Goal: Task Accomplishment & Management: Complete application form

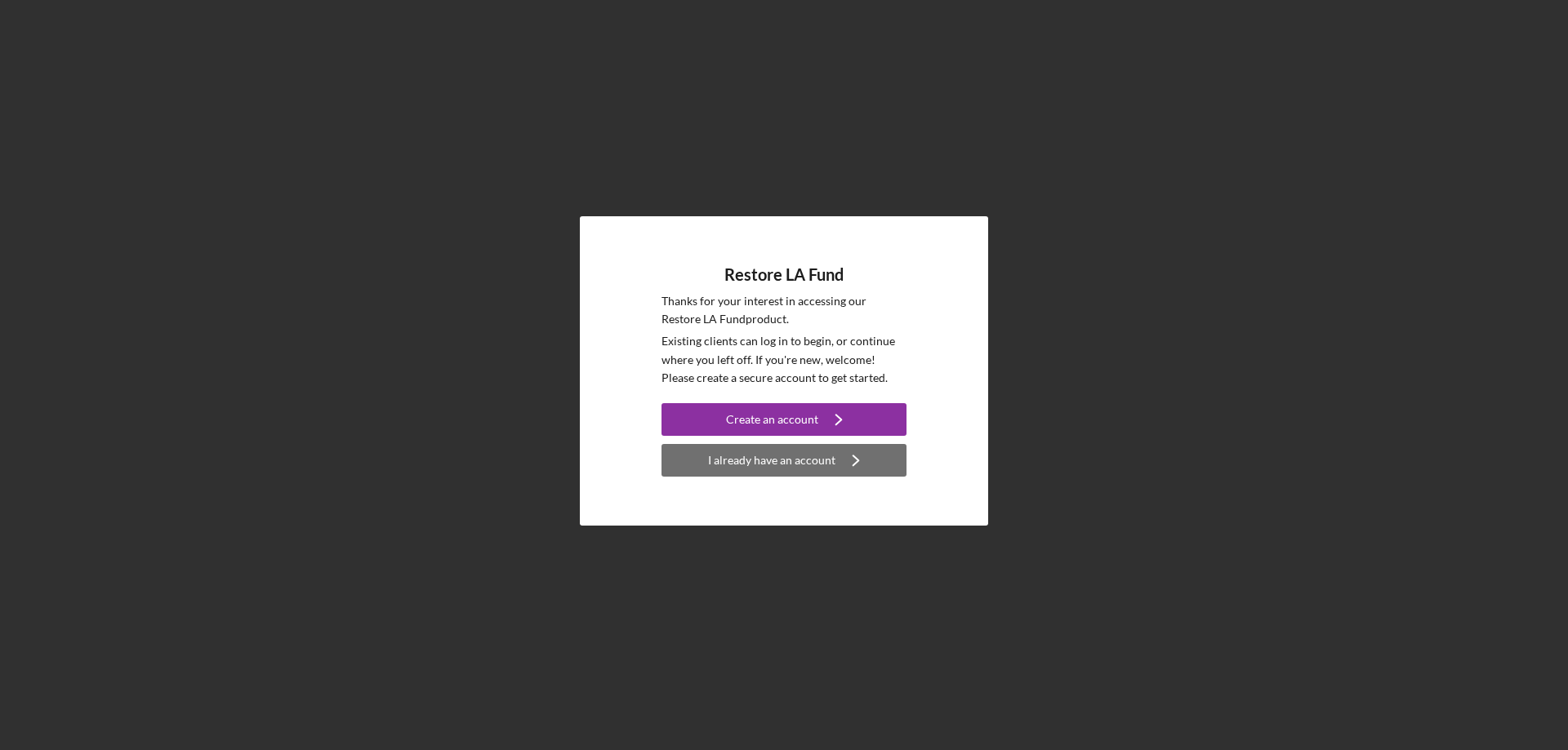
click at [828, 462] on div "I already have an account" at bounding box center [772, 461] width 127 height 33
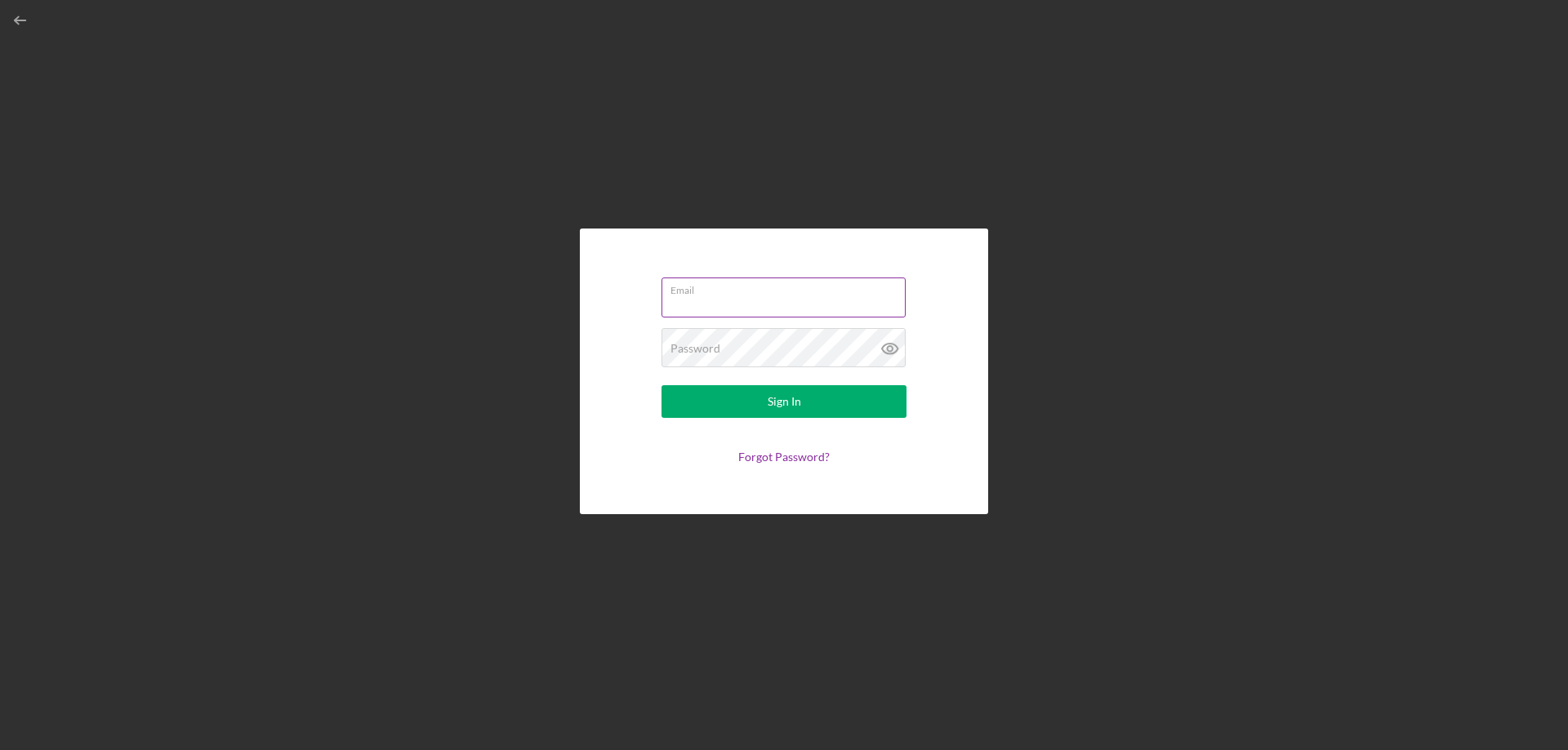
click at [808, 298] on input "Email" at bounding box center [783, 297] width 244 height 39
type input "Gabrielcasal33@gmail.com"
click at [814, 392] on button "Sign In" at bounding box center [784, 402] width 245 height 33
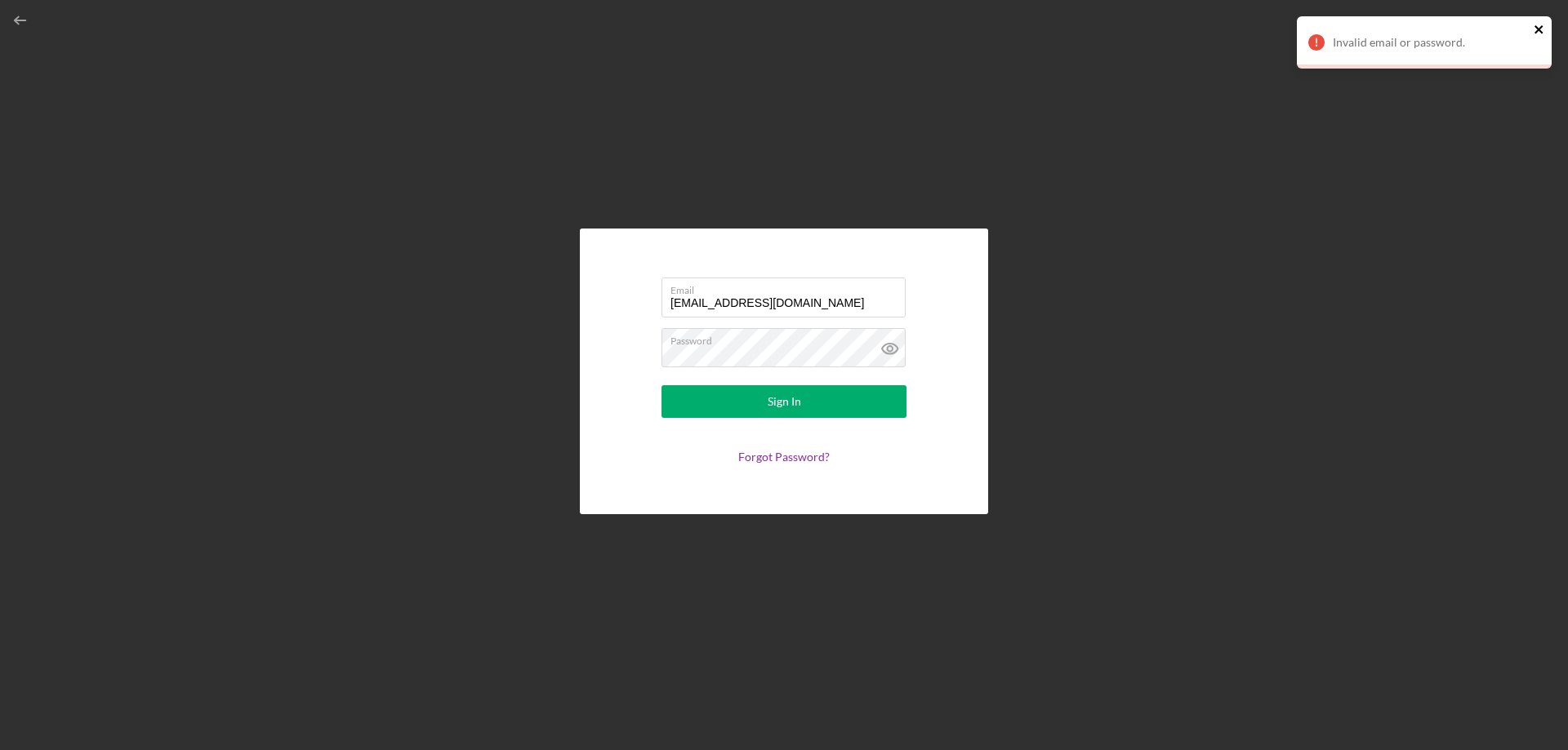
click at [1536, 25] on icon "close" at bounding box center [1540, 29] width 12 height 13
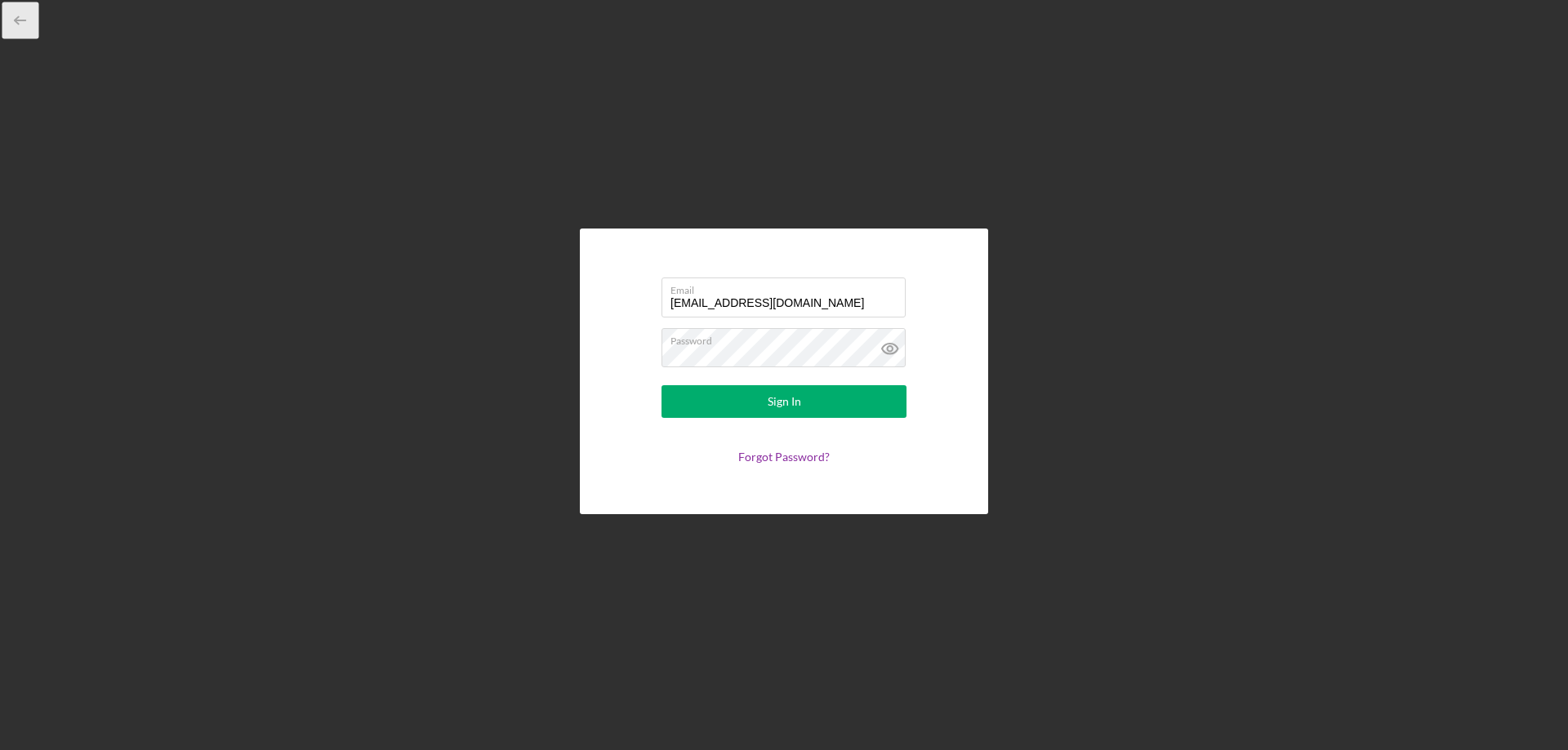
click at [18, 21] on icon "button" at bounding box center [21, 21] width 37 height 37
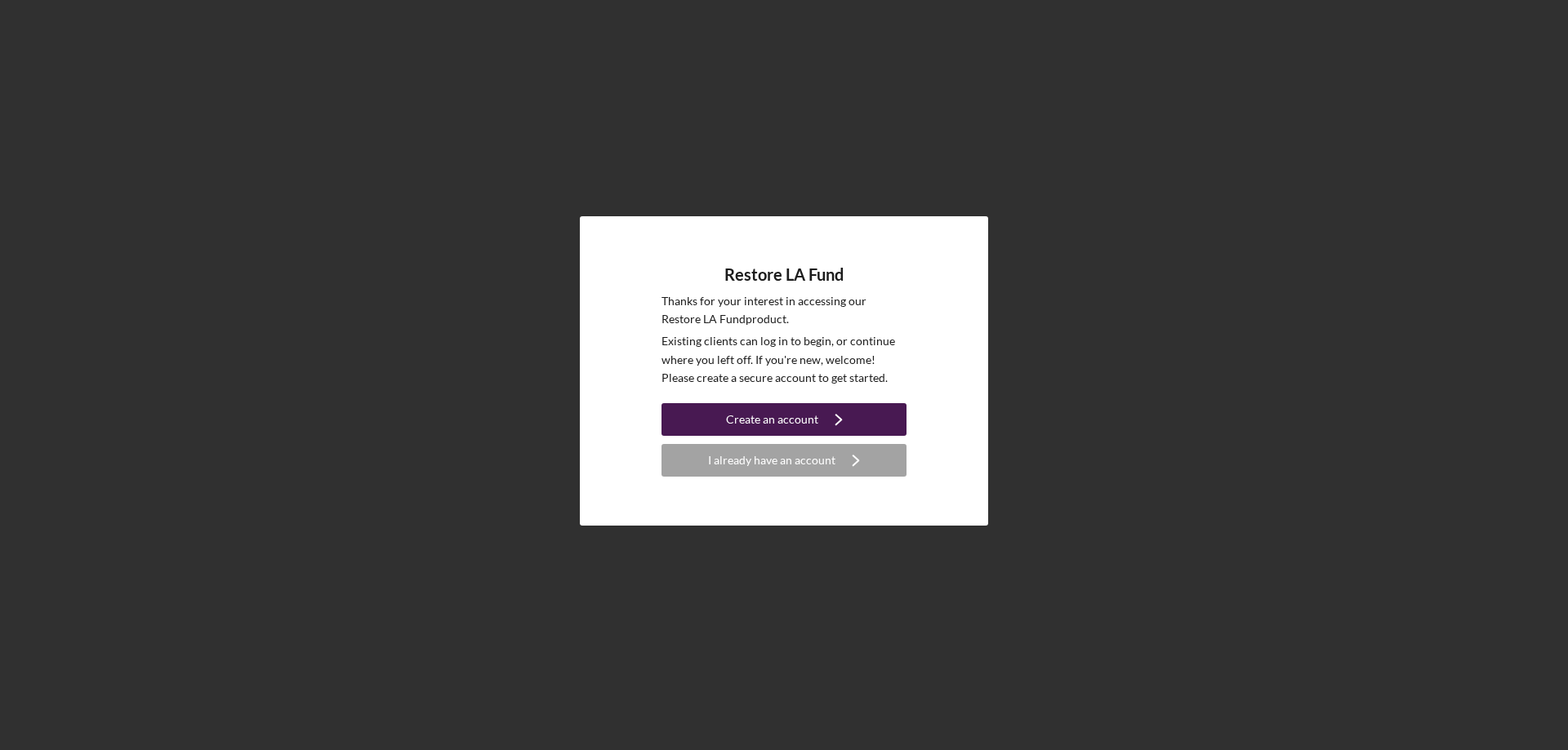
click at [820, 424] on icon "Icon/Navigate" at bounding box center [838, 419] width 41 height 41
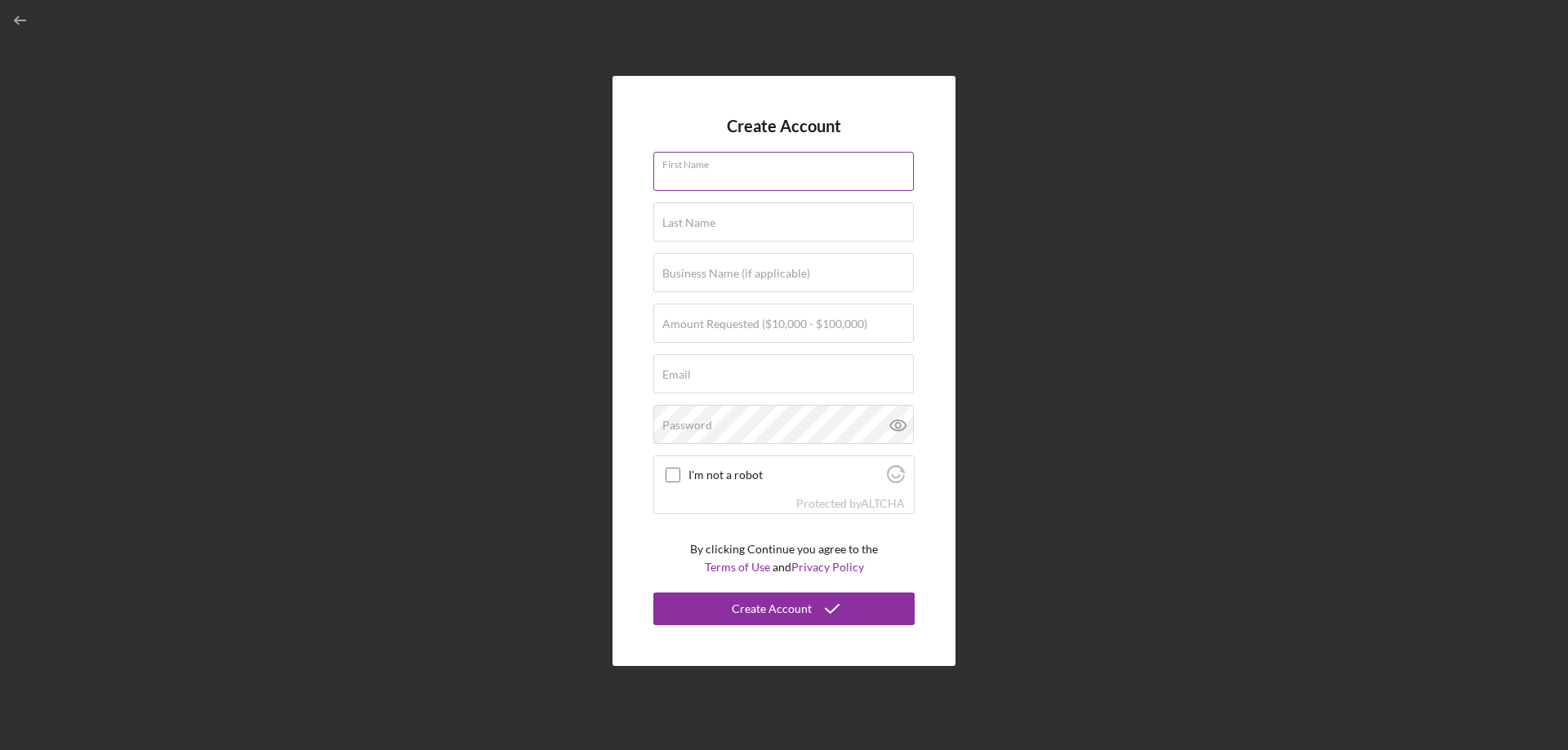
click at [758, 177] on input "First Name" at bounding box center [783, 170] width 260 height 39
type input "Cesar"
type input "Casal"
type input "CCRO"
type input "Gabrielcasal33@gmail.com"
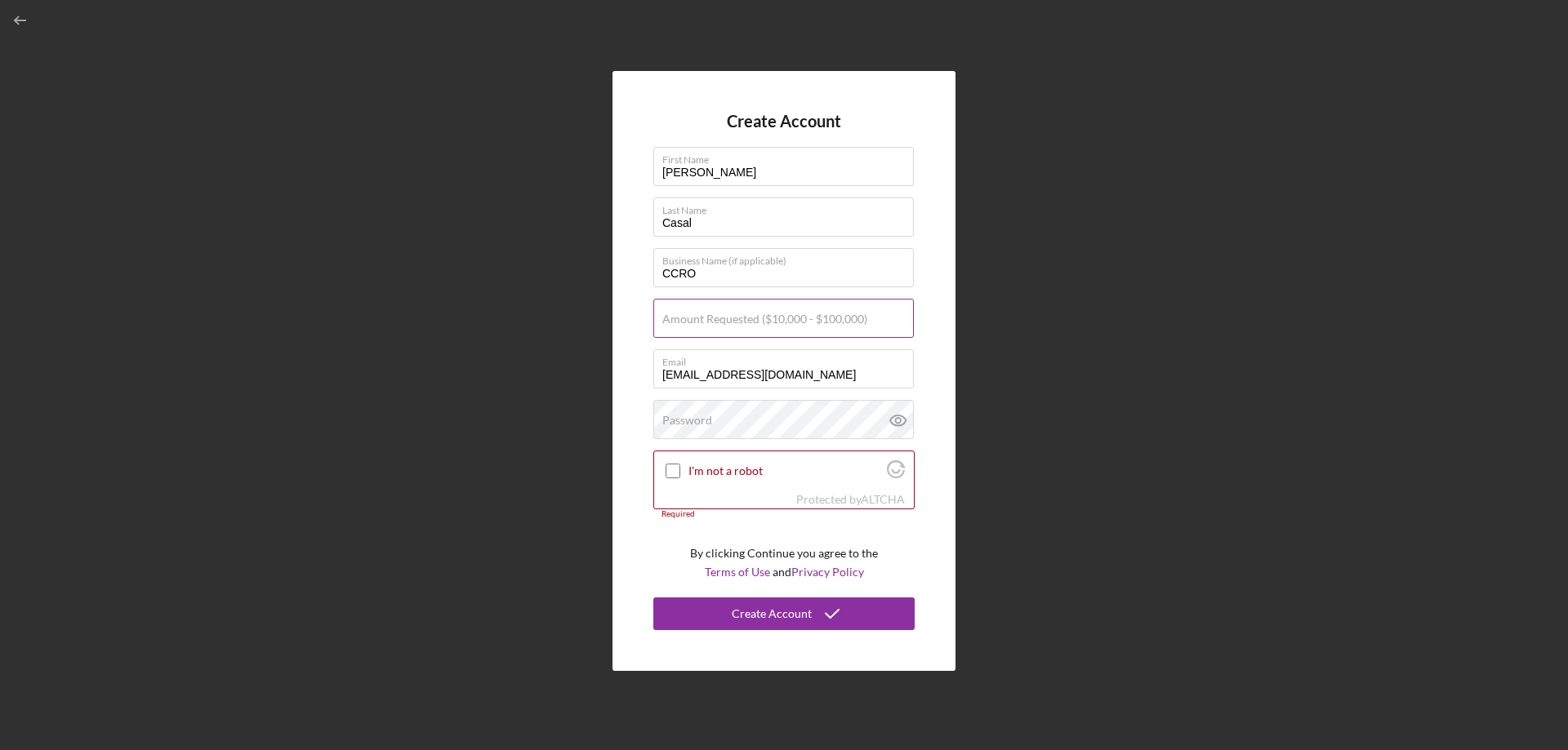
click at [883, 309] on div "Amount Requested ($10,000 - $100,000)" at bounding box center [784, 318] width 261 height 41
type input "$50,000"
click at [1217, 209] on div "Create Account First Name Cesar Last Name Casal Business Name (if applicable) C…" at bounding box center [784, 371] width 1552 height 742
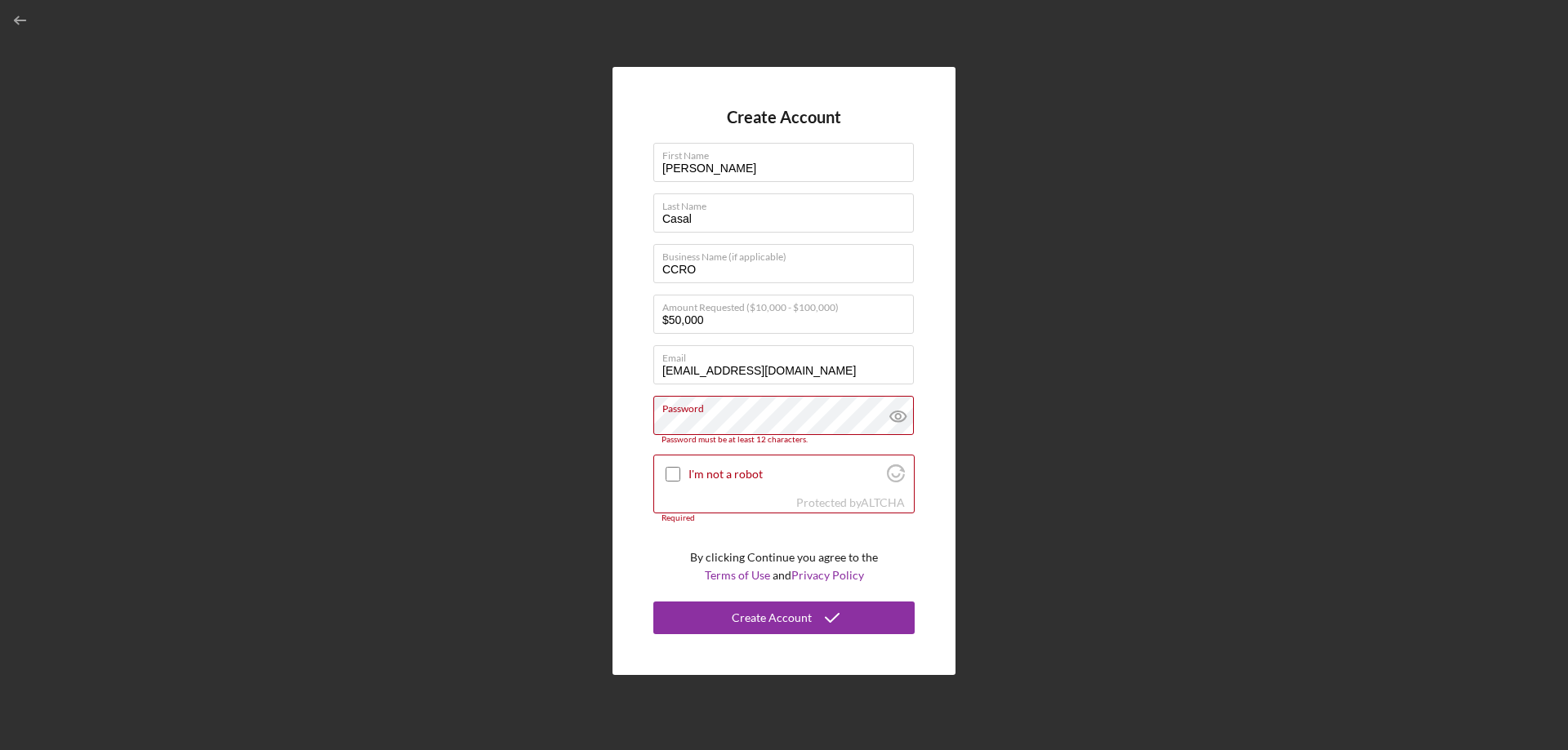
click at [1126, 336] on div "Create Account First Name Cesar Last Name Casal Business Name (if applicable) C…" at bounding box center [784, 371] width 1552 height 742
click at [672, 476] on input "I'm not a robot" at bounding box center [673, 474] width 15 height 15
checkbox input "true"
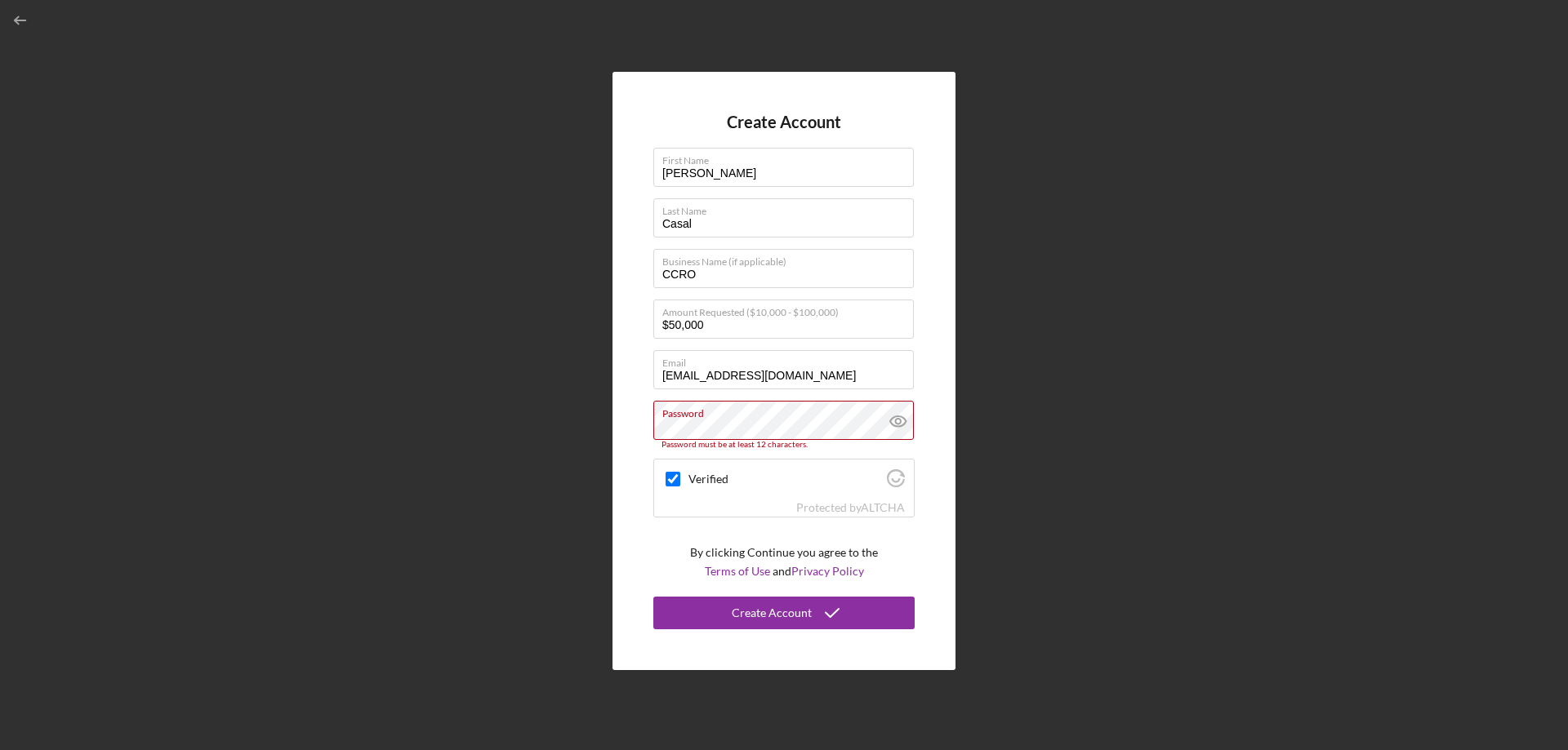
click at [931, 322] on div "Create Account First Name Cesar Last Name Casal Business Name (if applicable) C…" at bounding box center [784, 371] width 343 height 599
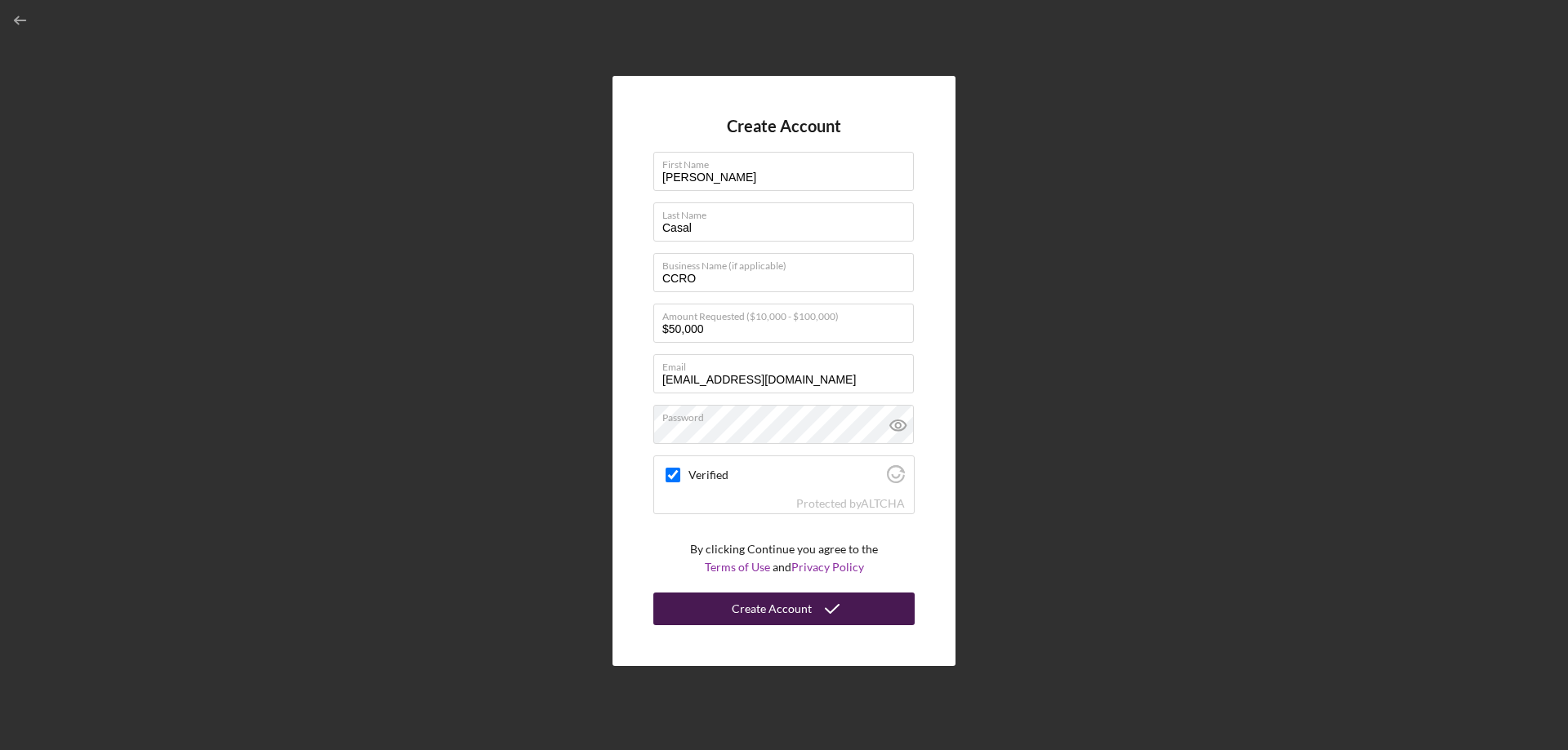
click at [820, 616] on icon "submit" at bounding box center [832, 609] width 41 height 41
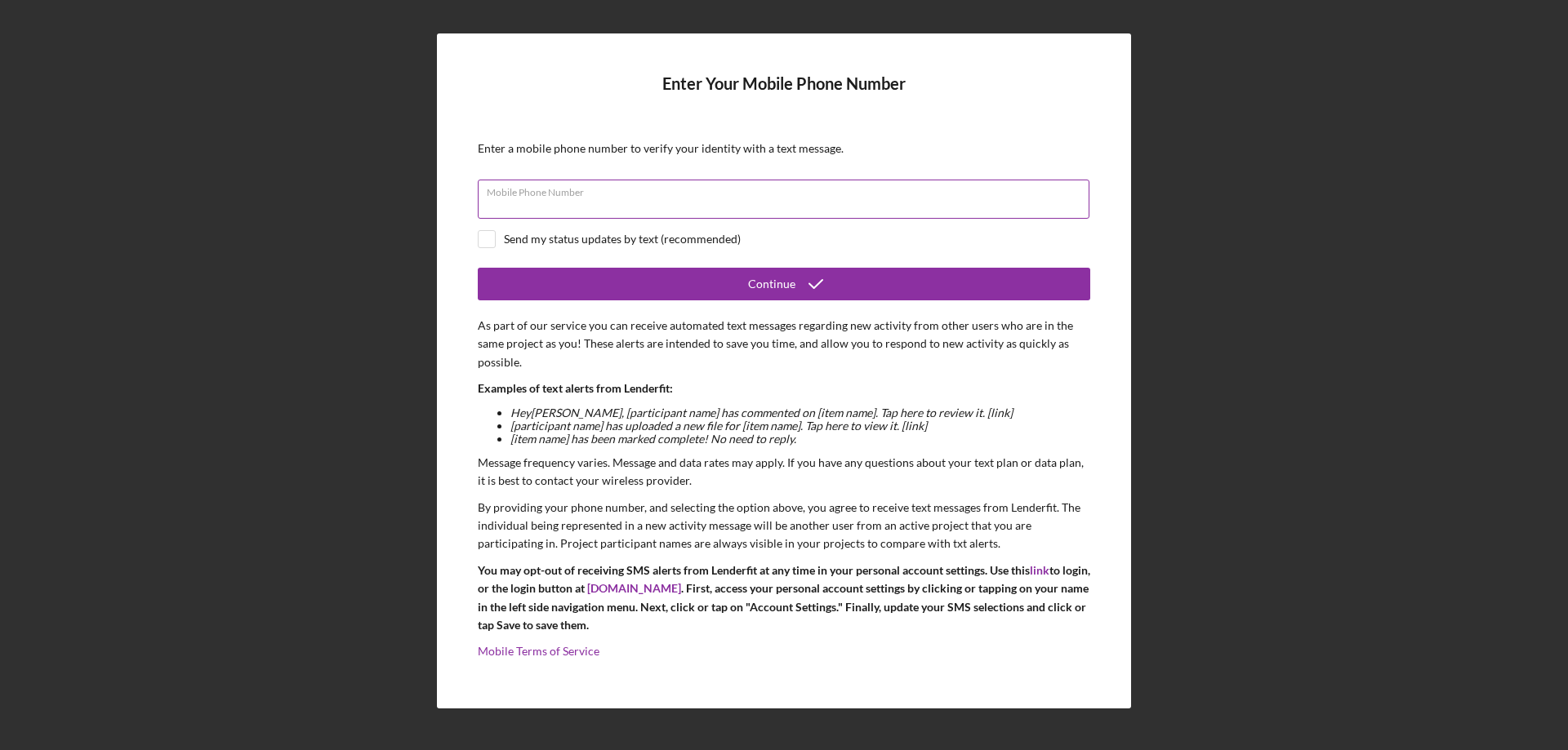
click at [631, 197] on div "Mobile Phone Number" at bounding box center [784, 200] width 612 height 41
type input "(818) 849-2713"
click at [490, 239] on input "checkbox" at bounding box center [487, 239] width 16 height 16
checkbox input "true"
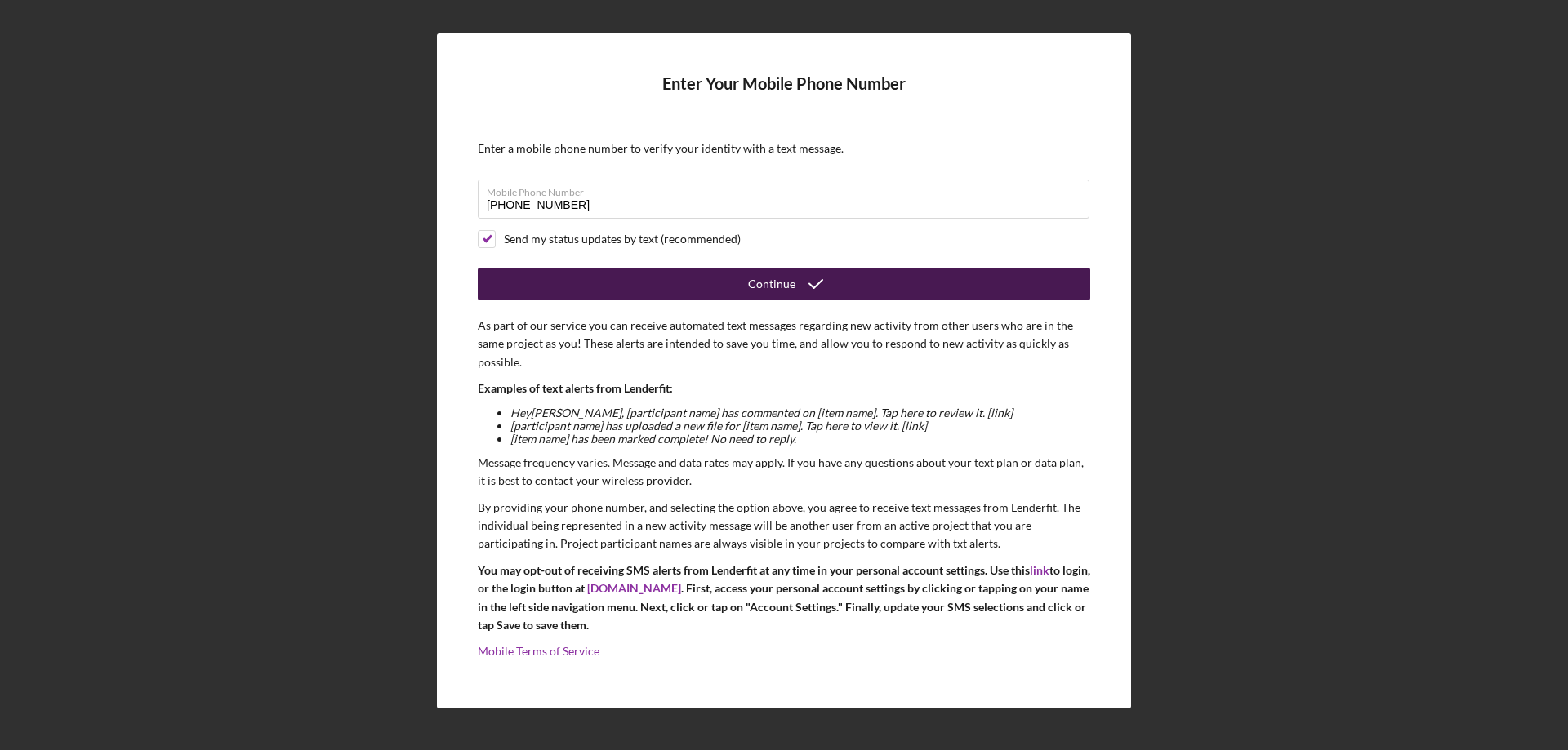
click at [740, 280] on button "Continue" at bounding box center [784, 284] width 612 height 33
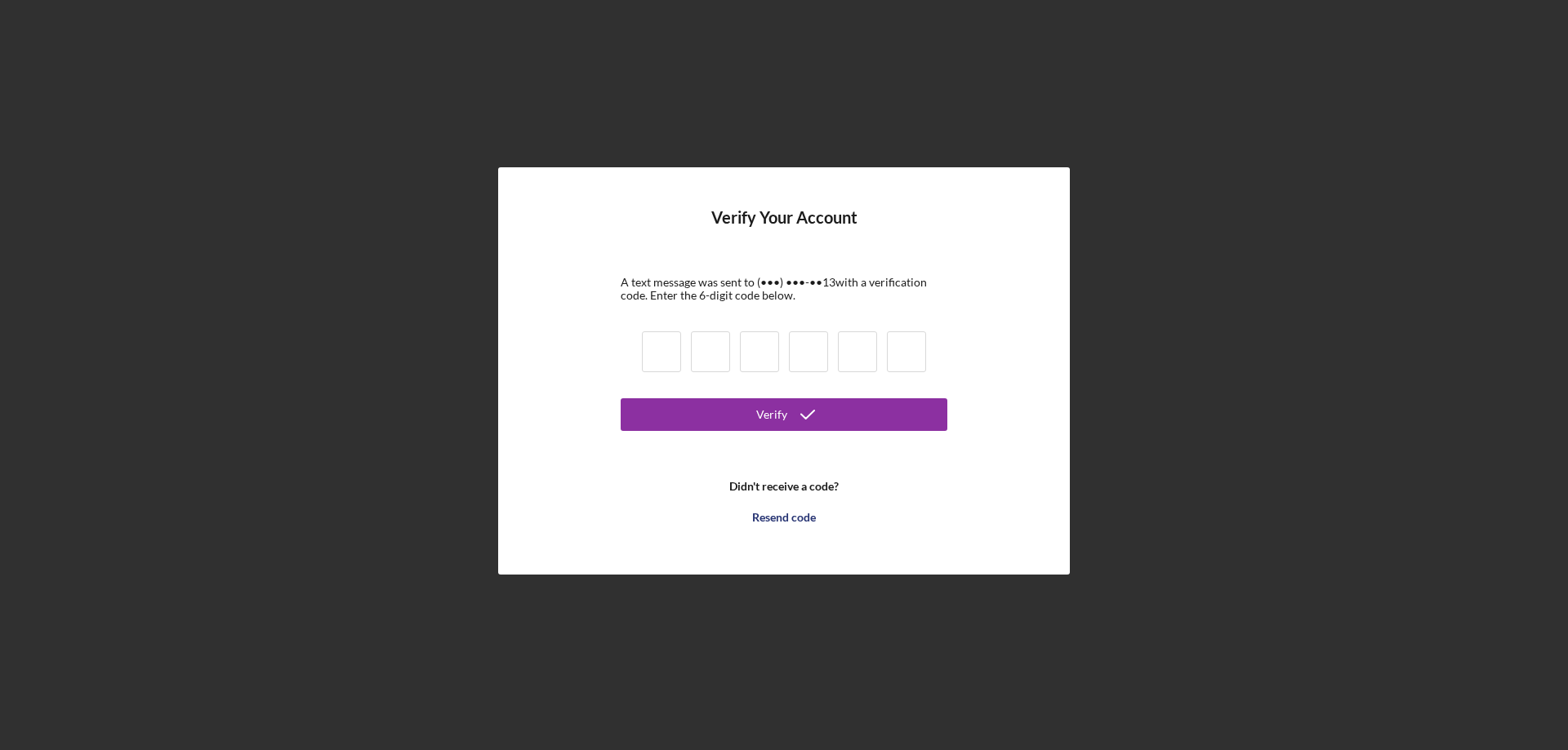
click at [659, 360] on input at bounding box center [662, 352] width 39 height 41
type input "1"
type input "2"
type input "6"
type input "4"
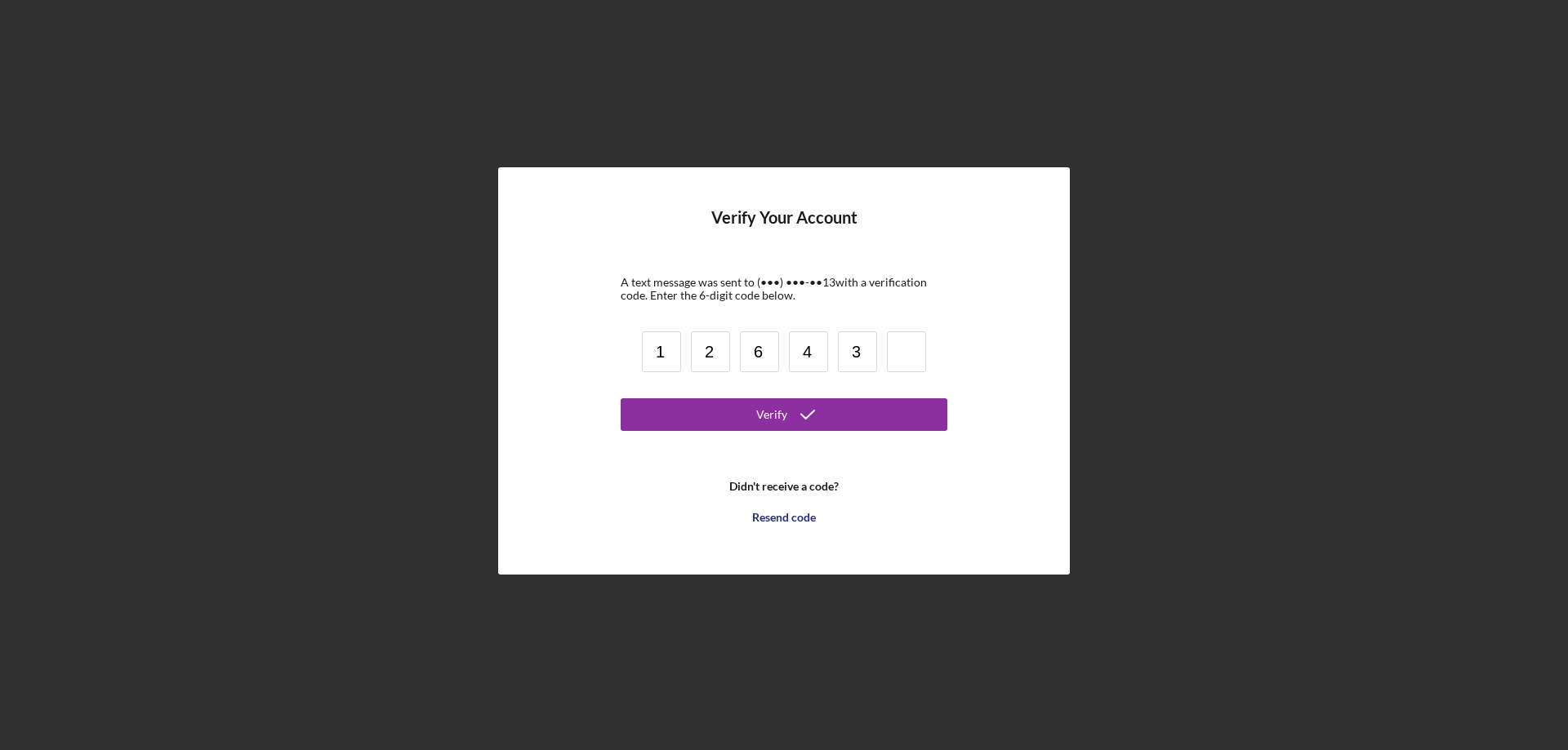
type input "3"
type input "9"
click at [763, 418] on div "Verify" at bounding box center [772, 414] width 31 height 33
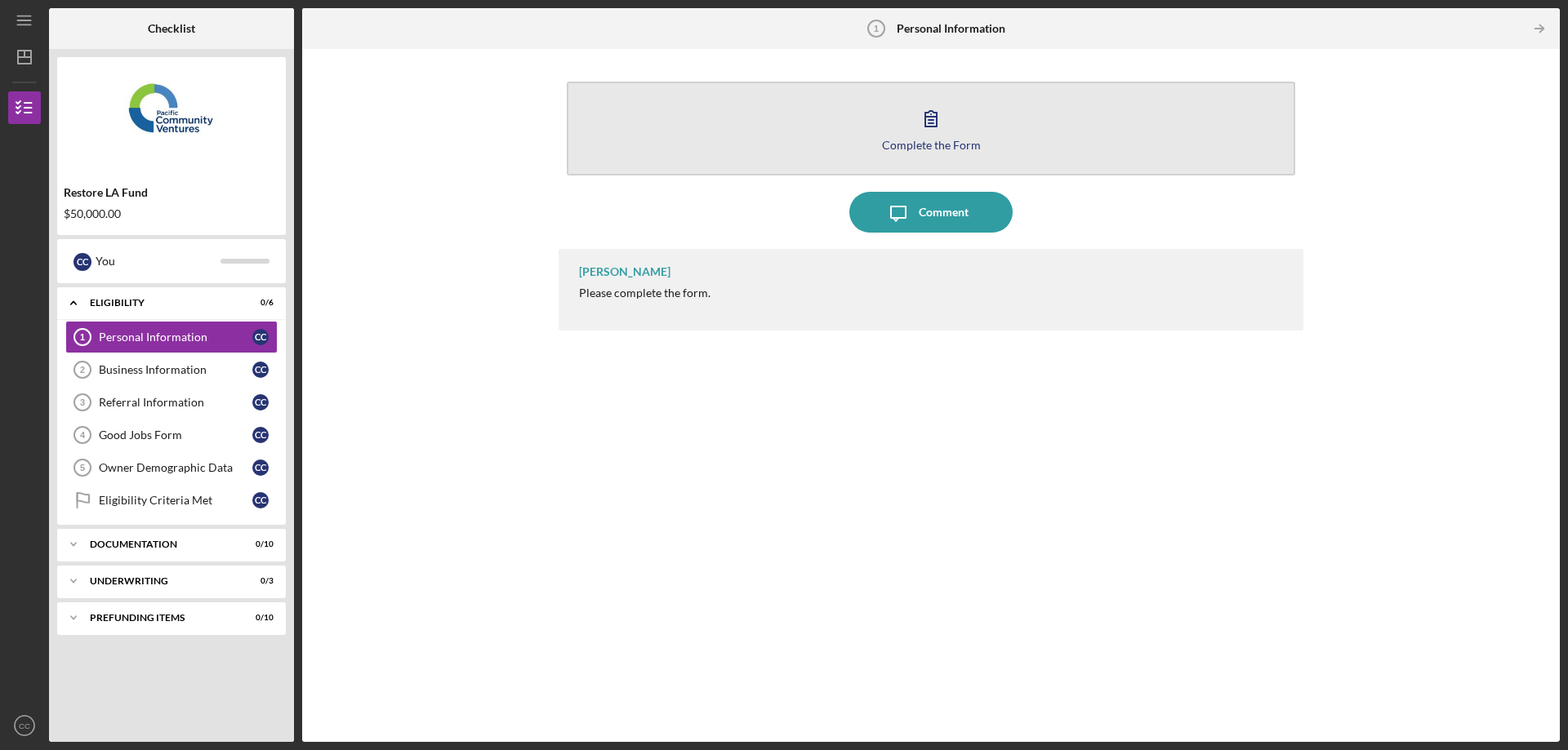
click at [937, 132] on icon "button" at bounding box center [931, 118] width 41 height 41
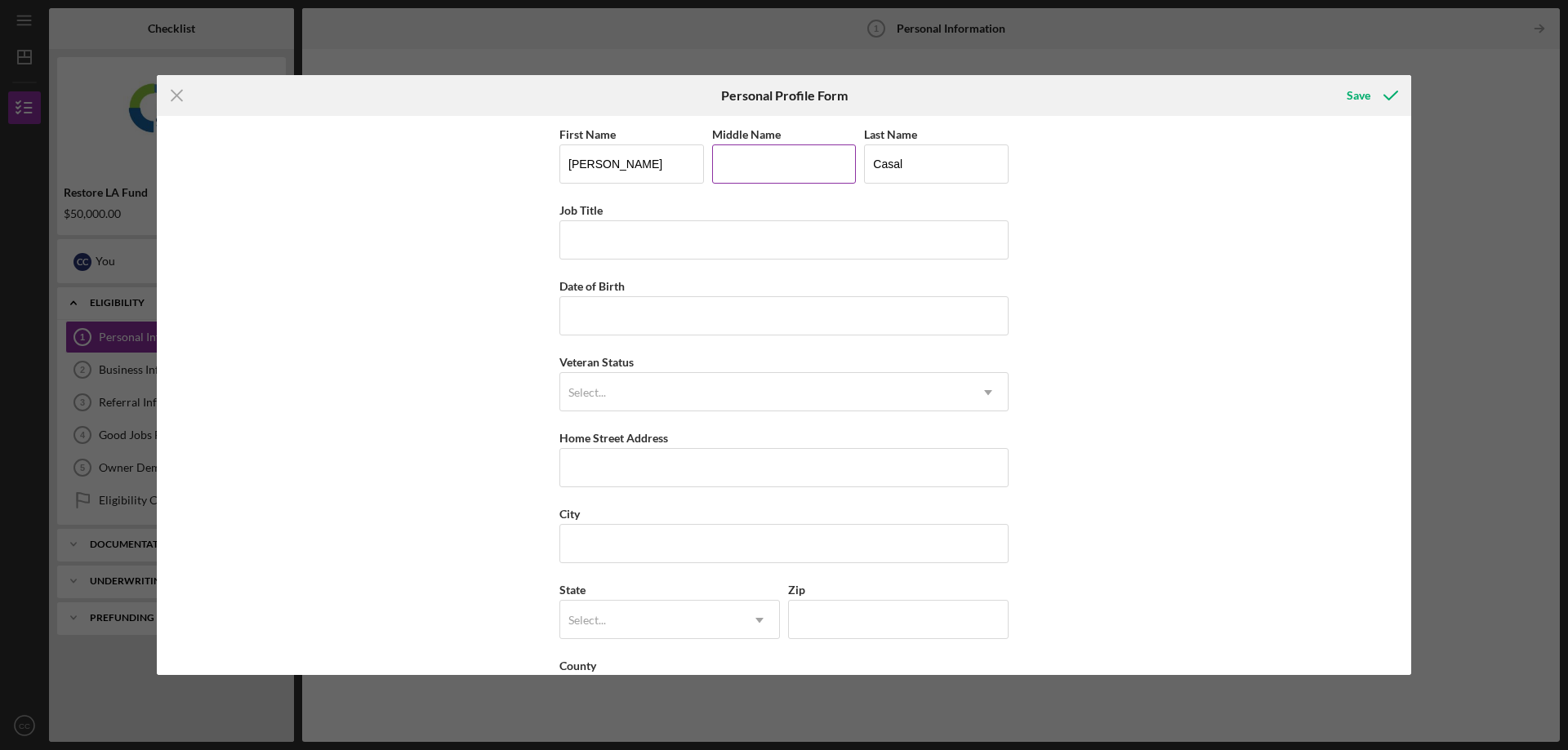
click at [782, 174] on input "Middle Name" at bounding box center [784, 163] width 144 height 39
type input "Gabriel"
type input "21907 Altaridge Dr"
type input "Topanga"
type input "California"
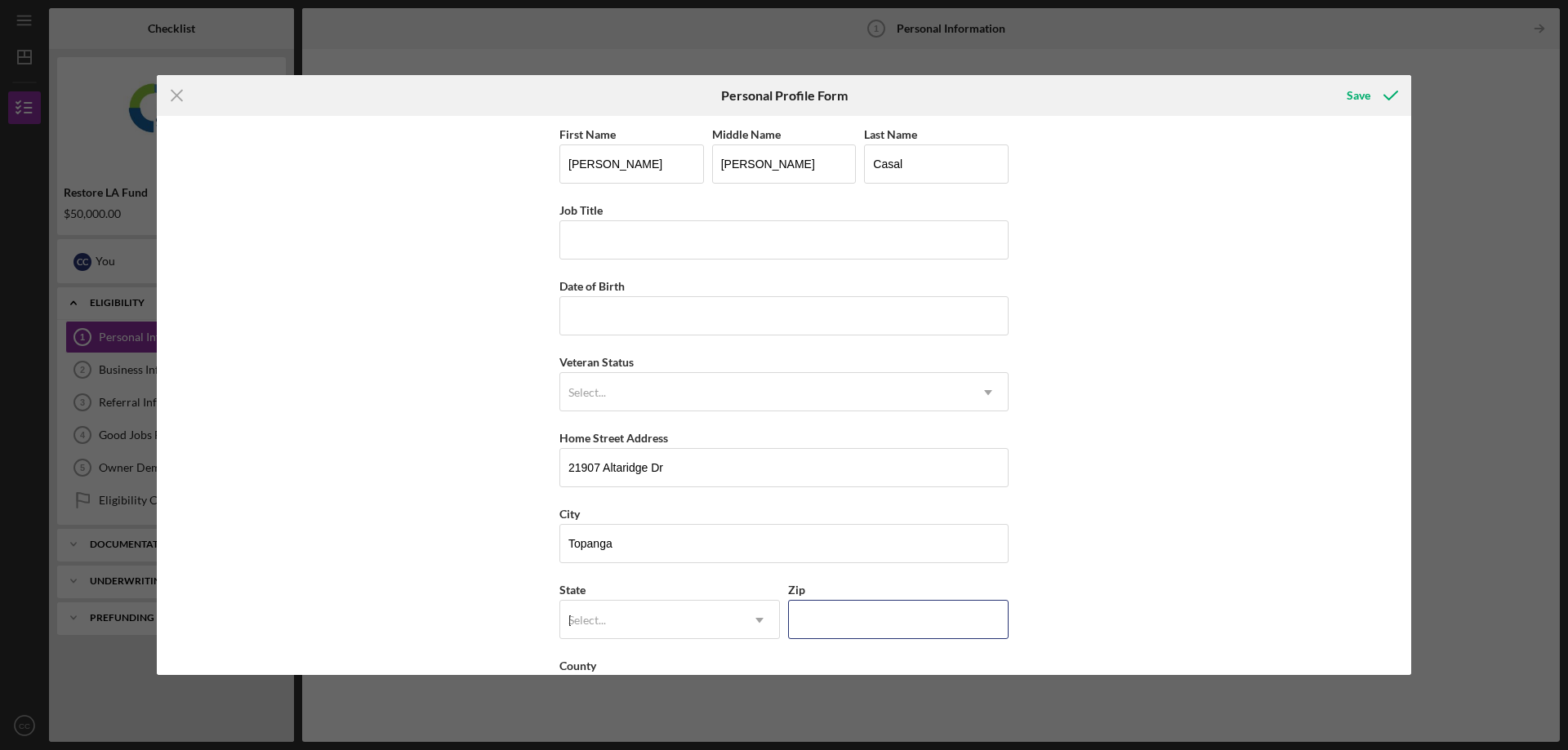
type input "90290"
type input "United States"
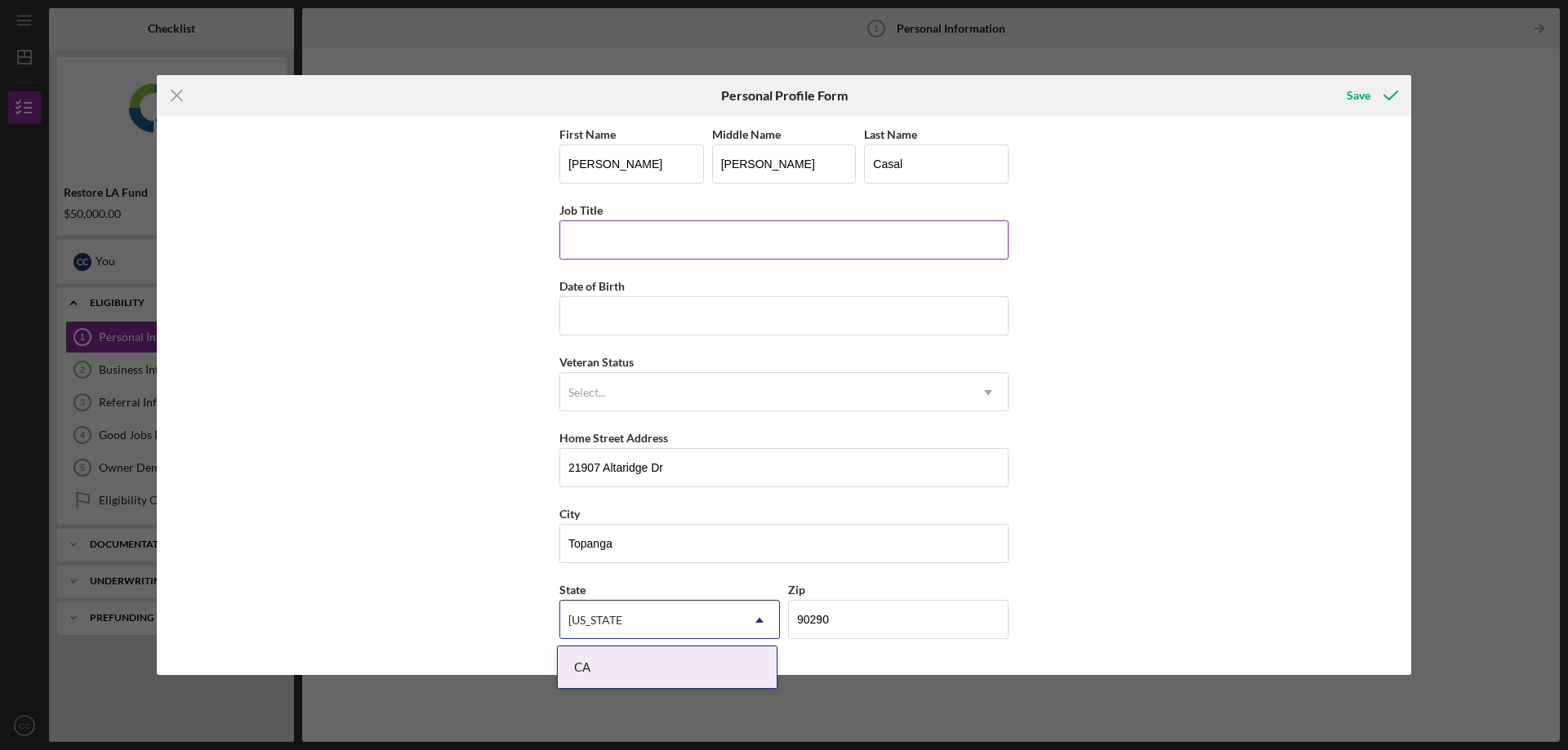
click at [692, 238] on input "Job Title" at bounding box center [784, 239] width 449 height 39
type input "Owner"
click at [703, 328] on input "Date of Birth" at bounding box center [784, 316] width 449 height 39
type input "04/01/1963"
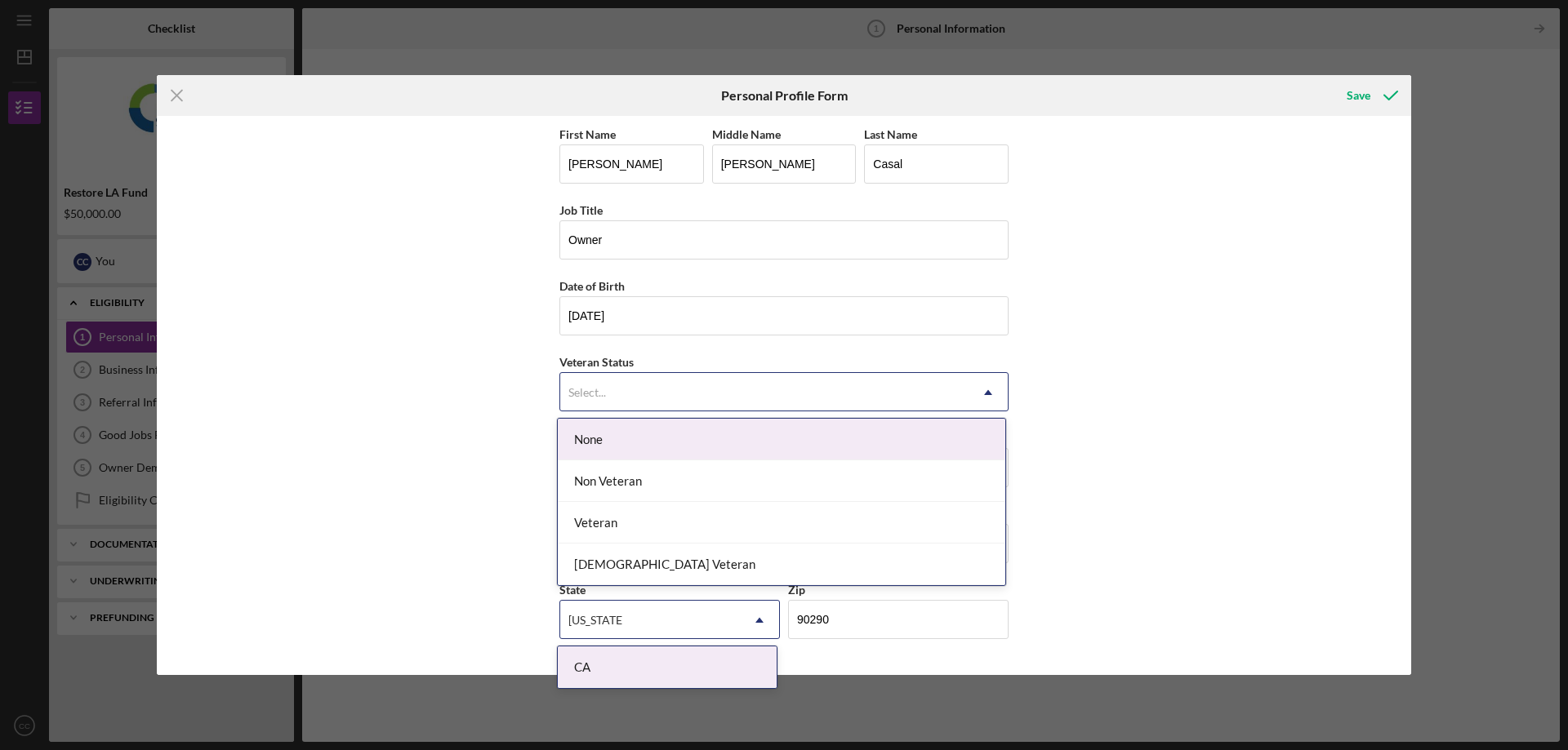
click at [684, 378] on div "Select..." at bounding box center [765, 392] width 408 height 37
click at [658, 446] on div "None" at bounding box center [781, 440] width 447 height 42
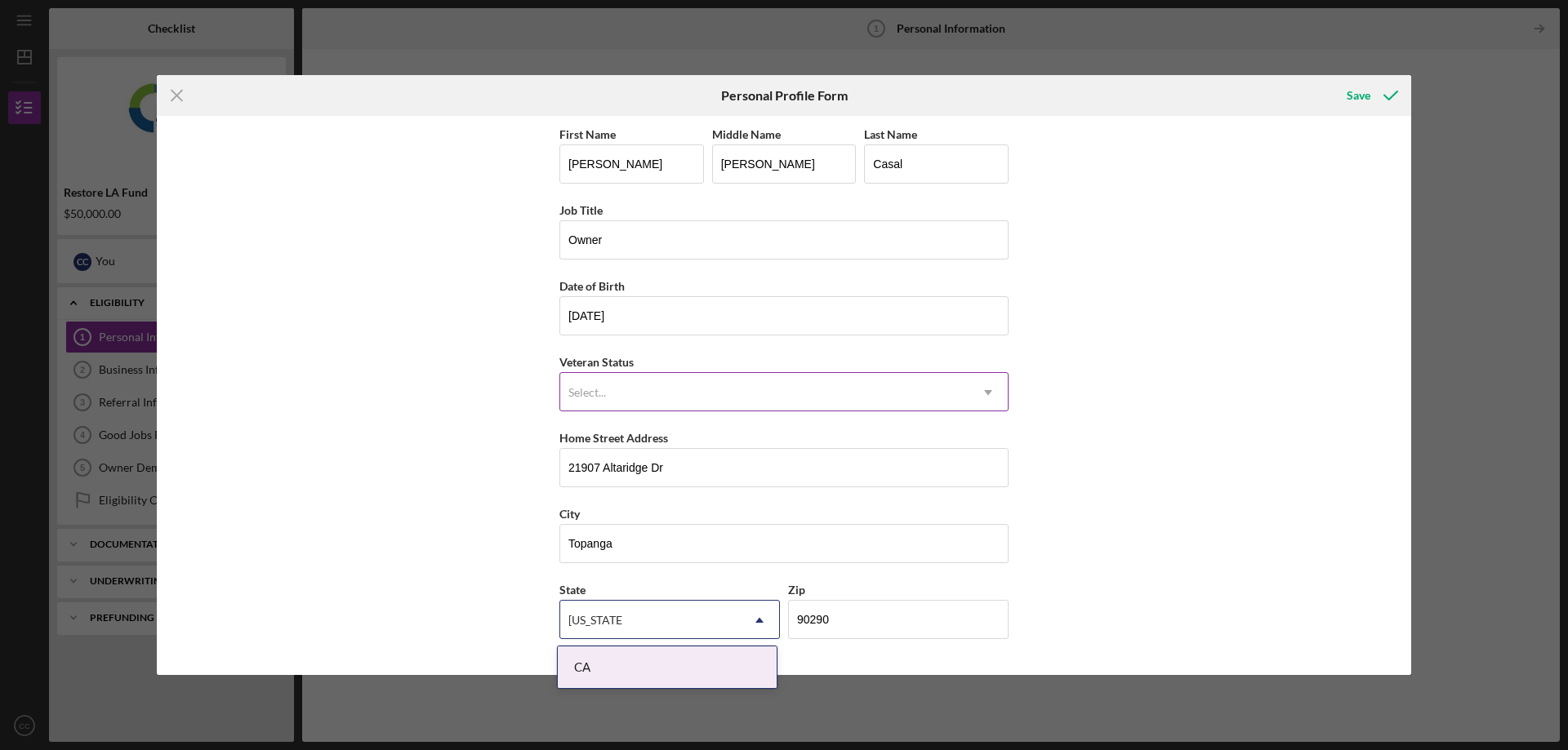
scroll to position [65, 0]
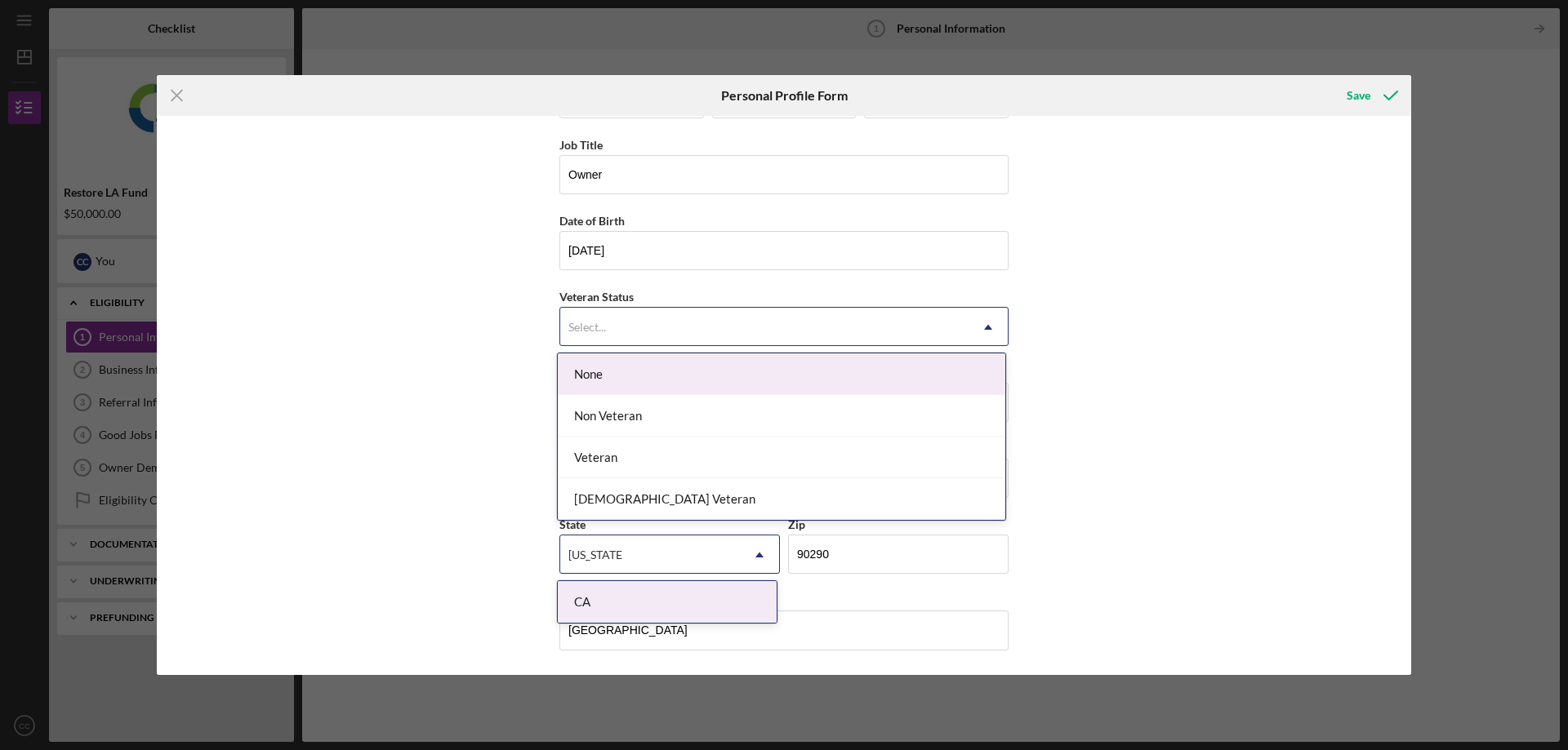
click at [991, 333] on icon "Icon/Dropdown Arrow" at bounding box center [988, 326] width 39 height 39
click at [587, 380] on div "None" at bounding box center [781, 375] width 447 height 42
click at [987, 327] on use at bounding box center [988, 326] width 8 height 5
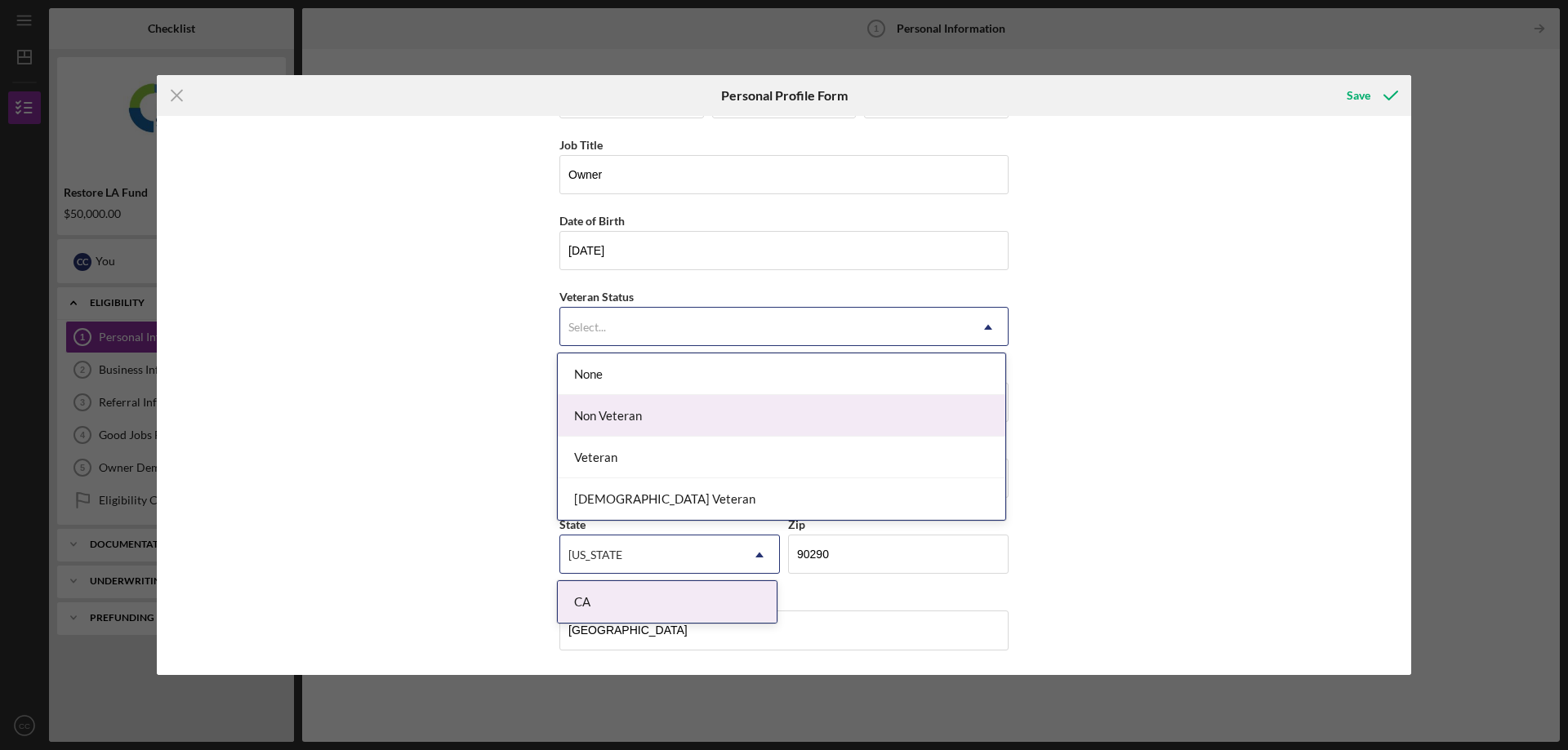
click at [643, 428] on div "Non Veteran" at bounding box center [781, 416] width 447 height 42
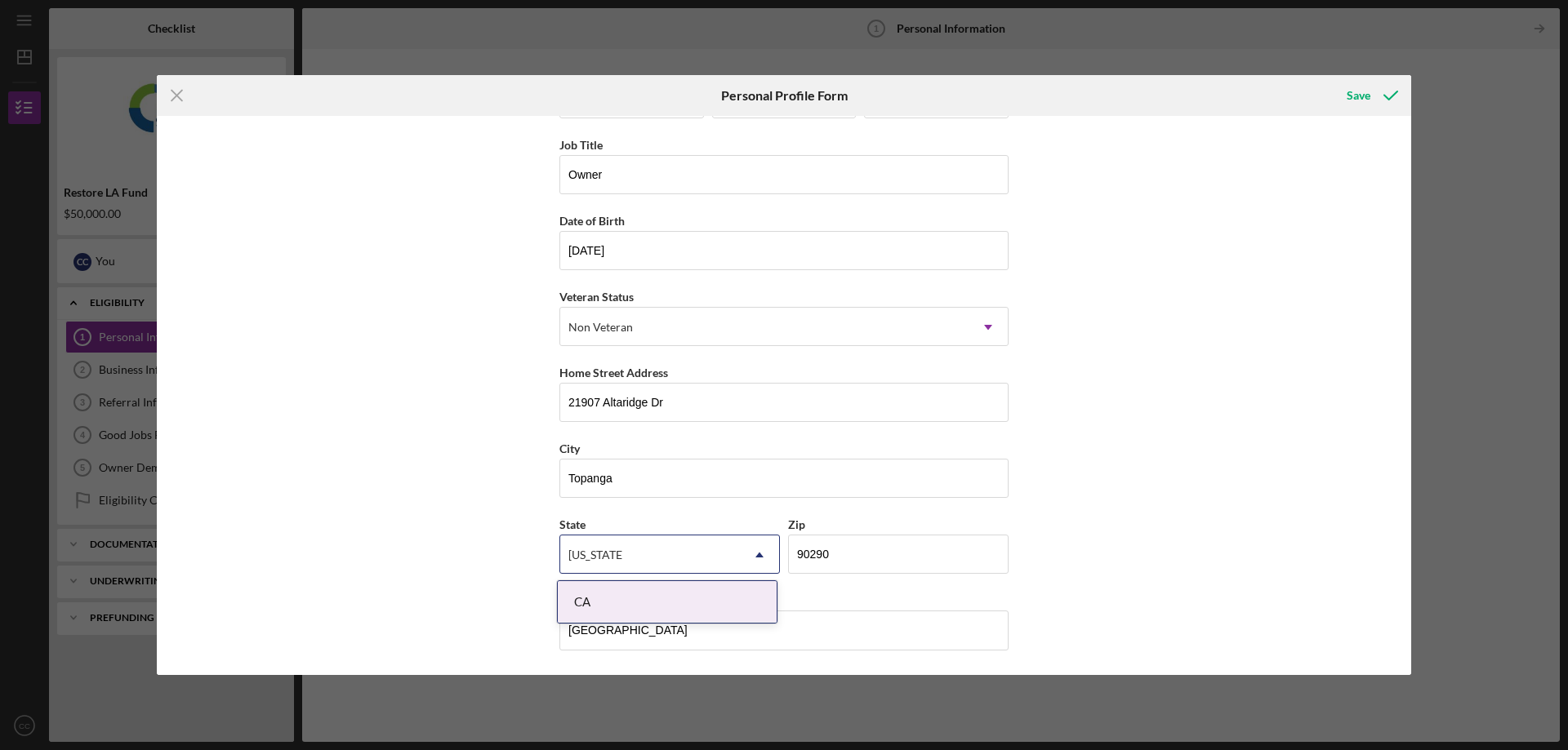
click at [741, 598] on div "CA" at bounding box center [667, 602] width 219 height 42
click at [733, 623] on input "United States" at bounding box center [784, 629] width 449 height 39
click at [1220, 414] on div "First Name Cesar Middle Name Gabriel Last Name Casal Job Title Owner Date of Bi…" at bounding box center [784, 395] width 1255 height 560
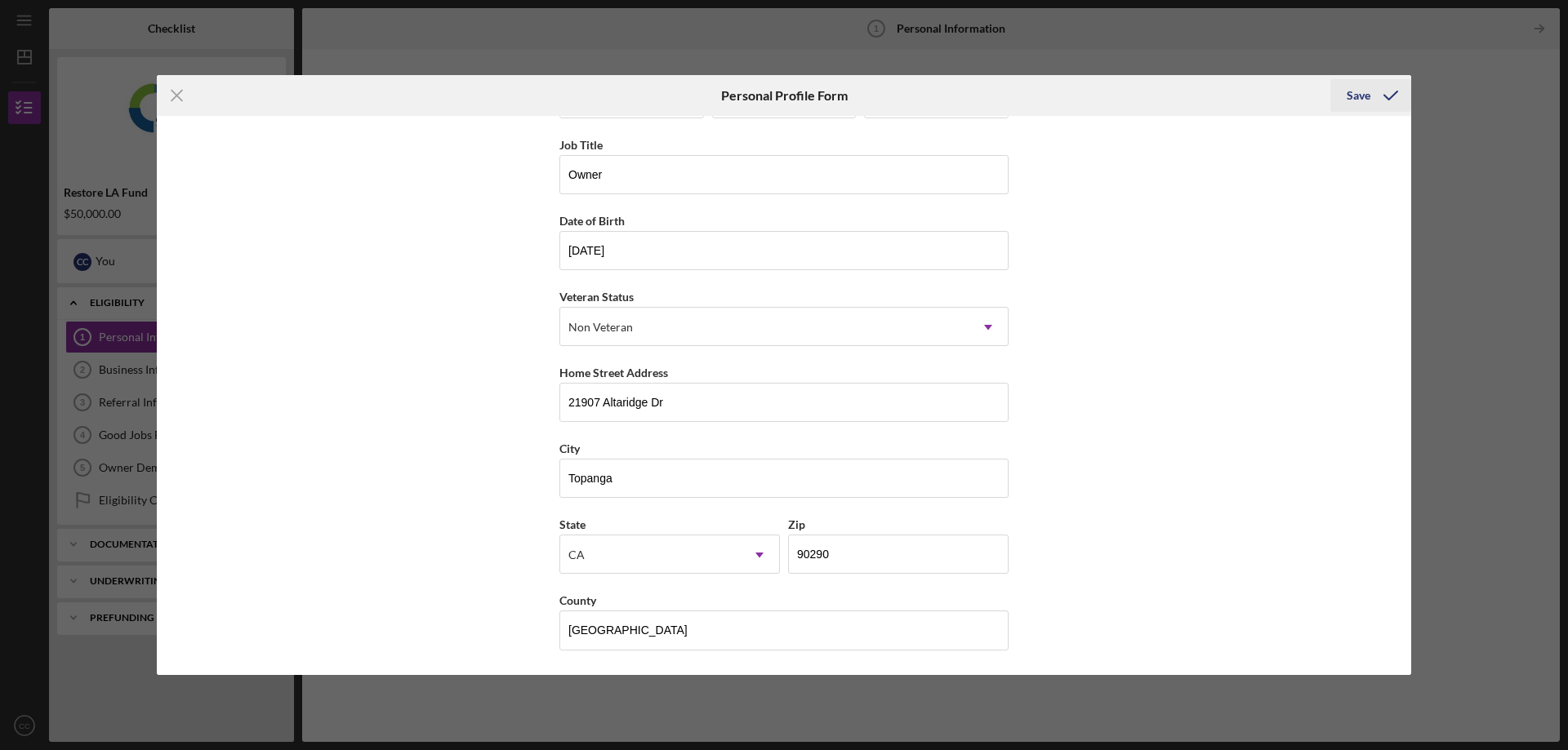
click at [1370, 100] on div "Save" at bounding box center [1359, 95] width 24 height 33
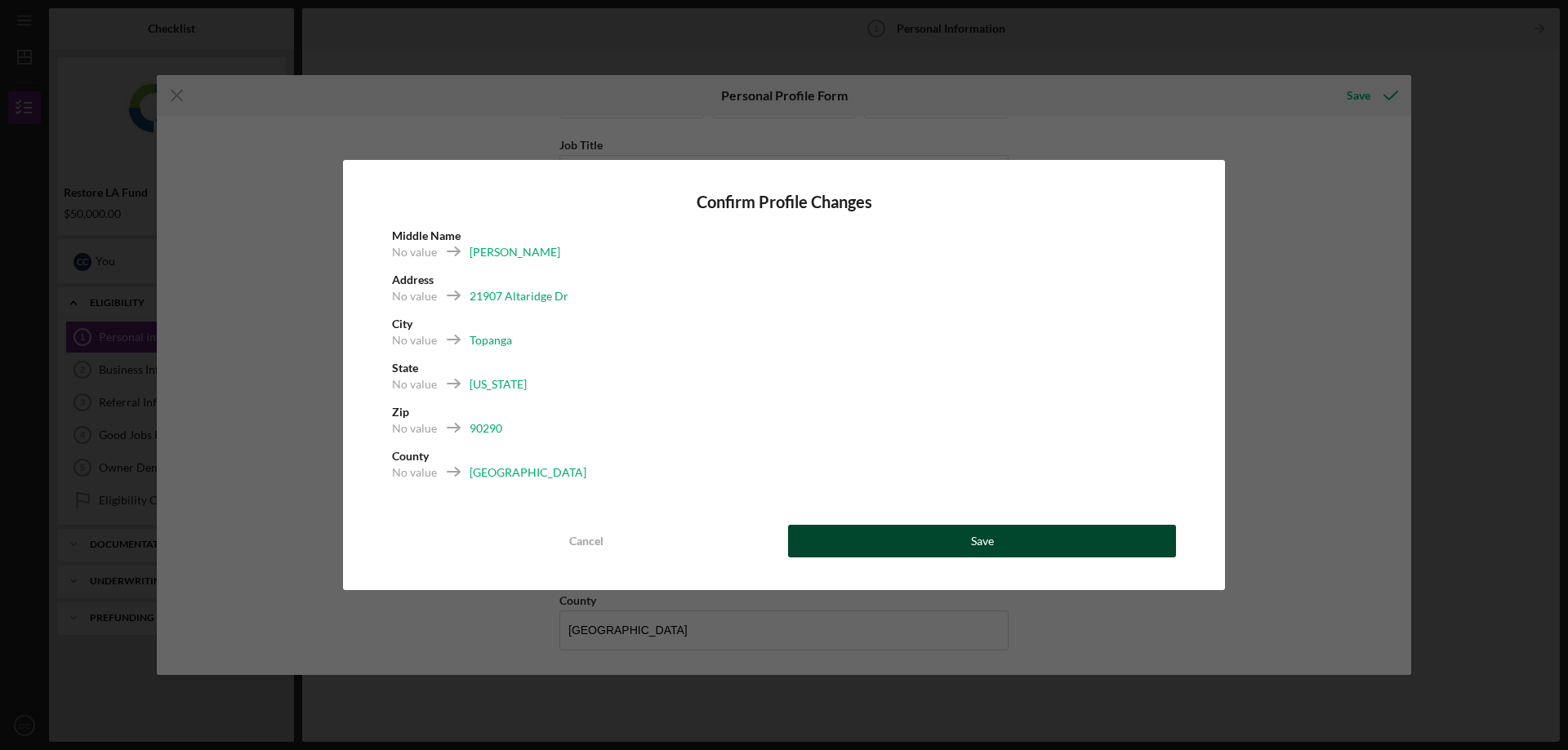
click at [1074, 543] on button "Save" at bounding box center [983, 541] width 388 height 33
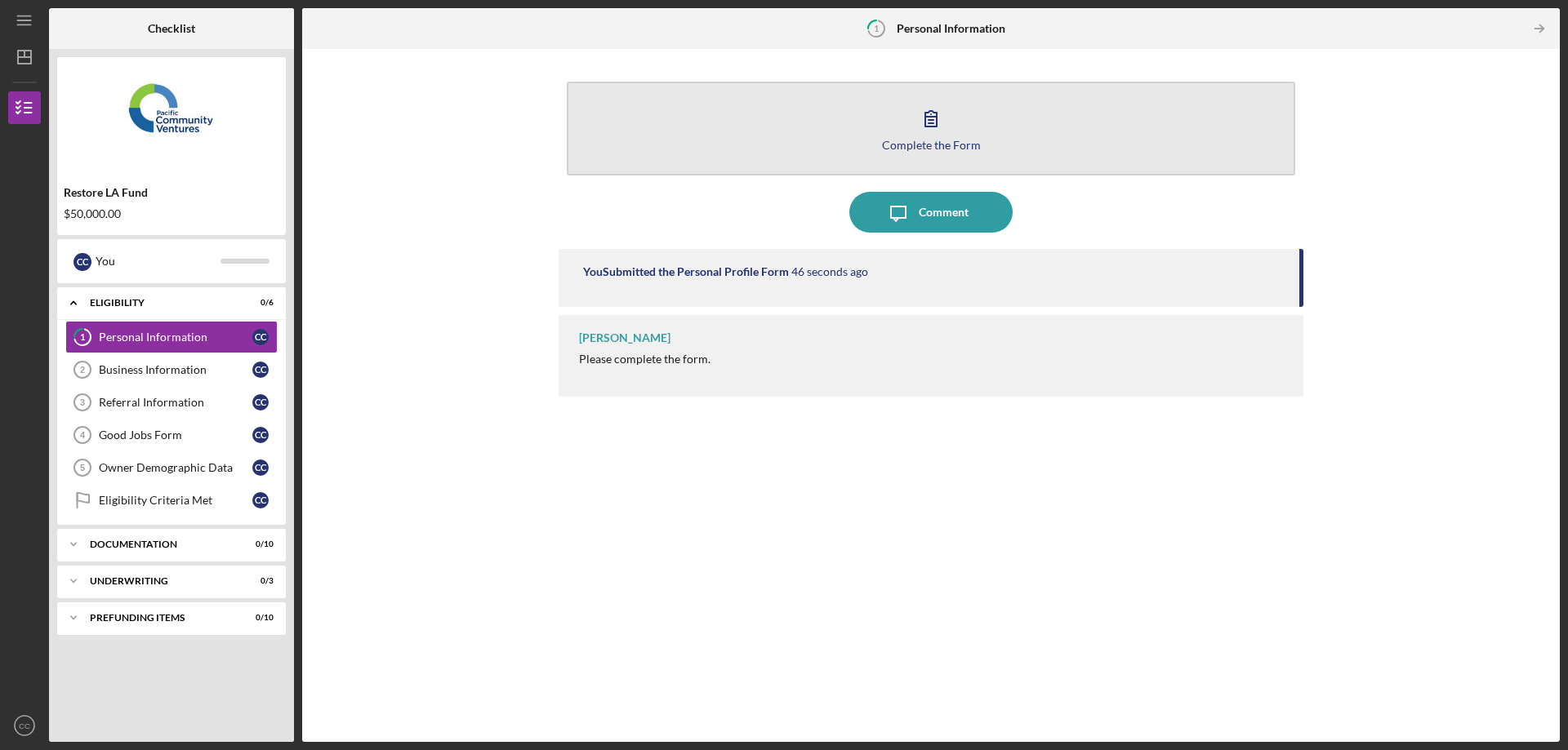
click at [960, 143] on div "Complete the Form" at bounding box center [931, 145] width 99 height 13
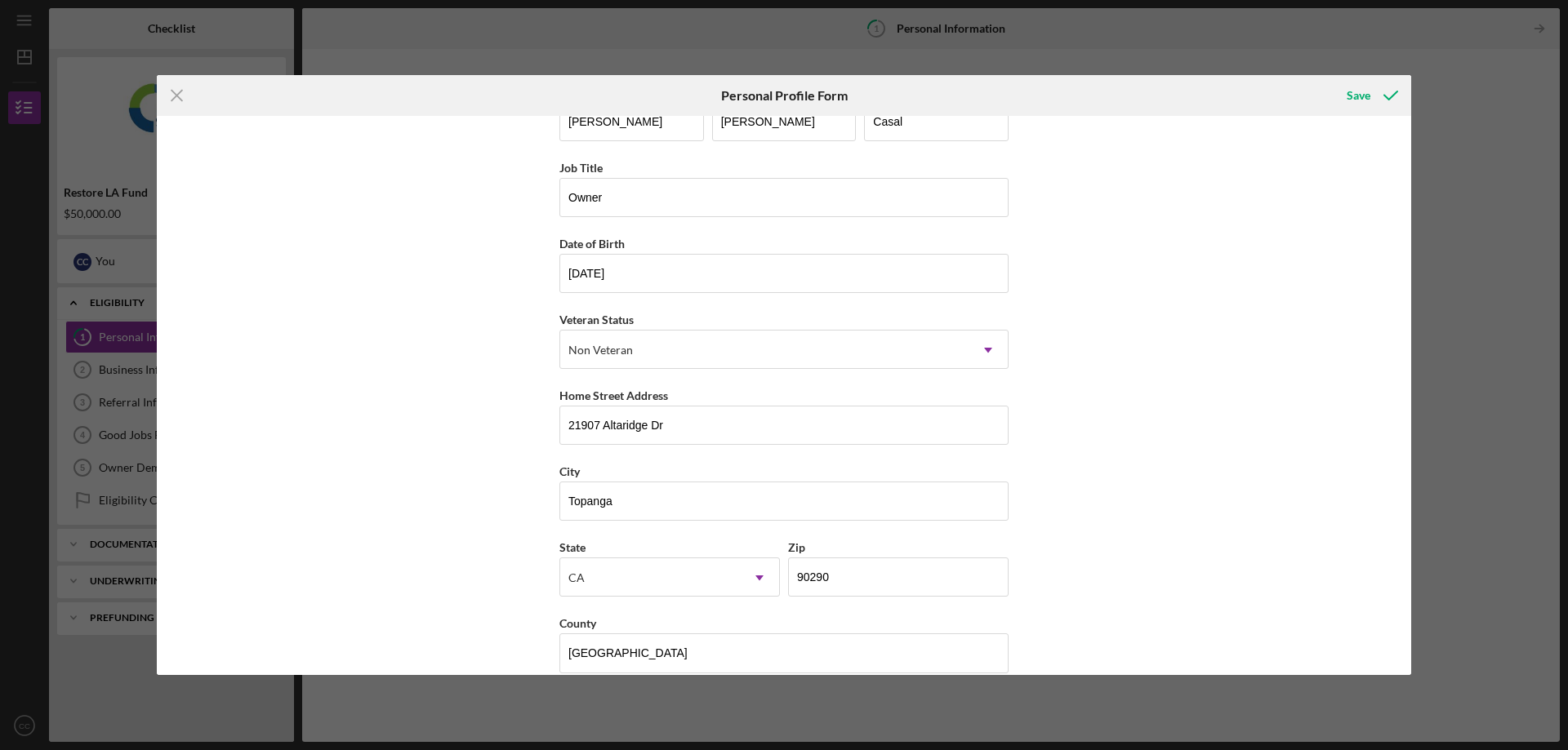
scroll to position [65, 0]
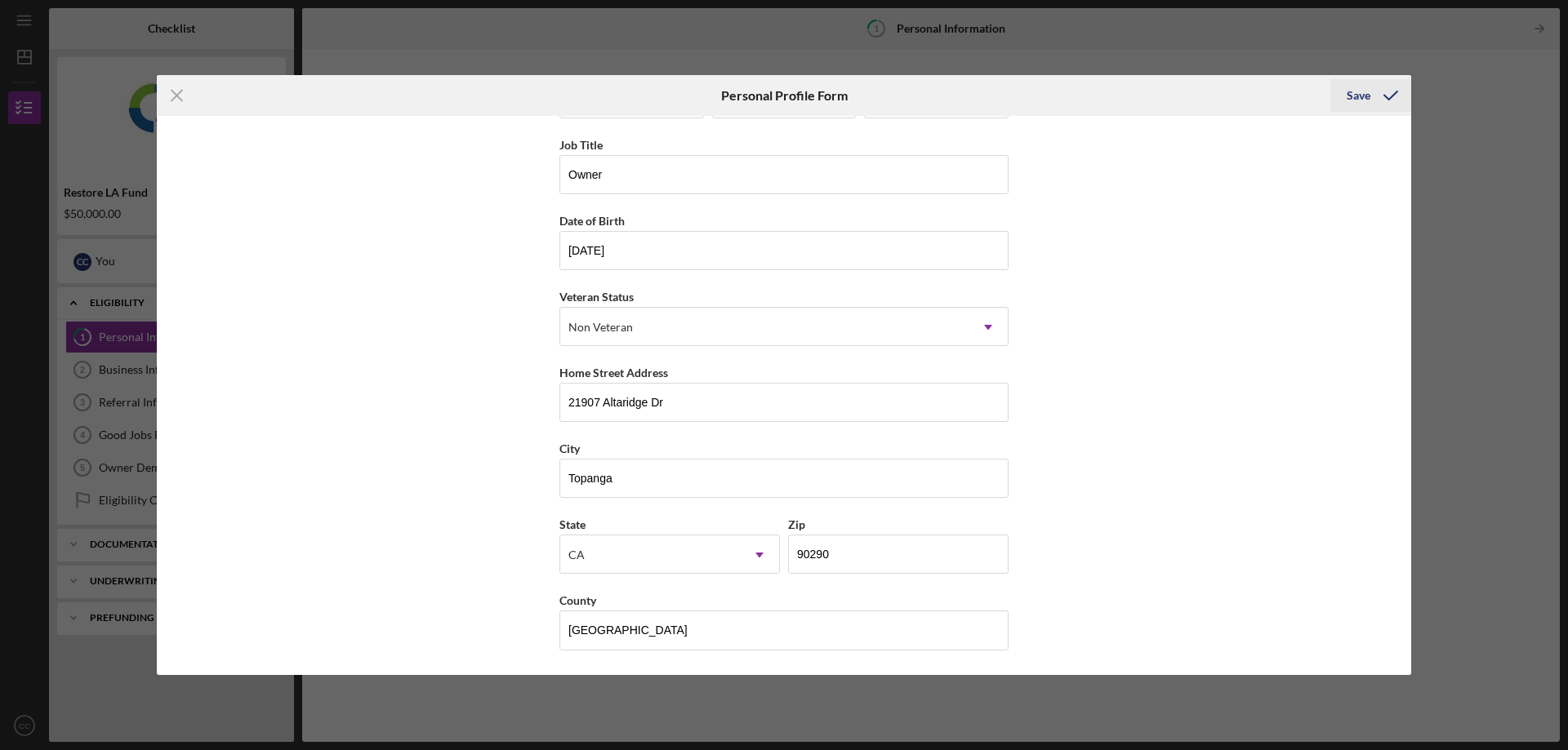
click at [1359, 95] on div "Save" at bounding box center [1359, 95] width 24 height 33
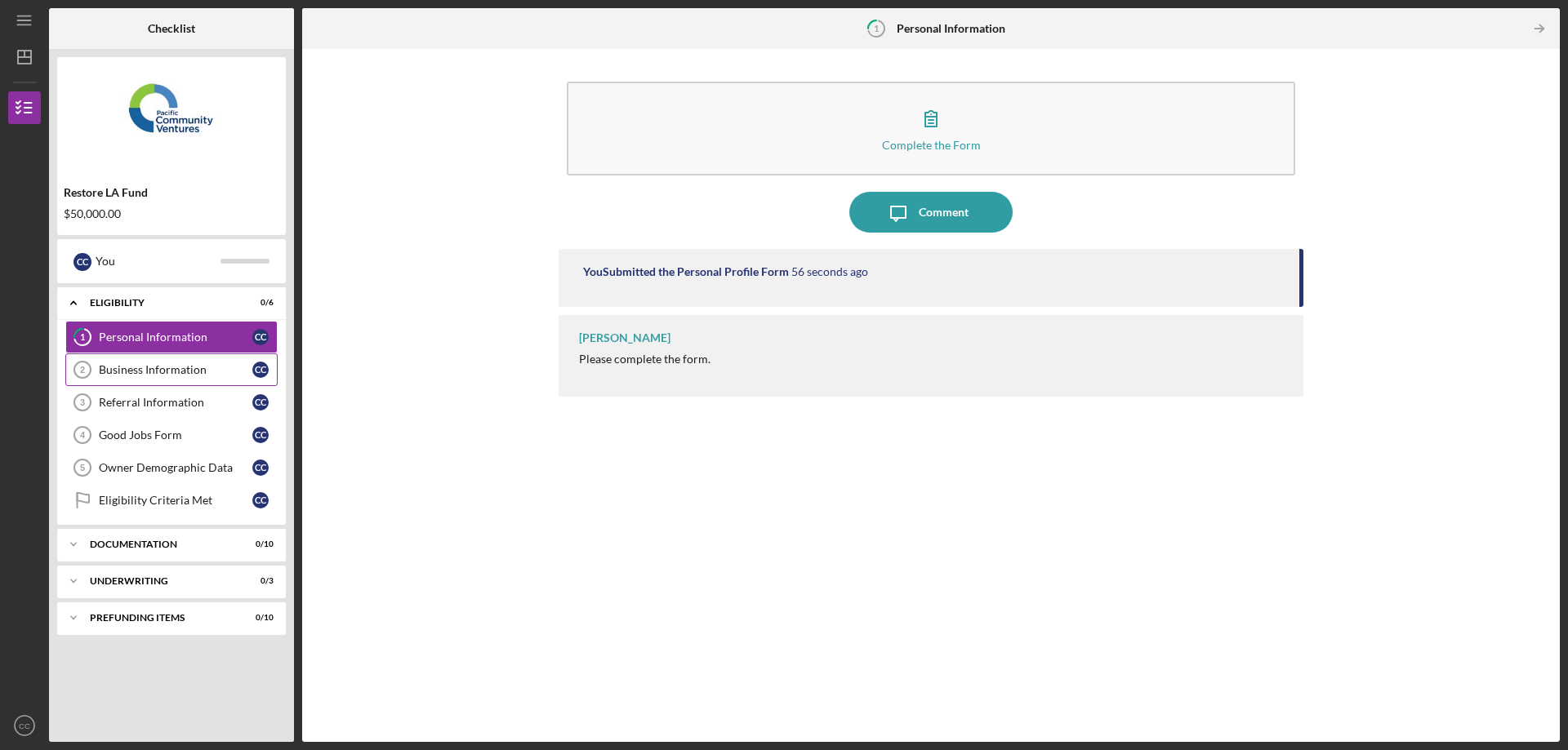
click at [185, 372] on div "Business Information" at bounding box center [175, 370] width 153 height 13
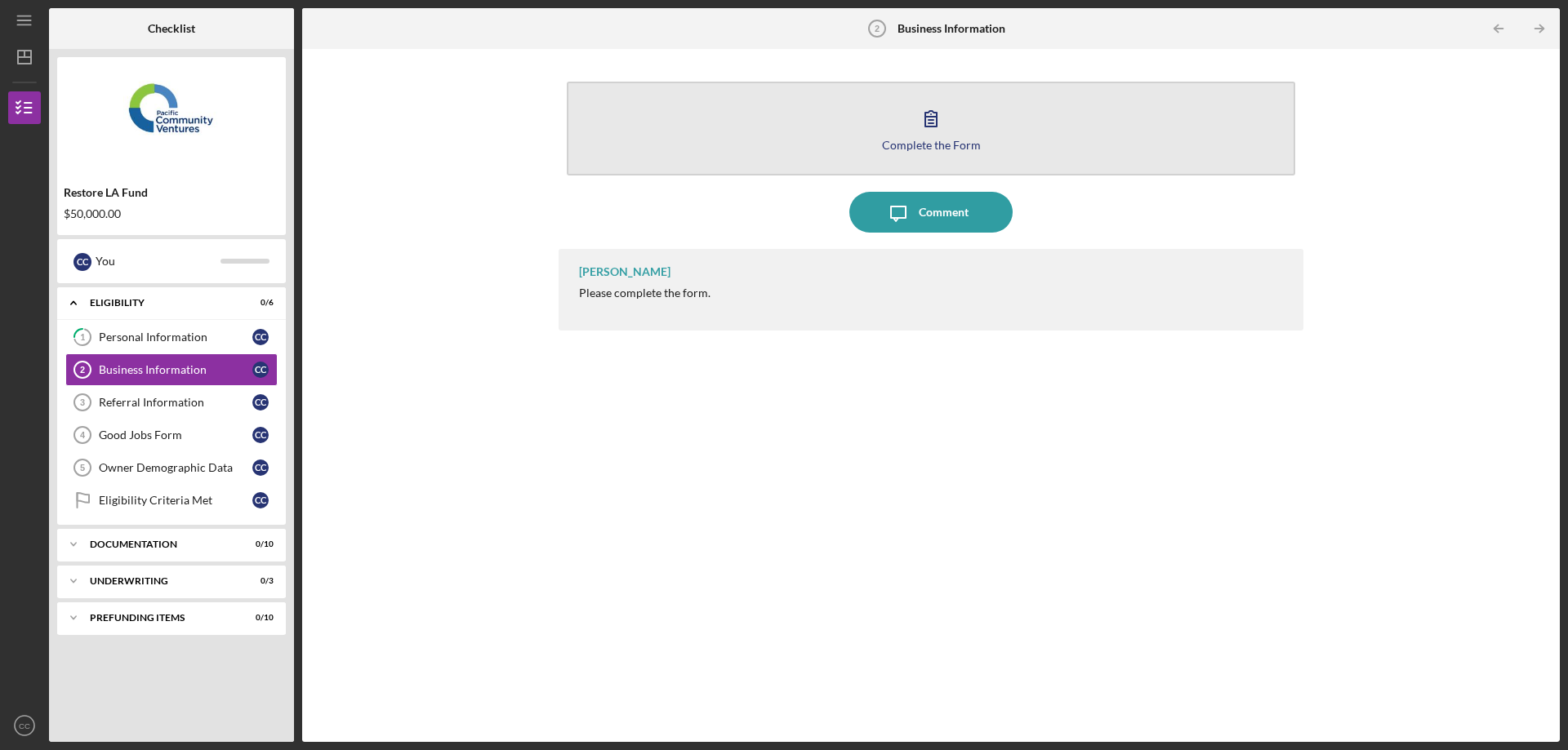
click at [934, 141] on div "Complete the Form" at bounding box center [931, 145] width 99 height 13
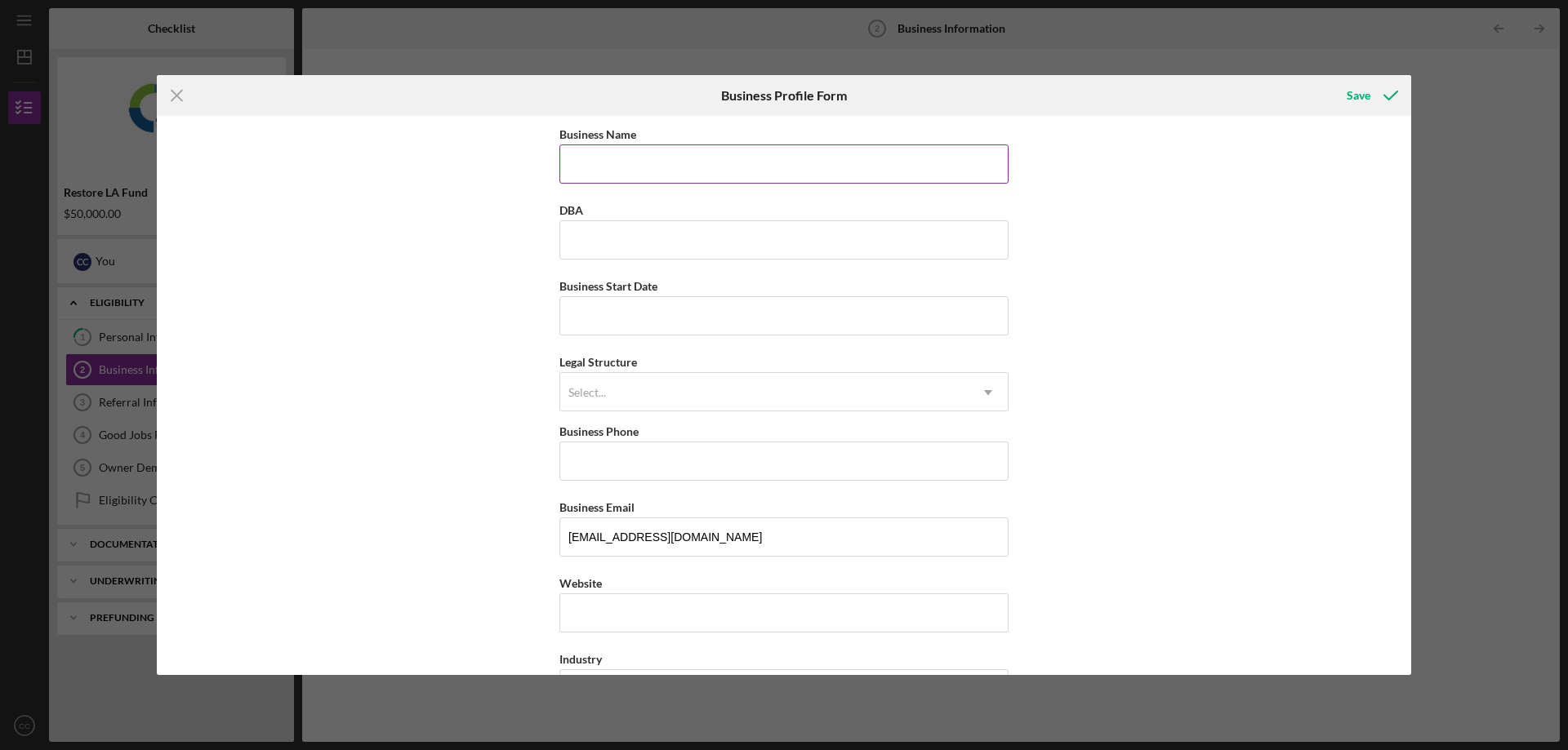
click at [735, 167] on input "Business Name" at bounding box center [784, 163] width 449 height 39
type input "CCRO"
type input "(818) 849-2713"
type input "21907"
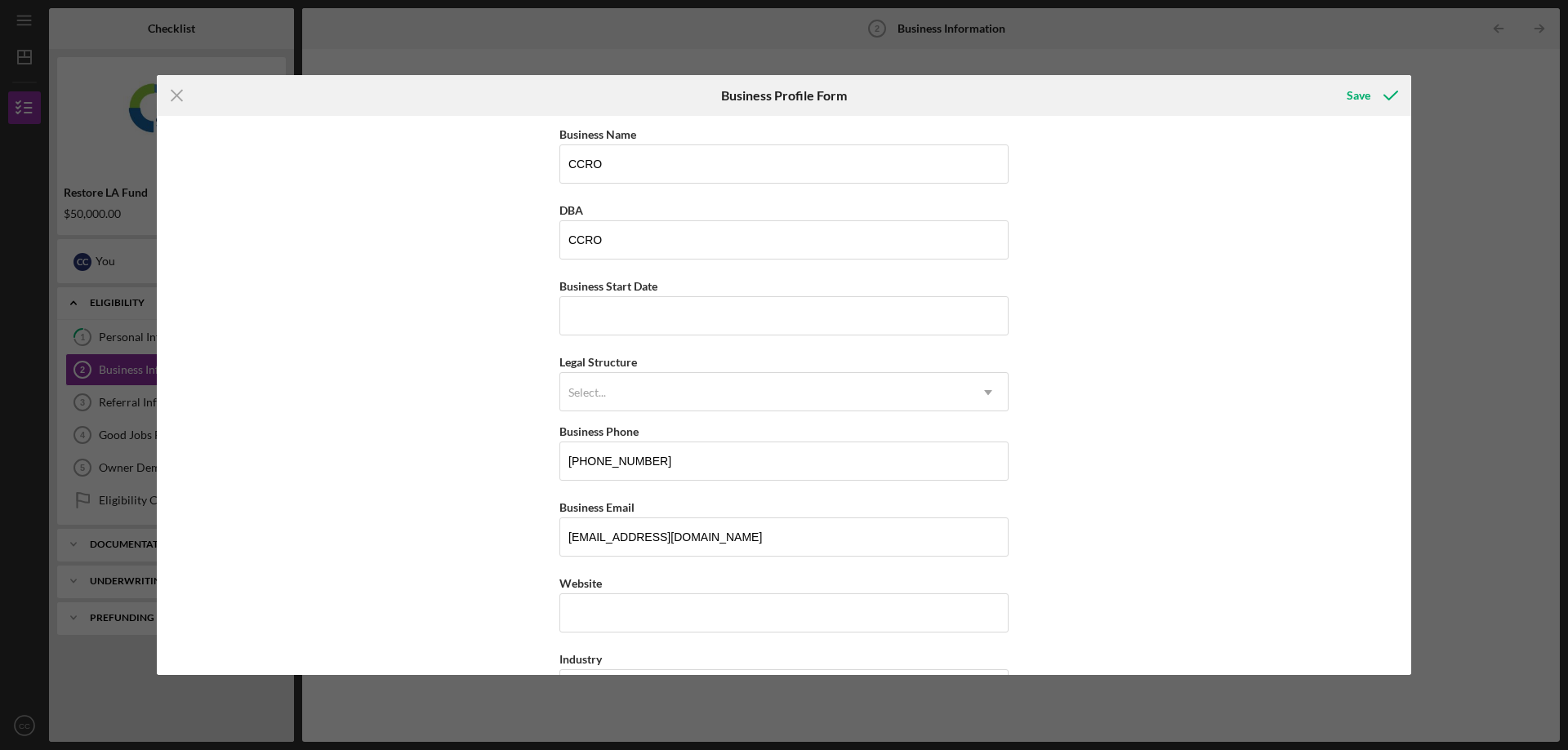
type input "Topanga"
type input "CA"
type input "90290"
type input "CA"
click at [769, 320] on input "Business Start Date" at bounding box center [784, 316] width 449 height 39
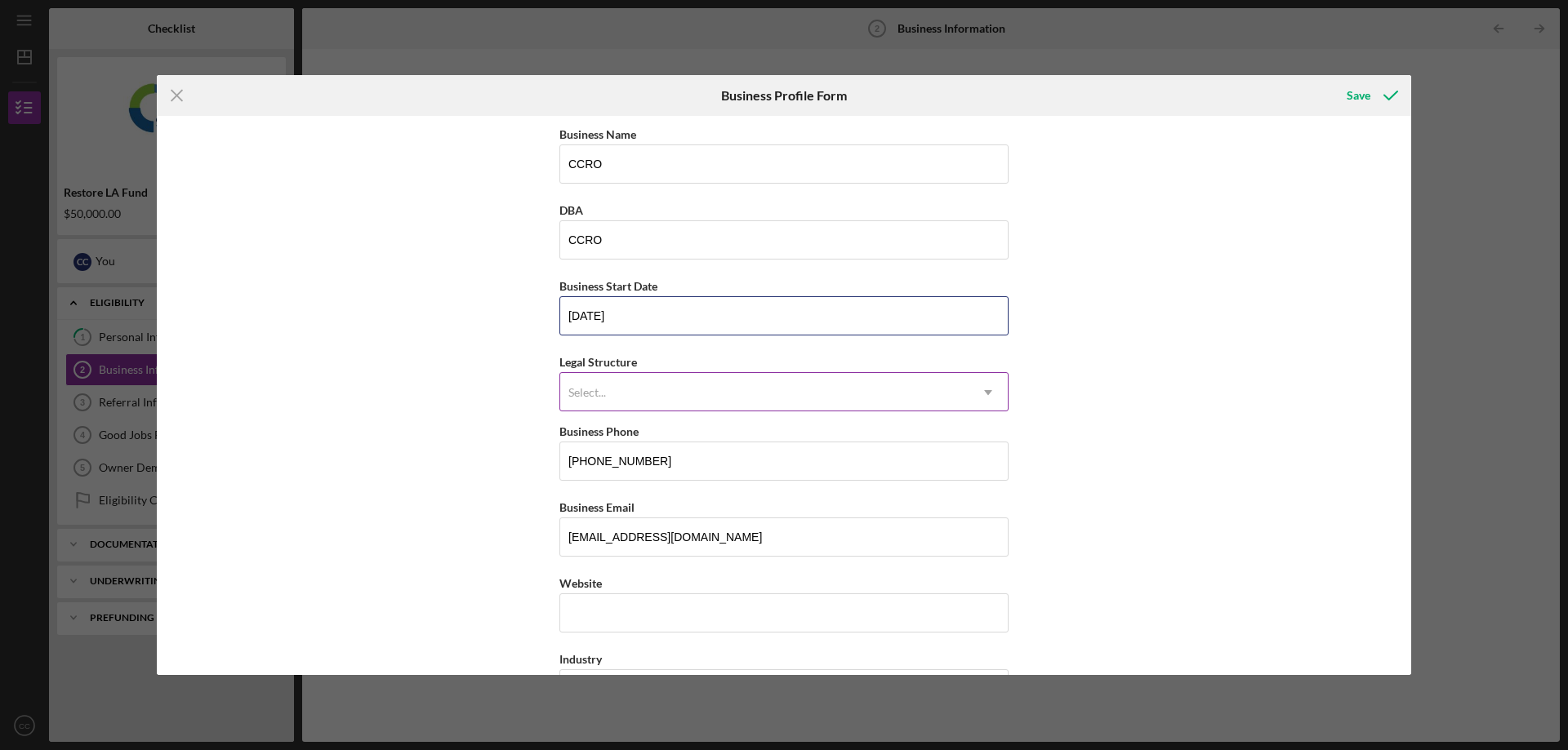
type input "03/15/2018"
click at [733, 384] on div "Select..." at bounding box center [765, 392] width 408 height 37
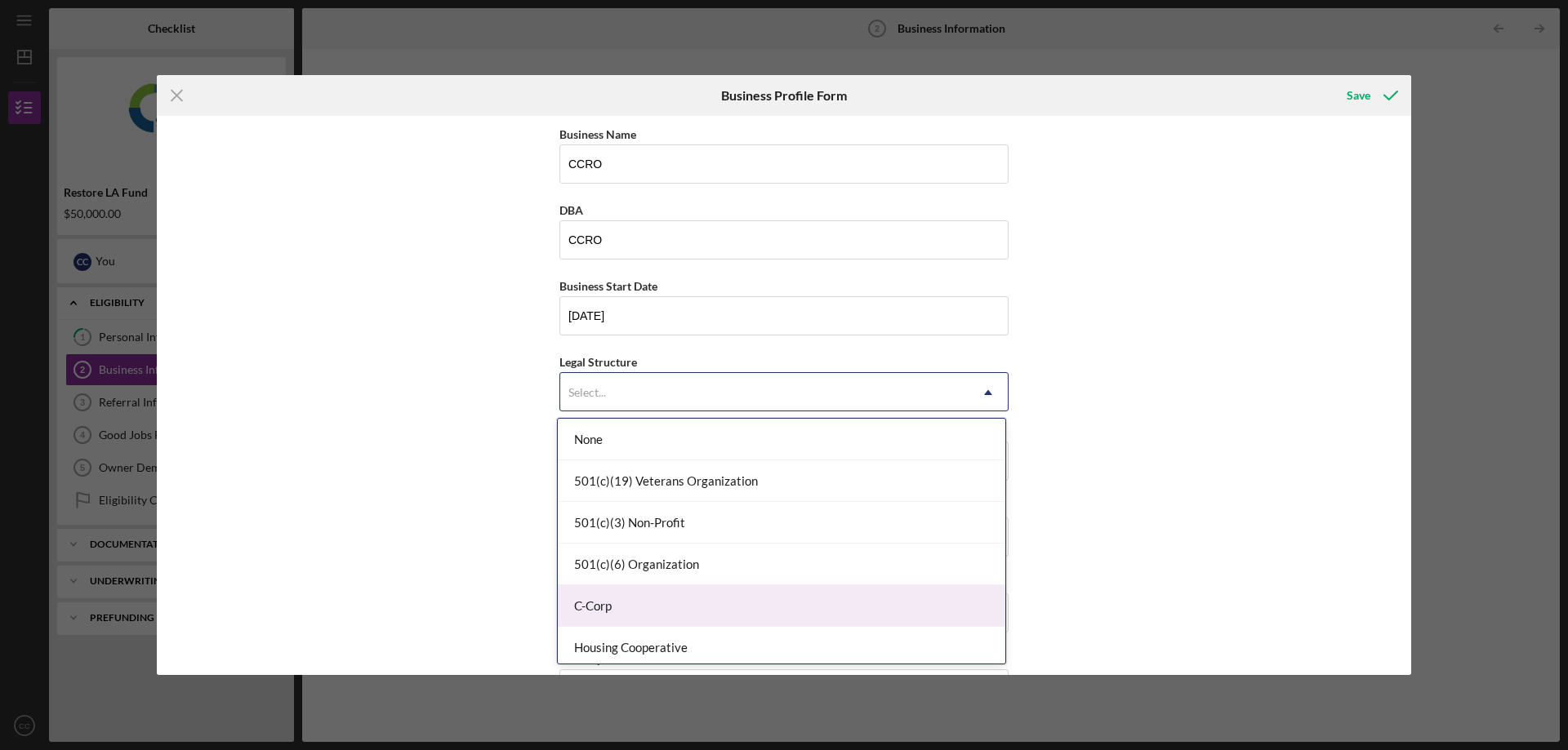
click at [642, 609] on div "C-Corp" at bounding box center [781, 606] width 447 height 42
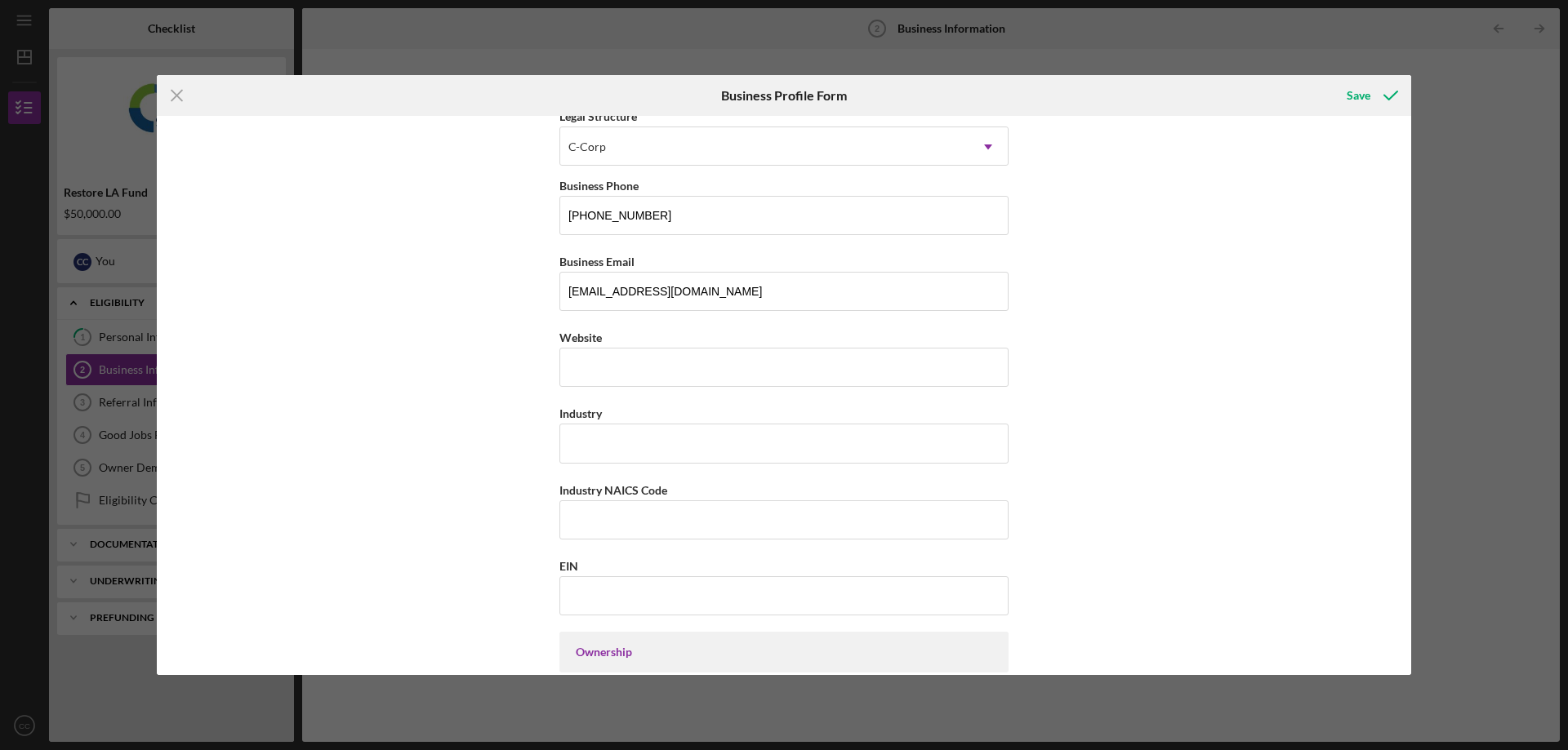
scroll to position [245, 0]
click at [827, 456] on input "Industry" at bounding box center [784, 443] width 449 height 39
type input "Janitorial-Maintenance"
click at [727, 518] on input "Industry NAICS Code" at bounding box center [784, 521] width 449 height 39
type input "561720"
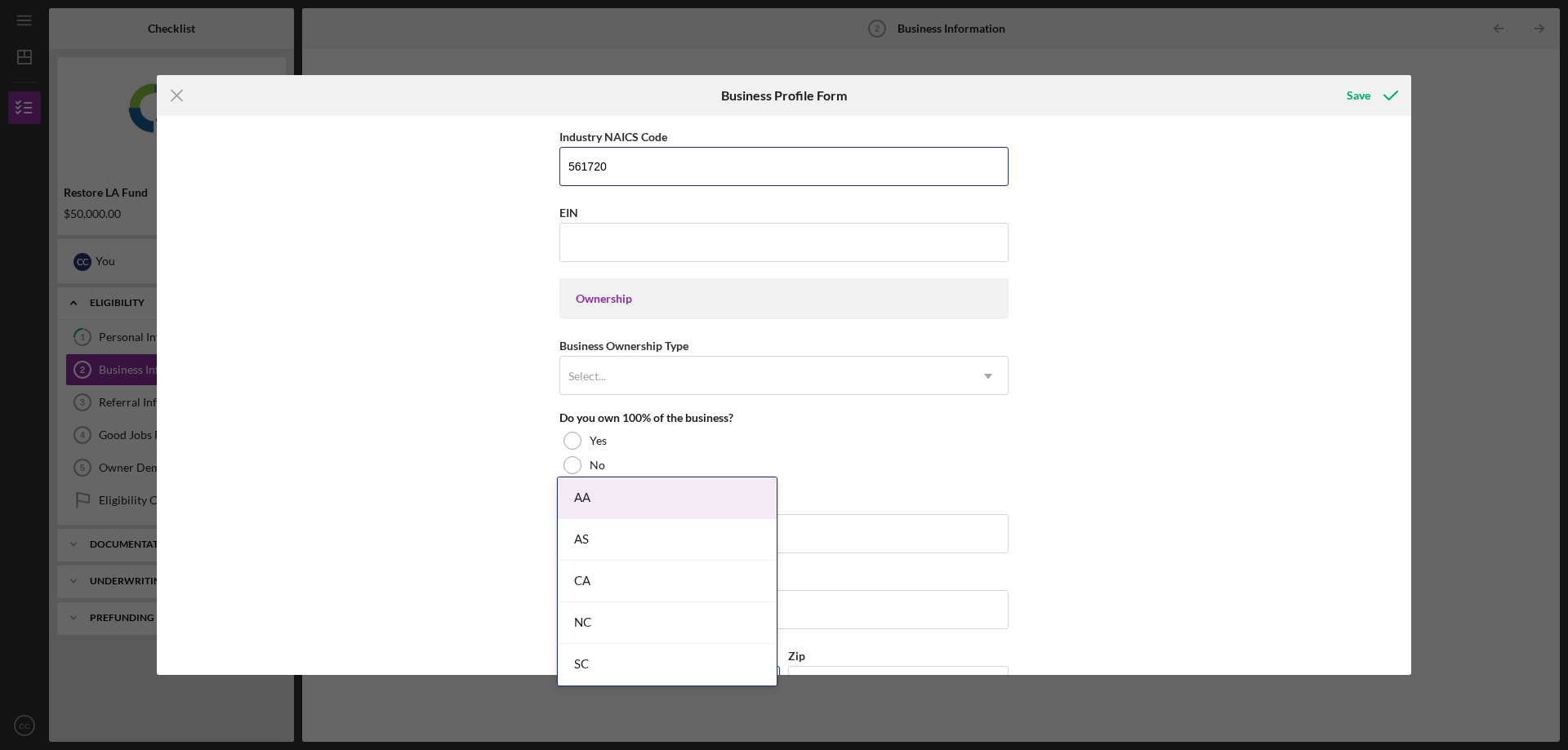
scroll to position [571, 0]
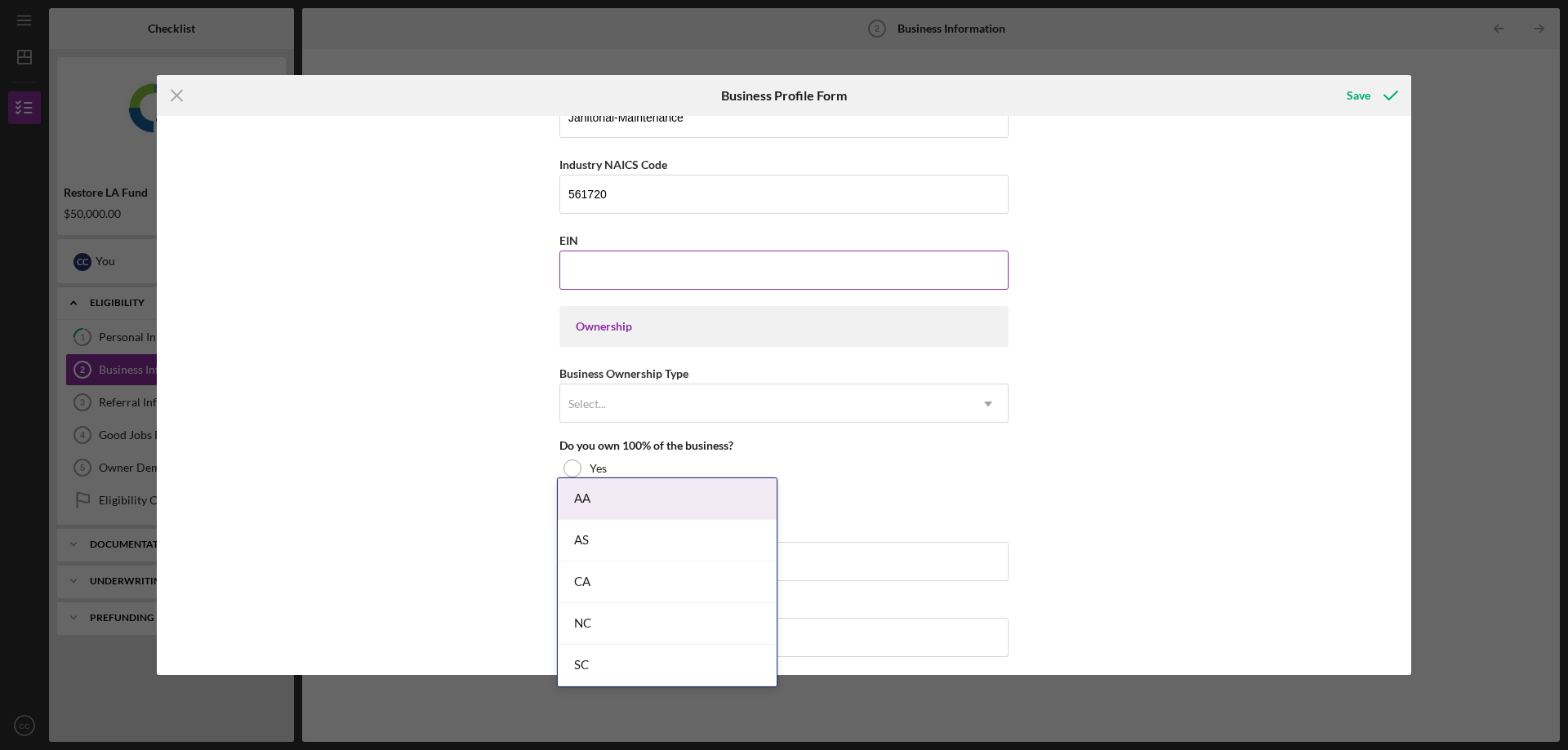
click at [676, 274] on input "EIN" at bounding box center [784, 269] width 449 height 39
type input "83-3952853"
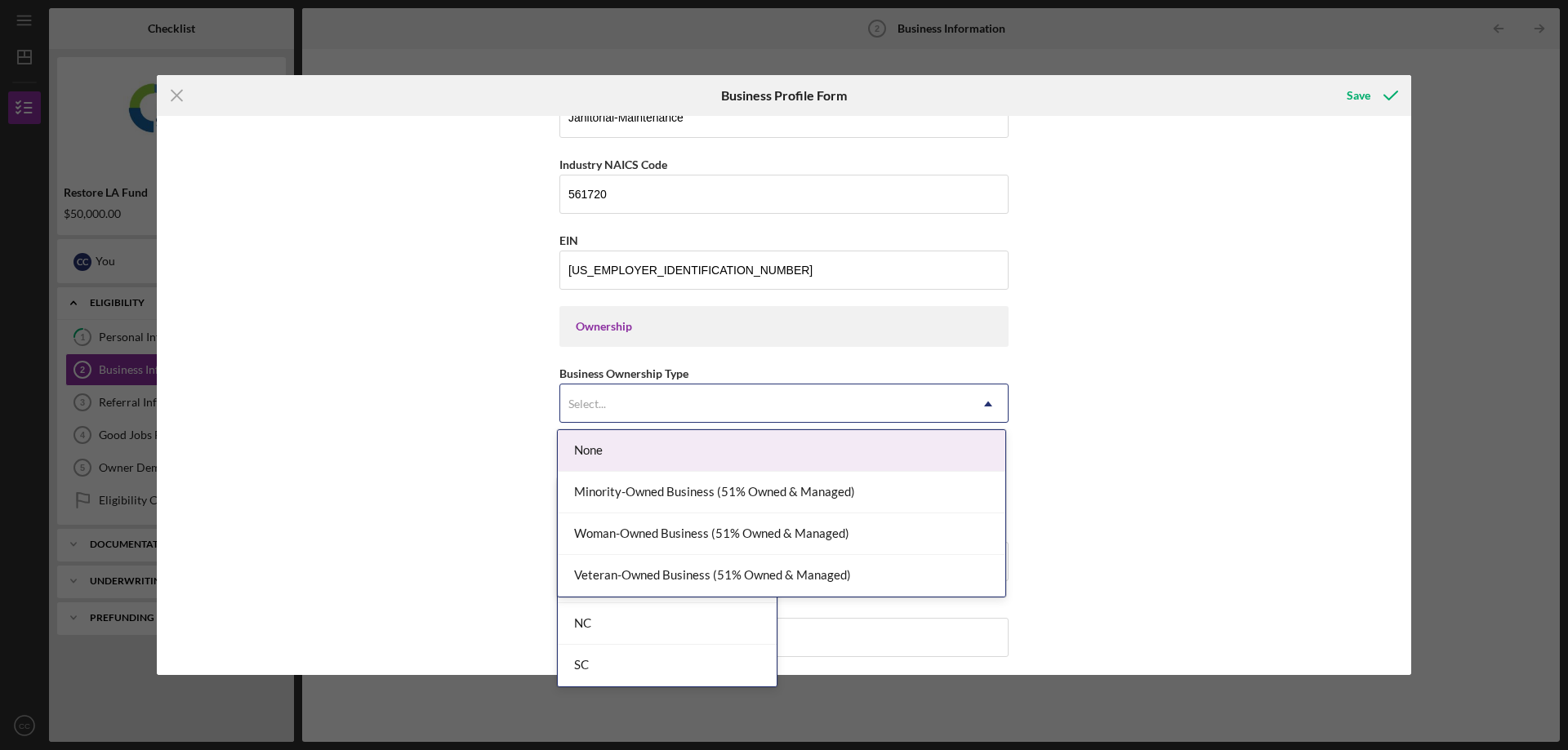
click at [734, 412] on div "Select..." at bounding box center [765, 404] width 408 height 37
click at [701, 440] on div "None" at bounding box center [781, 451] width 447 height 42
click at [954, 404] on div "Select..." at bounding box center [765, 404] width 408 height 37
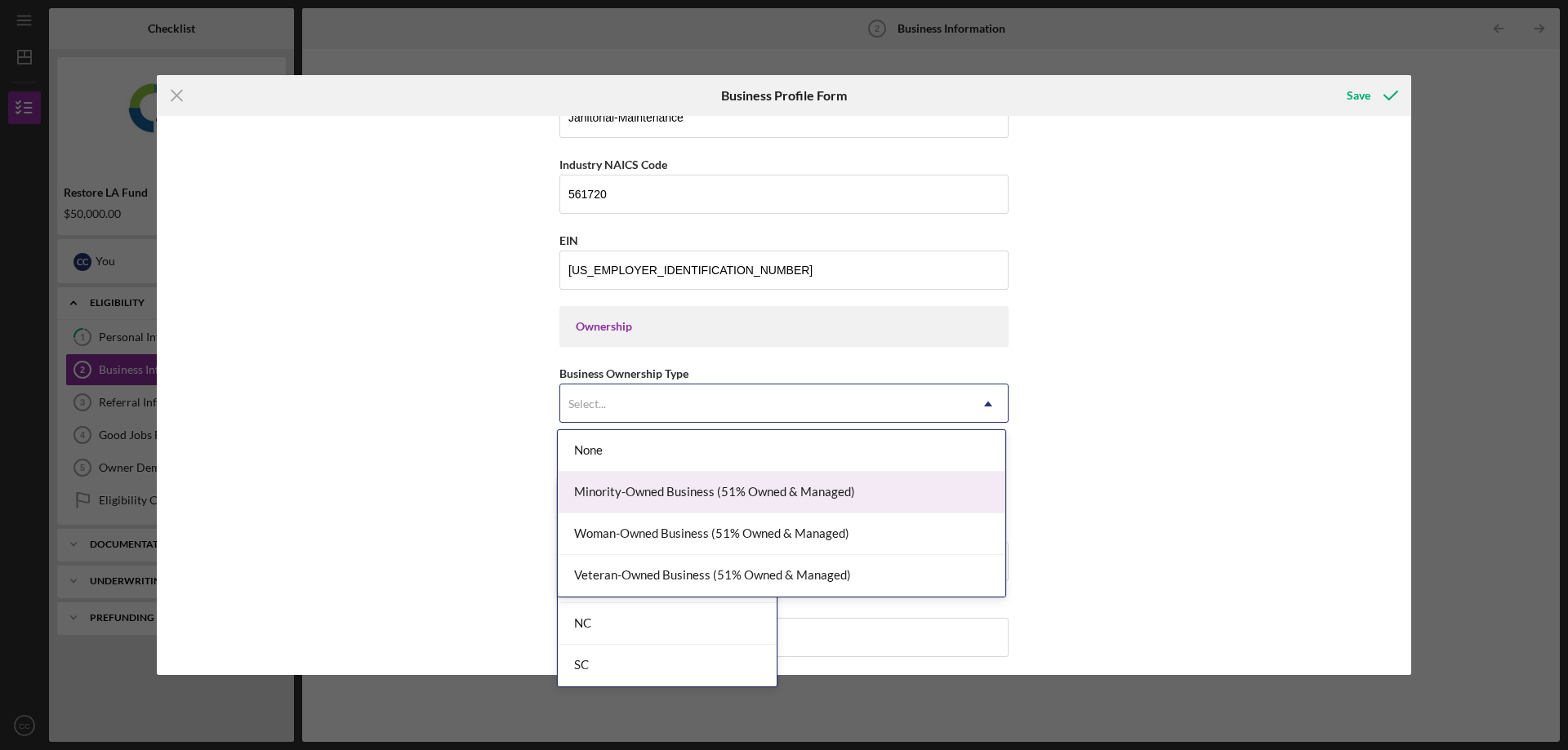
click at [905, 482] on div "Minority-Owned Business (51% Owned & Managed)" at bounding box center [781, 492] width 447 height 42
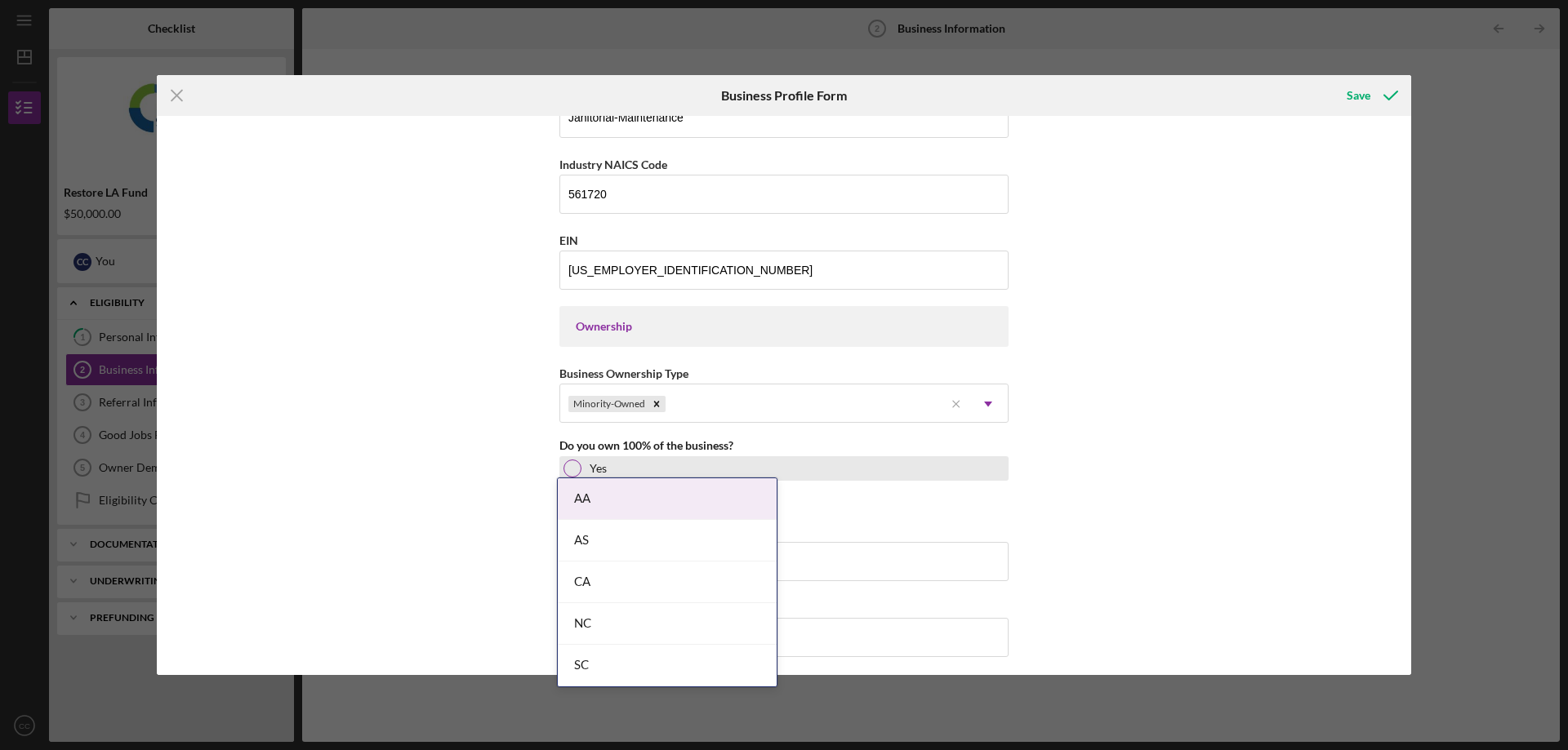
click at [571, 471] on div at bounding box center [573, 469] width 18 height 18
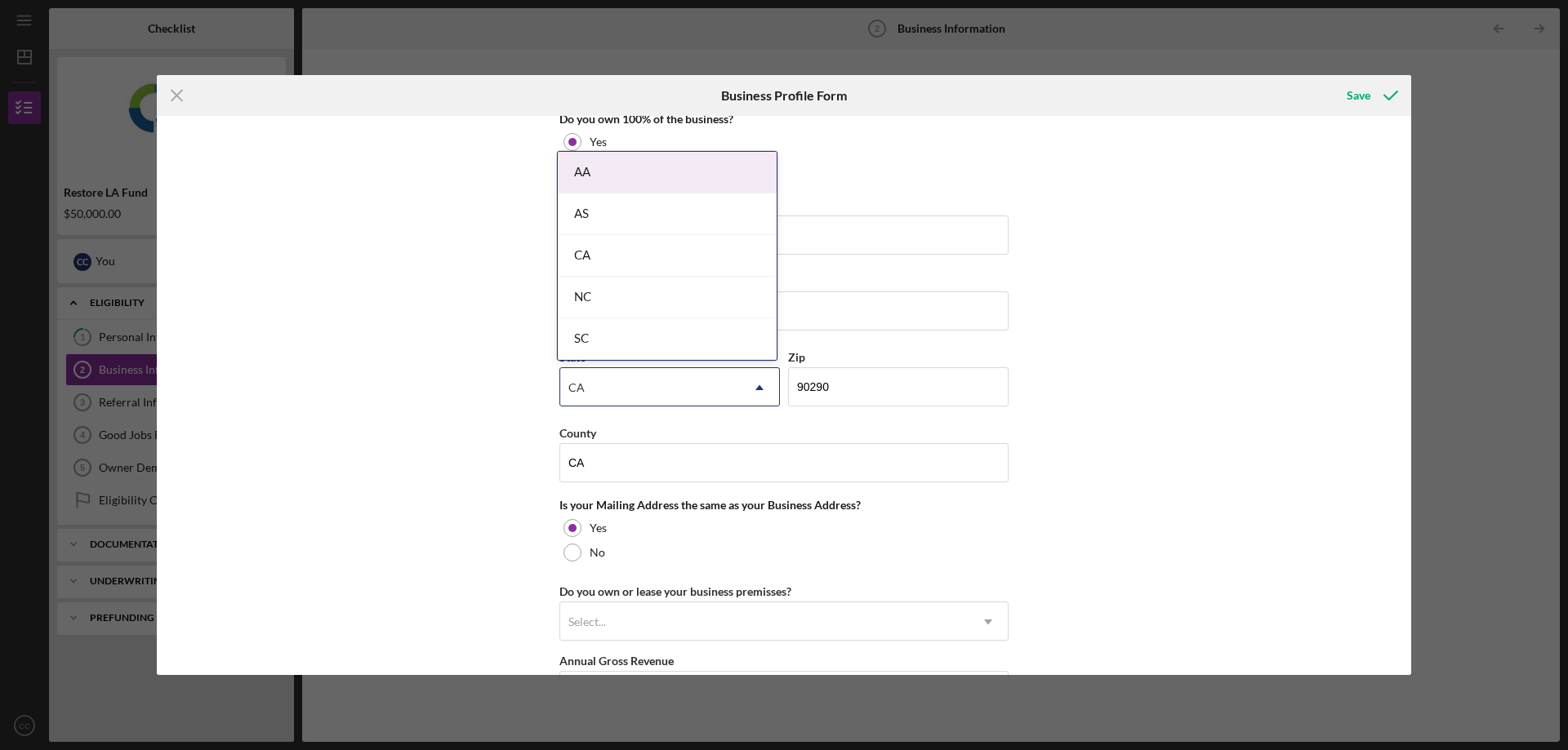
scroll to position [816, 0]
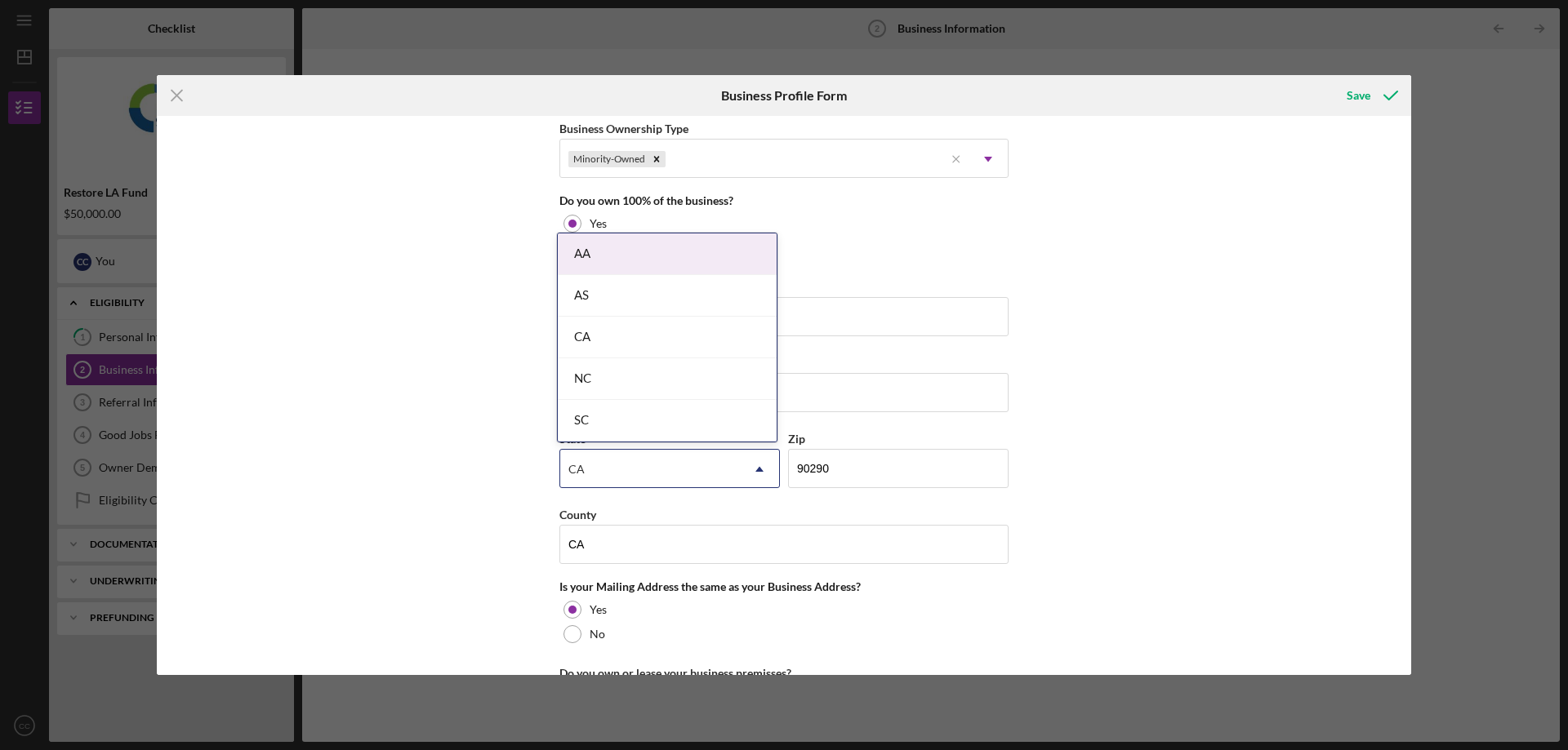
click at [1162, 336] on div "Business Name CCRO DBA CCRO Business Start Date 03/15/2018 Legal Structure C-Co…" at bounding box center [784, 395] width 1255 height 560
click at [673, 463] on div "CA" at bounding box center [651, 469] width 180 height 37
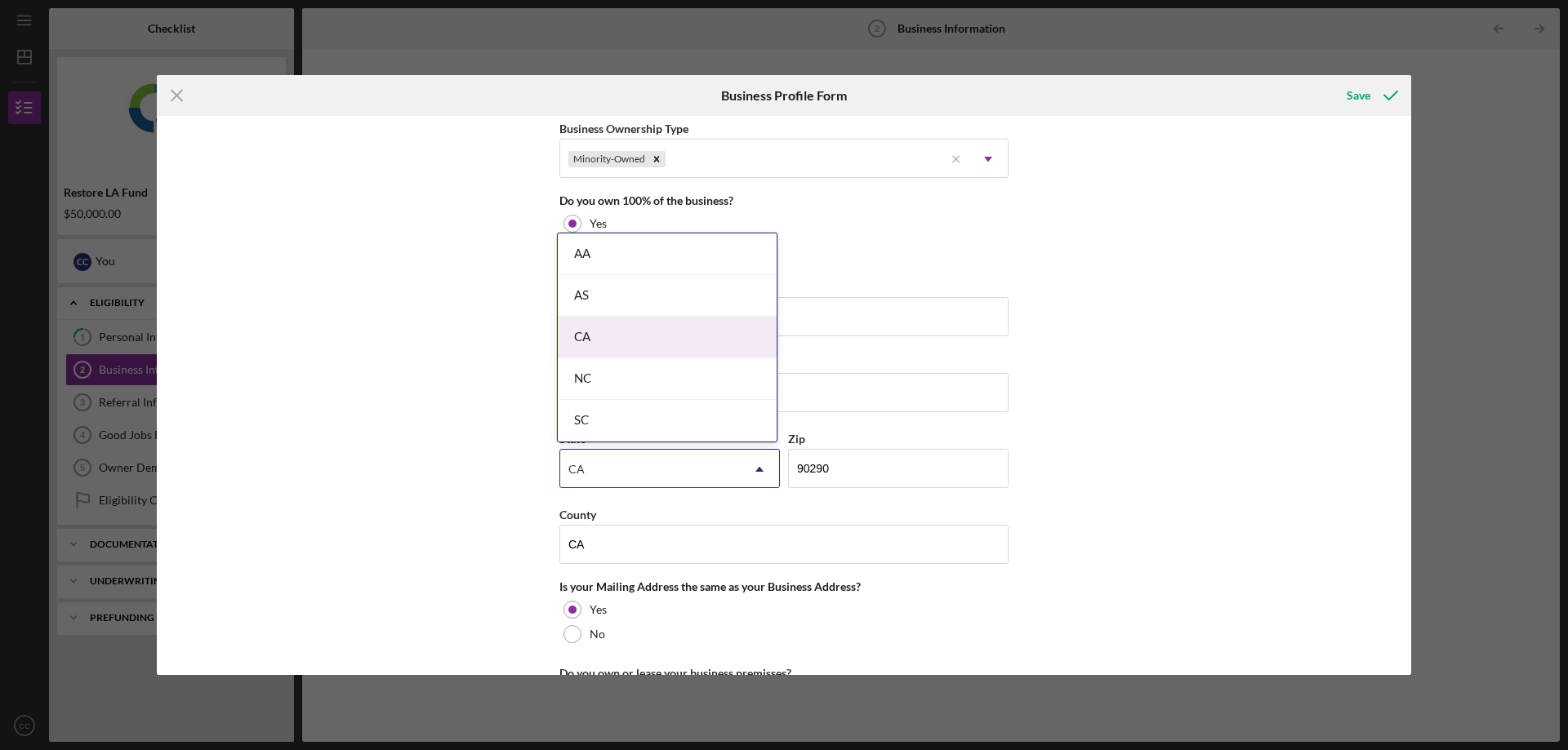
click at [609, 332] on div "CA" at bounding box center [667, 337] width 219 height 42
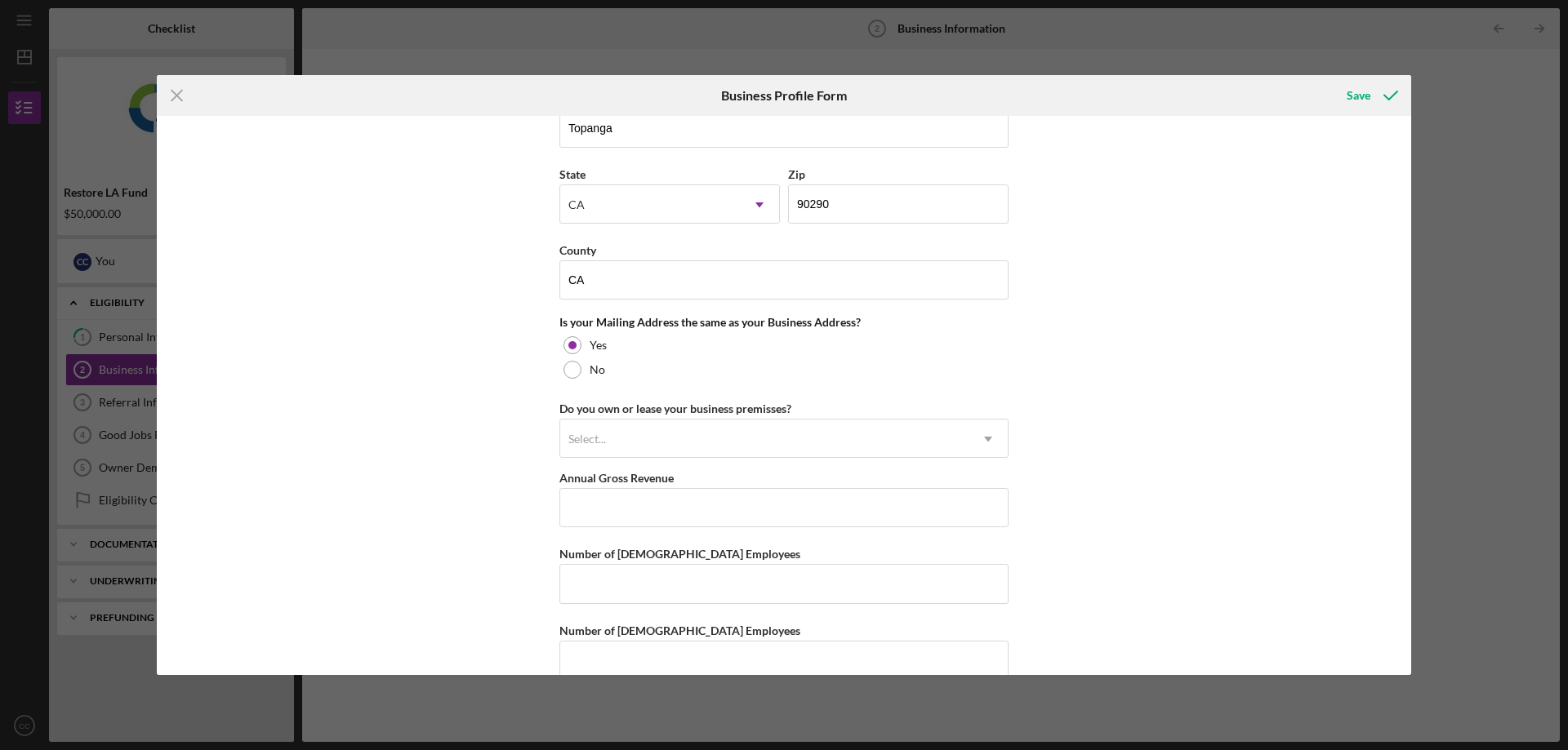
scroll to position [1110, 0]
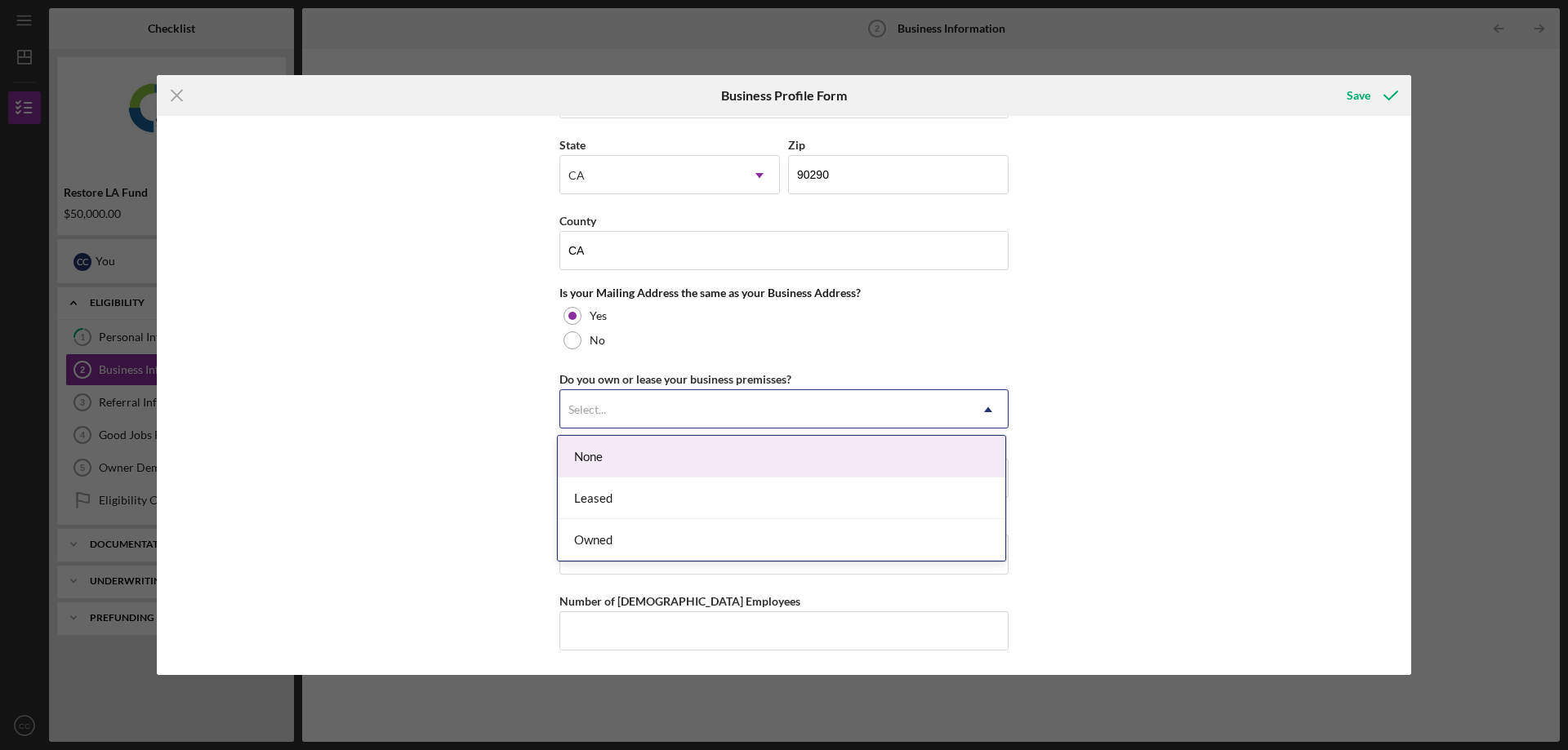
click at [991, 414] on icon "Icon/Dropdown Arrow" at bounding box center [988, 409] width 39 height 39
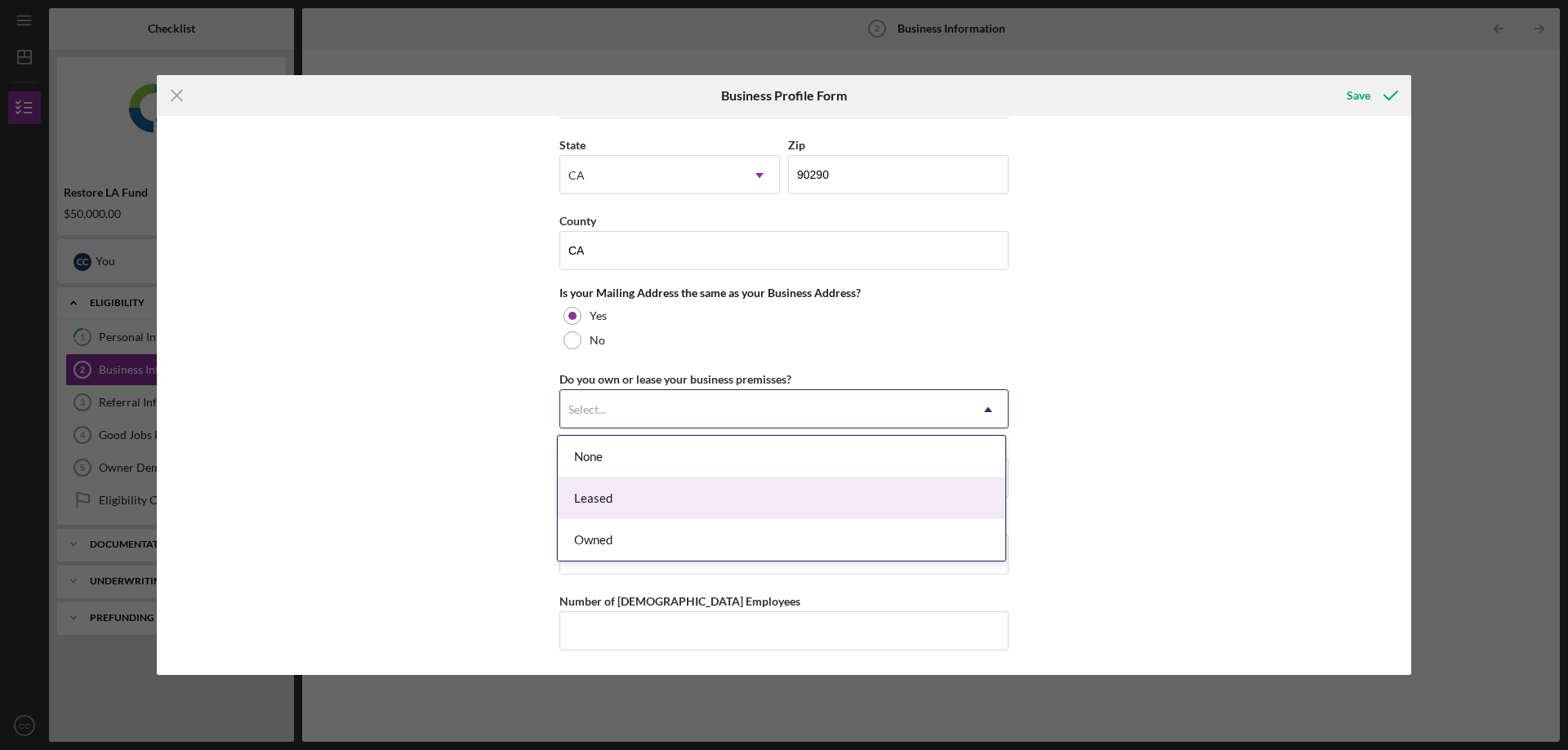
click at [698, 509] on div "Leased" at bounding box center [781, 499] width 447 height 42
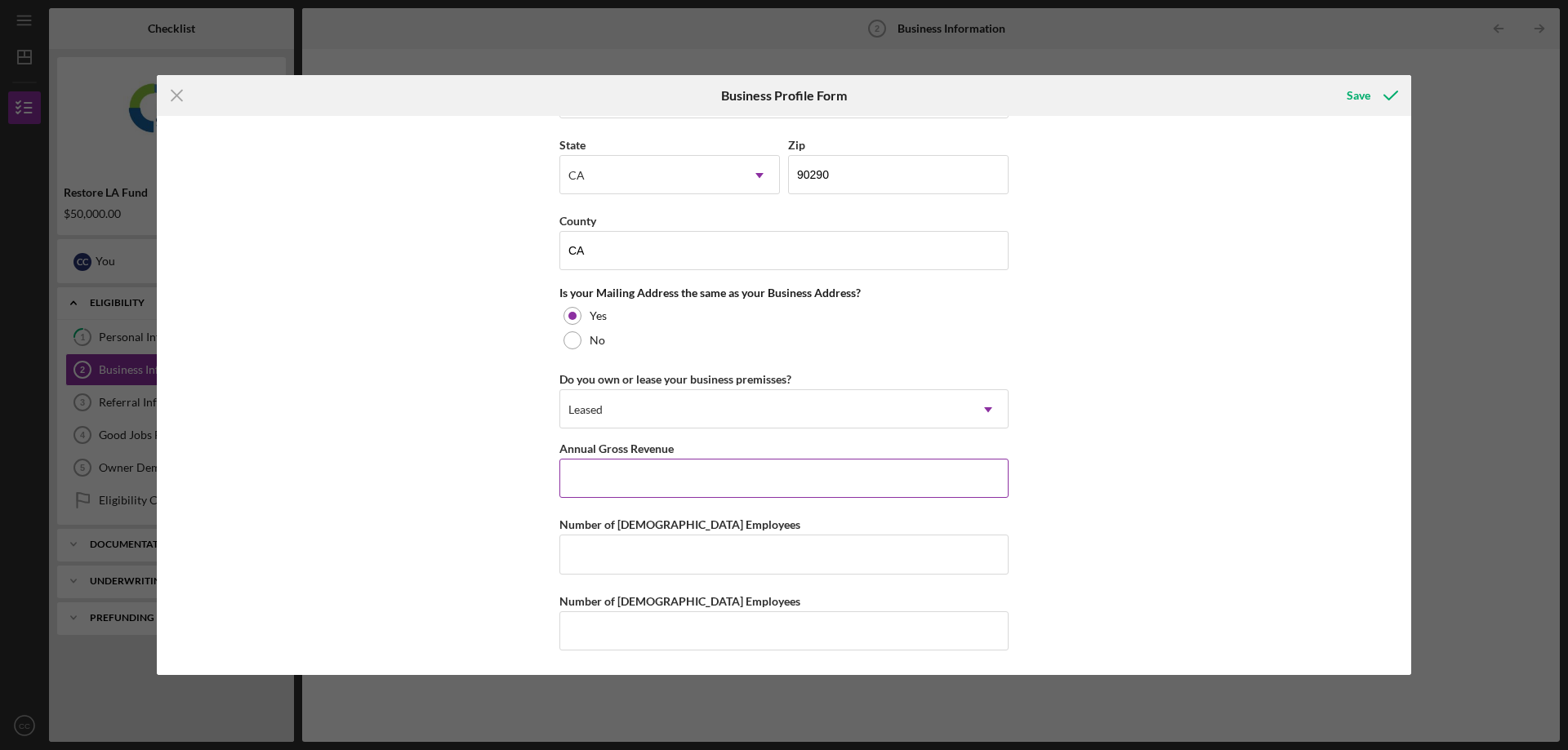
click at [800, 470] on input "Annual Gross Revenue" at bounding box center [784, 478] width 449 height 39
type input "$150,000"
click at [1102, 374] on div "Business Name CCRO DBA CCRO Business Start Date 03/15/2018 Legal Structure C-Co…" at bounding box center [784, 395] width 1255 height 560
click at [757, 543] on input "Number of Full-Time Employees" at bounding box center [784, 554] width 449 height 39
type input "2"
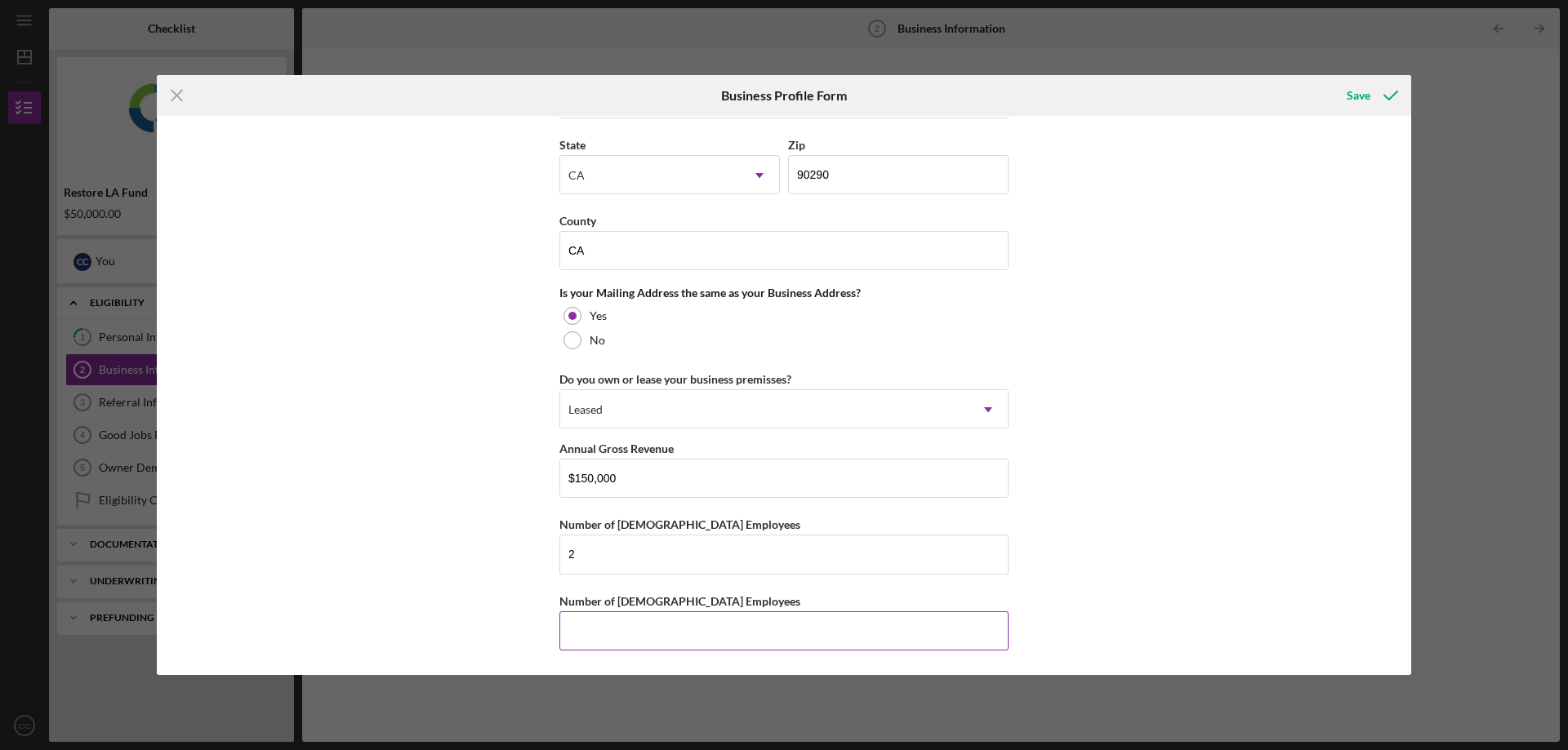
click at [744, 634] on input "Number of Part-Time Employees" at bounding box center [784, 630] width 449 height 39
type input "2"
click at [1215, 384] on div "Business Name CCRO DBA CCRO Business Start Date 03/15/2018 Legal Structure C-Co…" at bounding box center [784, 395] width 1255 height 560
drag, startPoint x: 597, startPoint y: 552, endPoint x: 544, endPoint y: 548, distance: 53.2
click at [544, 548] on div "Business Name CCRO DBA CCRO Business Start Date 03/15/2018 Legal Structure C-Co…" at bounding box center [784, 395] width 1255 height 560
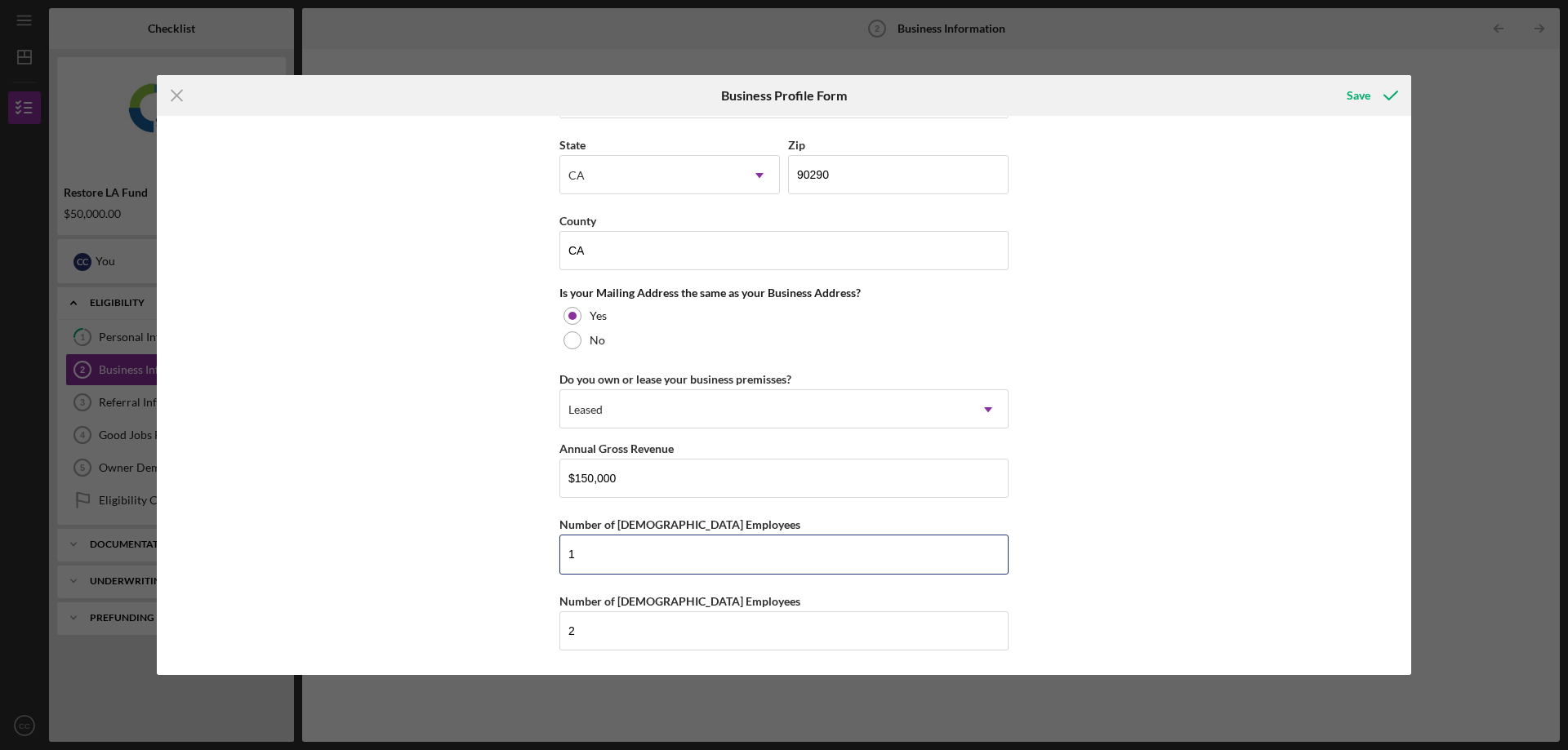
type input "1"
click at [1311, 292] on div "Business Name CCRO DBA CCRO Business Start Date 03/15/2018 Legal Structure C-Co…" at bounding box center [784, 395] width 1255 height 560
click at [1361, 90] on div "Save" at bounding box center [1359, 95] width 24 height 33
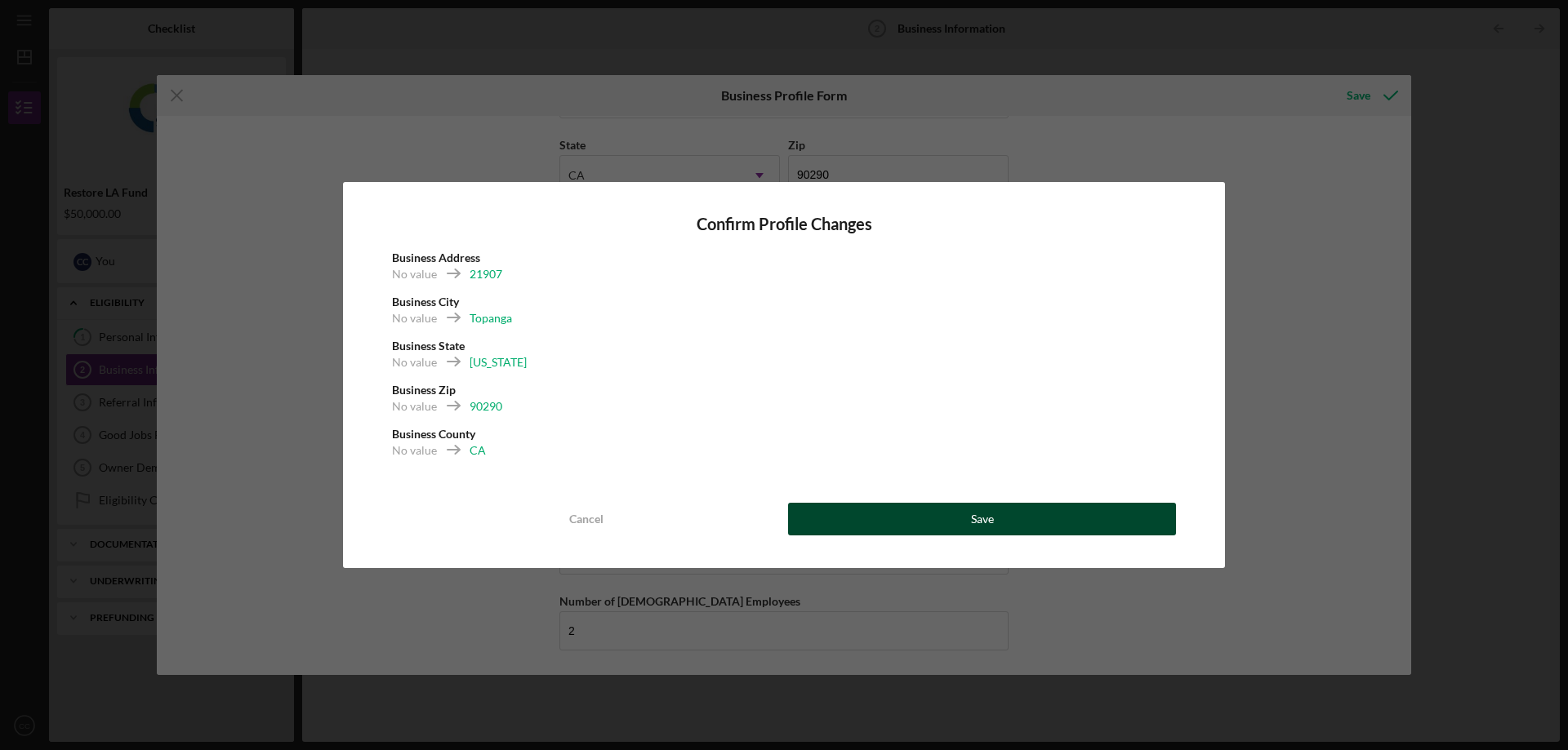
click at [956, 524] on button "Save" at bounding box center [983, 520] width 388 height 33
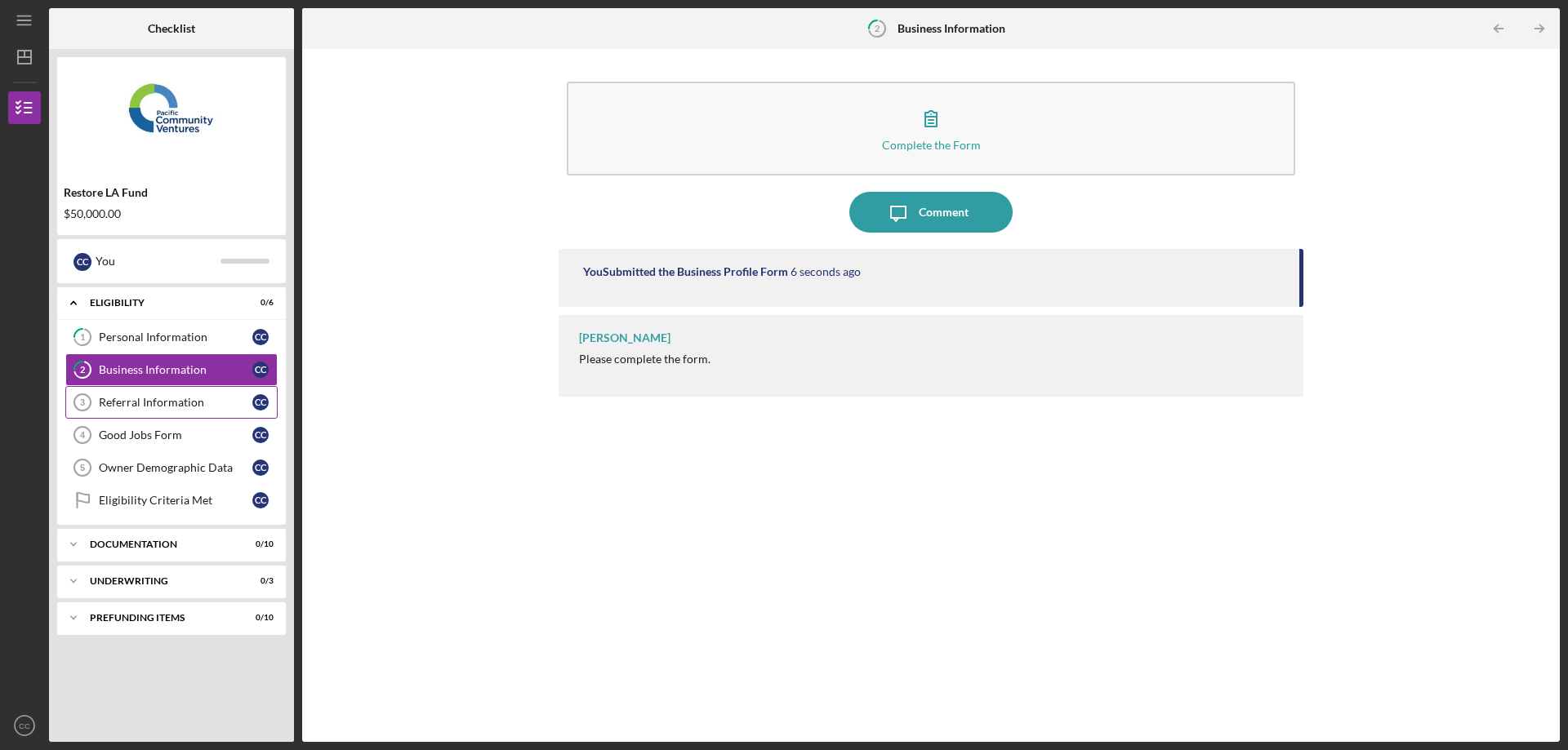
click at [209, 407] on div "Referral Information" at bounding box center [175, 403] width 153 height 13
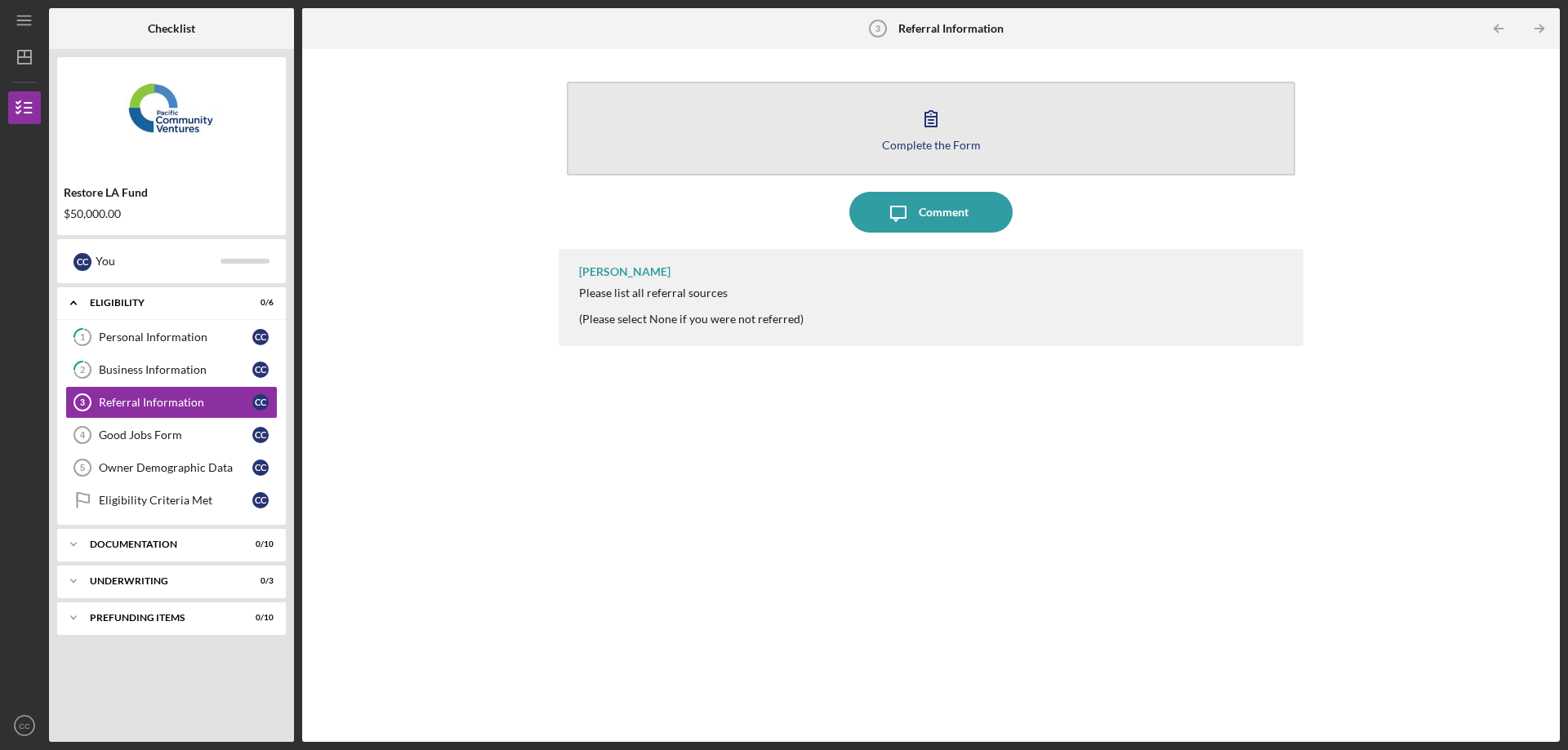
click at [1008, 148] on button "Complete the Form Form" at bounding box center [931, 129] width 729 height 94
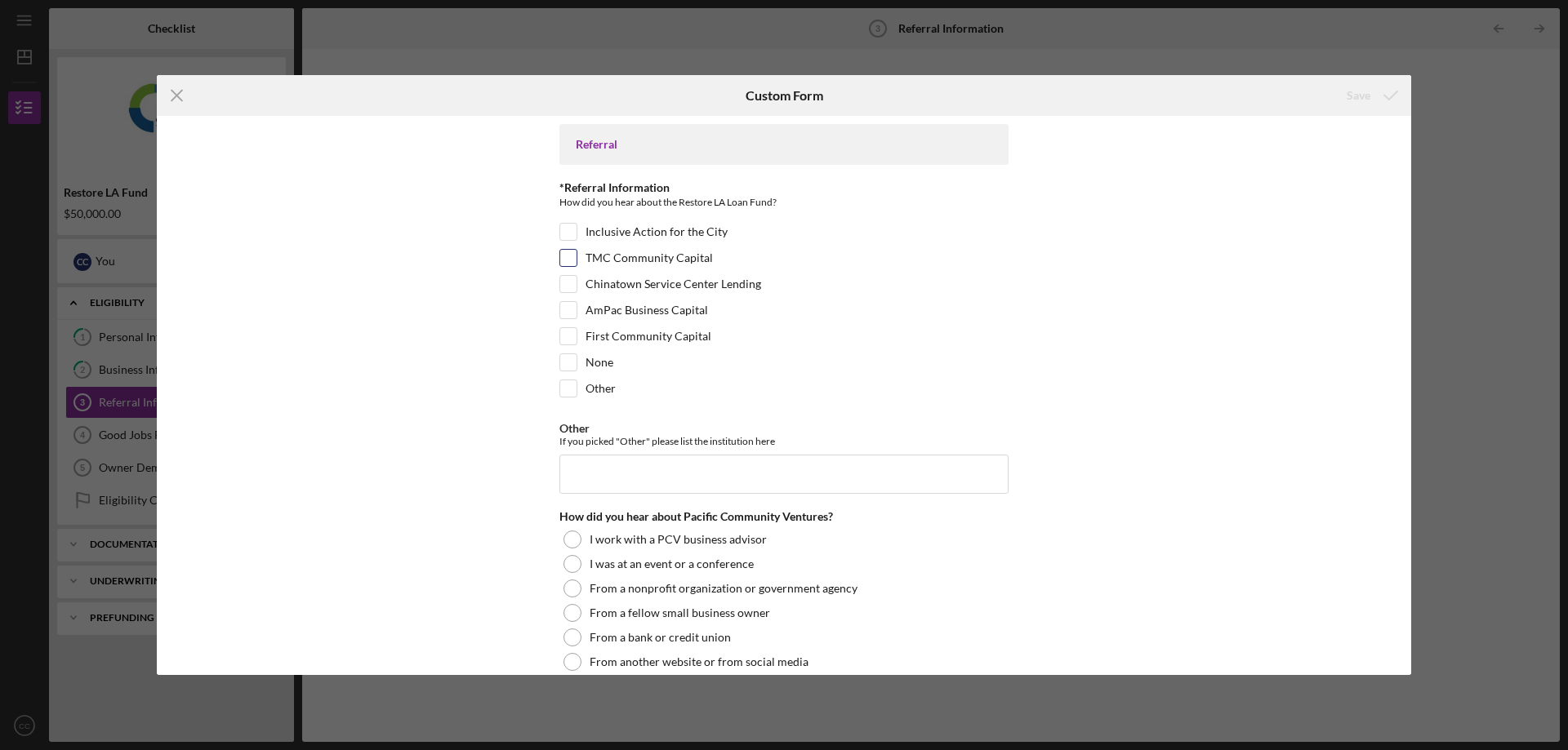
click at [568, 257] on input "TMC Community Capital" at bounding box center [569, 258] width 16 height 16
checkbox input "true"
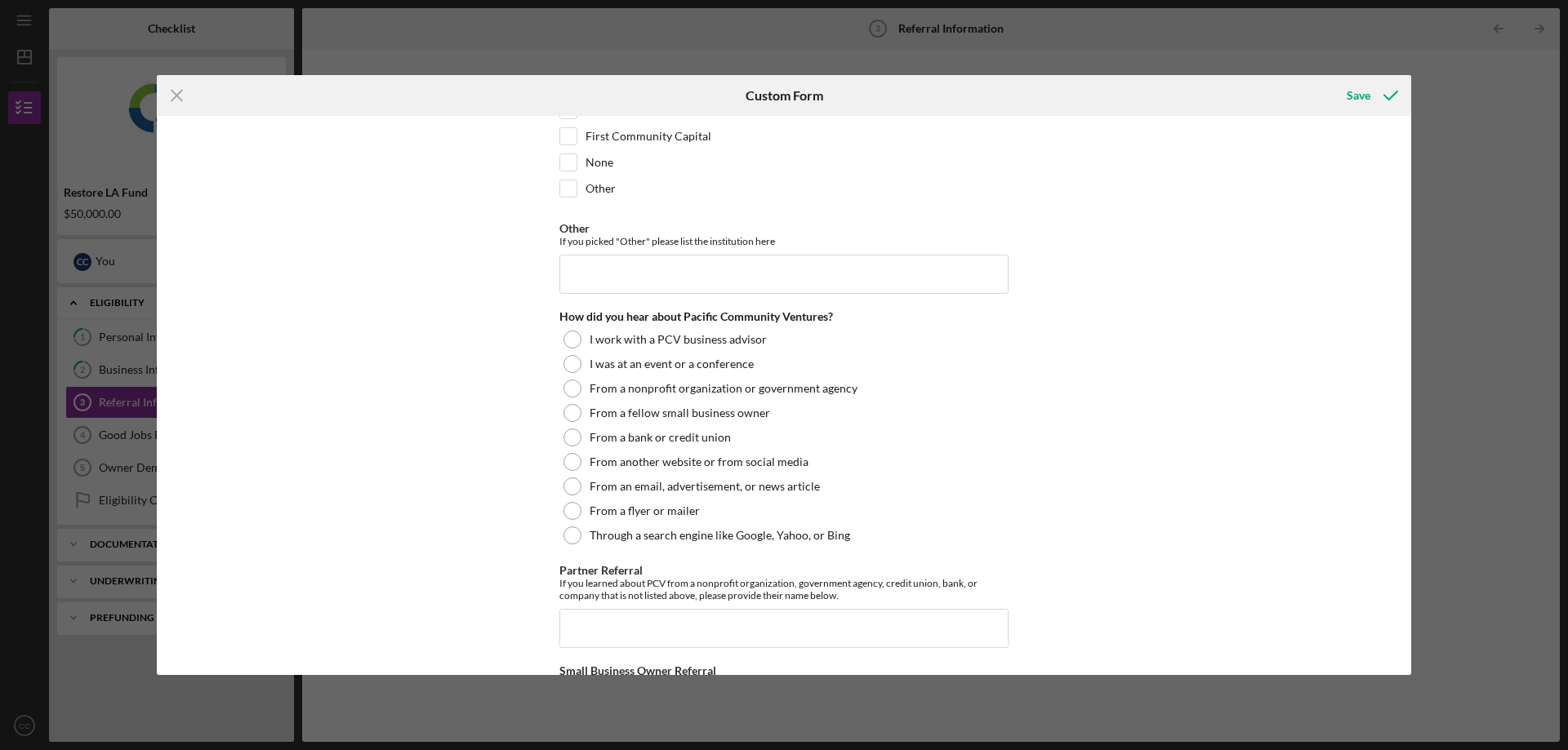
scroll to position [245, 0]
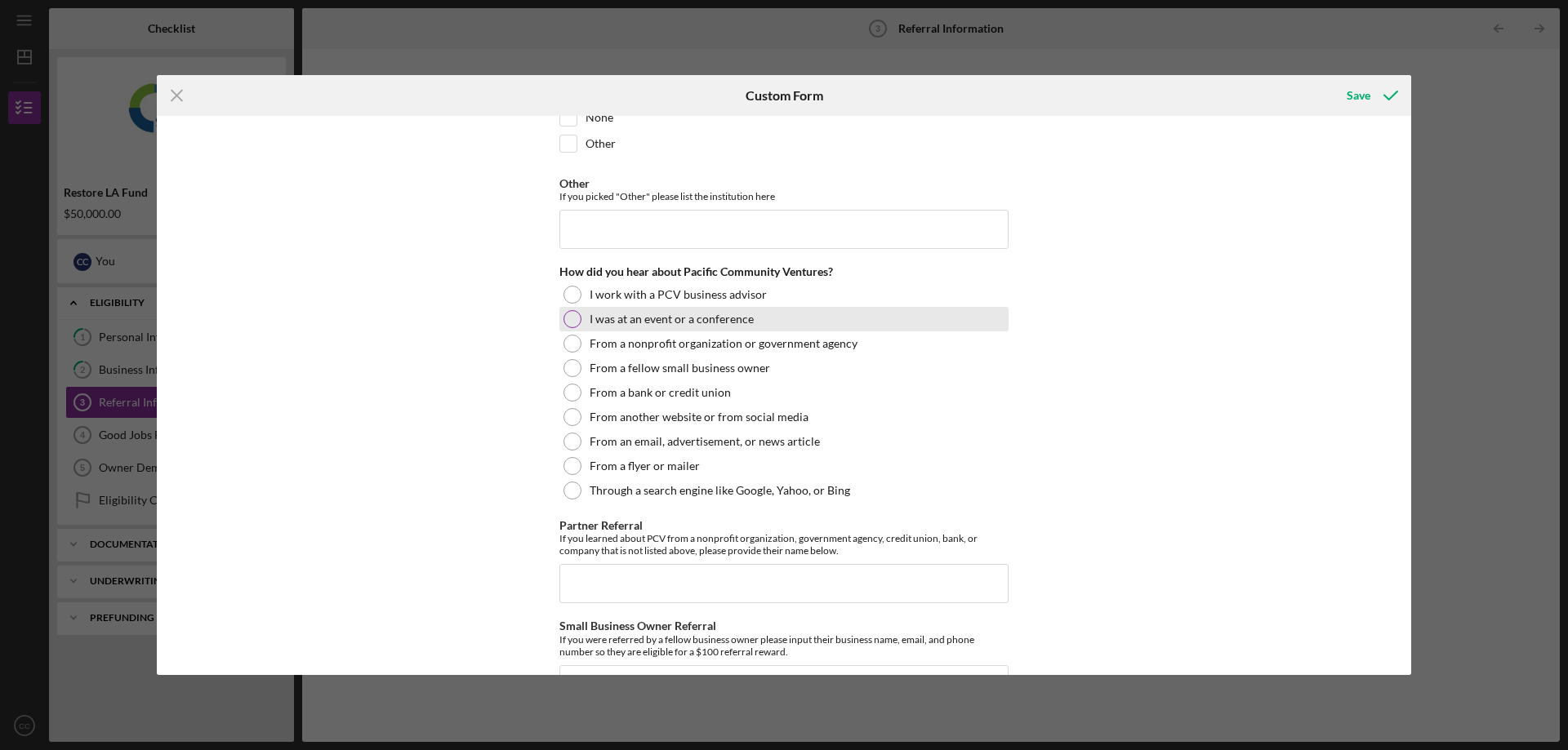
click at [572, 318] on div at bounding box center [573, 319] width 18 height 18
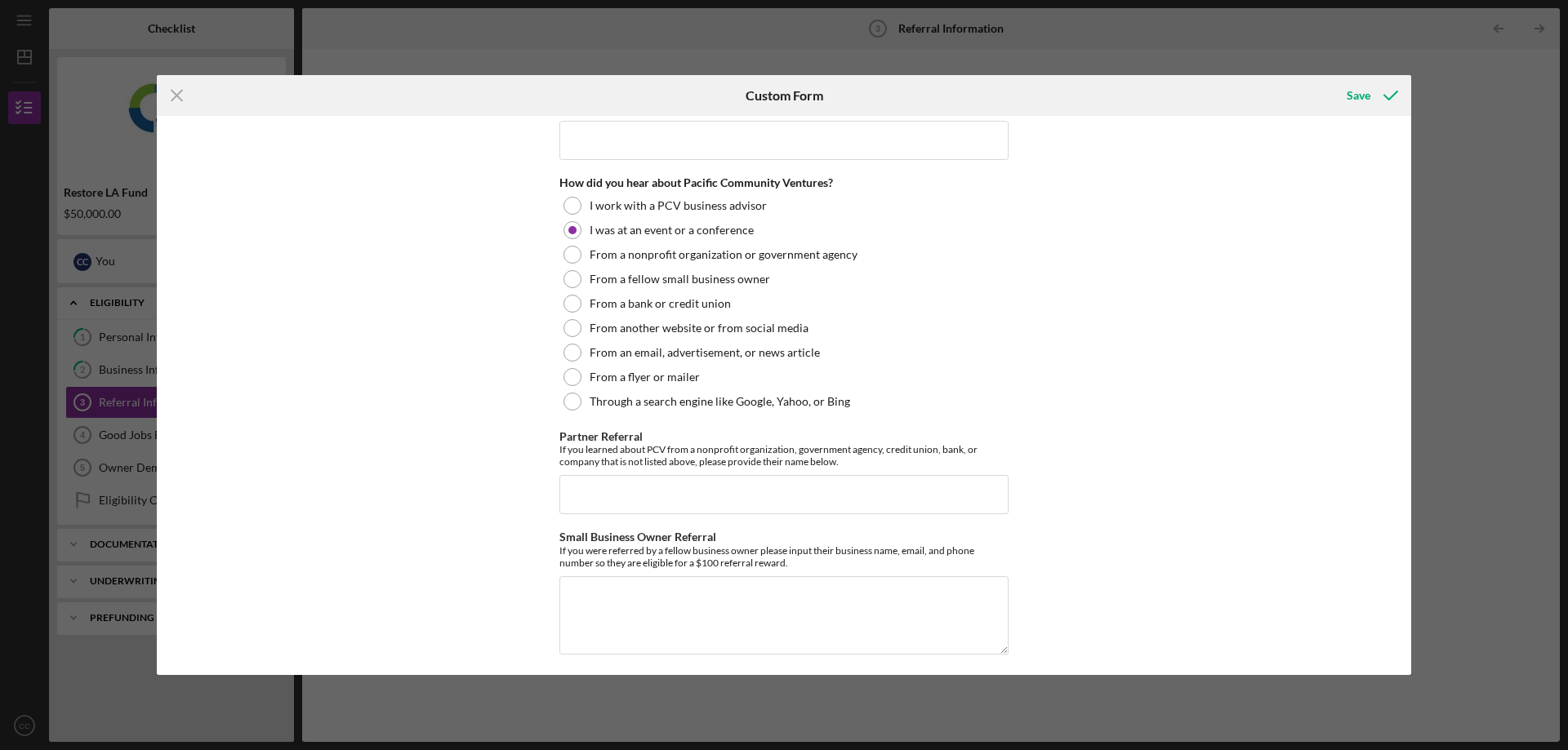
scroll to position [340, 0]
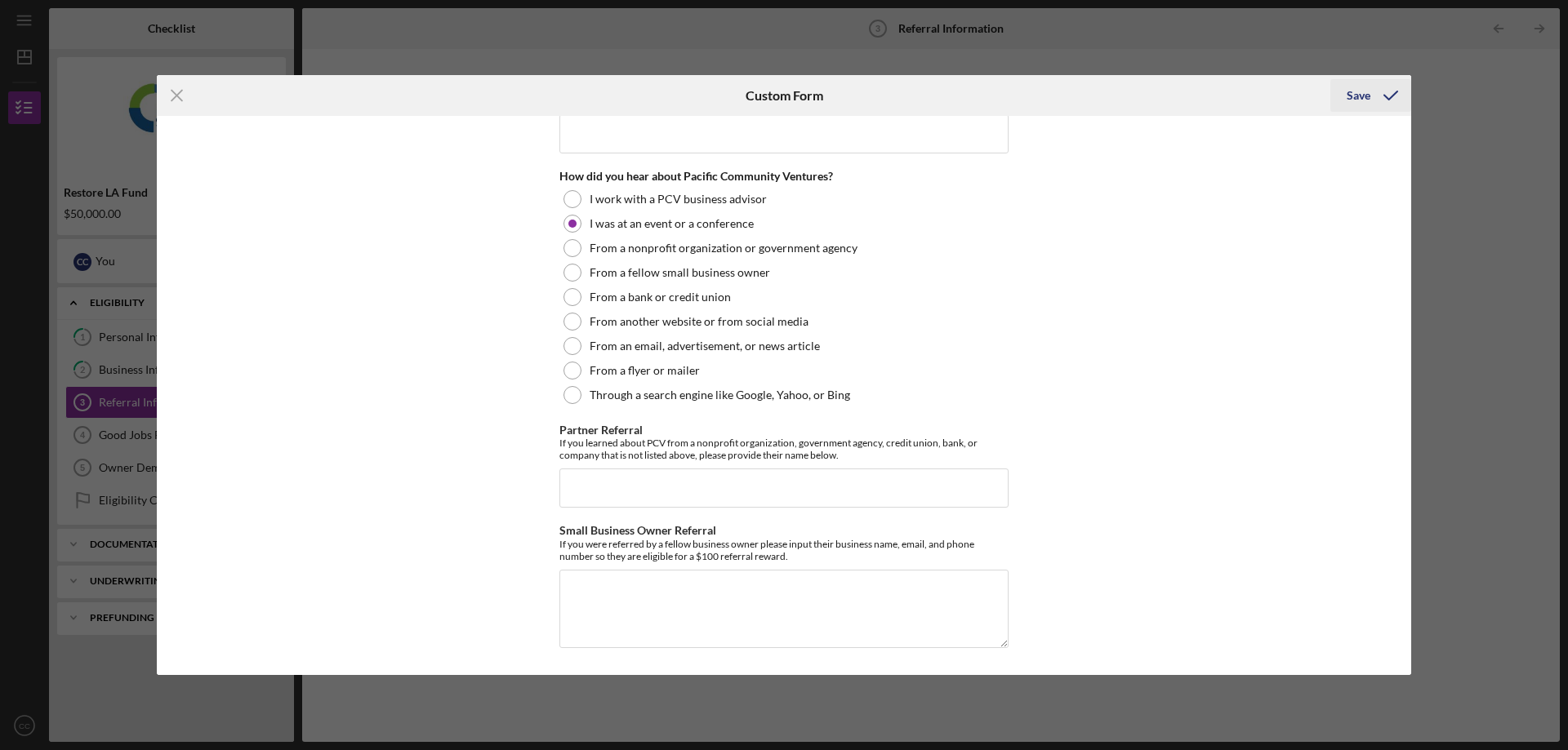
click at [1358, 96] on div "Save" at bounding box center [1359, 95] width 24 height 33
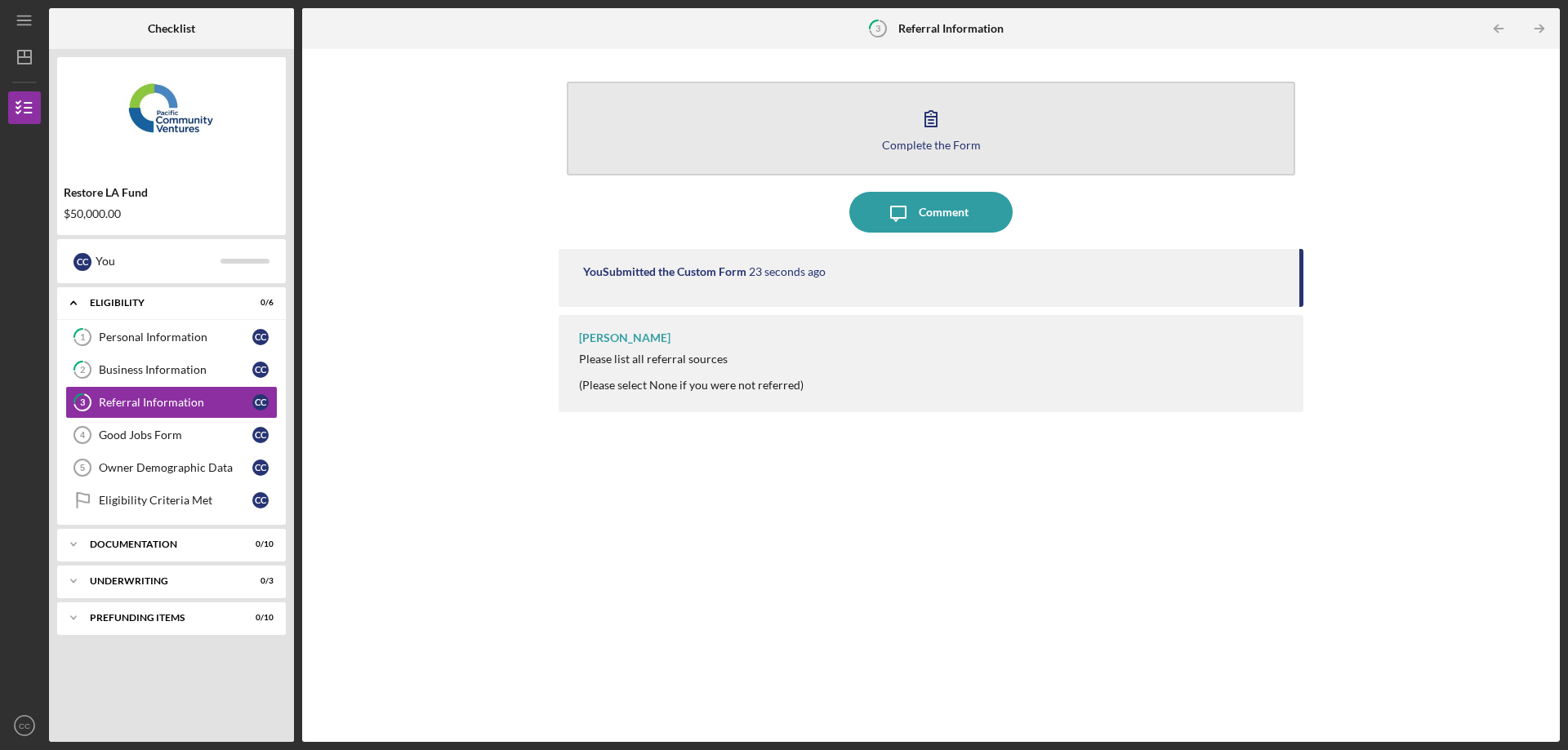
click at [858, 125] on button "Complete the Form Form" at bounding box center [931, 129] width 729 height 94
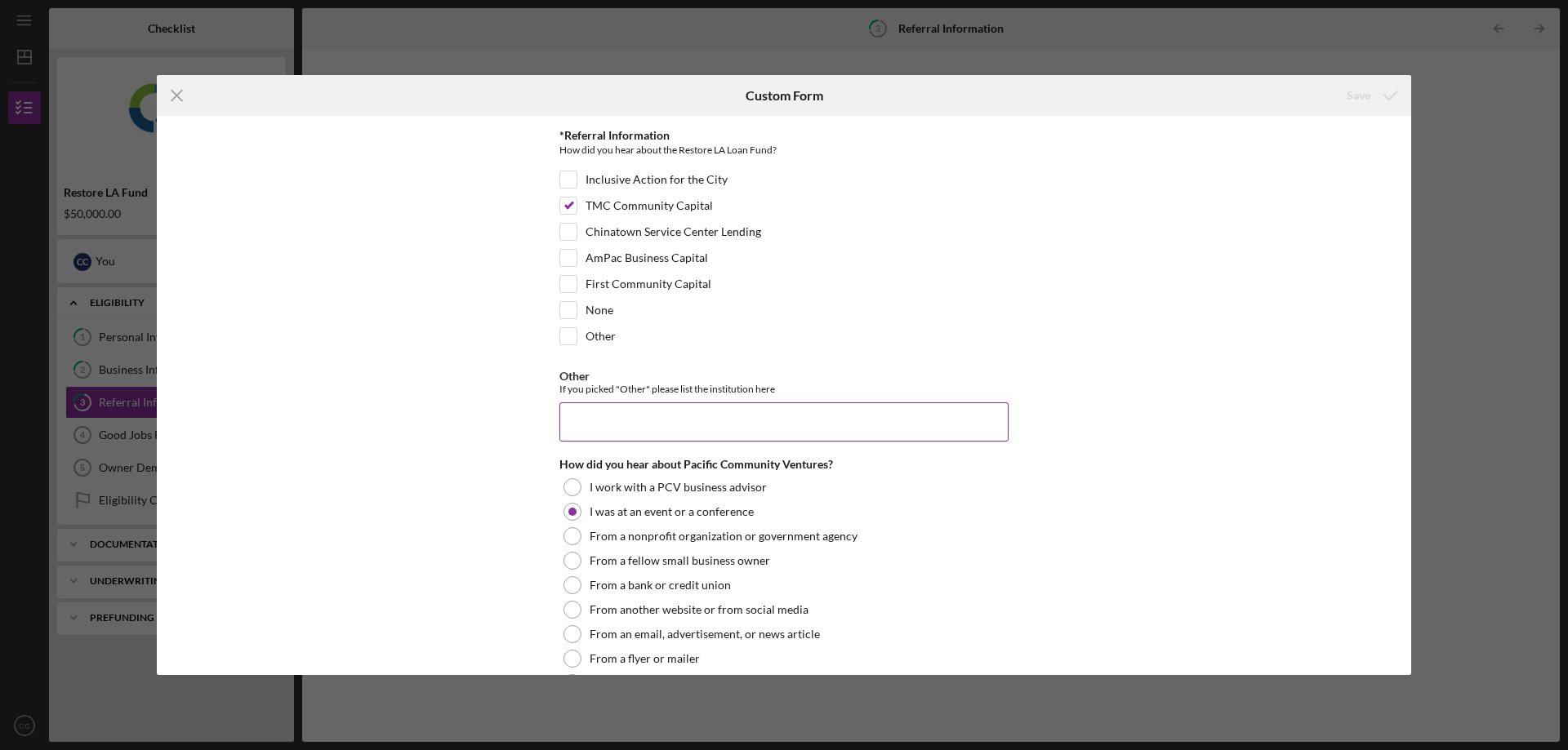
scroll to position [340, 0]
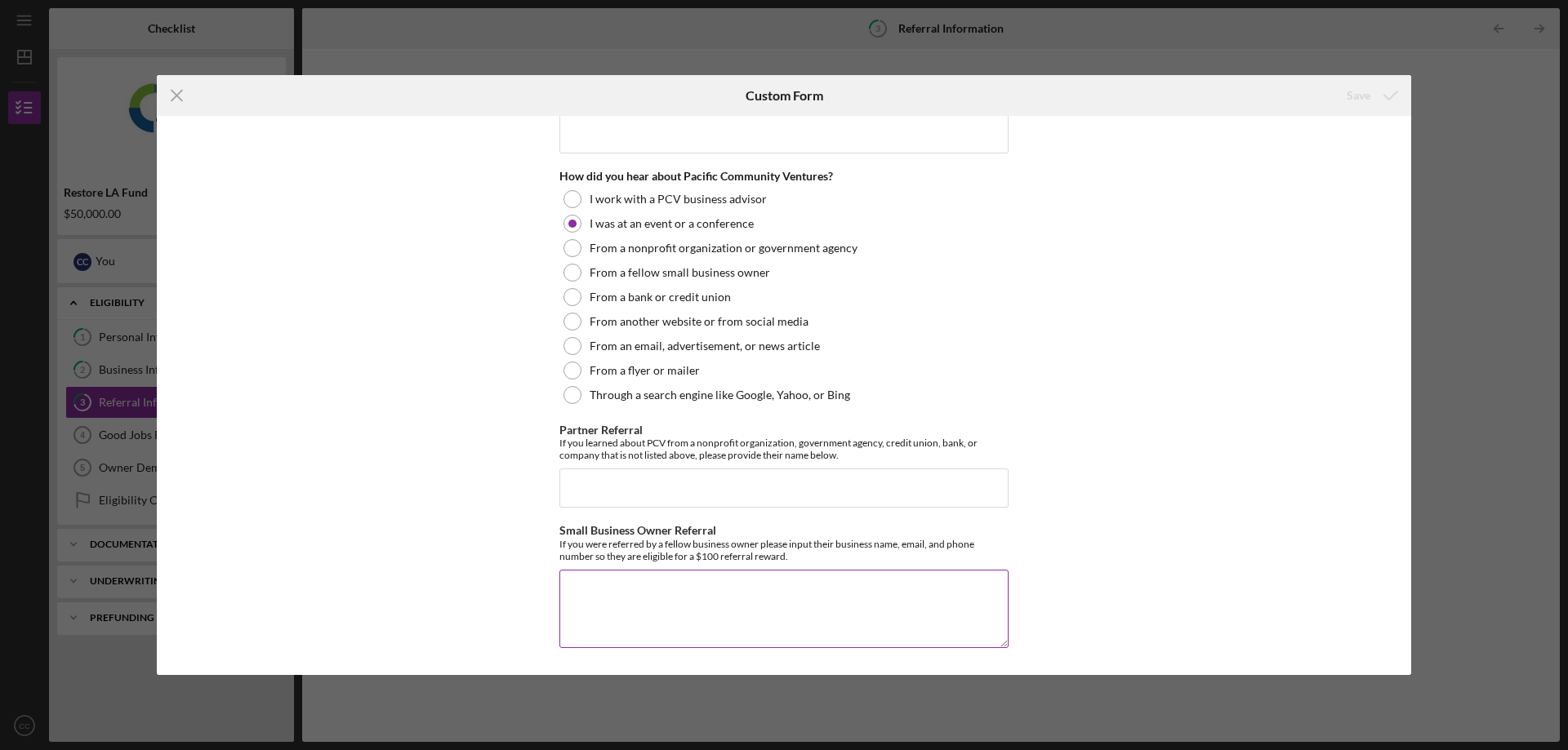
click at [803, 589] on textarea "Small Business Owner Referral" at bounding box center [784, 609] width 449 height 78
type textarea "none"
click at [1369, 98] on div "Save" at bounding box center [1359, 95] width 24 height 33
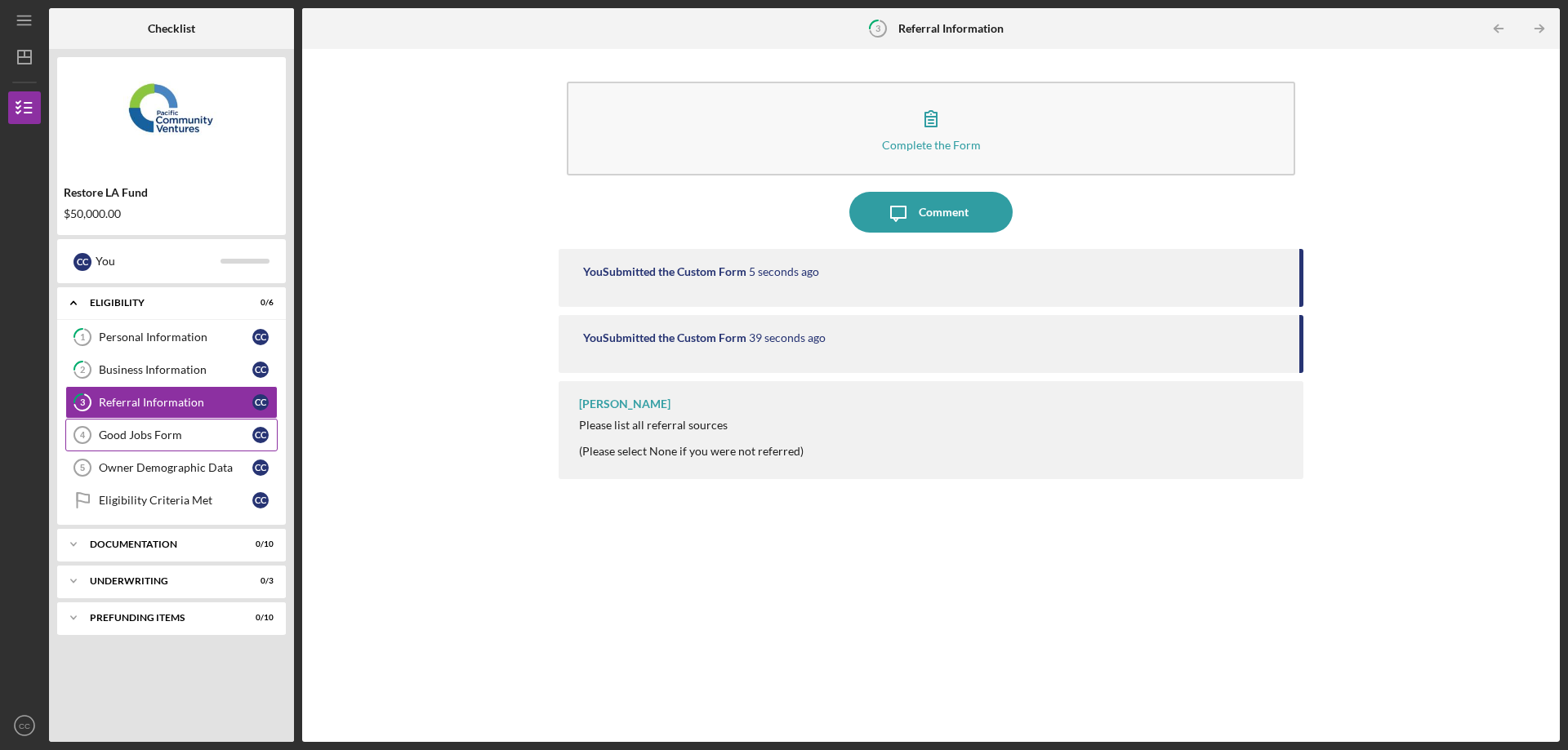
click at [181, 440] on div "Good Jobs Form" at bounding box center [175, 435] width 153 height 13
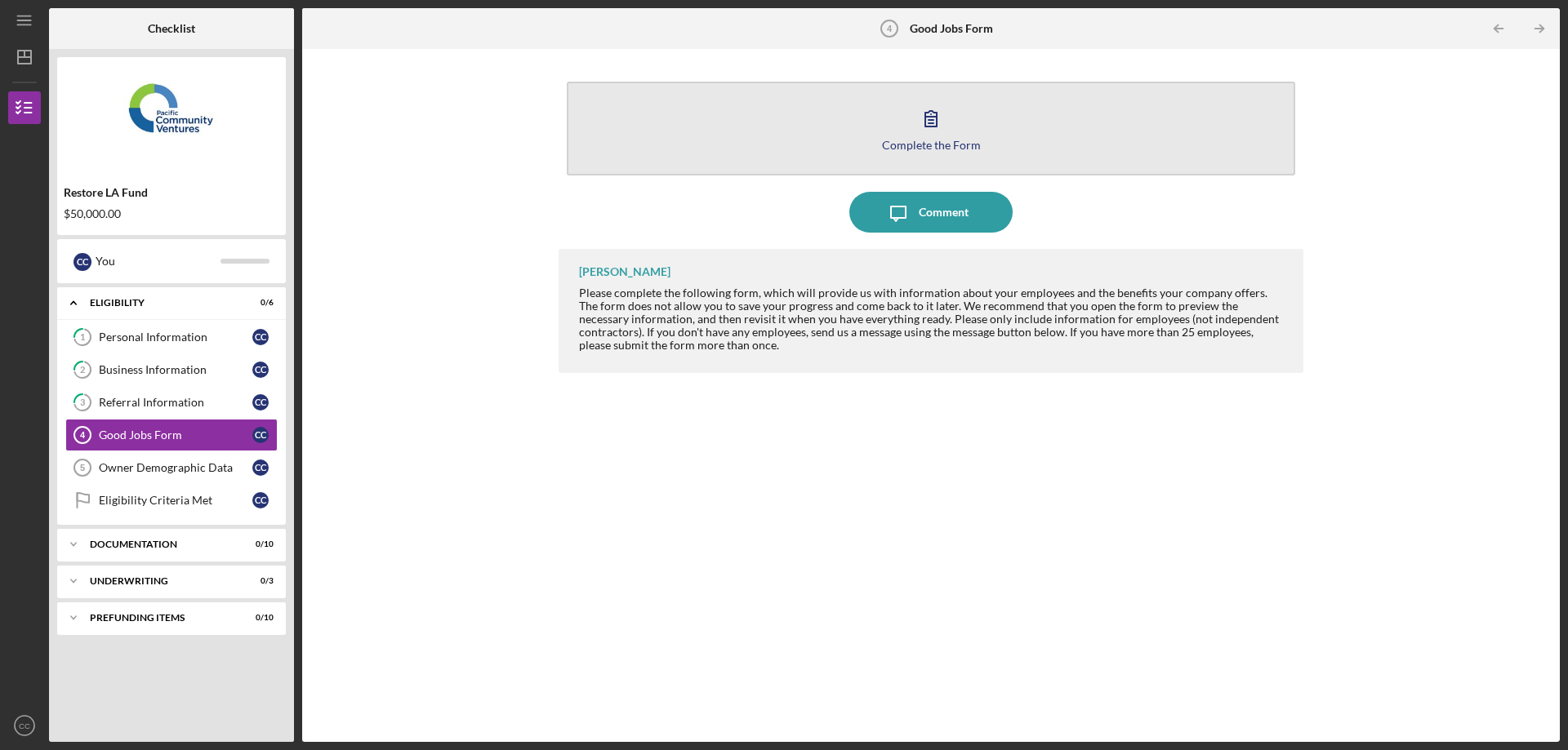
click at [936, 131] on icon "button" at bounding box center [931, 118] width 41 height 41
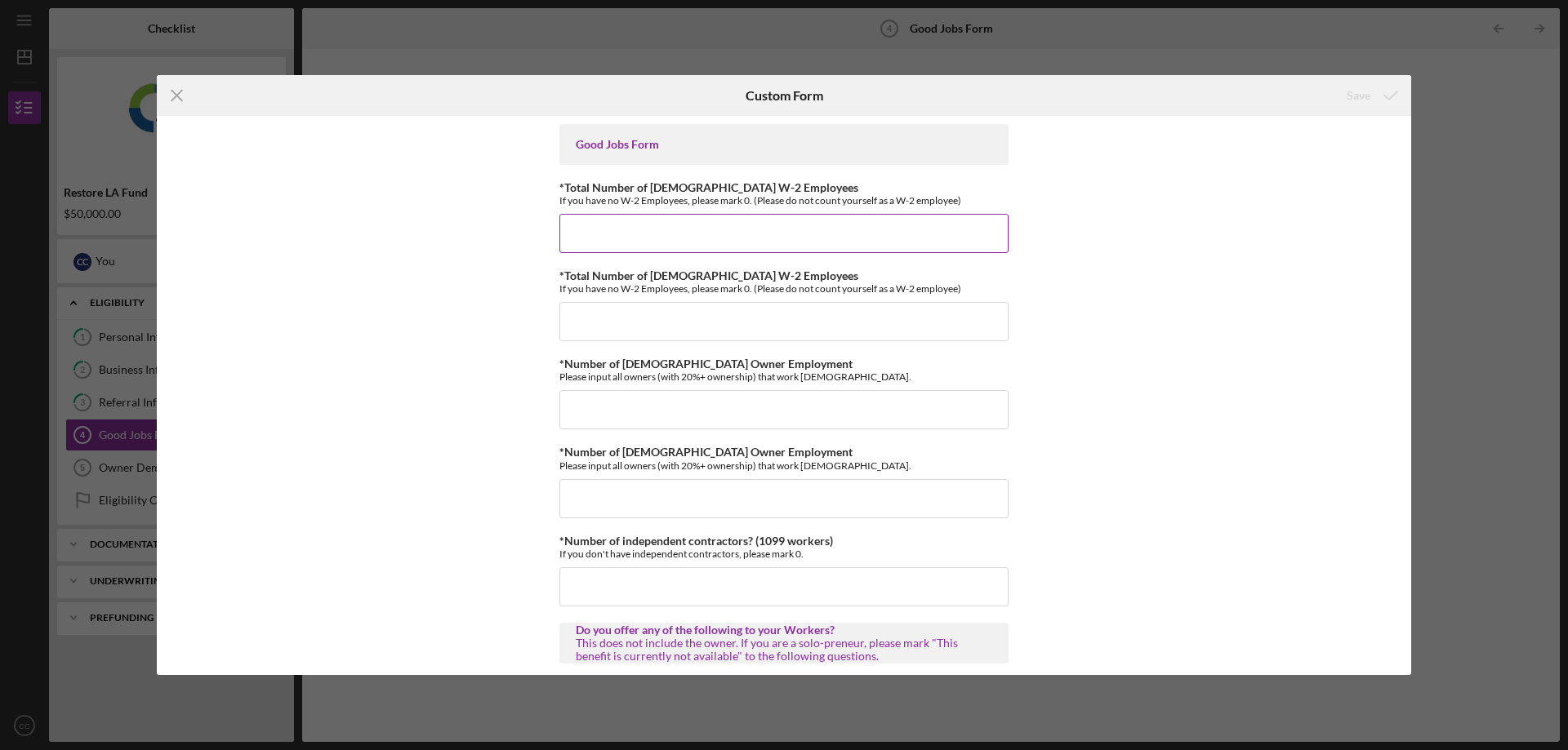
click at [850, 237] on input "*Total Number of Full-Time W-2 Employees" at bounding box center [784, 233] width 449 height 39
type input "2"
type input "1"
click at [765, 328] on input "*Total Number of Part-Time W-2 Employees" at bounding box center [784, 321] width 449 height 39
type input "2"
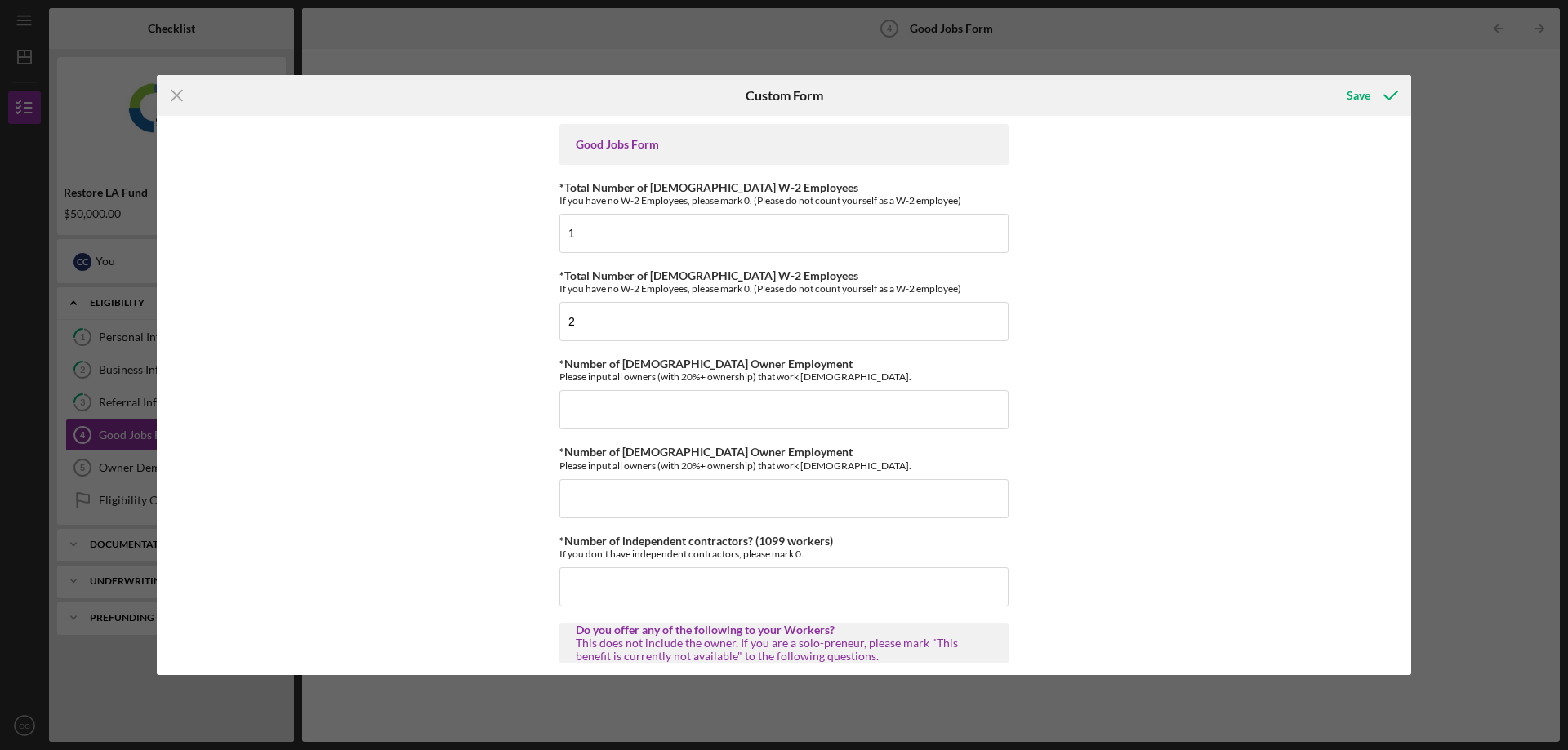
click at [1085, 280] on div "Good Jobs Form *Total Number of Full-Time W-2 Employees If you have no W-2 Empl…" at bounding box center [784, 395] width 1255 height 560
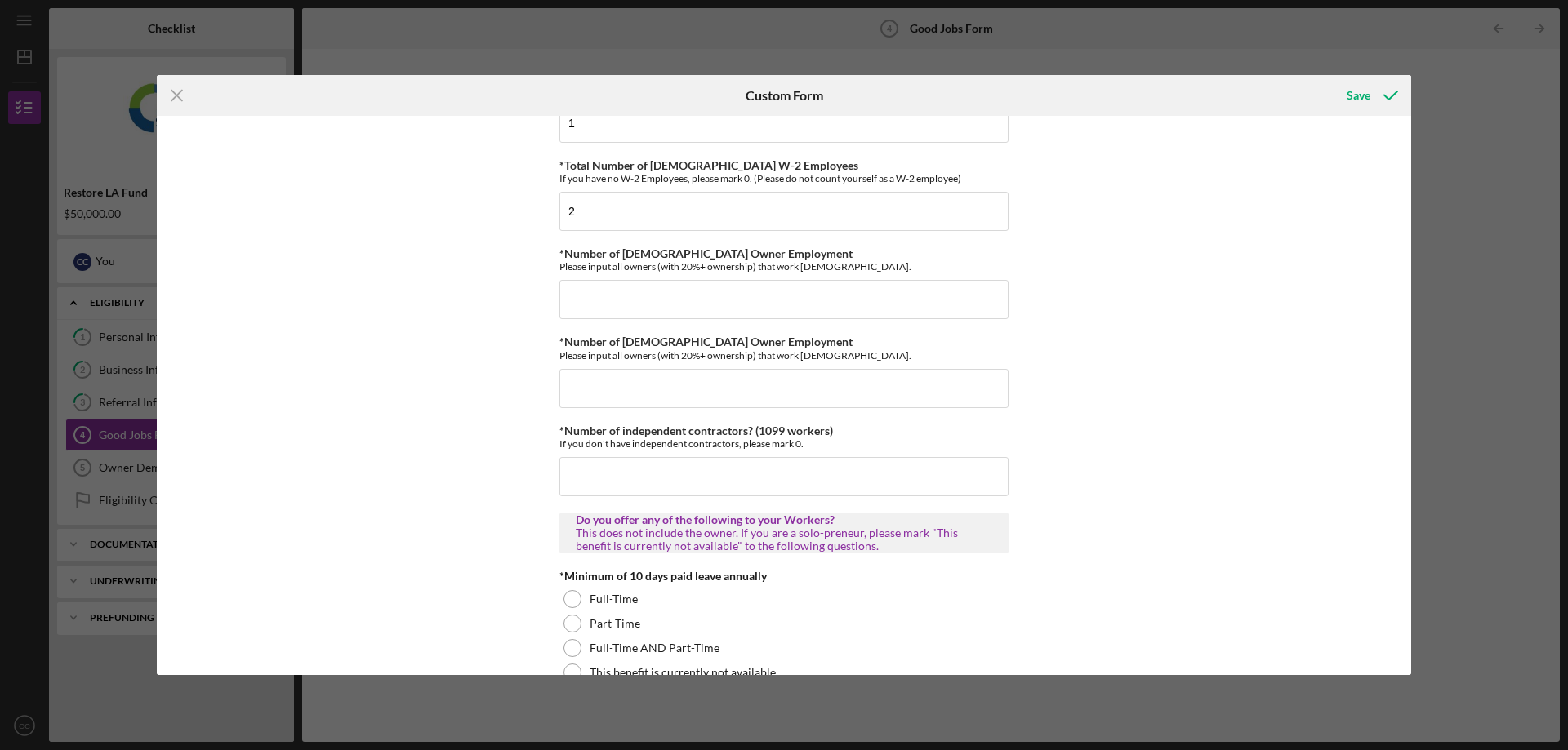
scroll to position [82, 0]
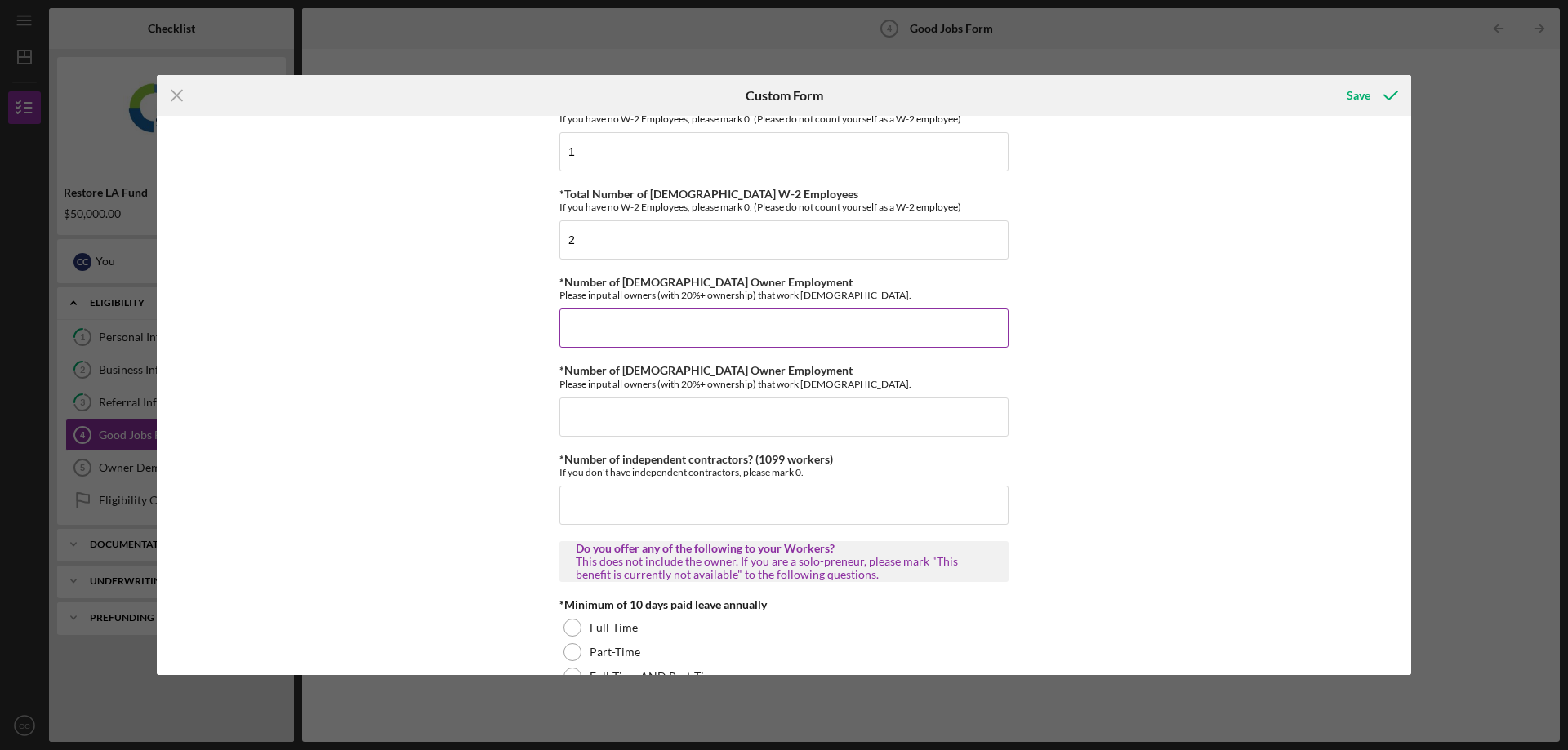
click at [750, 331] on input "*Number of Full-Time Owner Employment" at bounding box center [784, 327] width 449 height 39
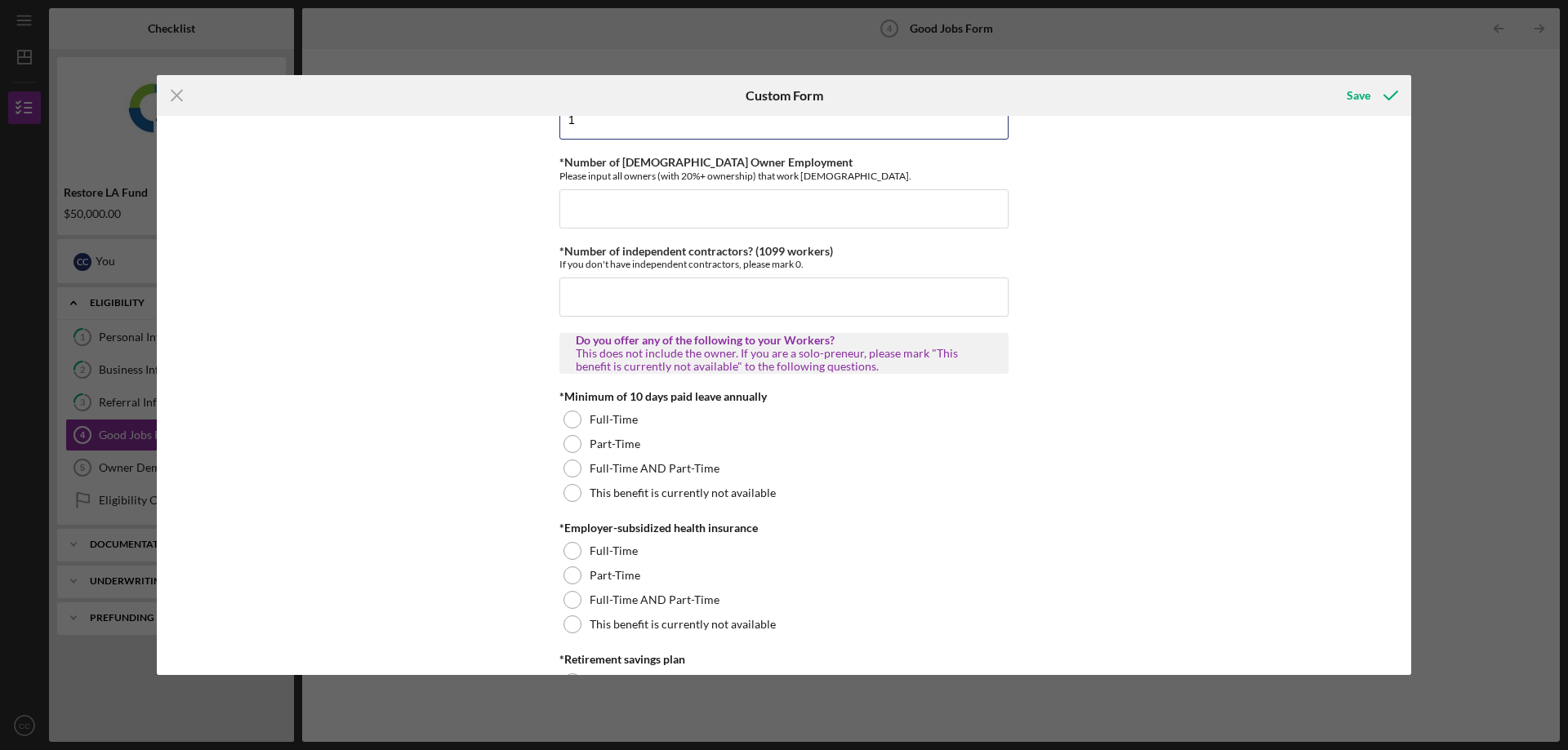
scroll to position [326, 0]
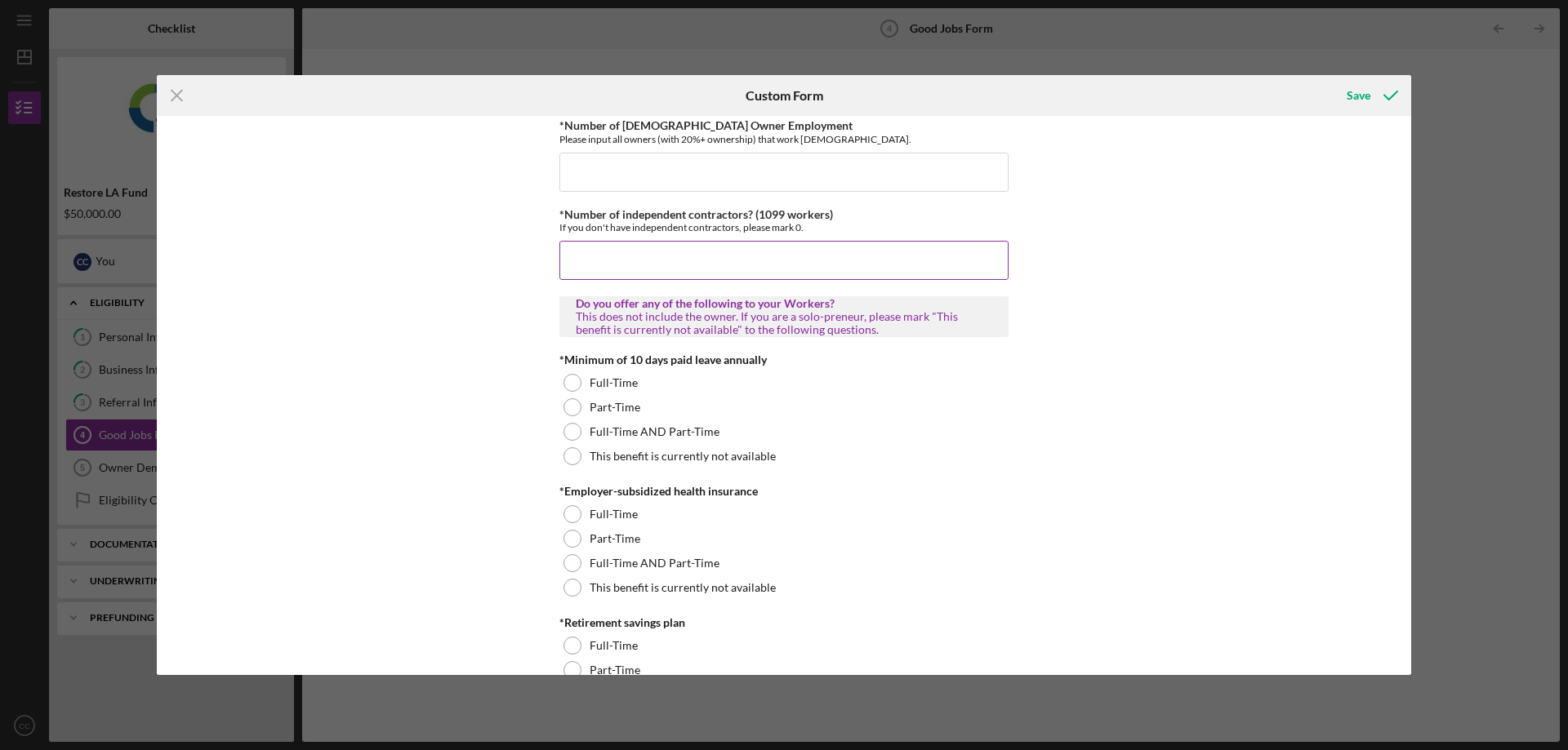
type input "1"
click at [887, 266] on input "*Number of independent contractors? (1099 workers)" at bounding box center [784, 260] width 449 height 39
click at [1152, 266] on div "Good Jobs Form *Total Number of Full-Time W-2 Employees If you have no W-2 Empl…" at bounding box center [784, 395] width 1255 height 560
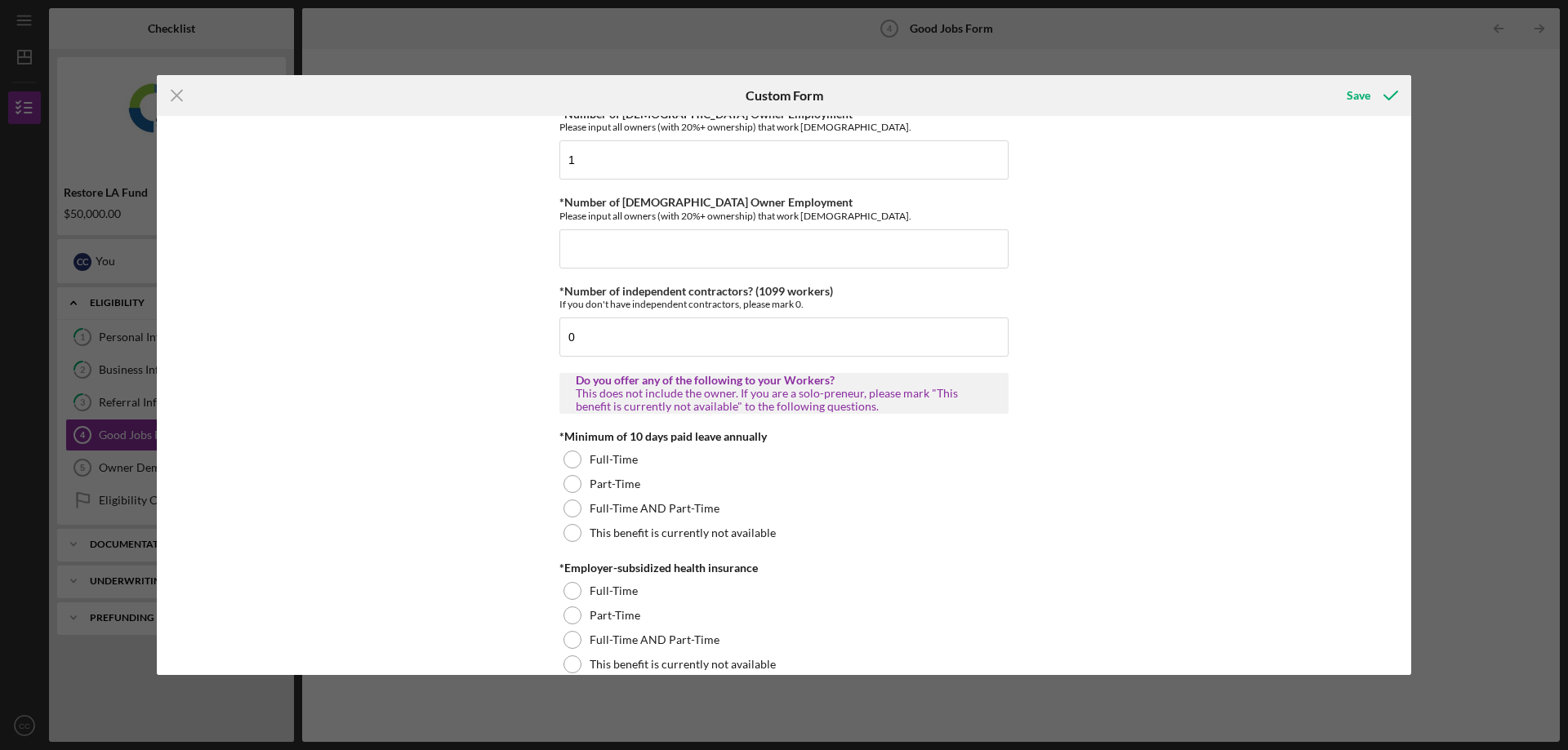
scroll to position [245, 0]
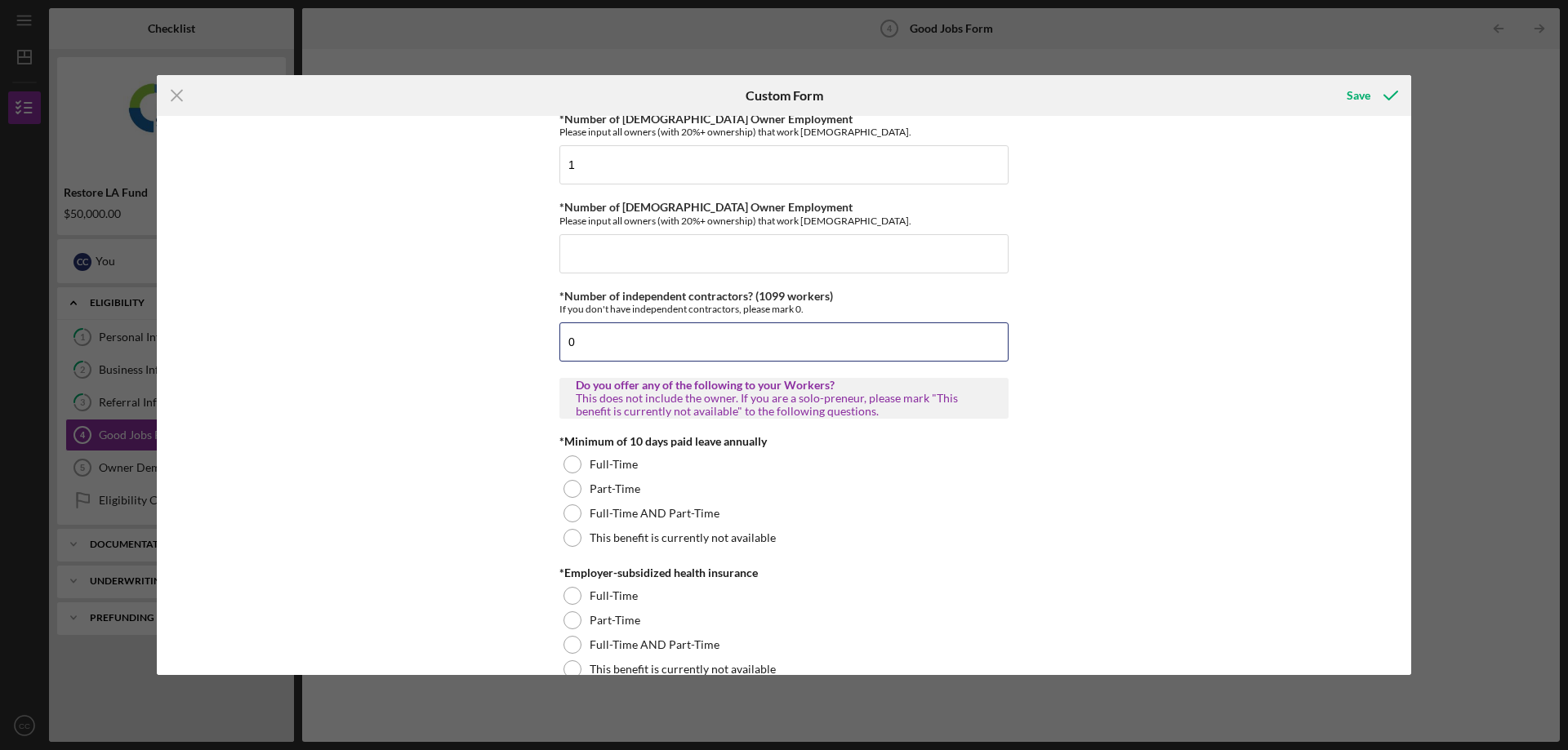
drag, startPoint x: 590, startPoint y: 343, endPoint x: 554, endPoint y: 337, distance: 36.5
click at [554, 337] on div "Good Jobs Form *Total Number of Full-Time W-2 Employees If you have no W-2 Empl…" at bounding box center [784, 395] width 1255 height 560
type input "1"
click at [1120, 297] on div "Good Jobs Form *Total Number of Full-Time W-2 Employees If you have no W-2 Empl…" at bounding box center [784, 395] width 1255 height 560
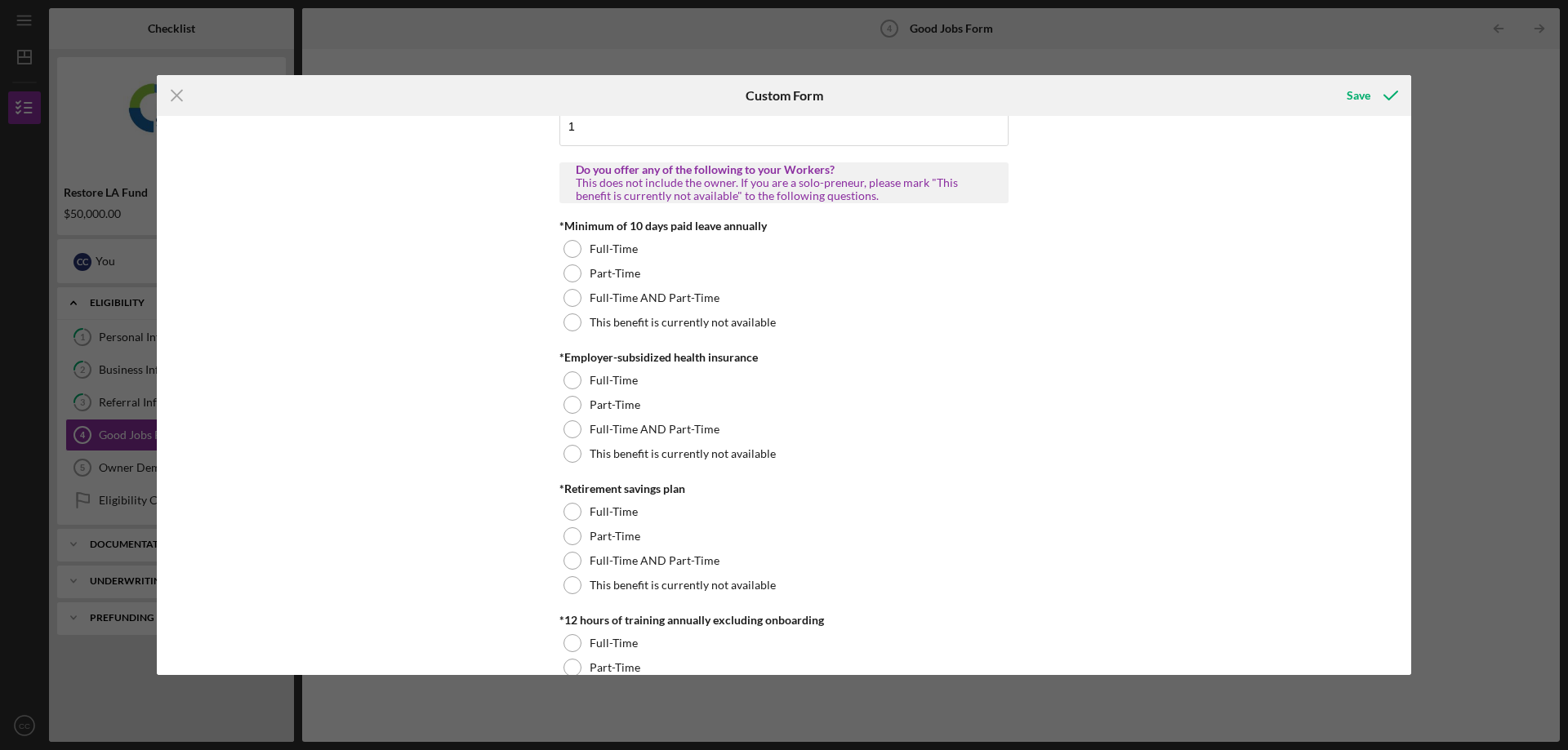
scroll to position [490, 0]
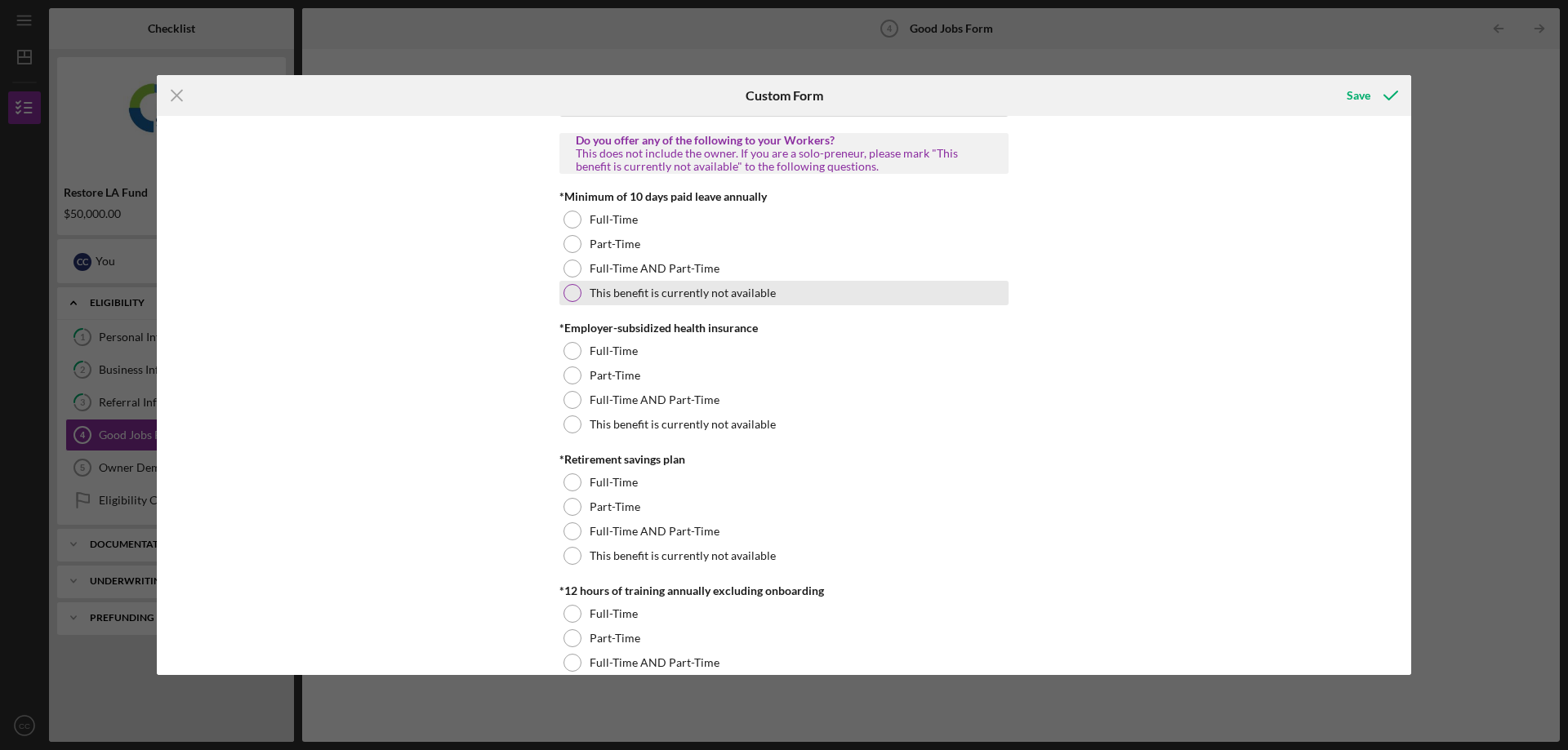
click at [573, 288] on div at bounding box center [573, 293] width 18 height 18
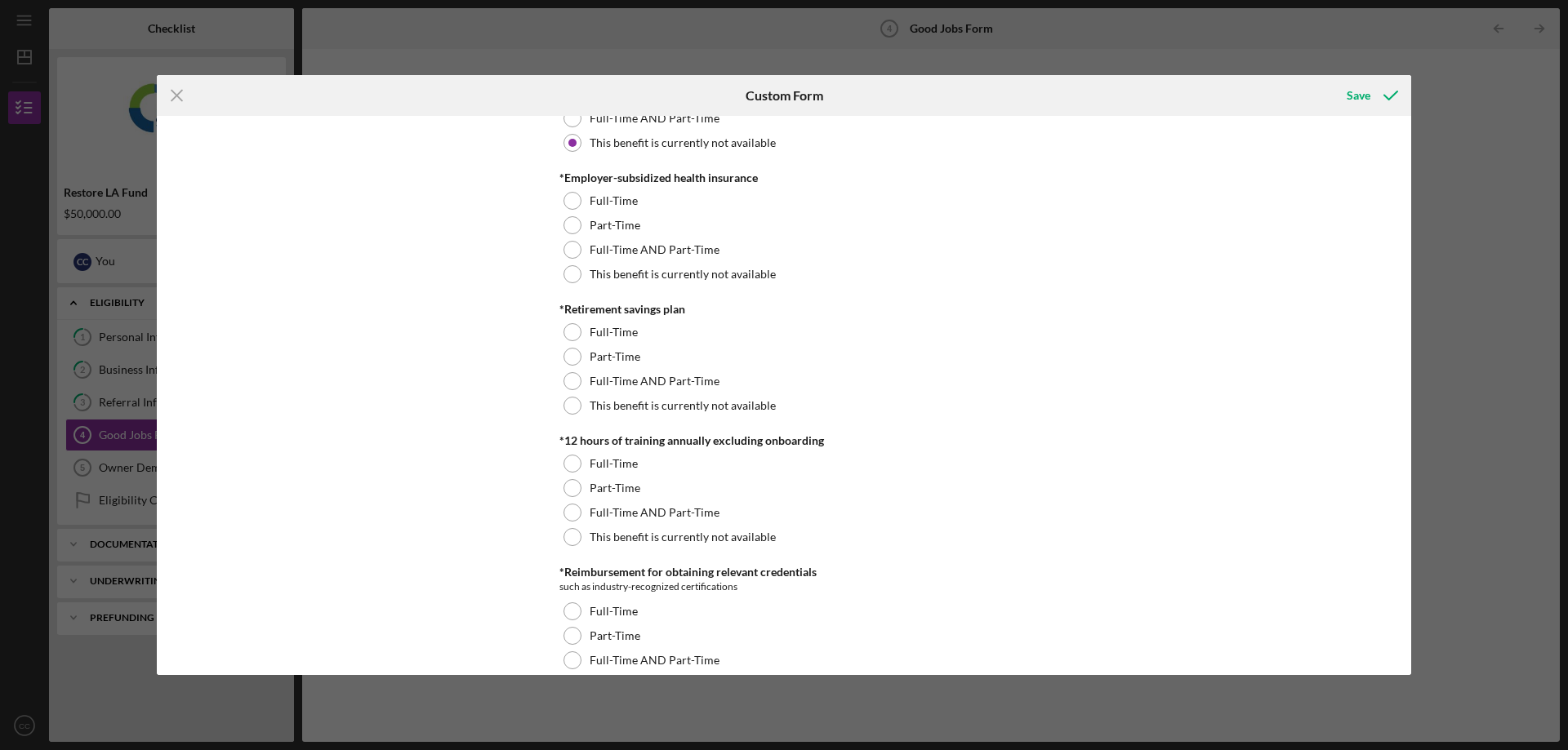
scroll to position [653, 0]
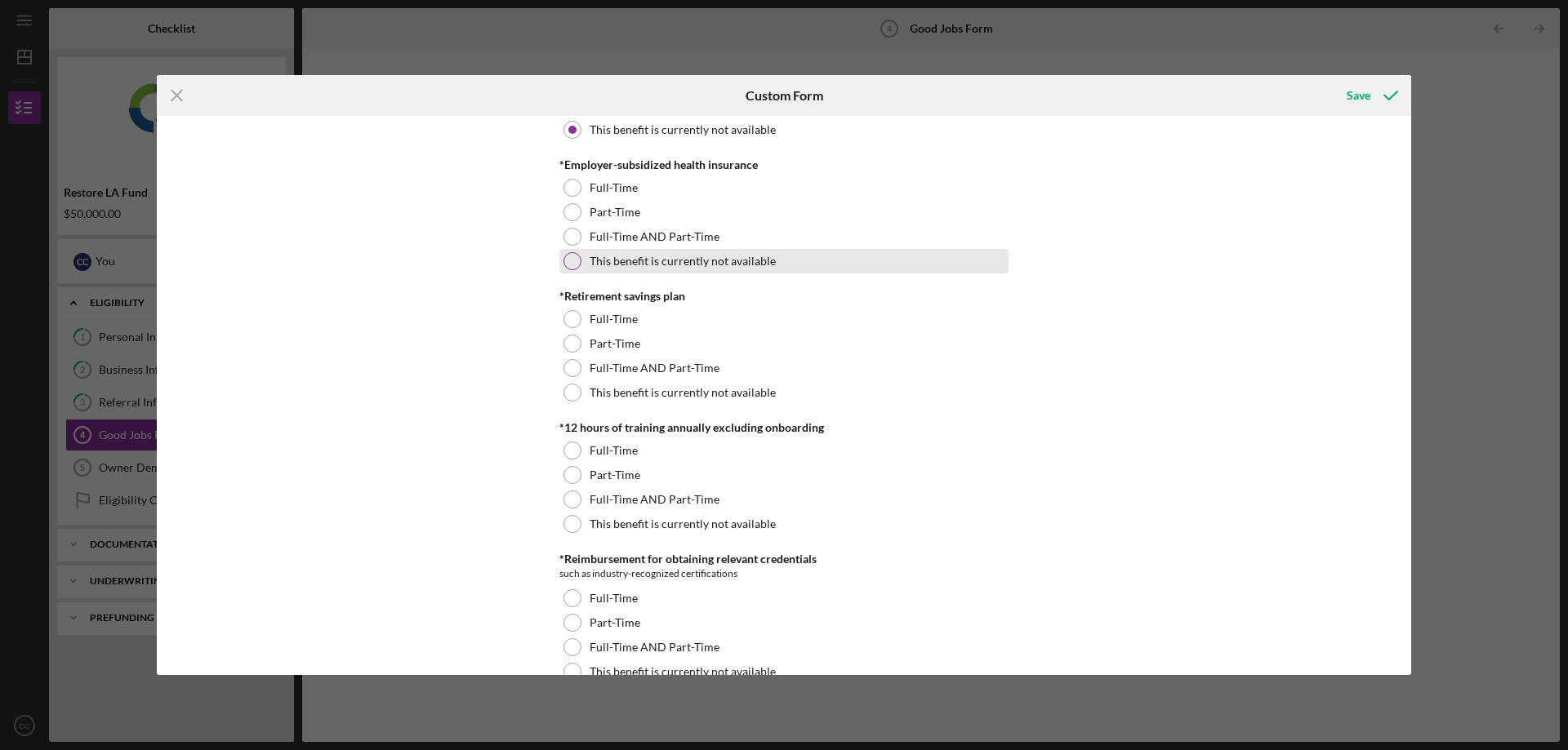
click at [569, 257] on div at bounding box center [573, 261] width 18 height 18
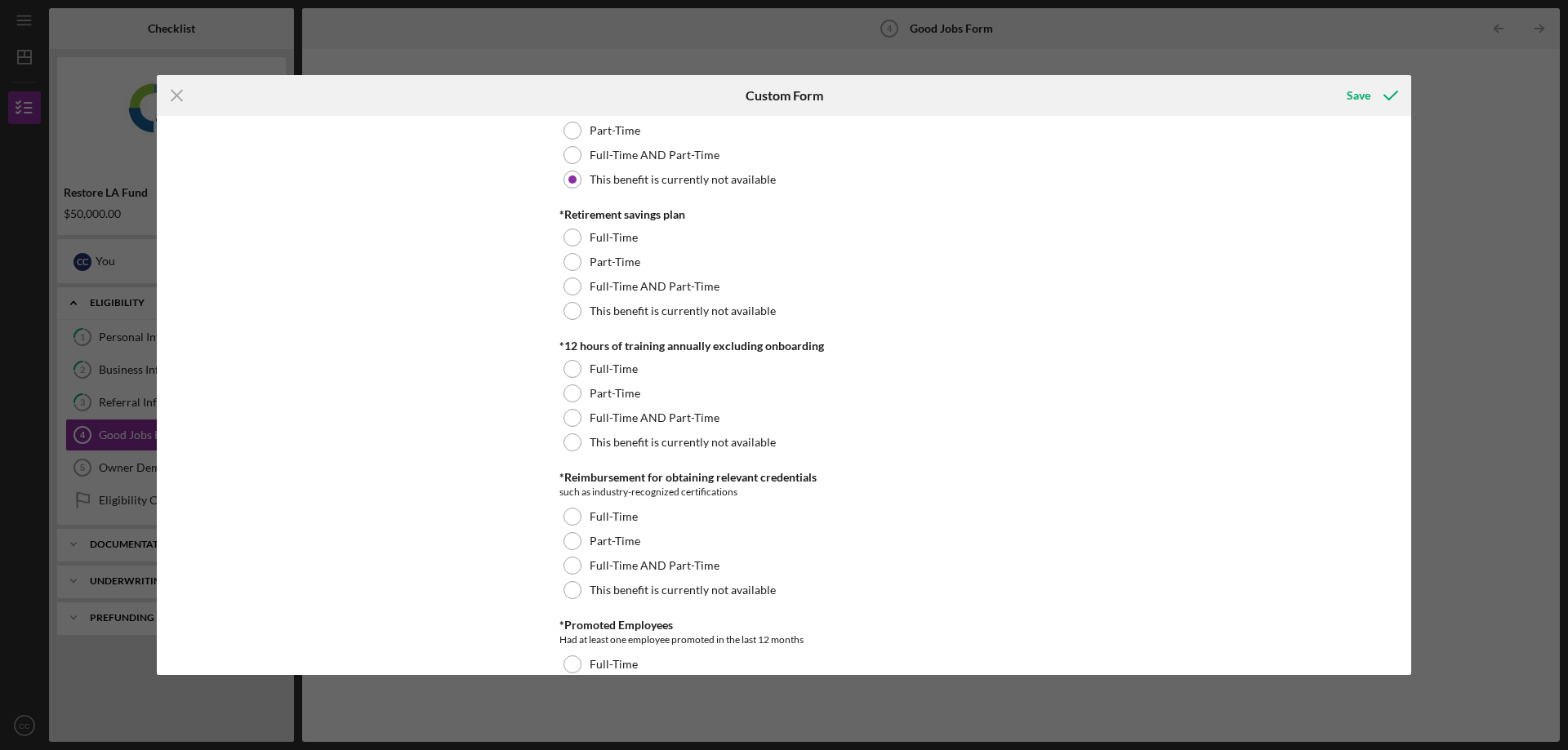
scroll to position [816, 0]
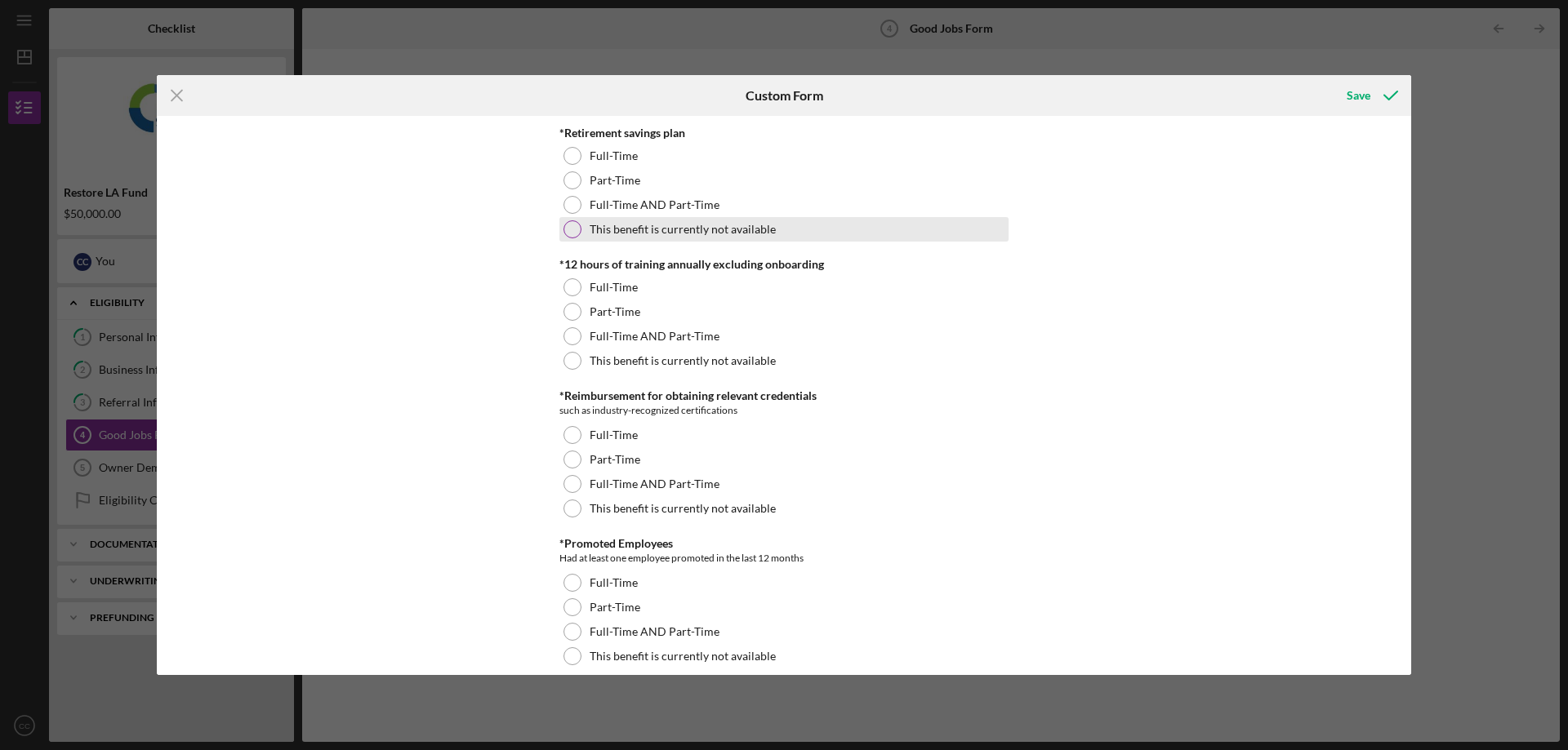
click at [572, 225] on div at bounding box center [573, 229] width 18 height 18
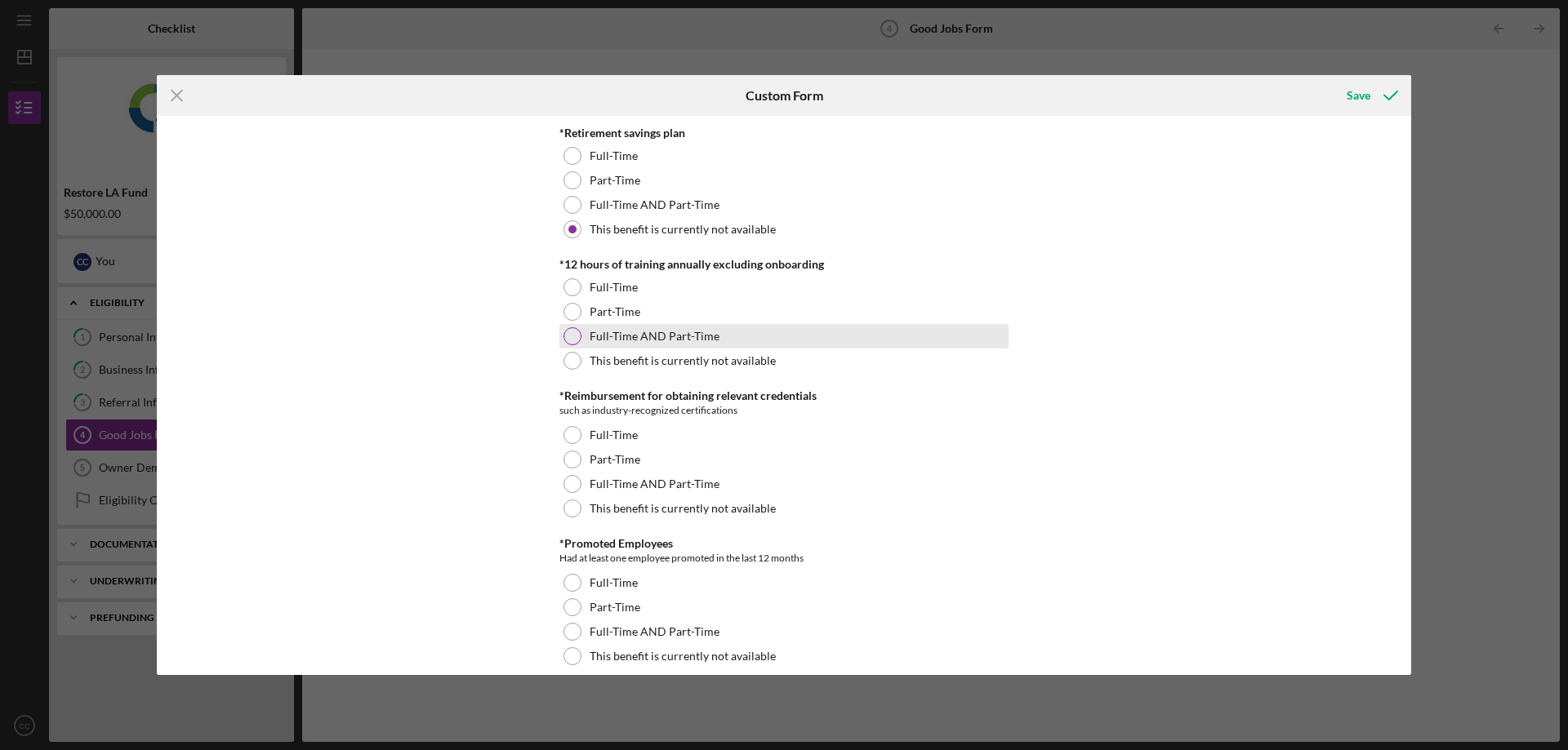
click at [566, 335] on div at bounding box center [573, 336] width 18 height 18
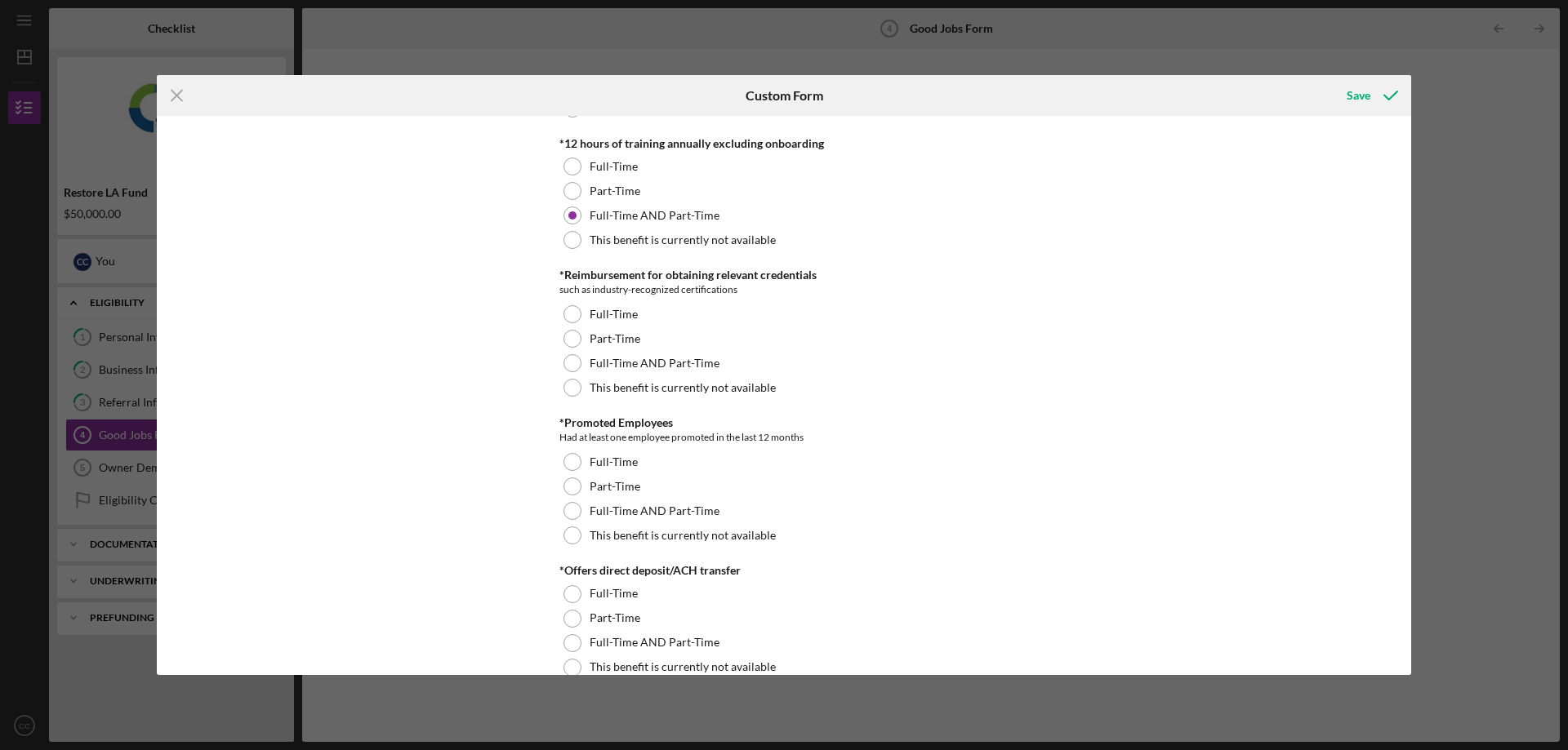
scroll to position [979, 0]
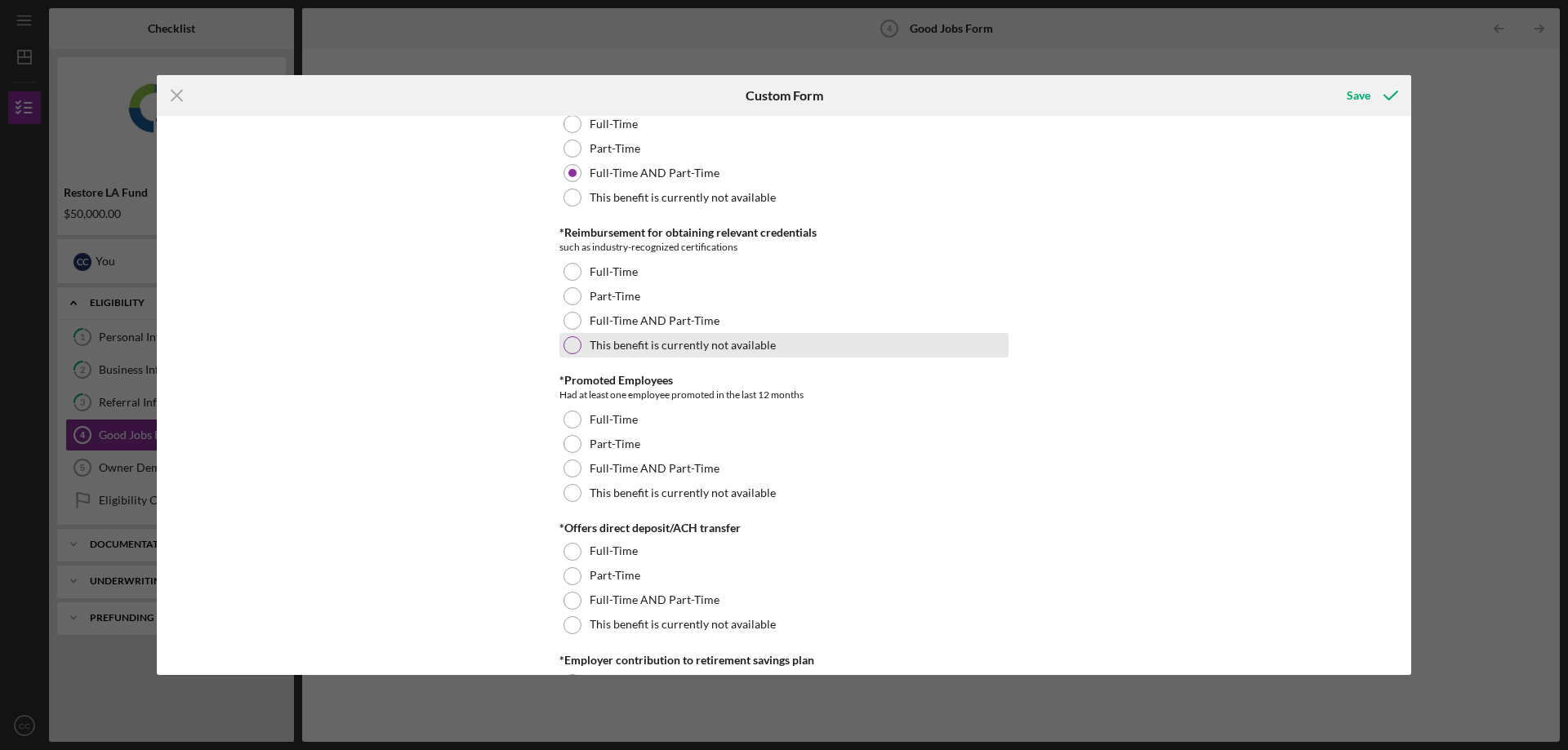
click at [573, 346] on div at bounding box center [573, 346] width 18 height 18
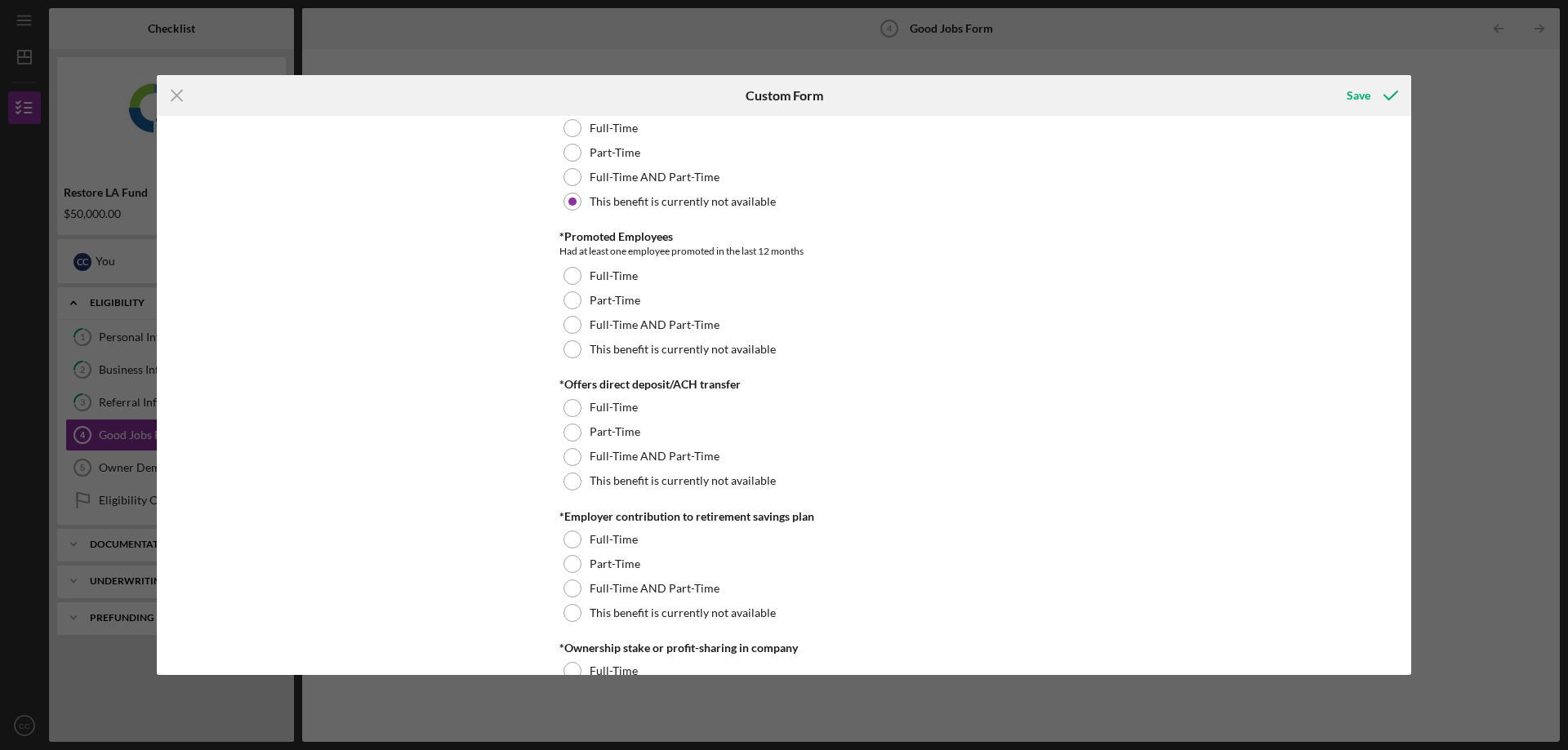
scroll to position [1143, 0]
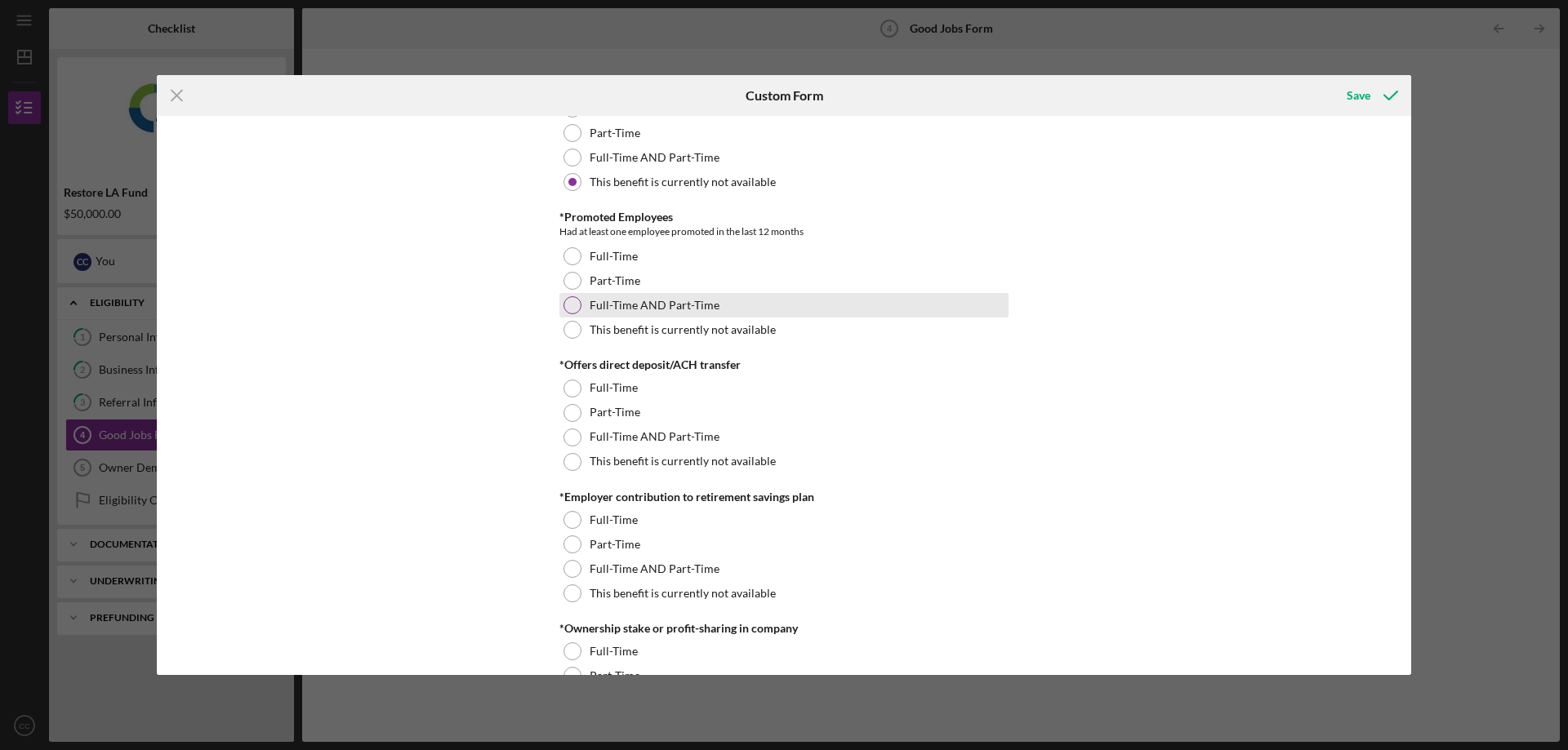
click at [568, 306] on div at bounding box center [573, 306] width 18 height 18
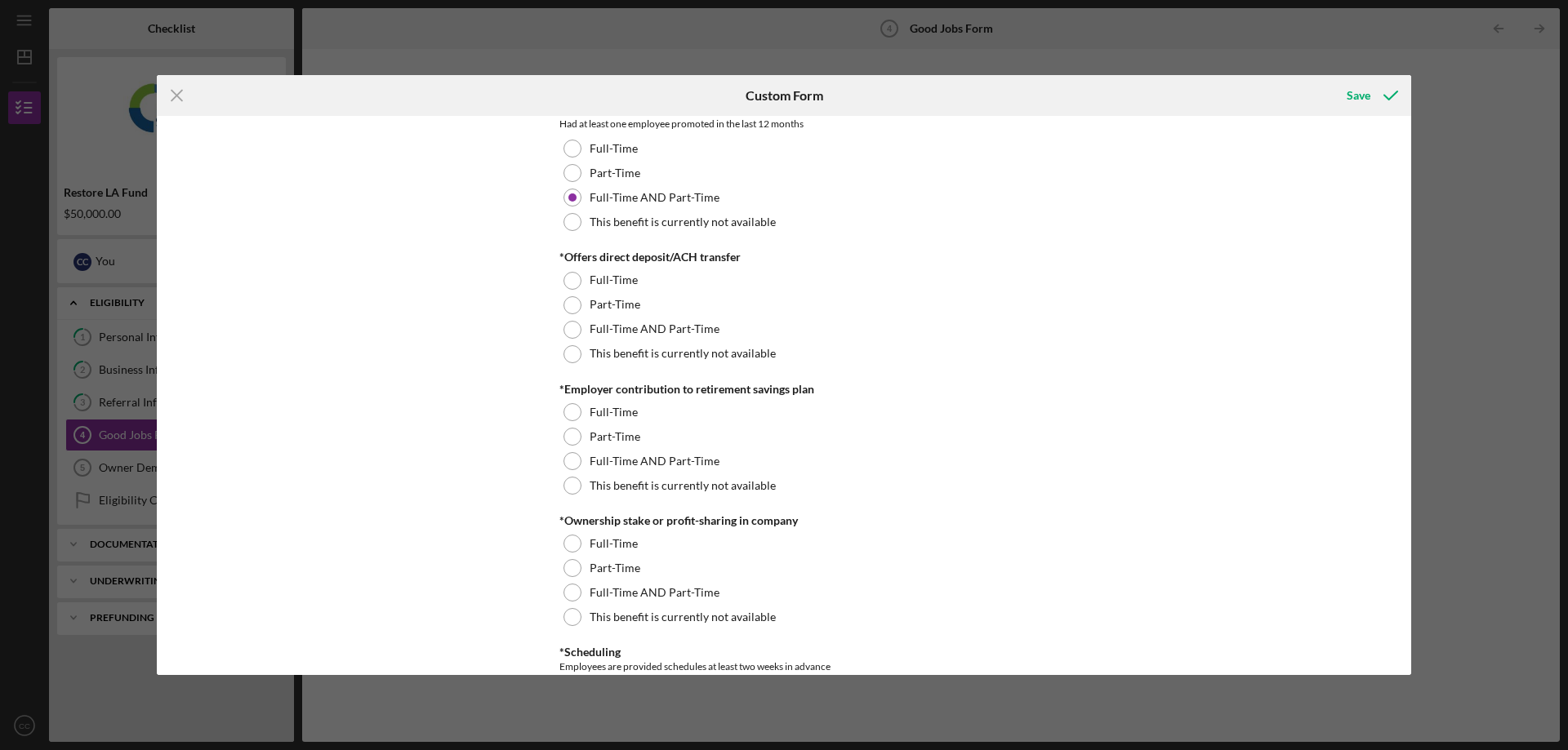
scroll to position [1306, 0]
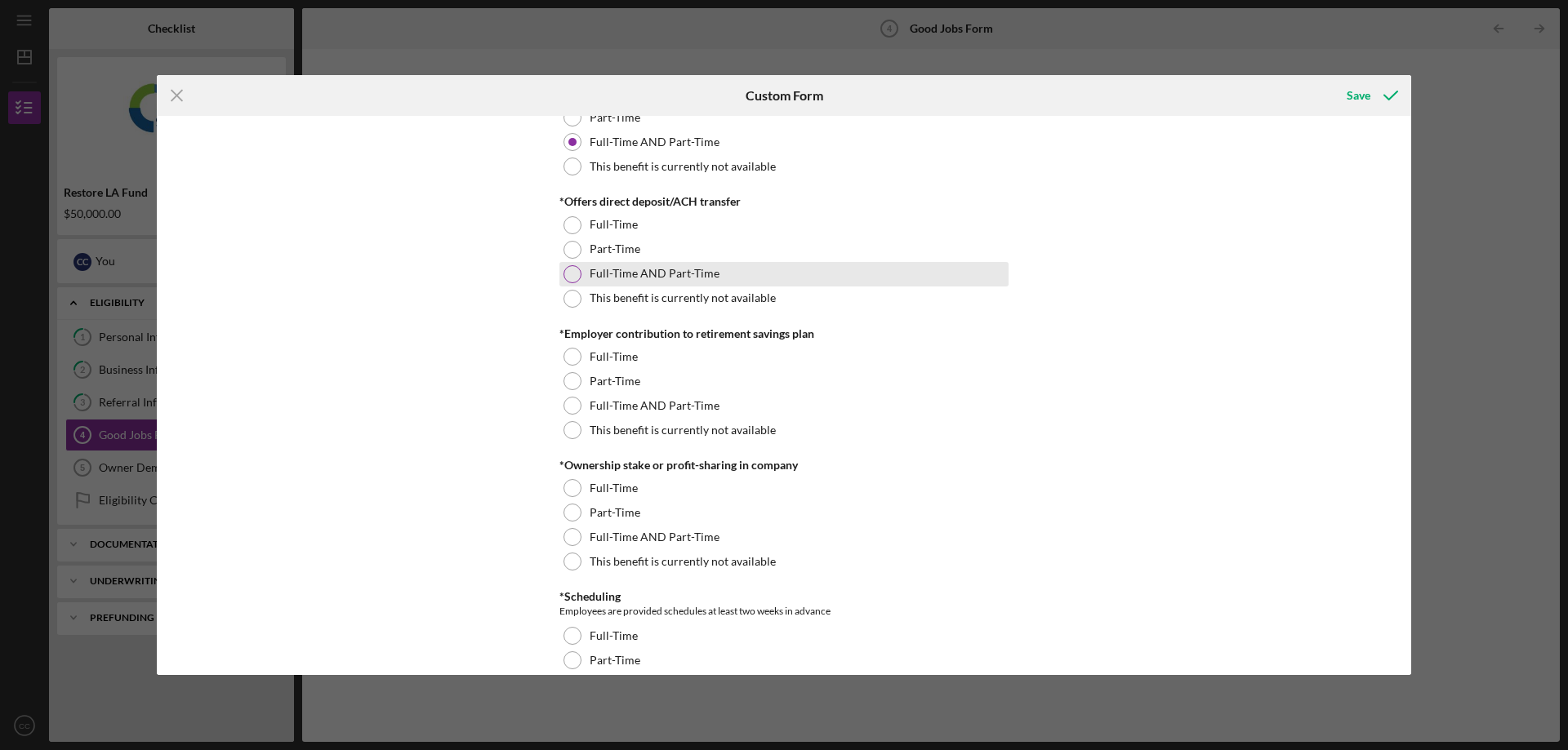
click at [569, 276] on div at bounding box center [573, 275] width 18 height 18
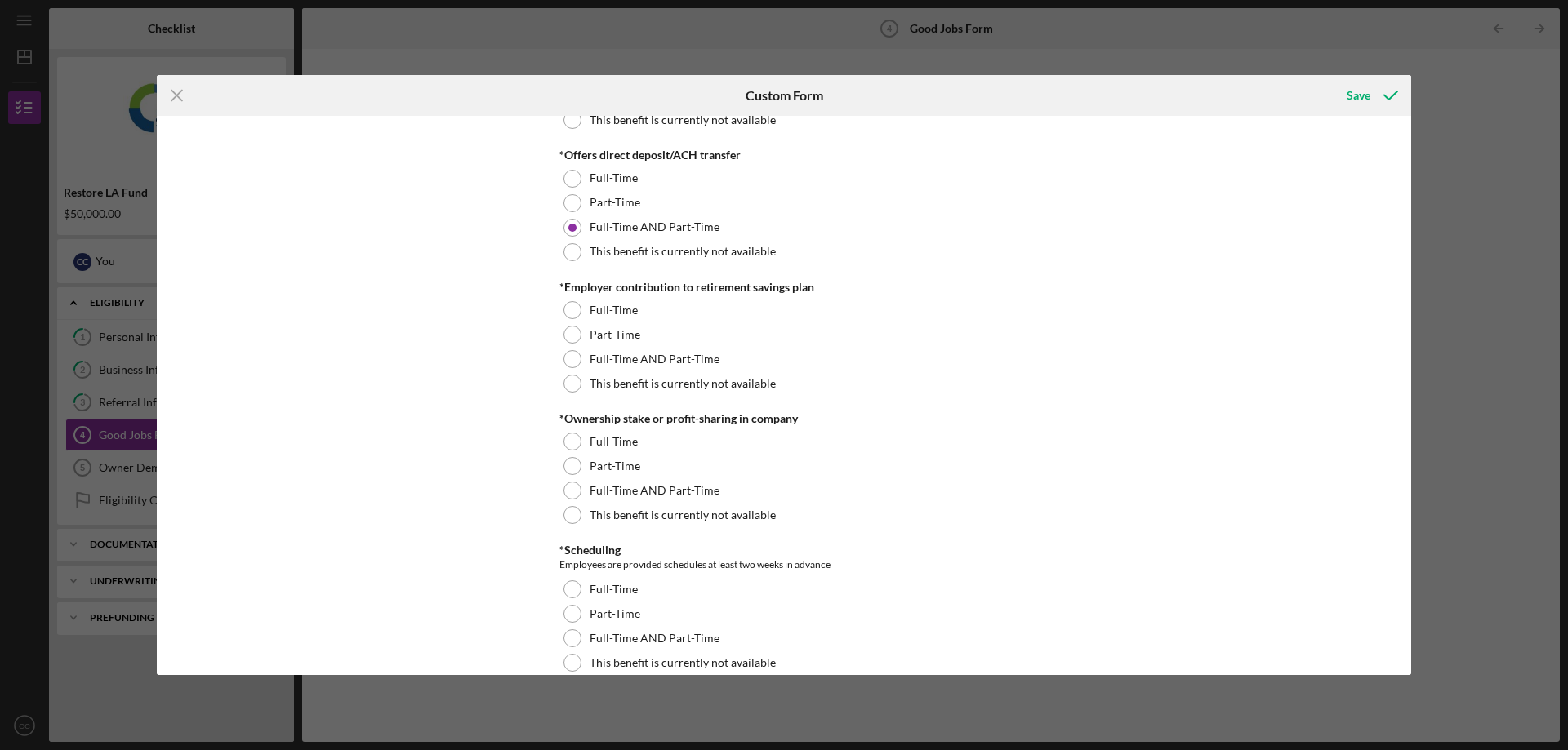
scroll to position [1388, 0]
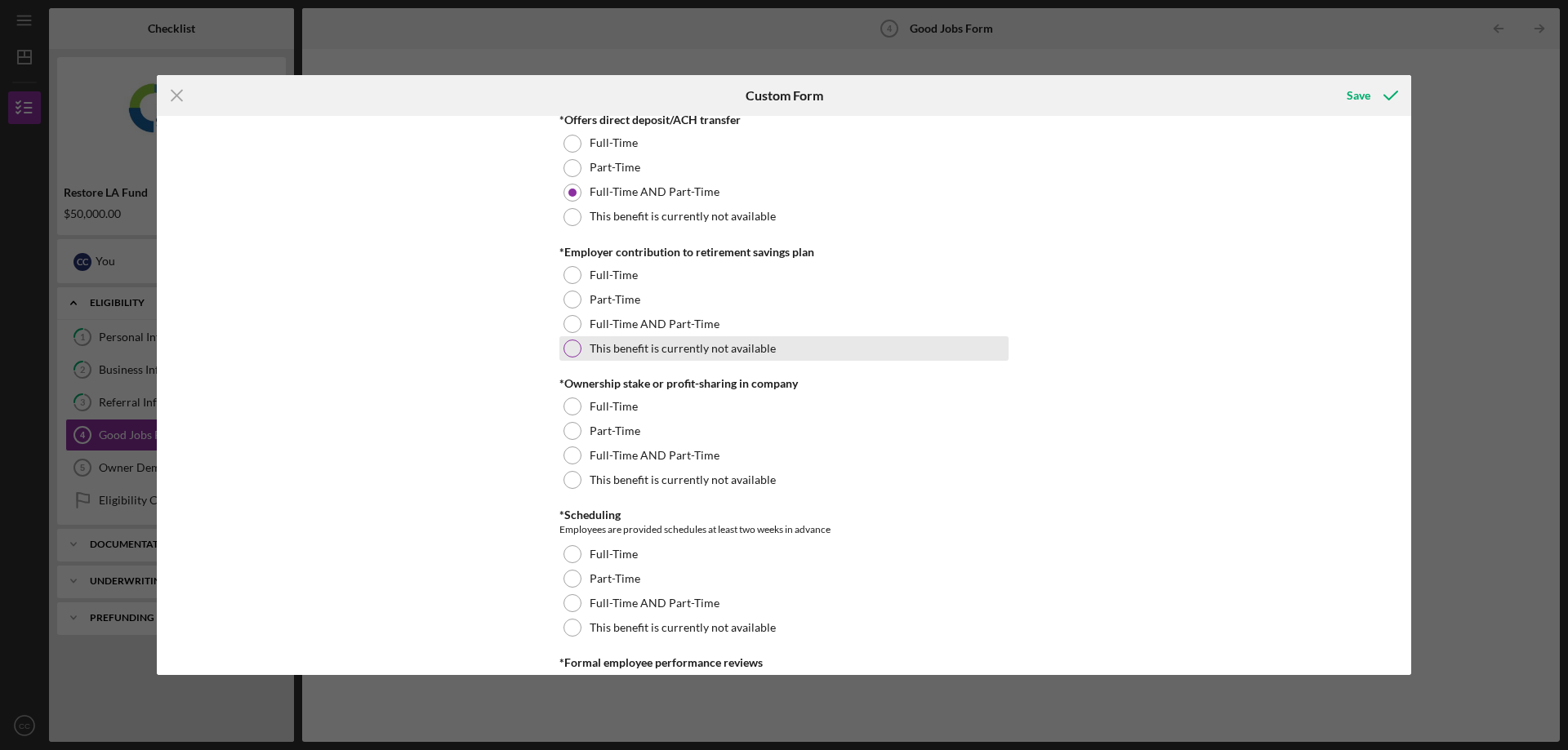
click at [569, 344] on div at bounding box center [573, 349] width 18 height 18
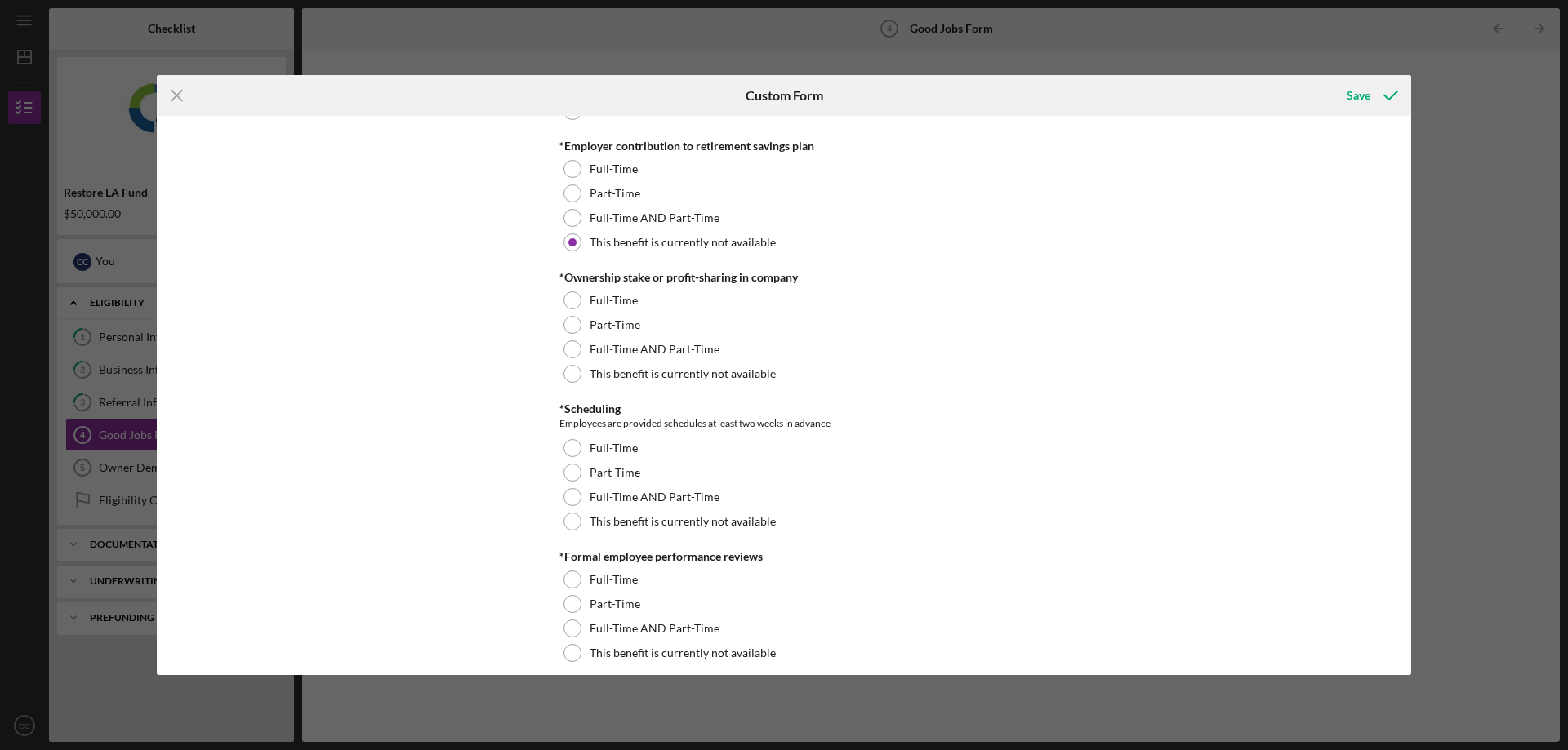
scroll to position [1551, 0]
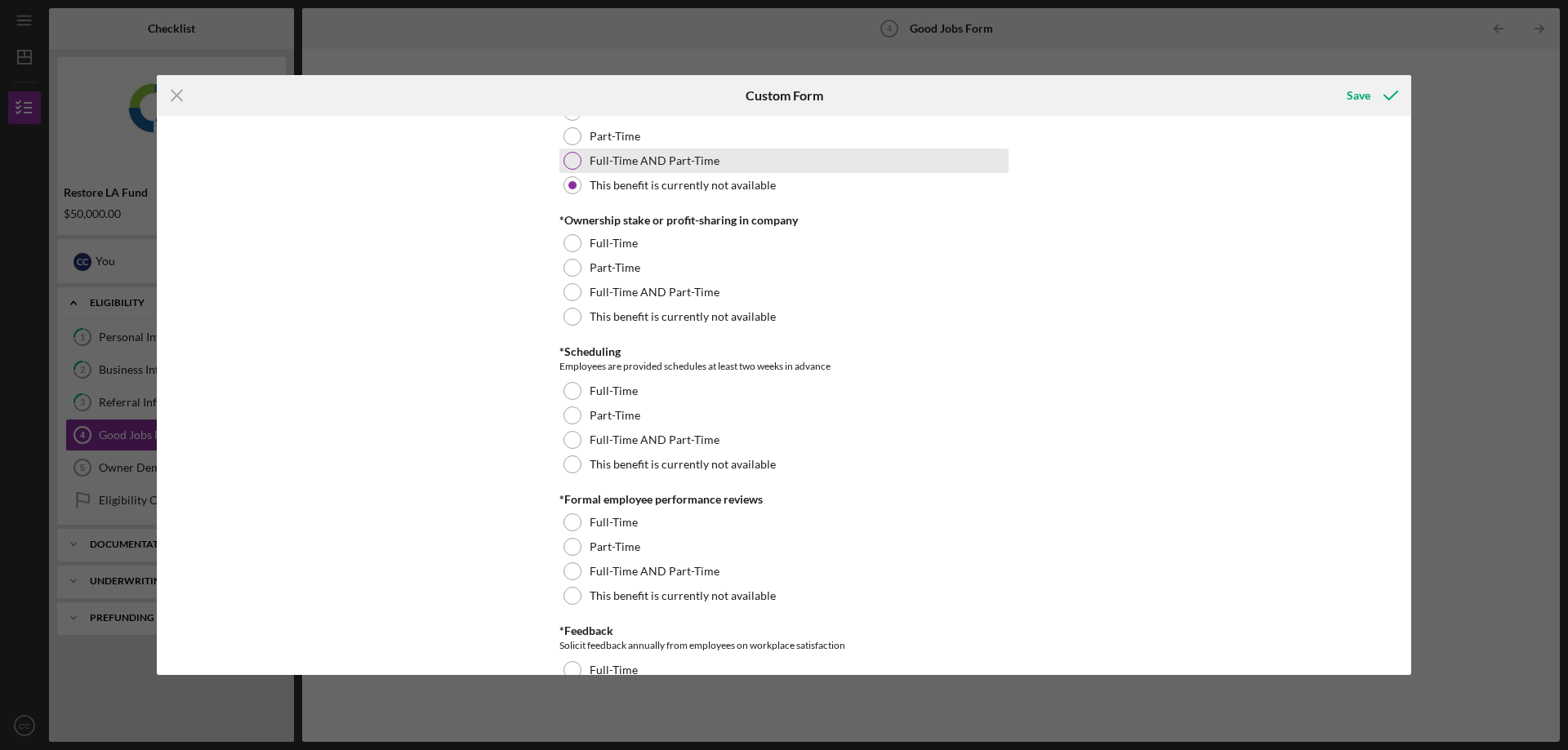
click at [569, 163] on div at bounding box center [573, 161] width 18 height 18
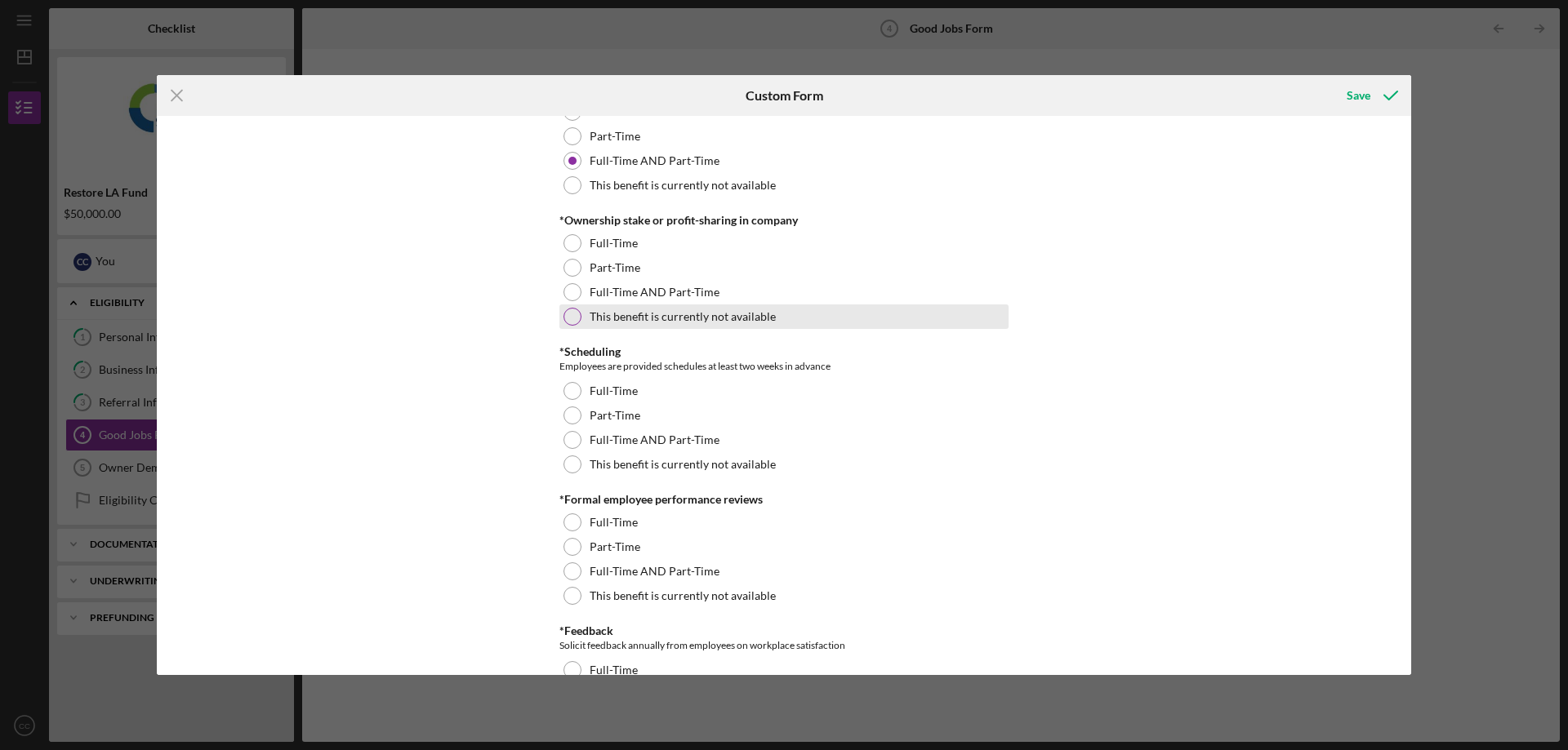
click at [574, 317] on div at bounding box center [573, 317] width 18 height 18
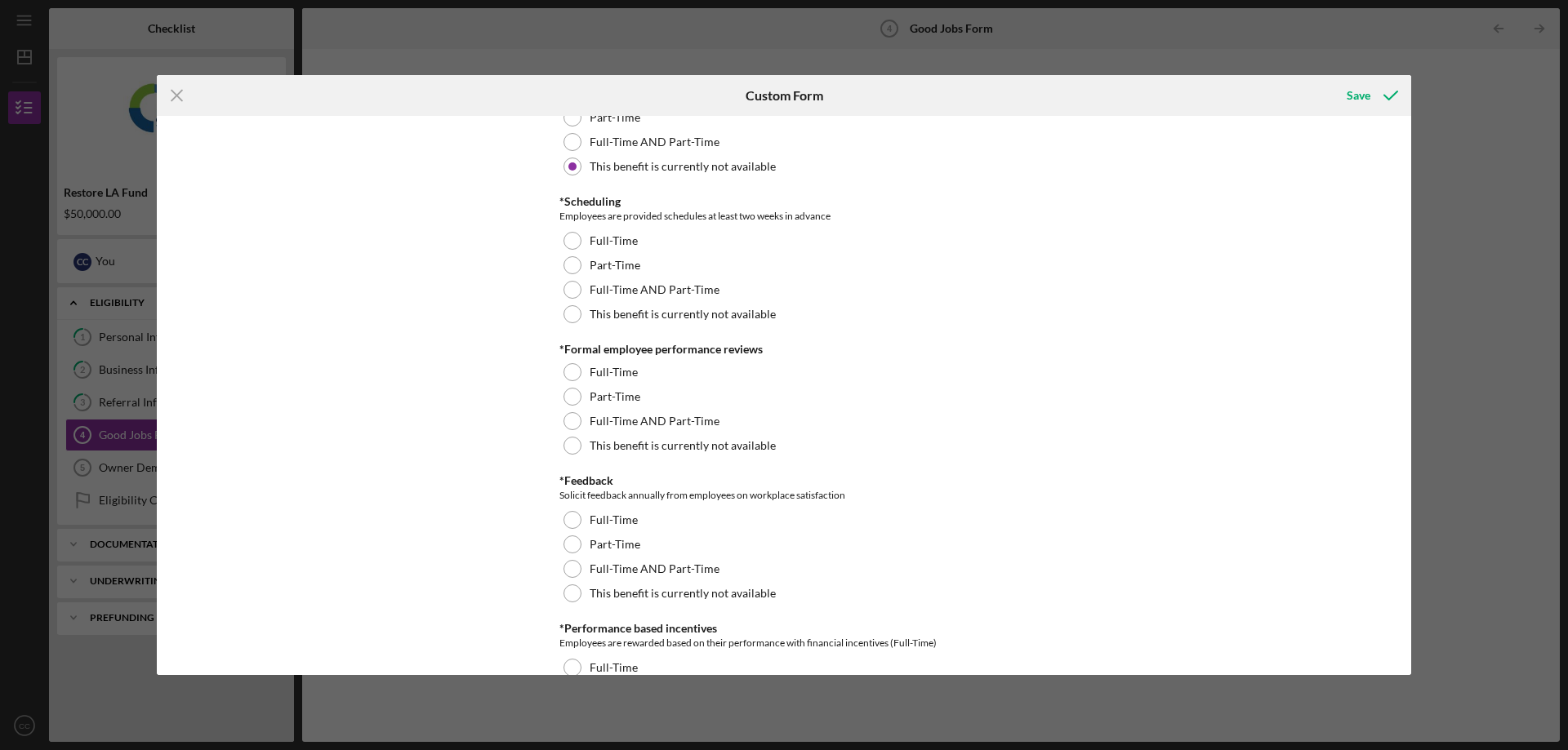
scroll to position [1715, 0]
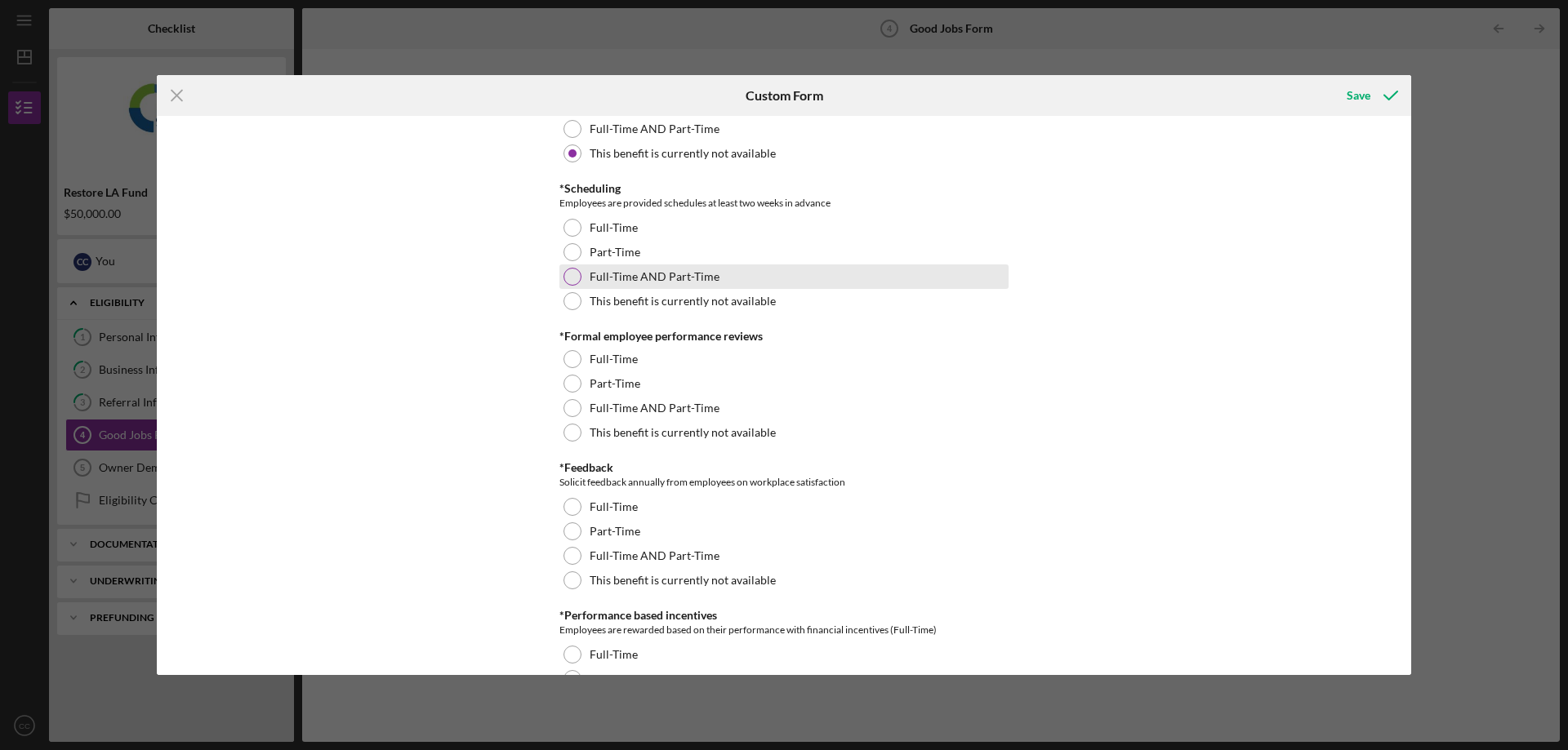
click at [567, 280] on div at bounding box center [573, 277] width 18 height 18
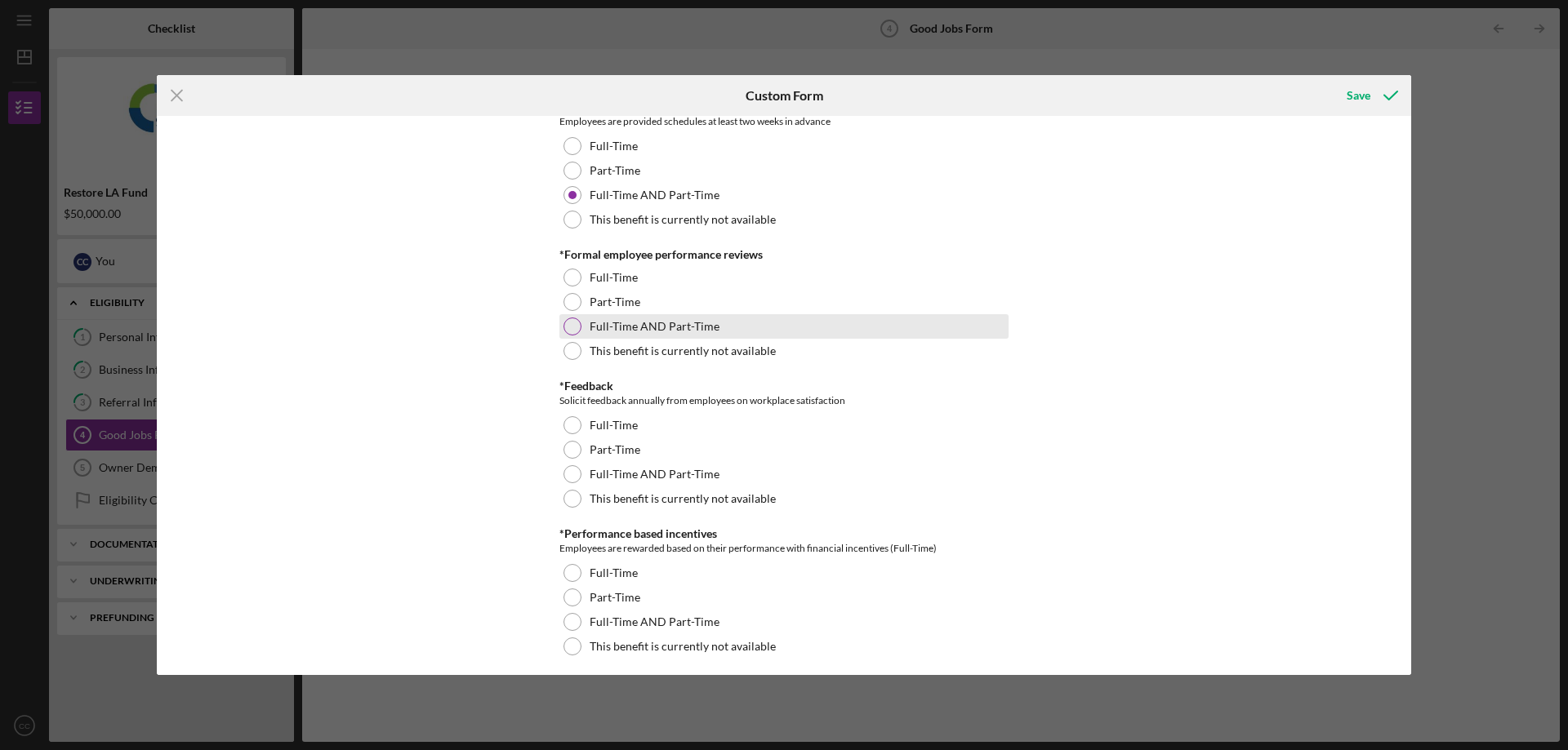
click at [567, 327] on div at bounding box center [573, 326] width 18 height 18
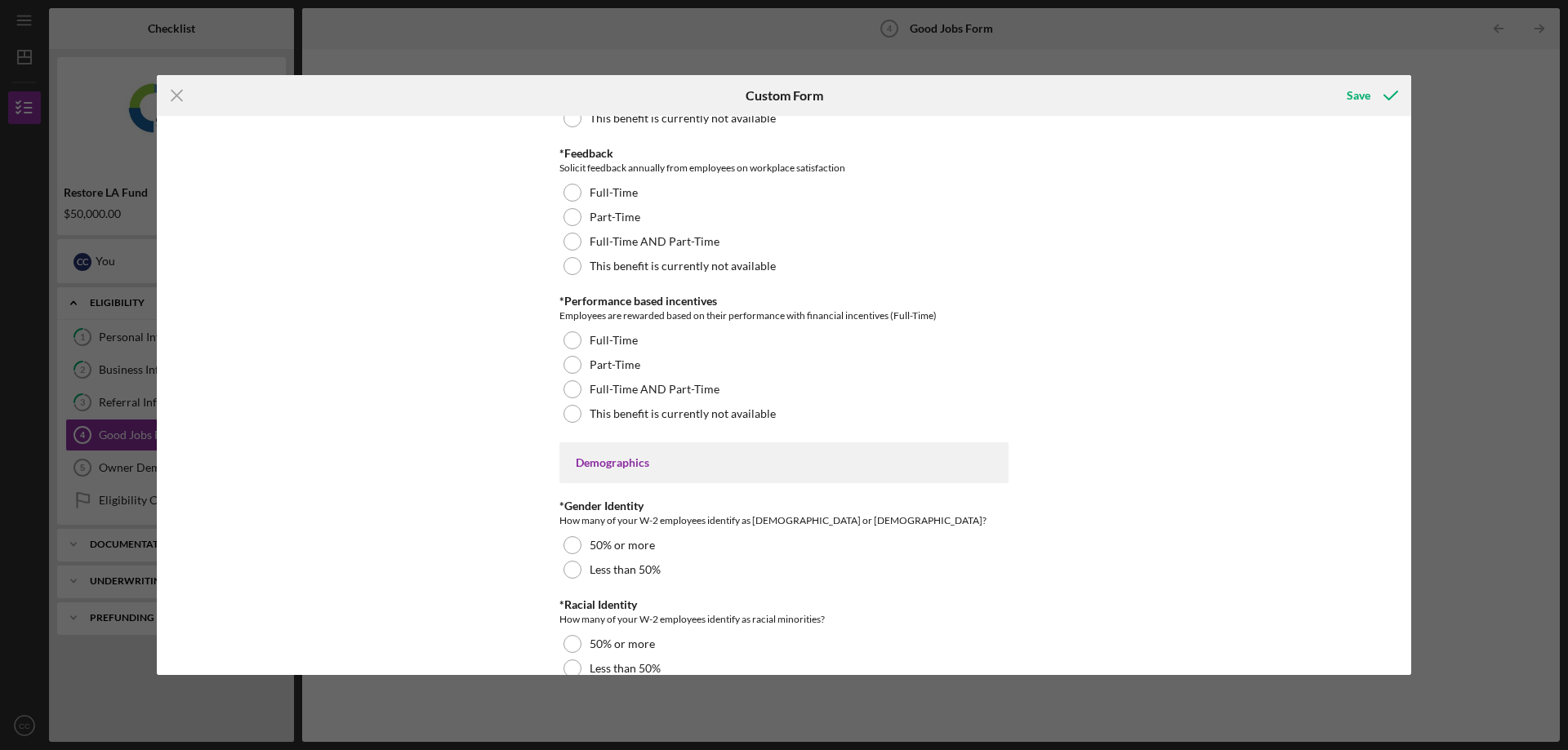
scroll to position [2041, 0]
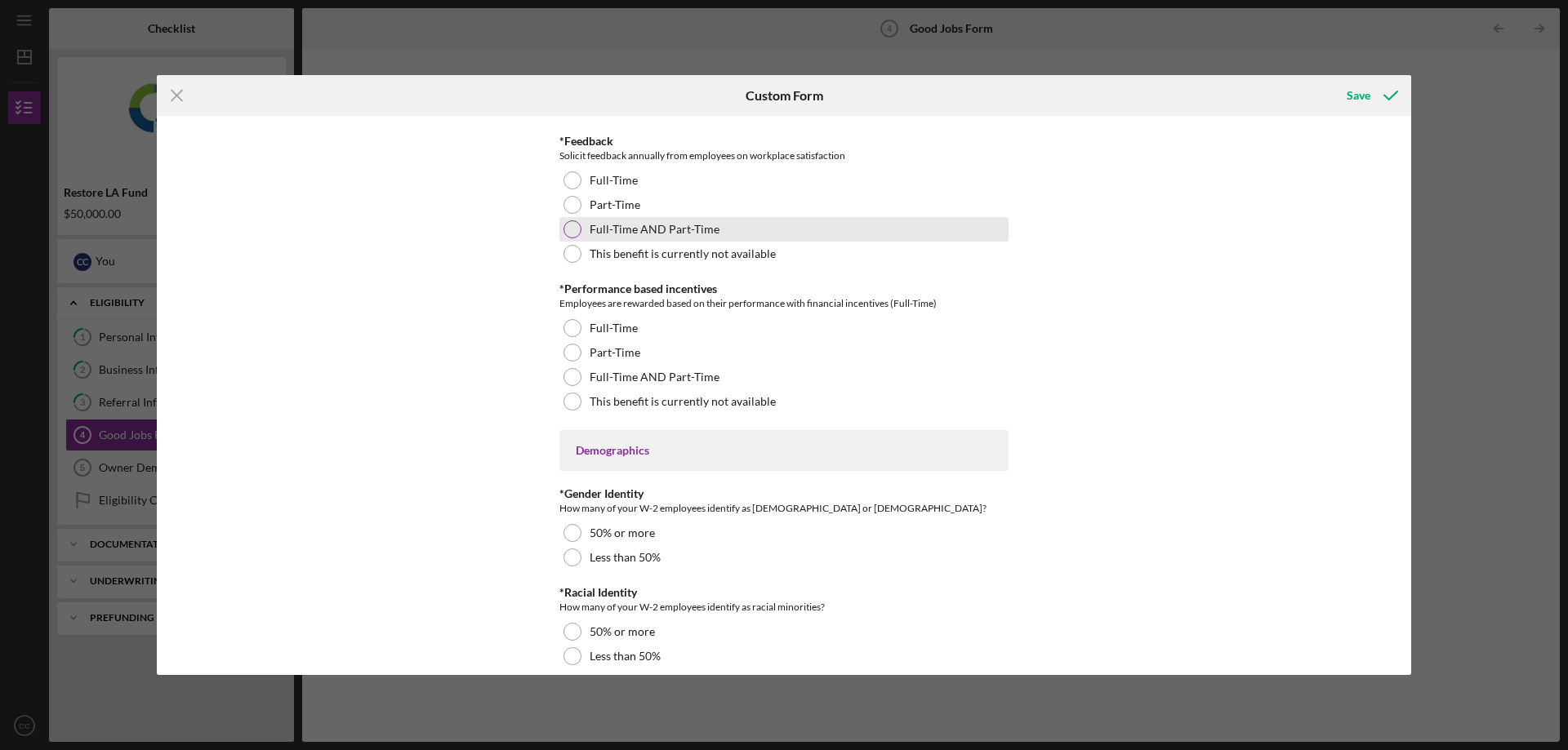
click at [564, 229] on div at bounding box center [573, 229] width 18 height 18
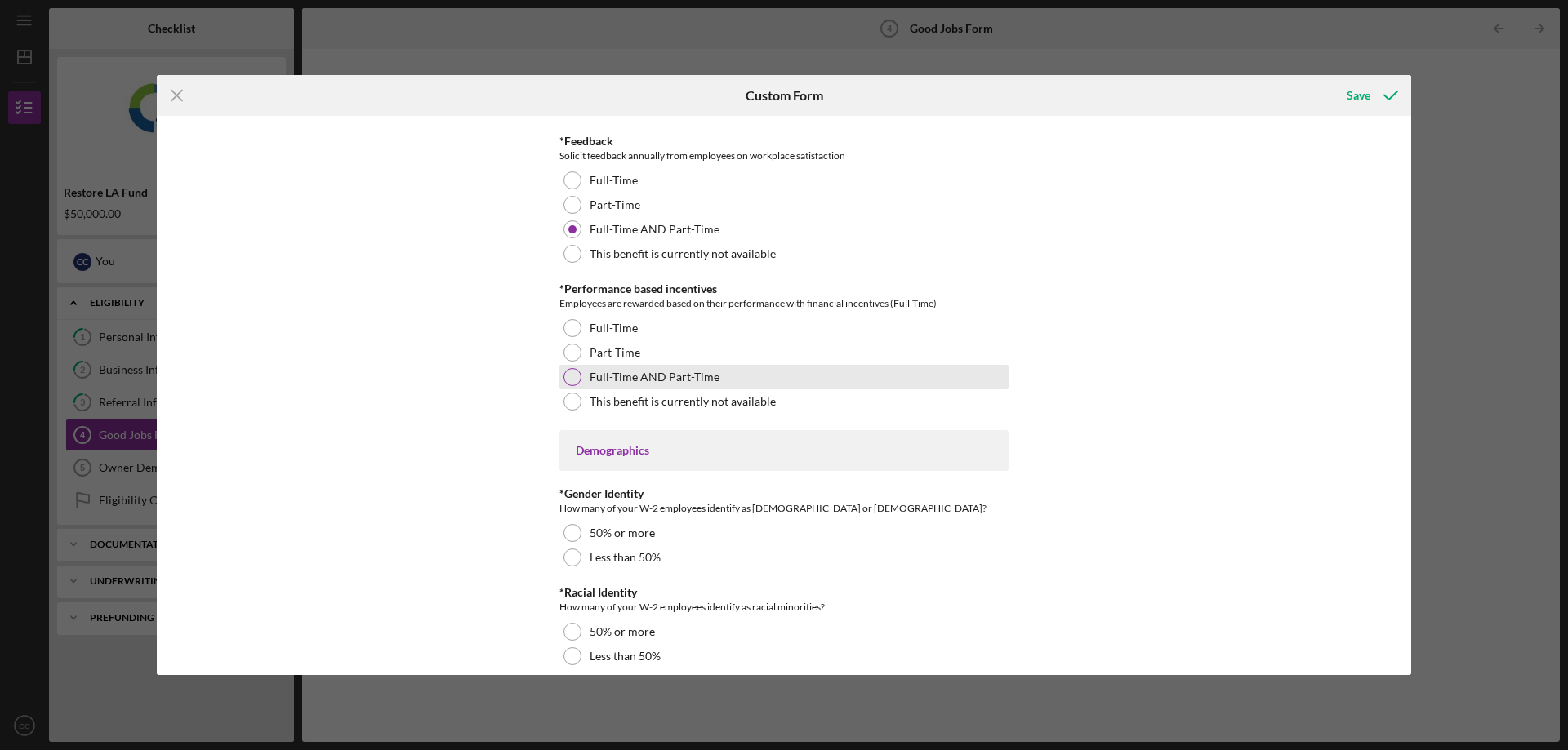
click at [571, 379] on div at bounding box center [573, 377] width 18 height 18
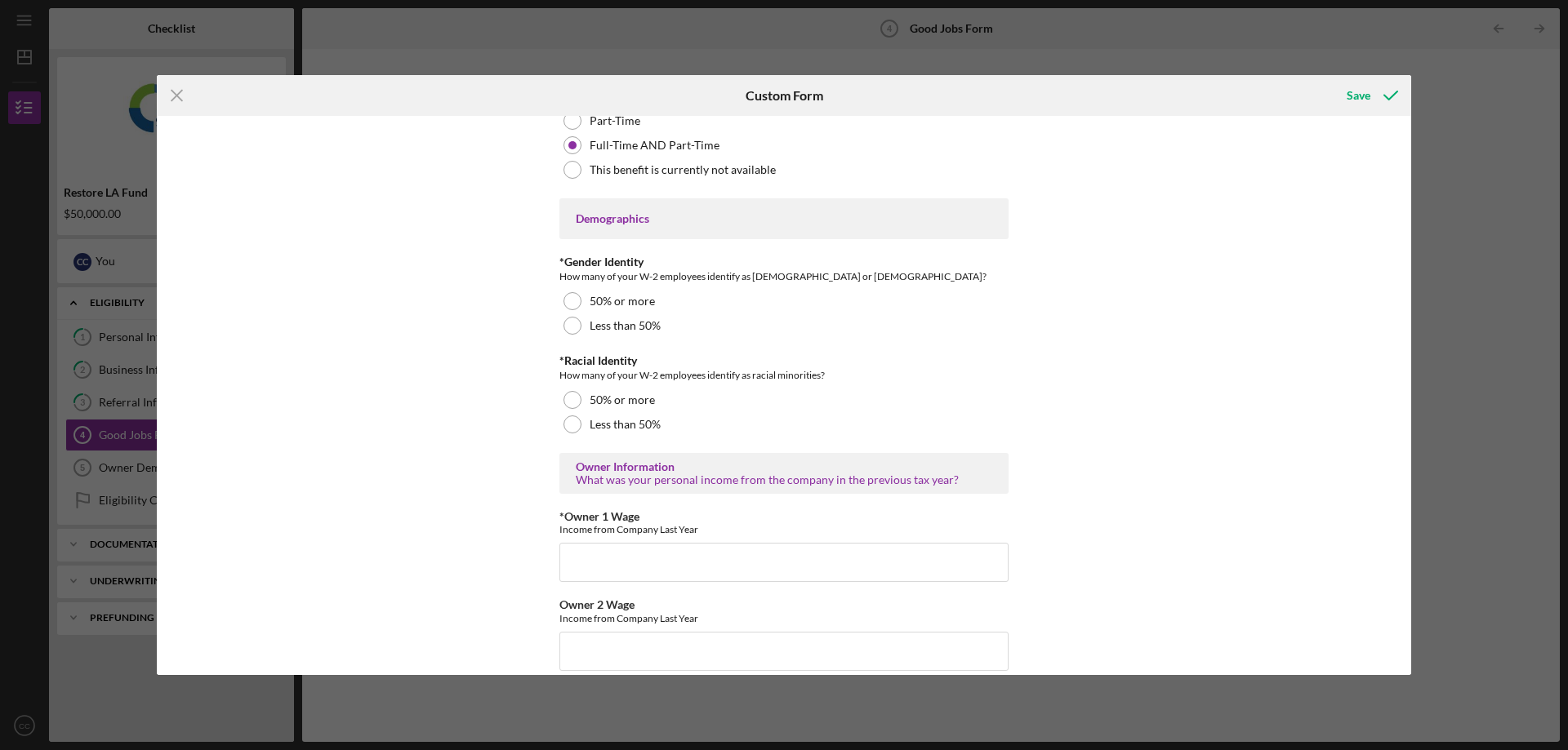
scroll to position [2286, 0]
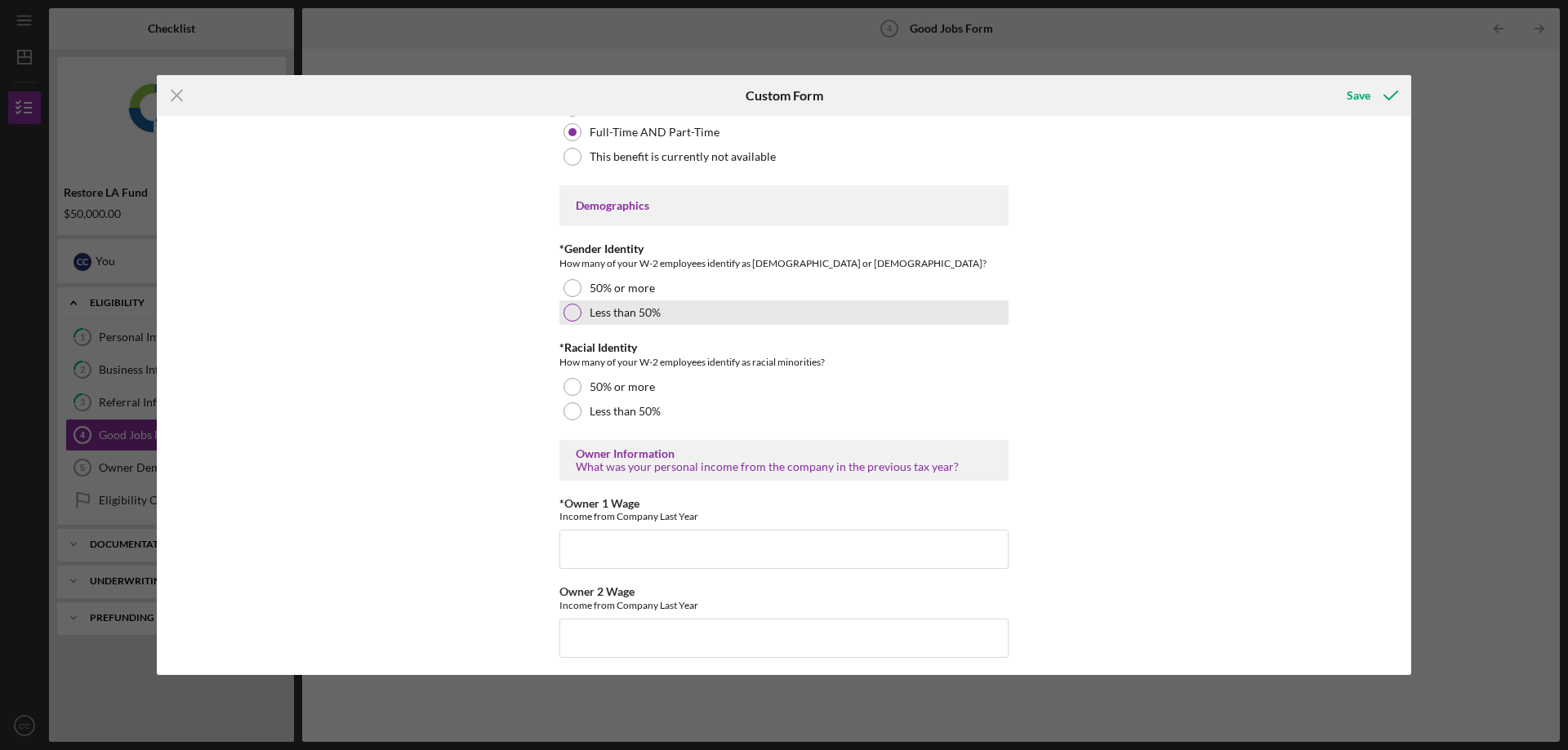
click at [567, 314] on div at bounding box center [573, 313] width 18 height 18
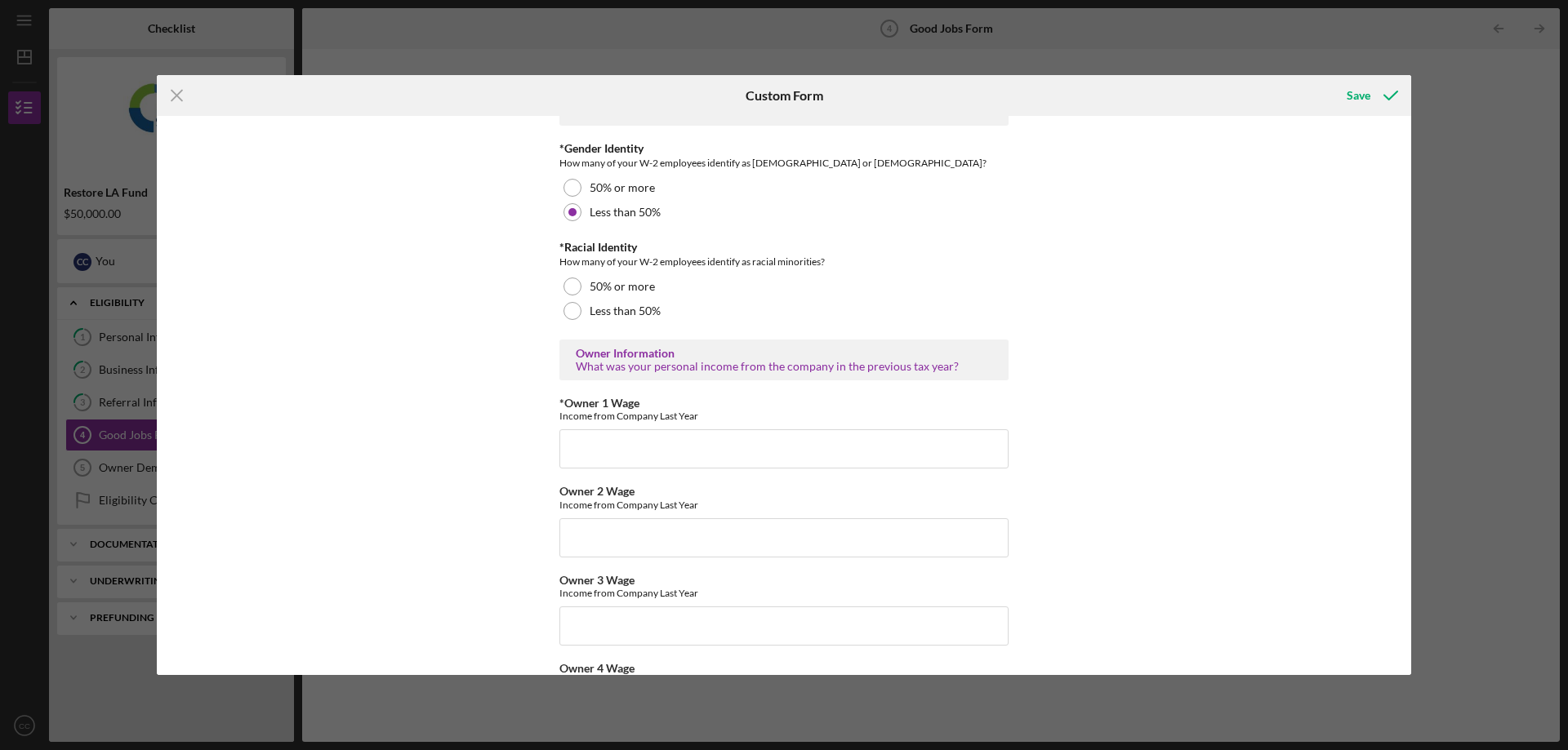
scroll to position [2450, 0]
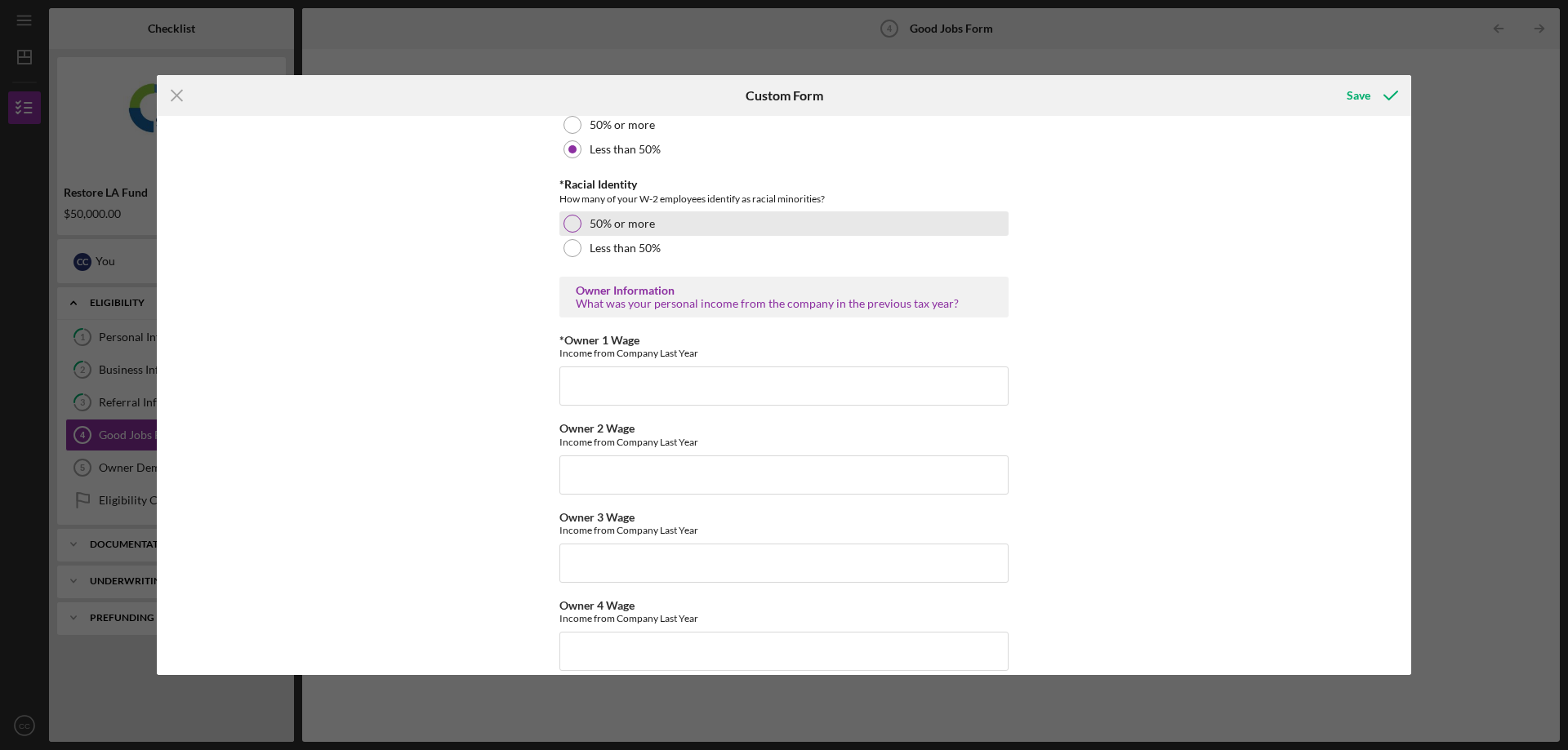
click at [573, 224] on div at bounding box center [573, 224] width 18 height 18
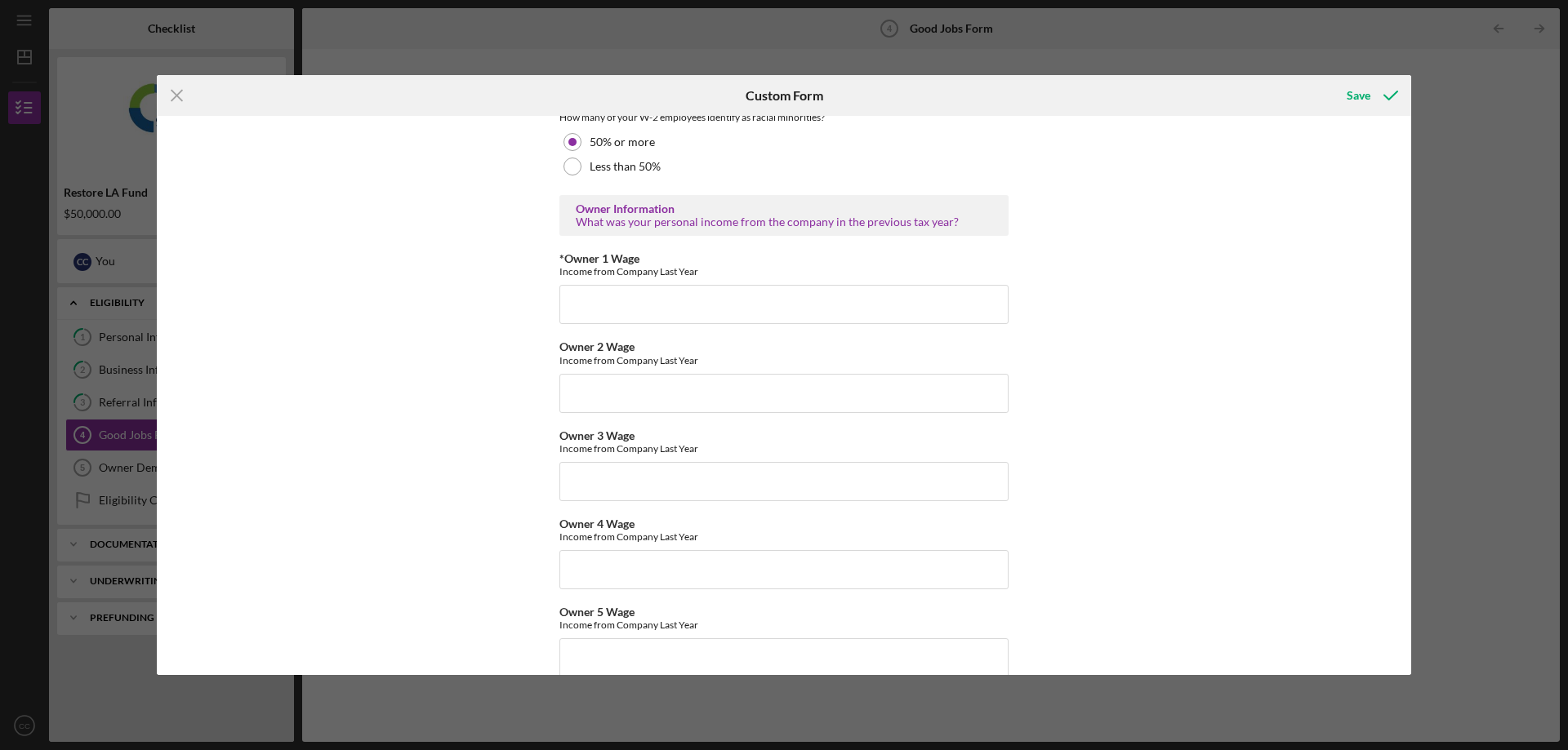
scroll to position [2613, 0]
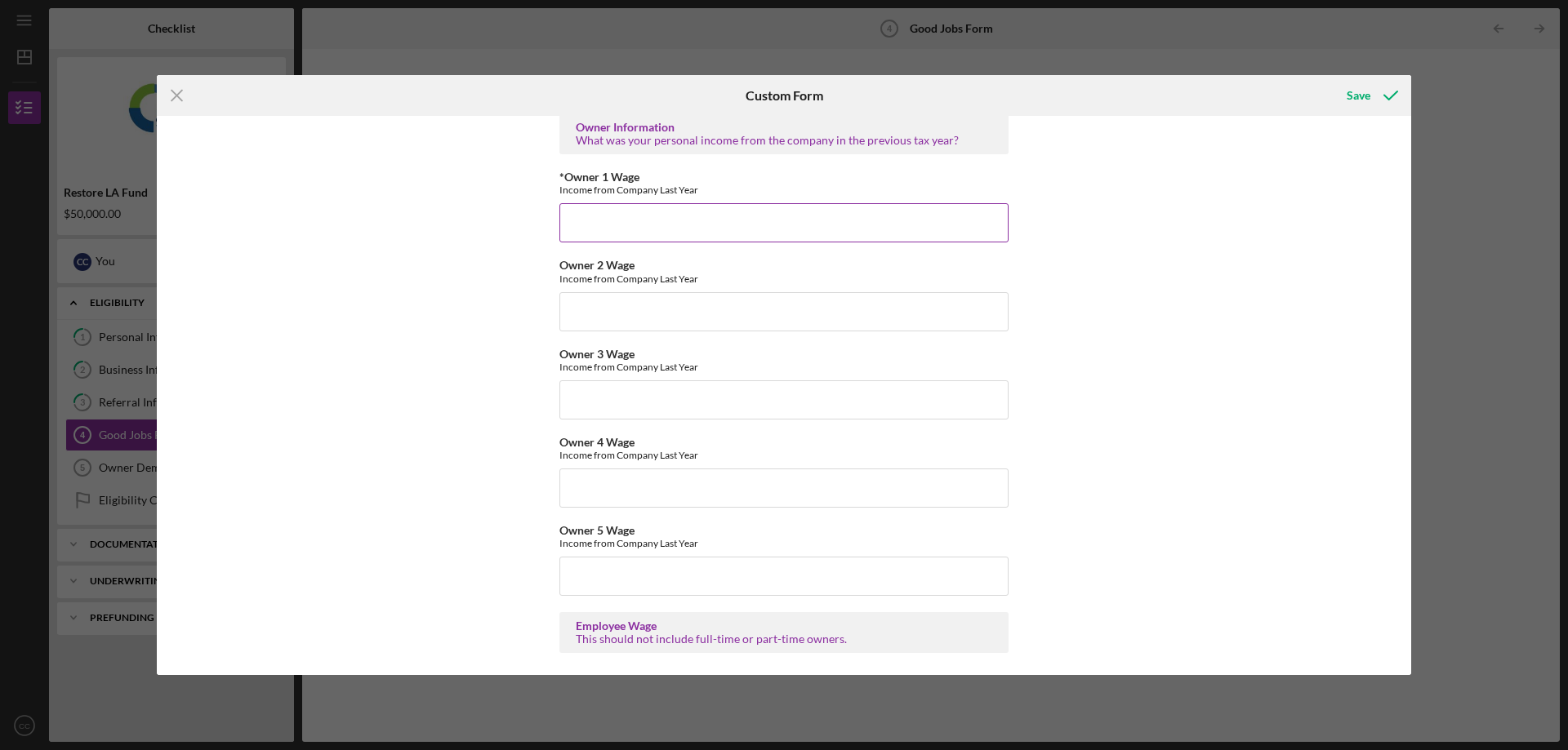
click at [784, 229] on input "*Owner 1 Wage" at bounding box center [784, 222] width 449 height 39
type input "80000"
click at [770, 309] on input "Owner 2 Wage" at bounding box center [784, 311] width 449 height 39
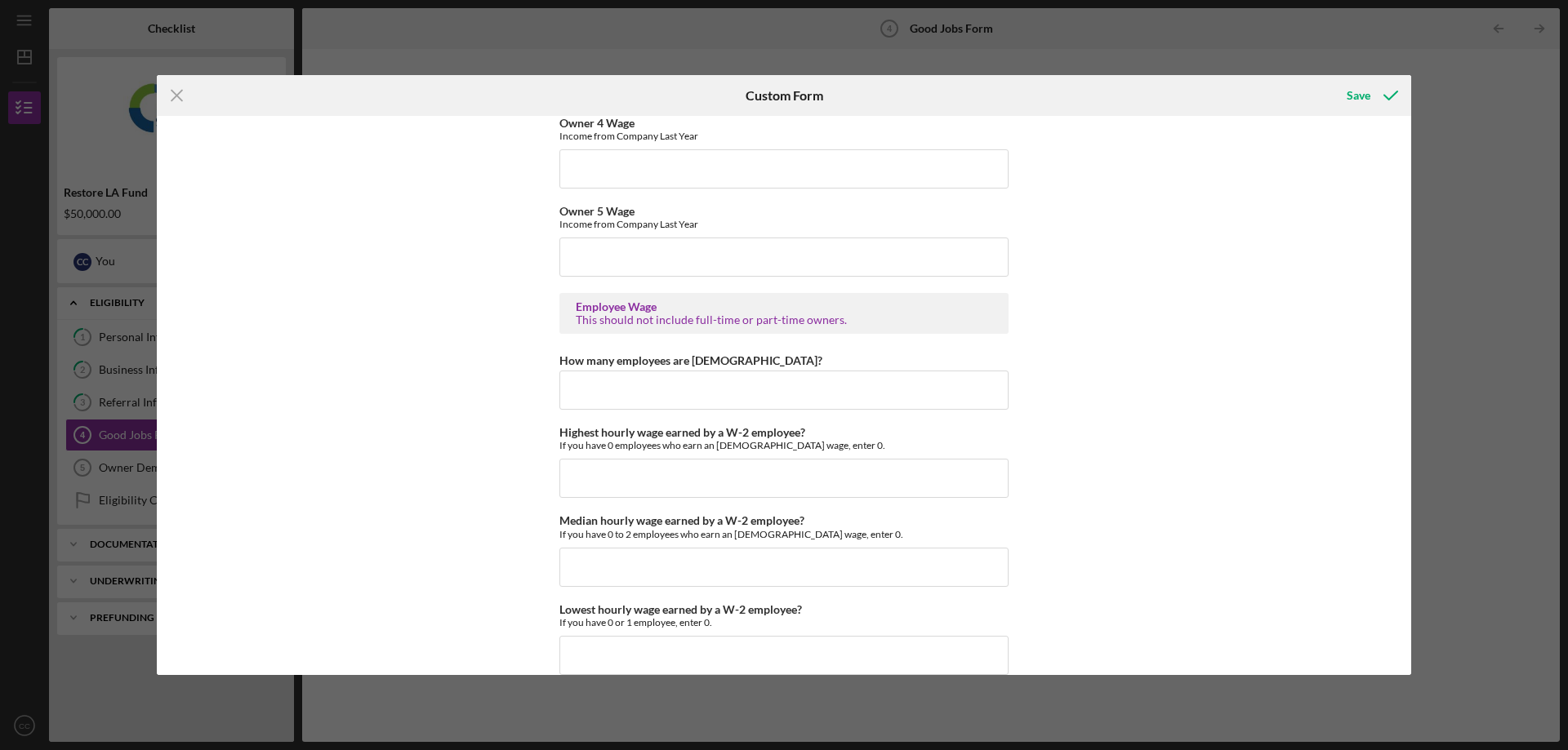
scroll to position [3021, 0]
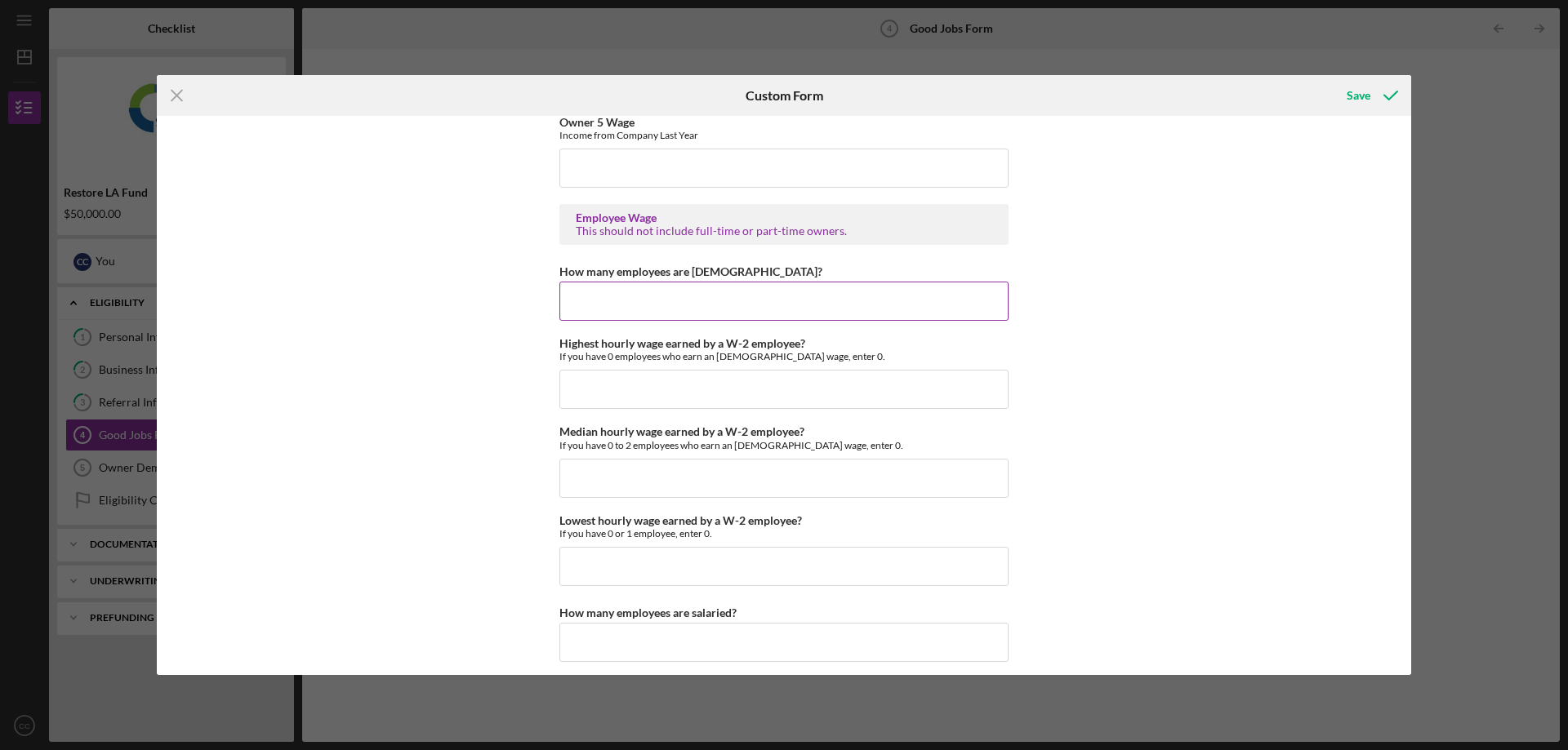
click at [747, 307] on input "How many employees are hourly?" at bounding box center [784, 301] width 449 height 39
type input "1"
click at [1140, 309] on div "Good Jobs Form *Total Number of Full-Time W-2 Employees If you have no W-2 Empl…" at bounding box center [784, 395] width 1255 height 560
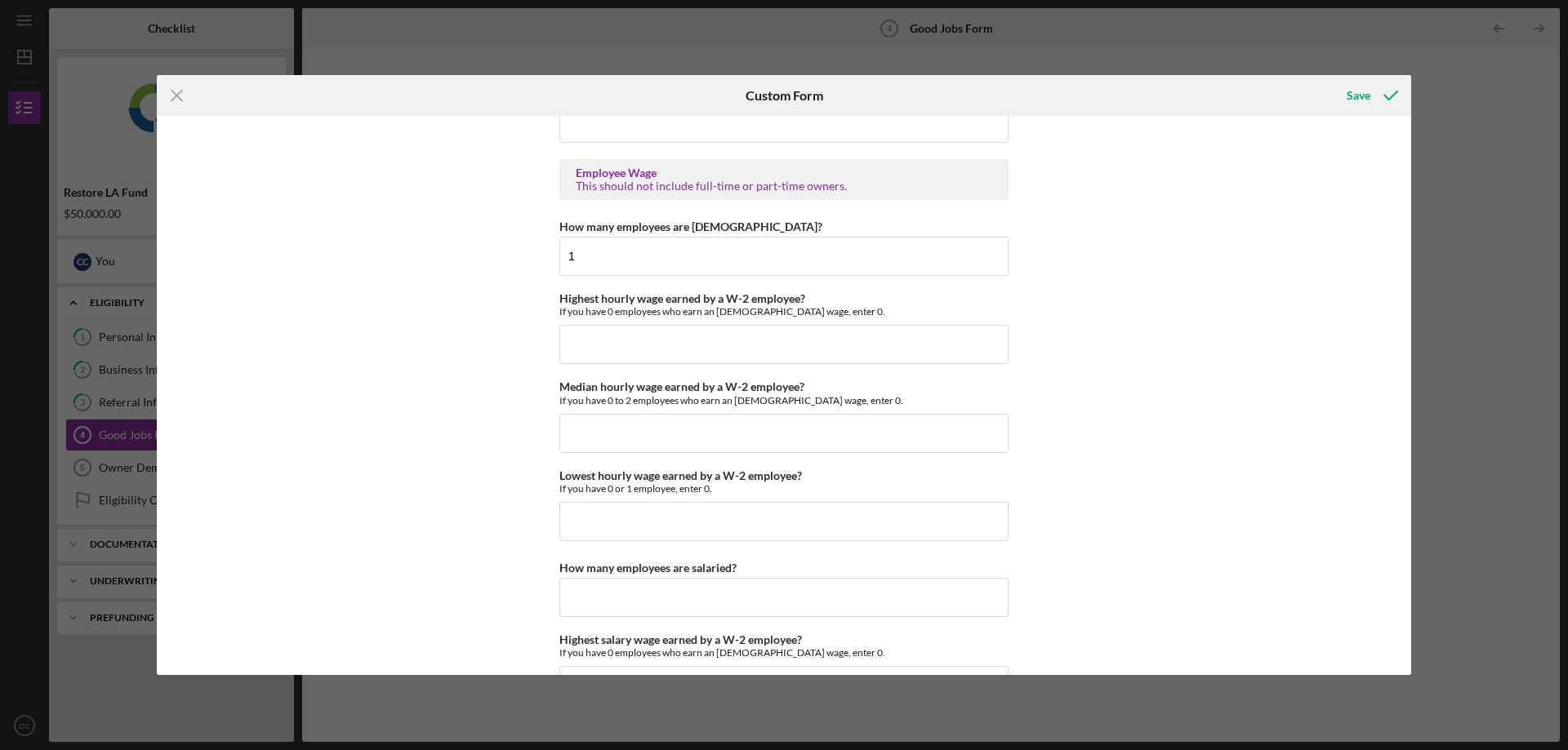
scroll to position [3102, 0]
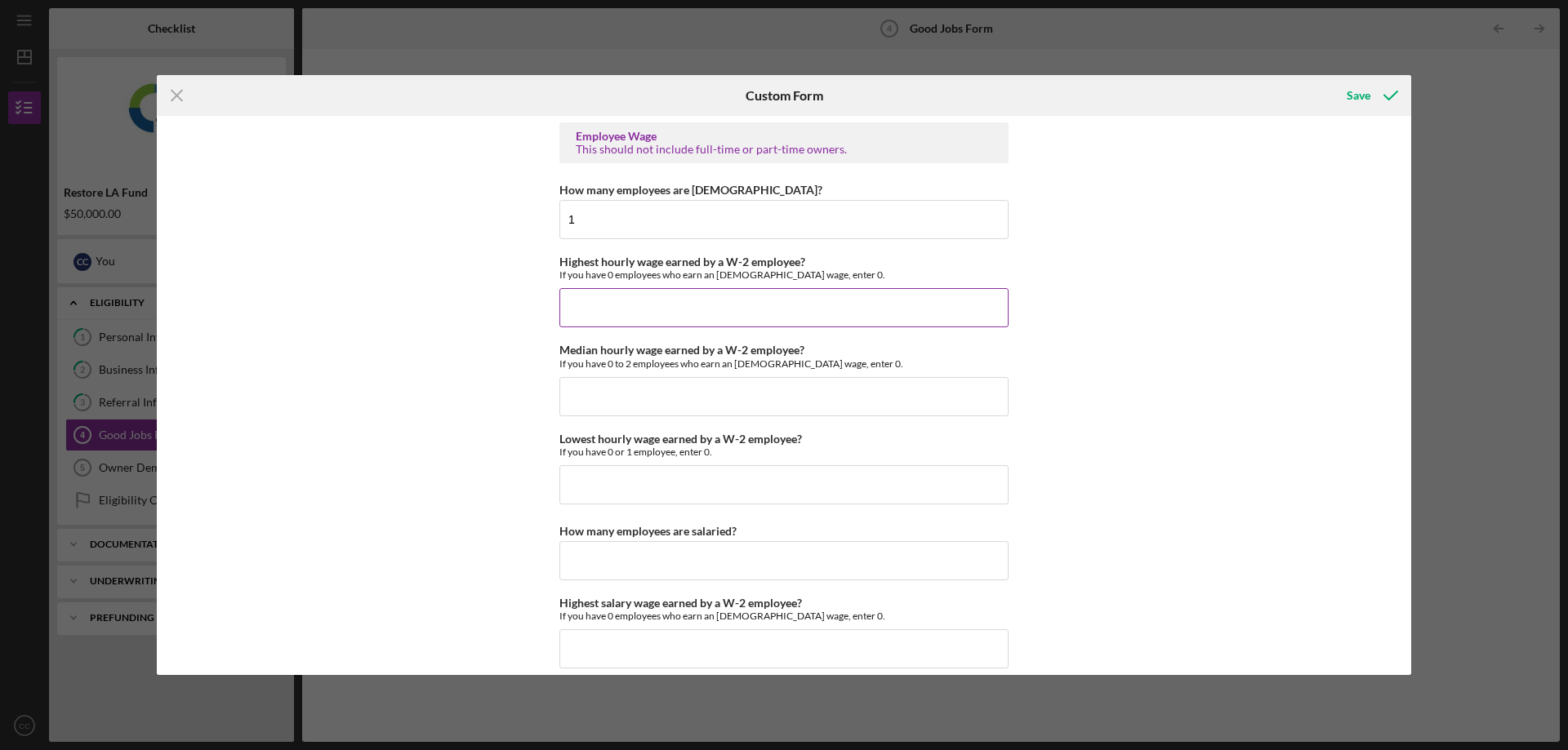
click at [767, 307] on input "Highest hourly wage earned by a W-2 employee?" at bounding box center [784, 307] width 449 height 39
type input "$10,000"
click at [1190, 282] on div "Good Jobs Form *Total Number of Full-Time W-2 Employees If you have no W-2 Empl…" at bounding box center [784, 395] width 1255 height 560
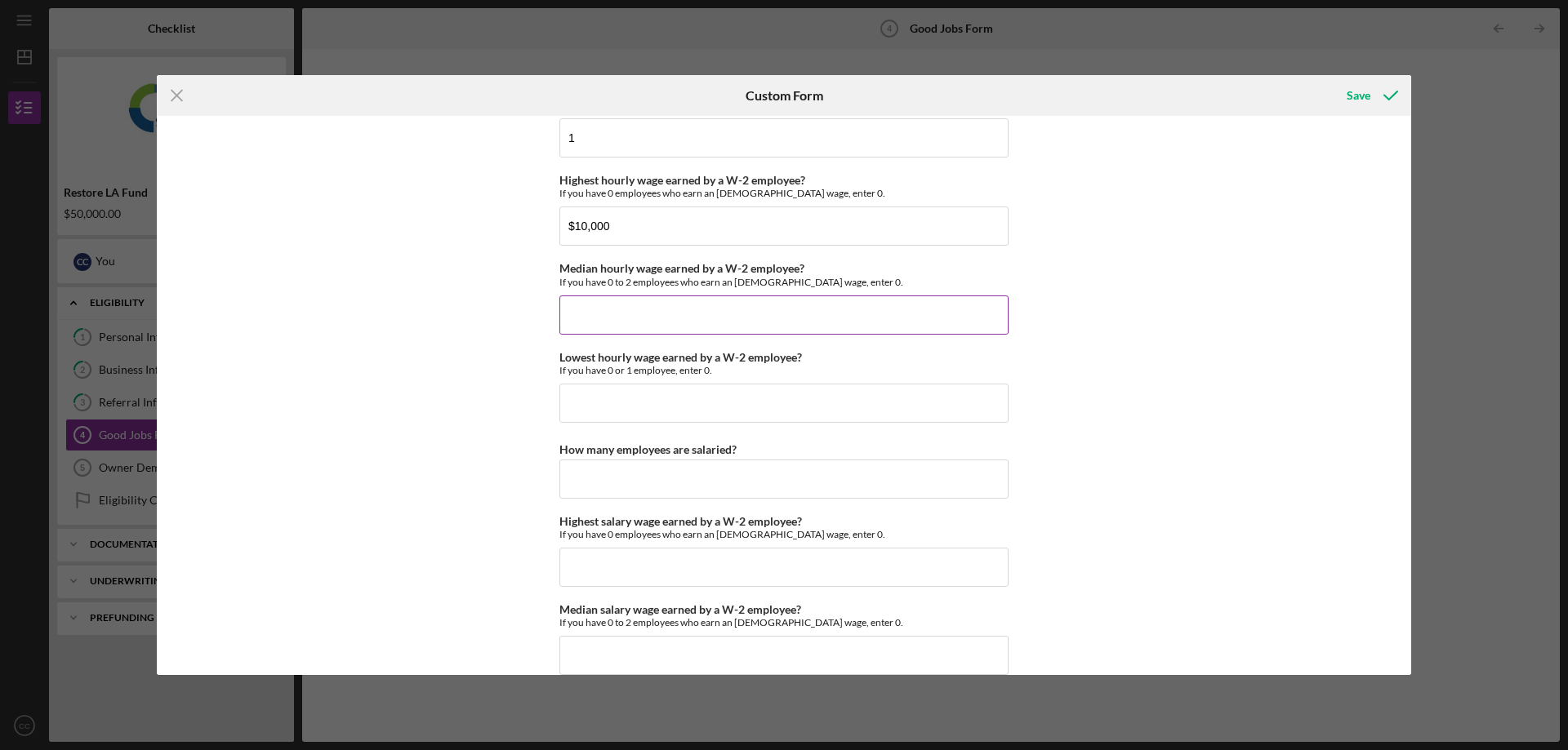
click at [746, 320] on input "Median hourly wage earned by a W-2 employee?" at bounding box center [784, 315] width 449 height 39
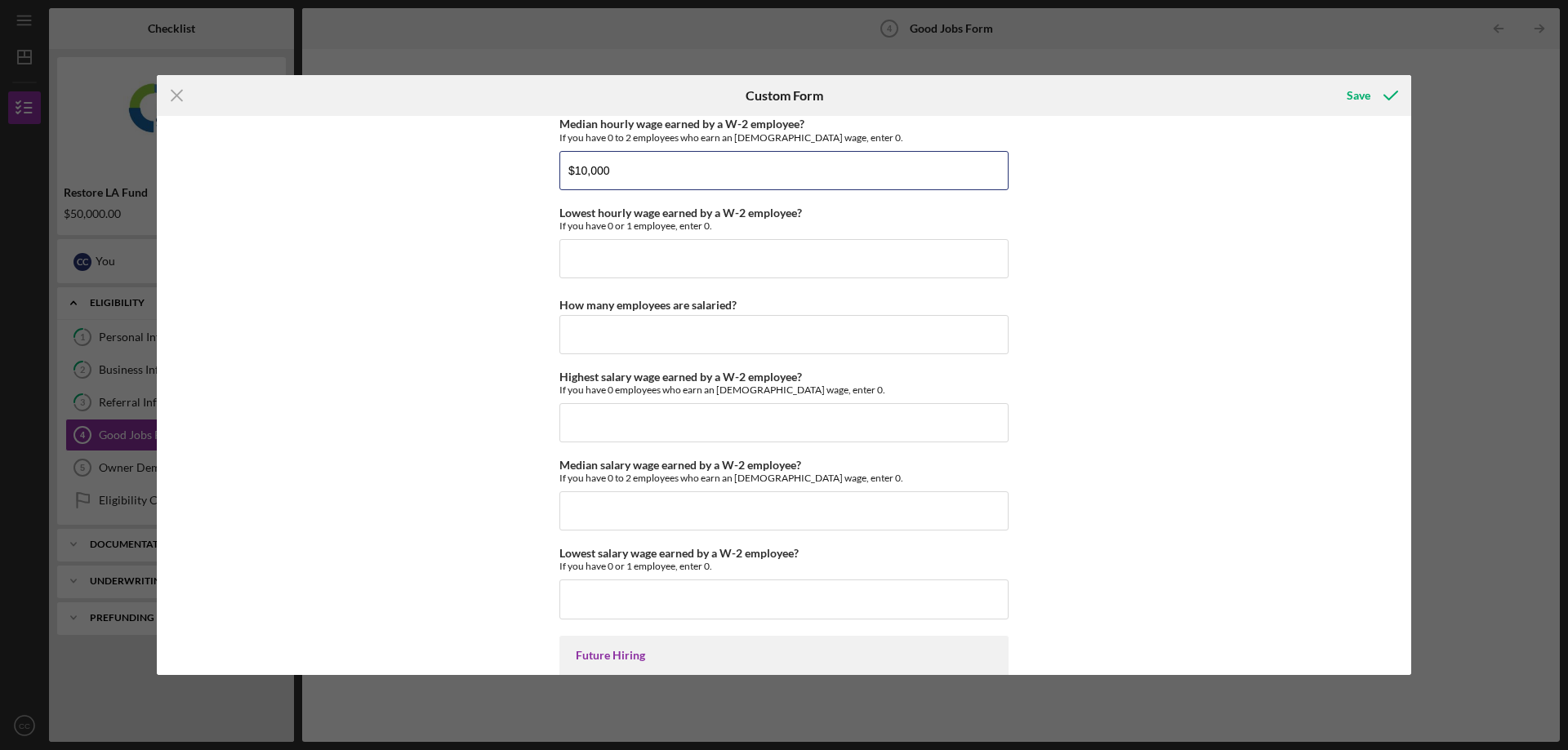
scroll to position [3347, 0]
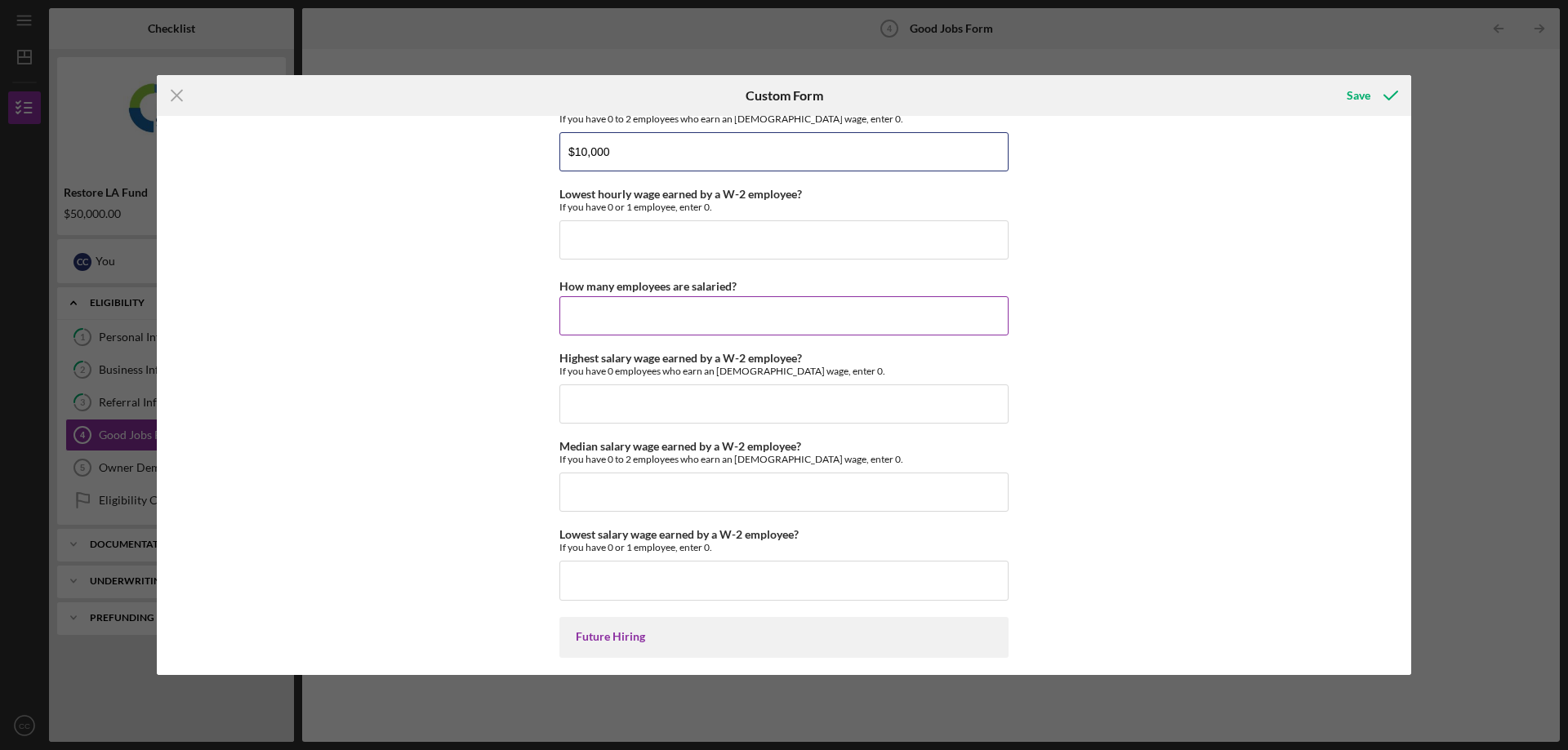
type input "$10,000"
click at [769, 328] on input "How many employees are salaried?" at bounding box center [784, 316] width 449 height 39
type input "1"
click at [740, 397] on input "Highest salary wage earned by a W-2 employee?" at bounding box center [784, 404] width 449 height 39
type input "$10,000"
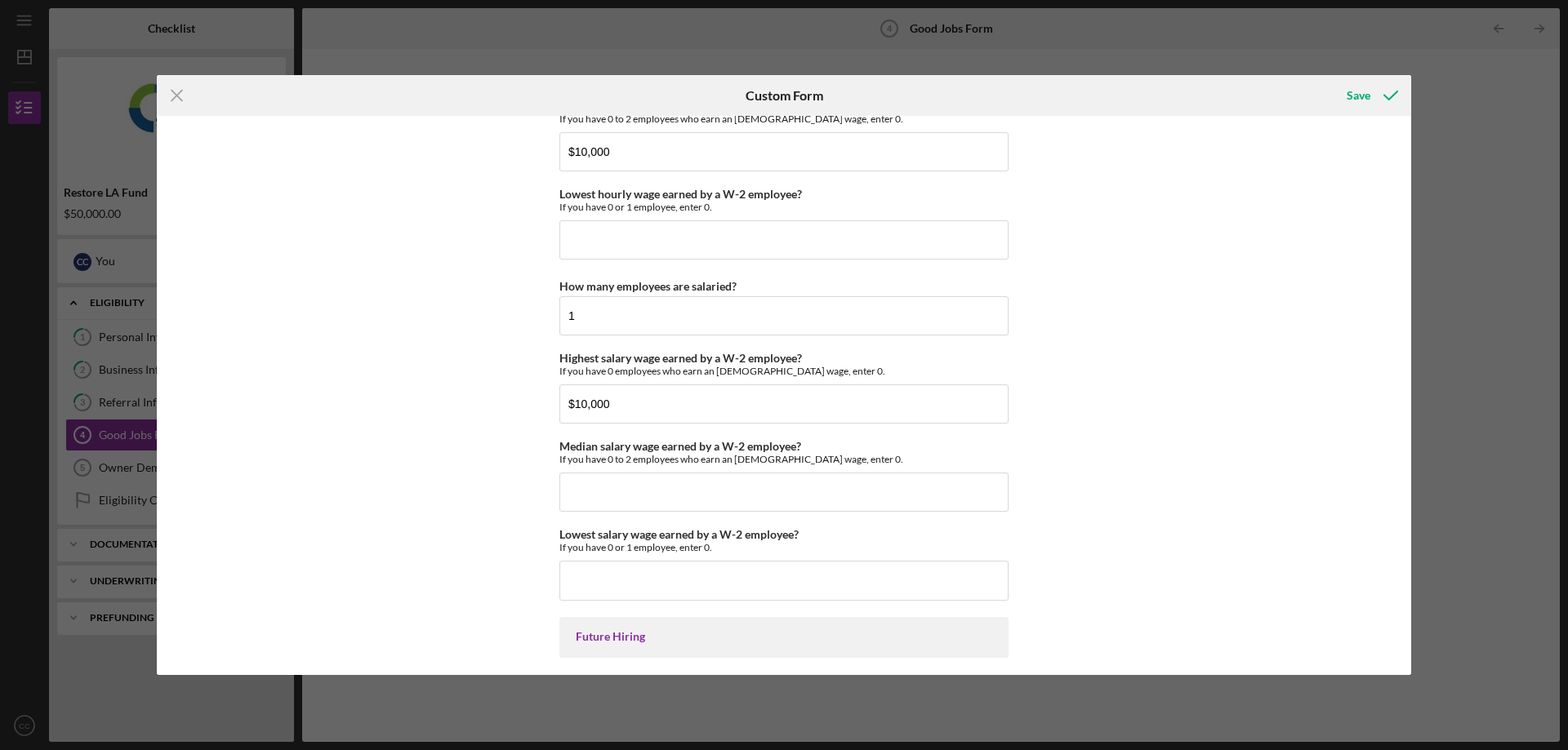
click at [1199, 237] on div "Good Jobs Form *Total Number of Full-Time W-2 Employees If you have no W-2 Empl…" at bounding box center [784, 395] width 1255 height 560
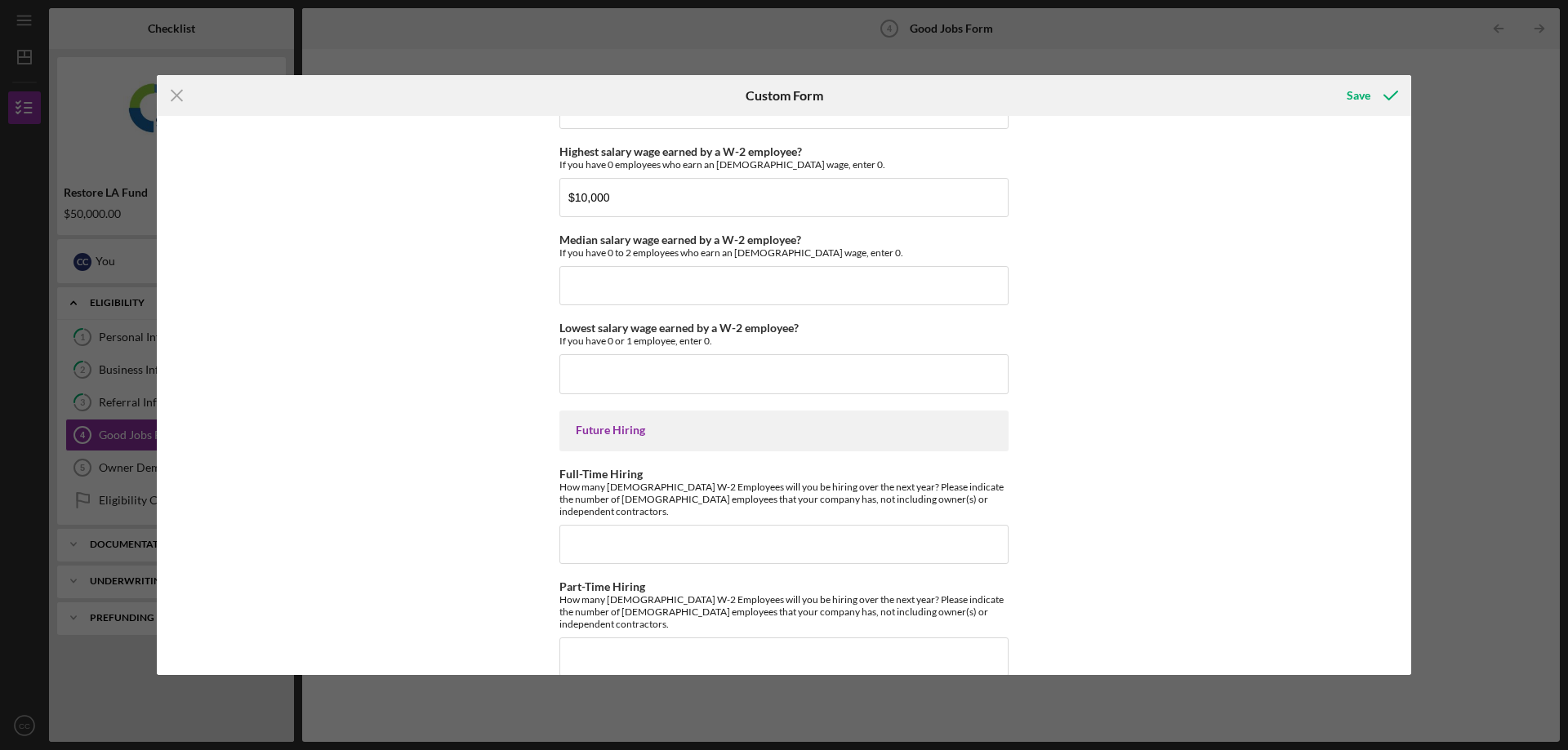
scroll to position [3556, 0]
click at [1364, 91] on div "Save" at bounding box center [1359, 95] width 24 height 33
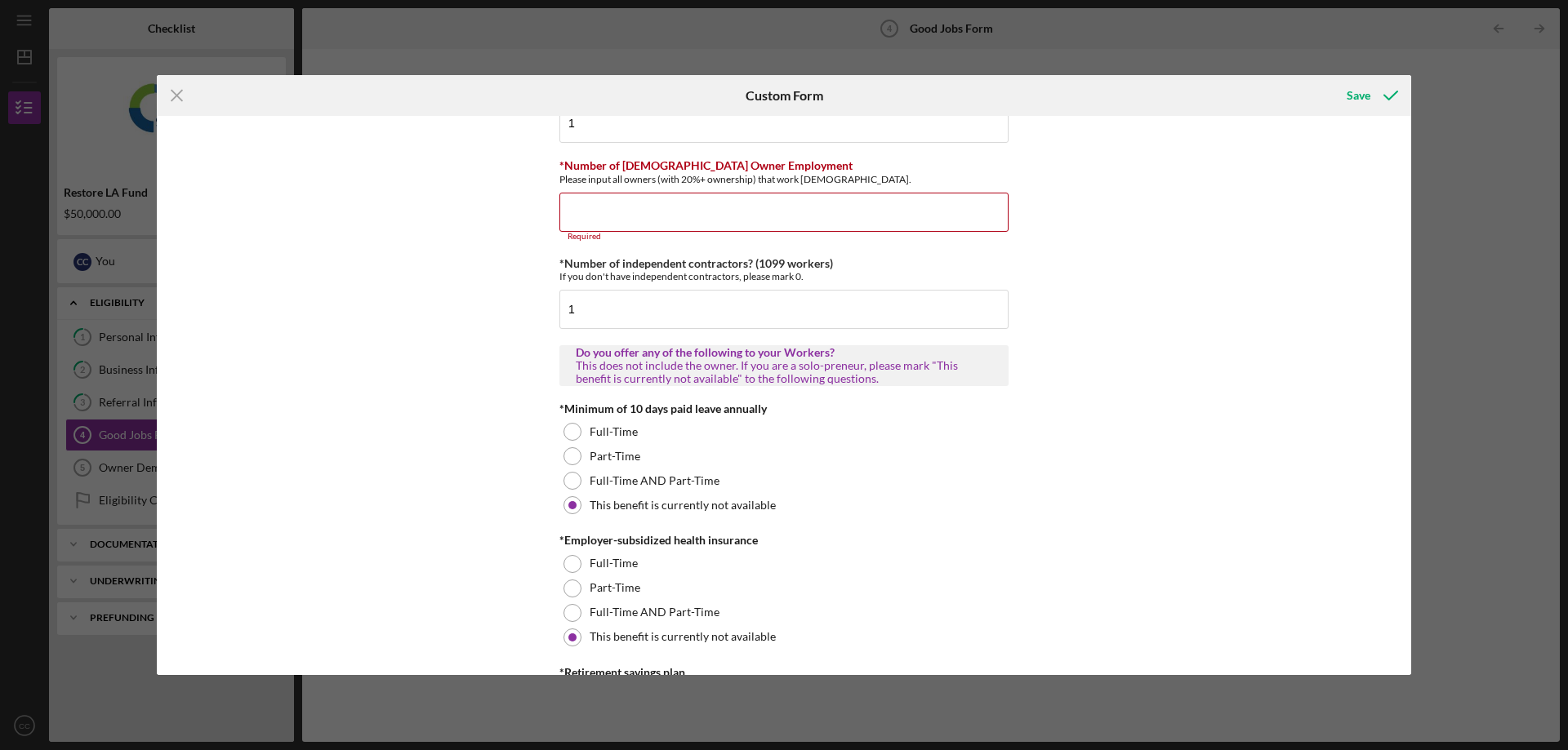
scroll to position [249, 0]
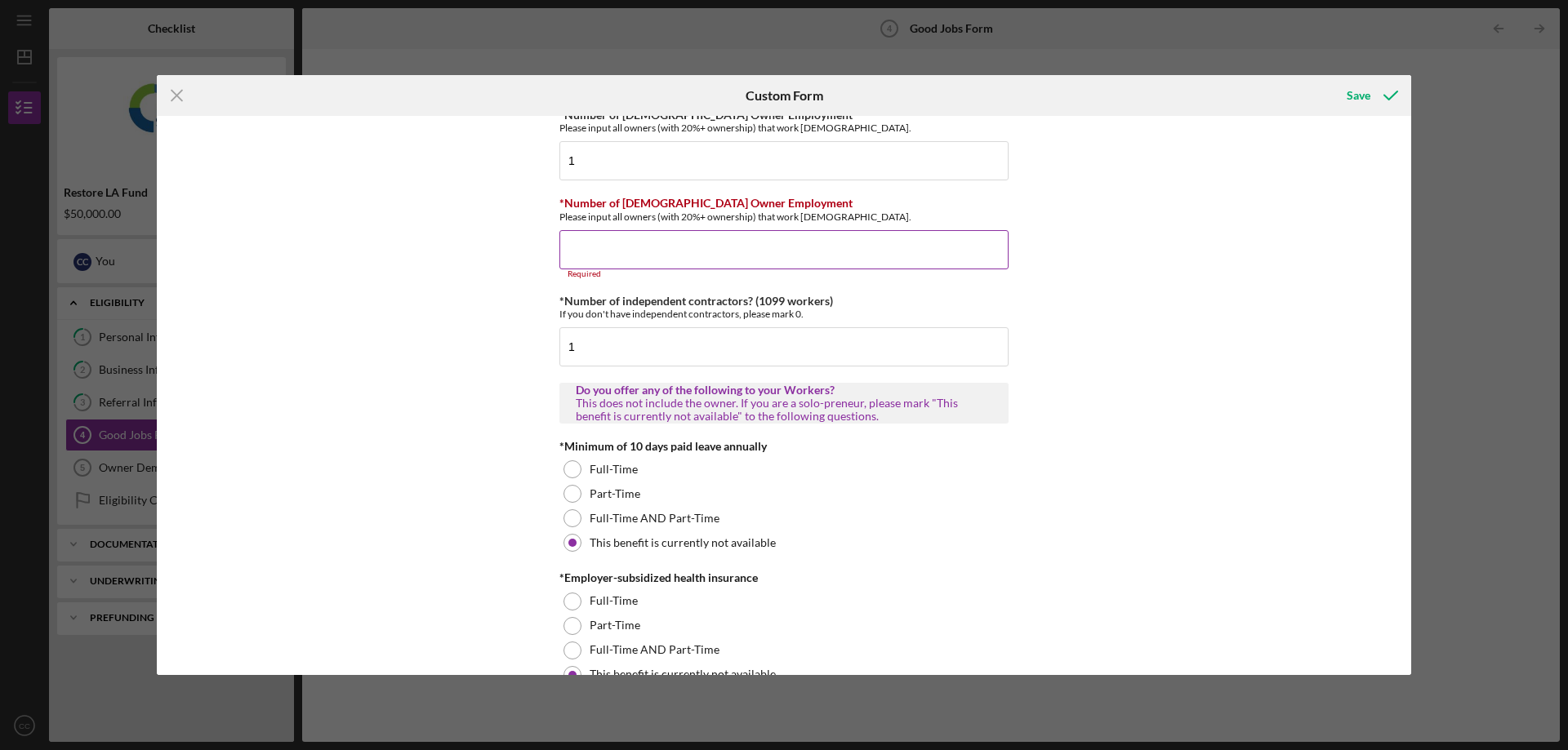
click at [758, 247] on input "*Number of Part-Time Owner Employment" at bounding box center [784, 249] width 449 height 39
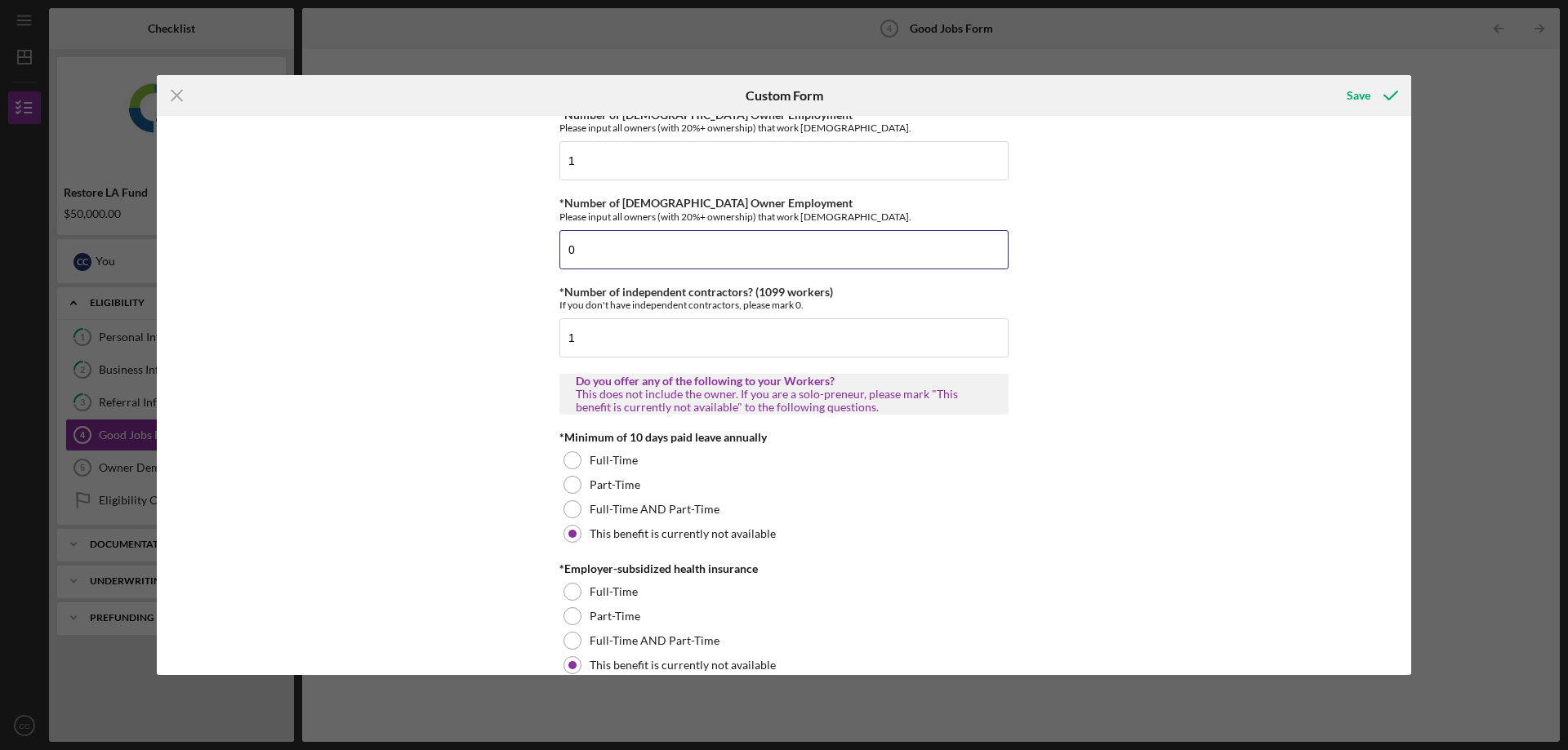
type input "0"
click at [1224, 243] on div "Good Jobs Form *Total Number of Full-Time W-2 Employees If you have no W-2 Empl…" at bounding box center [784, 395] width 1255 height 560
click at [1368, 98] on div "Save" at bounding box center [1359, 95] width 24 height 33
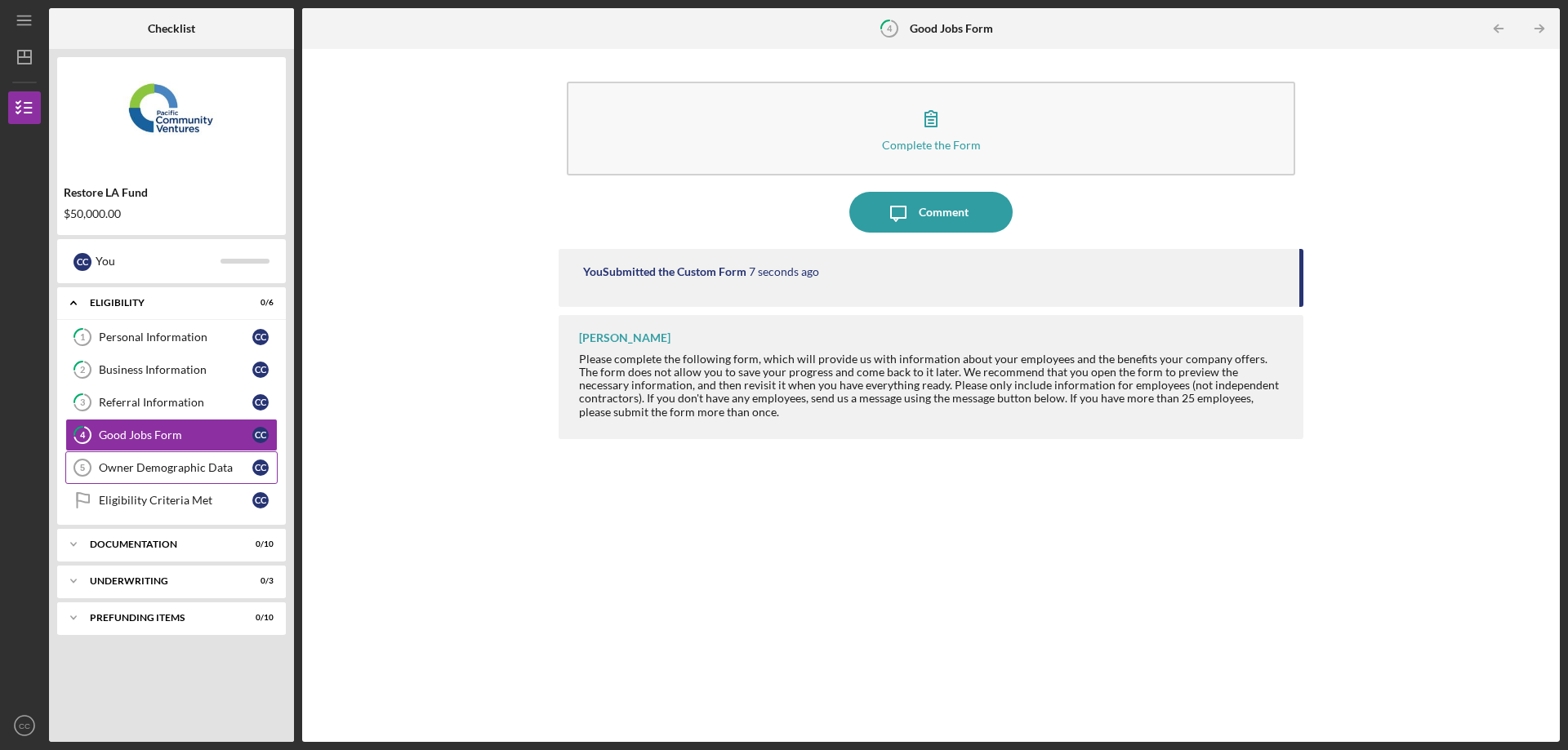
click at [208, 472] on div "Owner Demographic Data" at bounding box center [175, 468] width 153 height 13
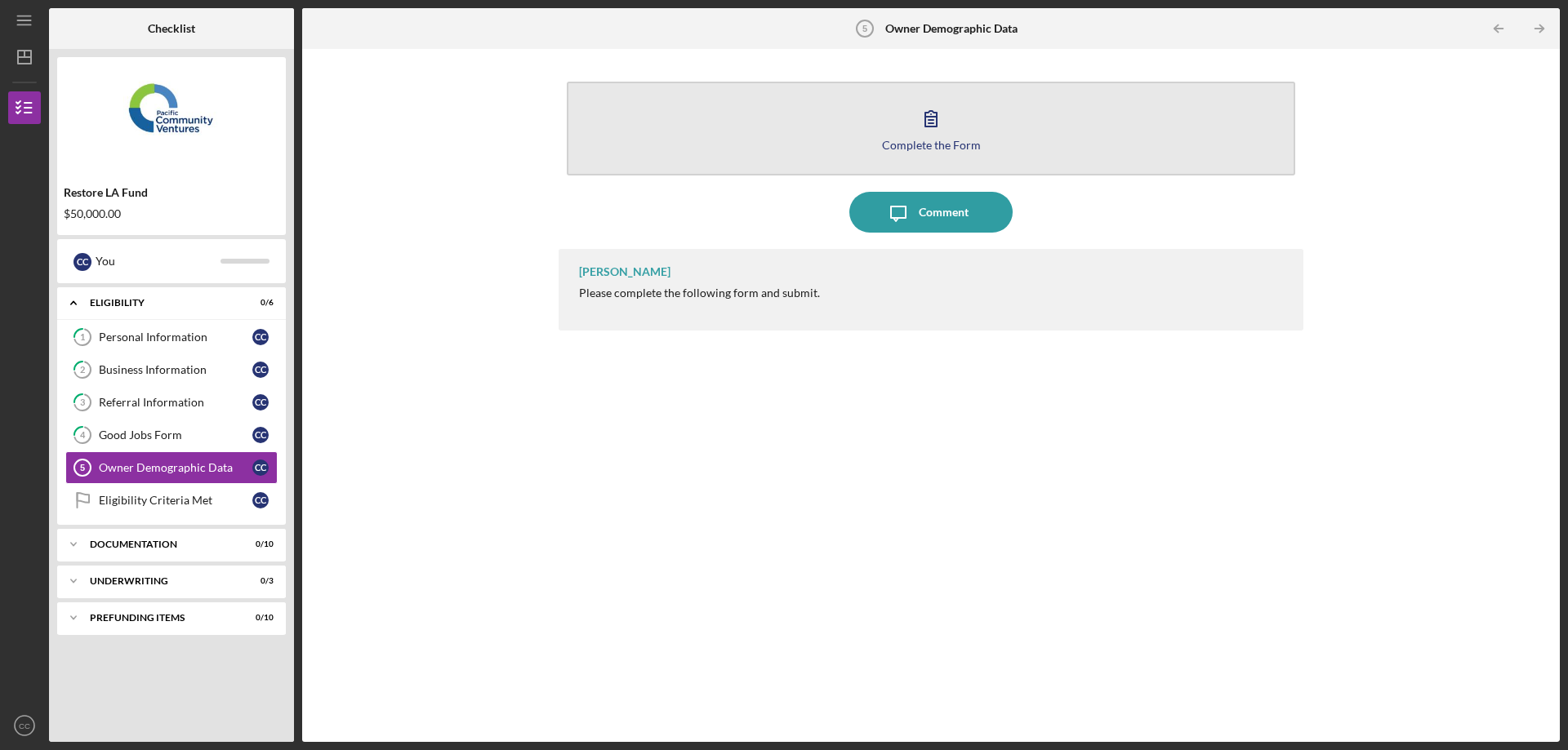
click at [947, 135] on icon "button" at bounding box center [931, 118] width 41 height 41
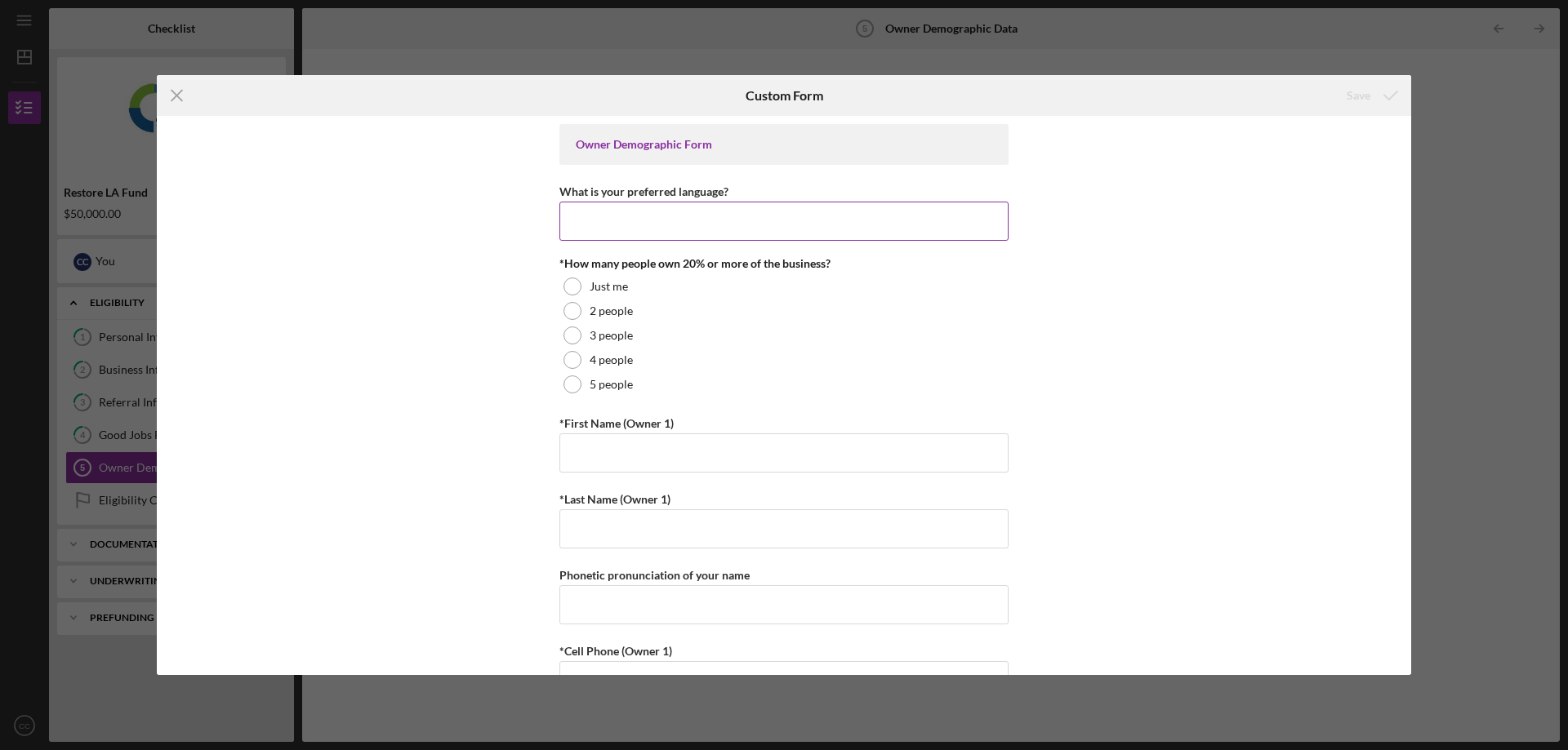
click at [828, 229] on input "What is your preferred language?" at bounding box center [784, 220] width 449 height 39
type input "english"
click at [1121, 241] on div "Owner Demographic Form What is your preferred language? english *How many peopl…" at bounding box center [784, 395] width 1255 height 560
click at [569, 286] on div at bounding box center [573, 287] width 18 height 18
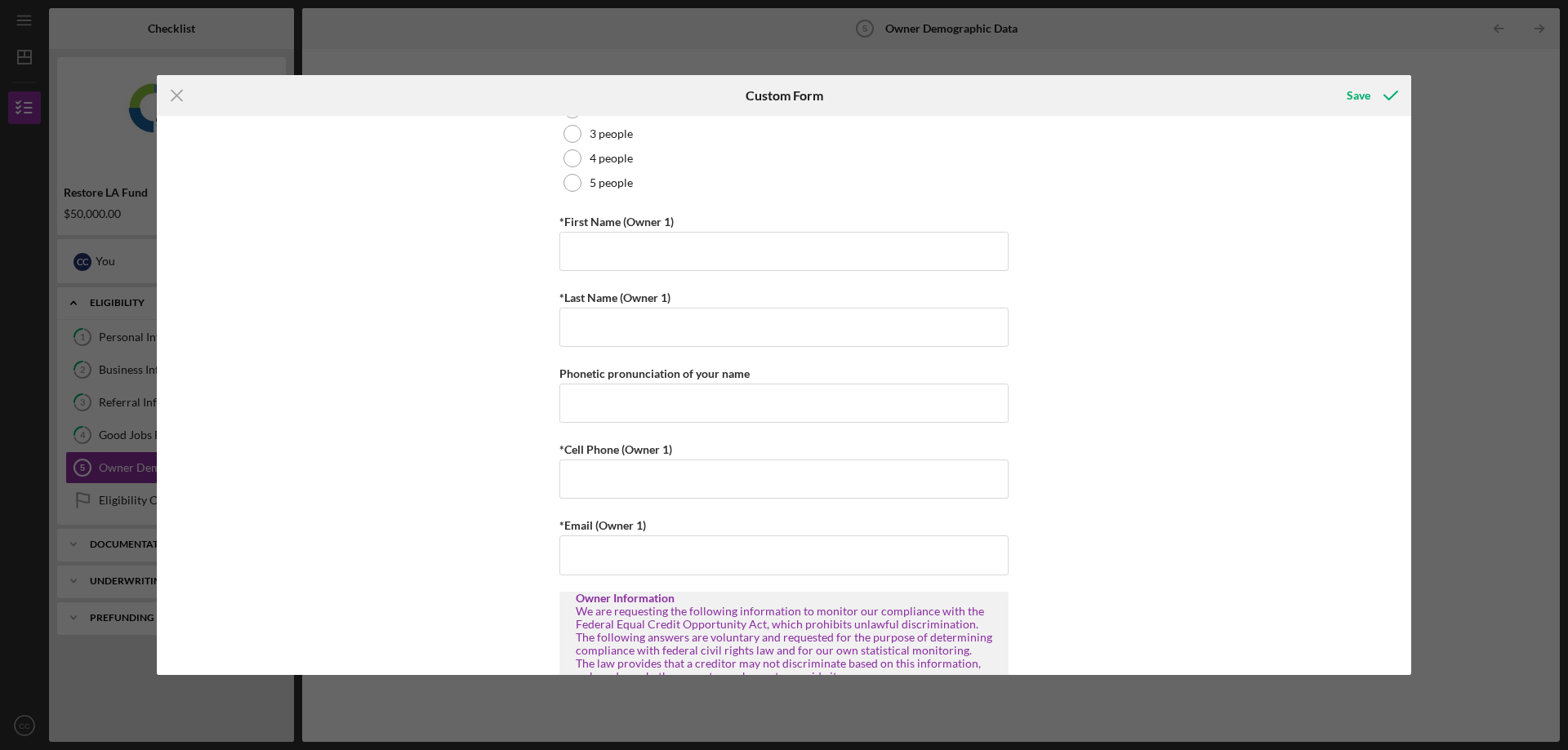
scroll to position [163, 0]
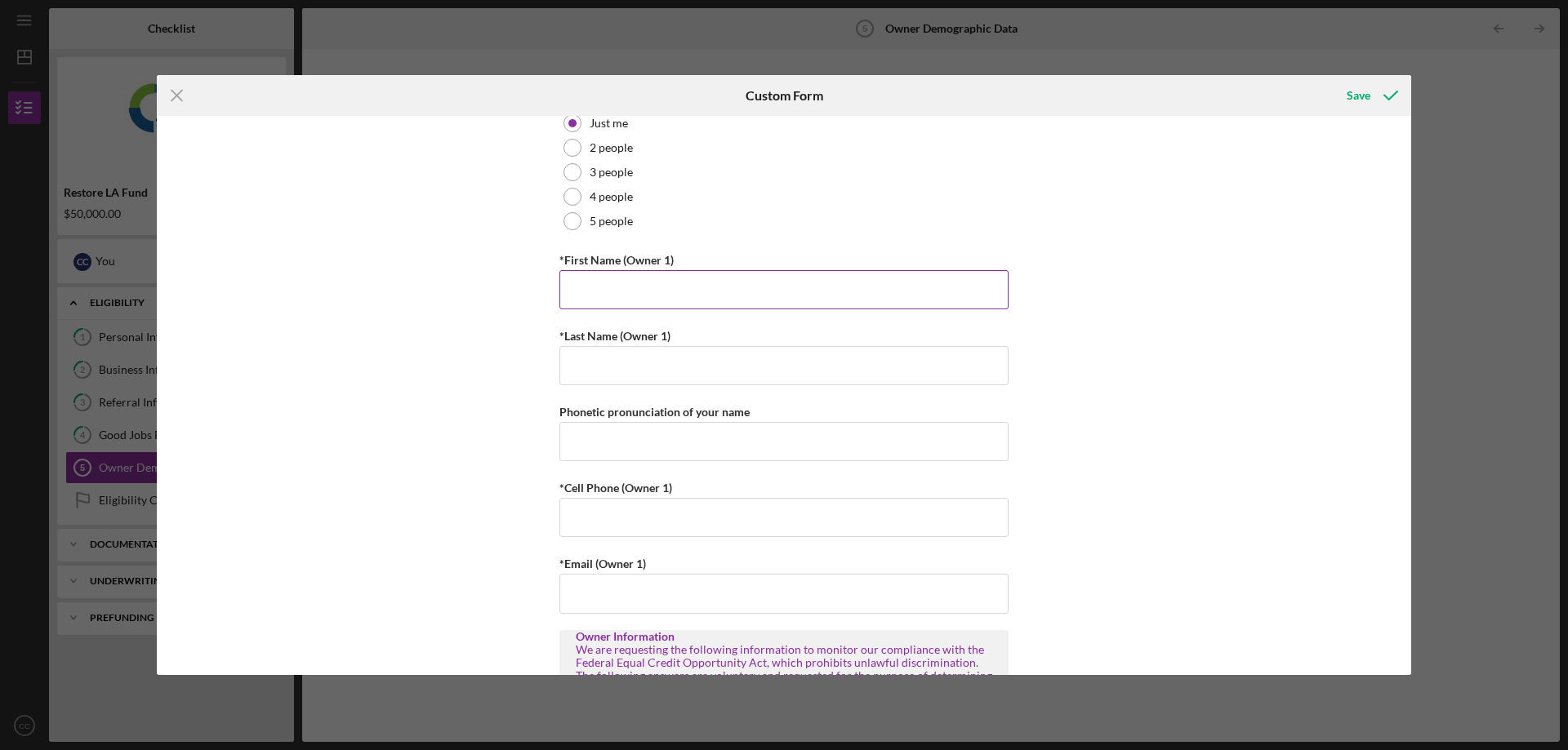
click at [732, 297] on input "*First Name (Owner 1)" at bounding box center [784, 289] width 449 height 39
type input "Cesar"
type input "Casal"
type input "8188492713"
type input "Gabrielcasal33@gmail.com"
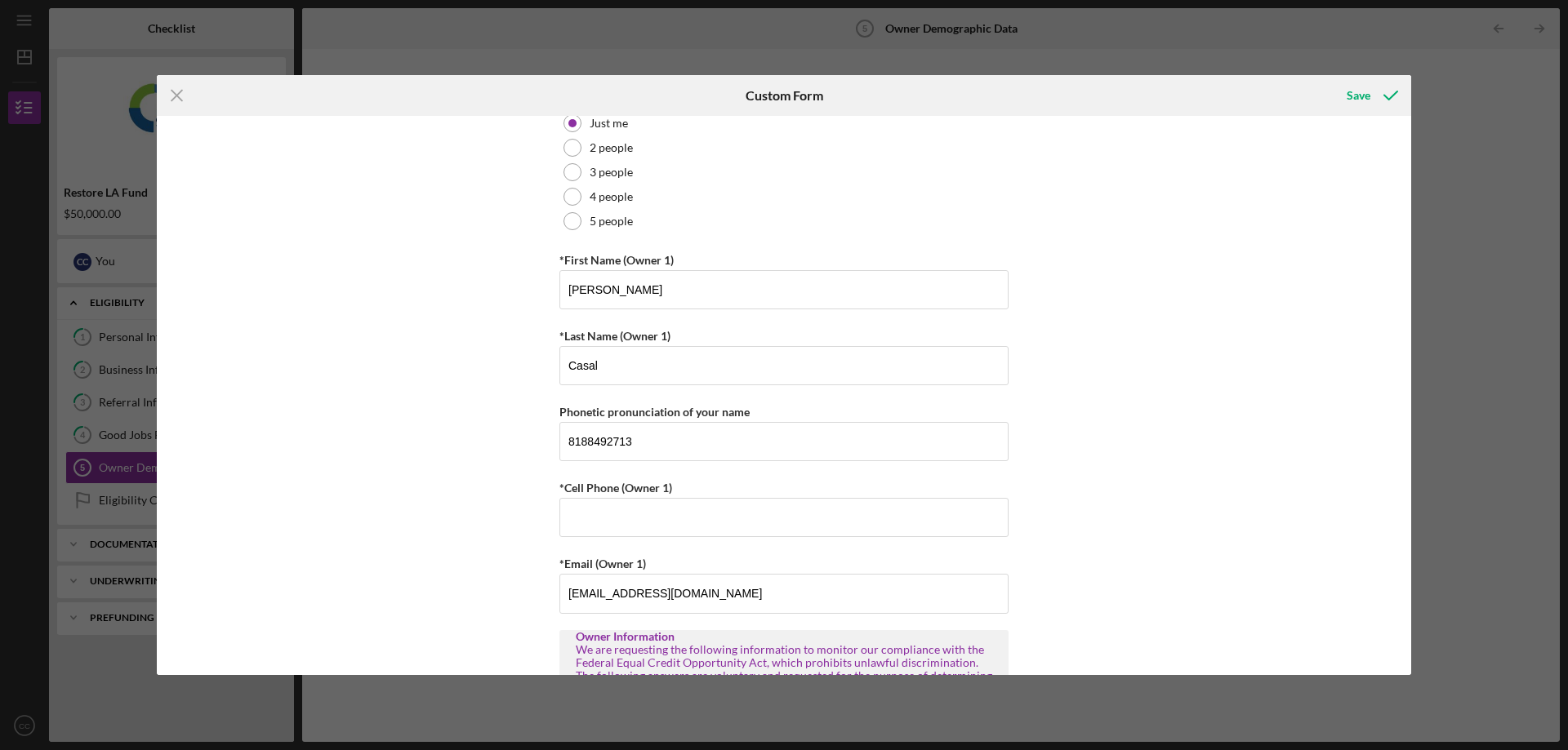
click at [1191, 242] on div "Owner Demographic Form What is your preferred language? english *How many peopl…" at bounding box center [784, 395] width 1255 height 560
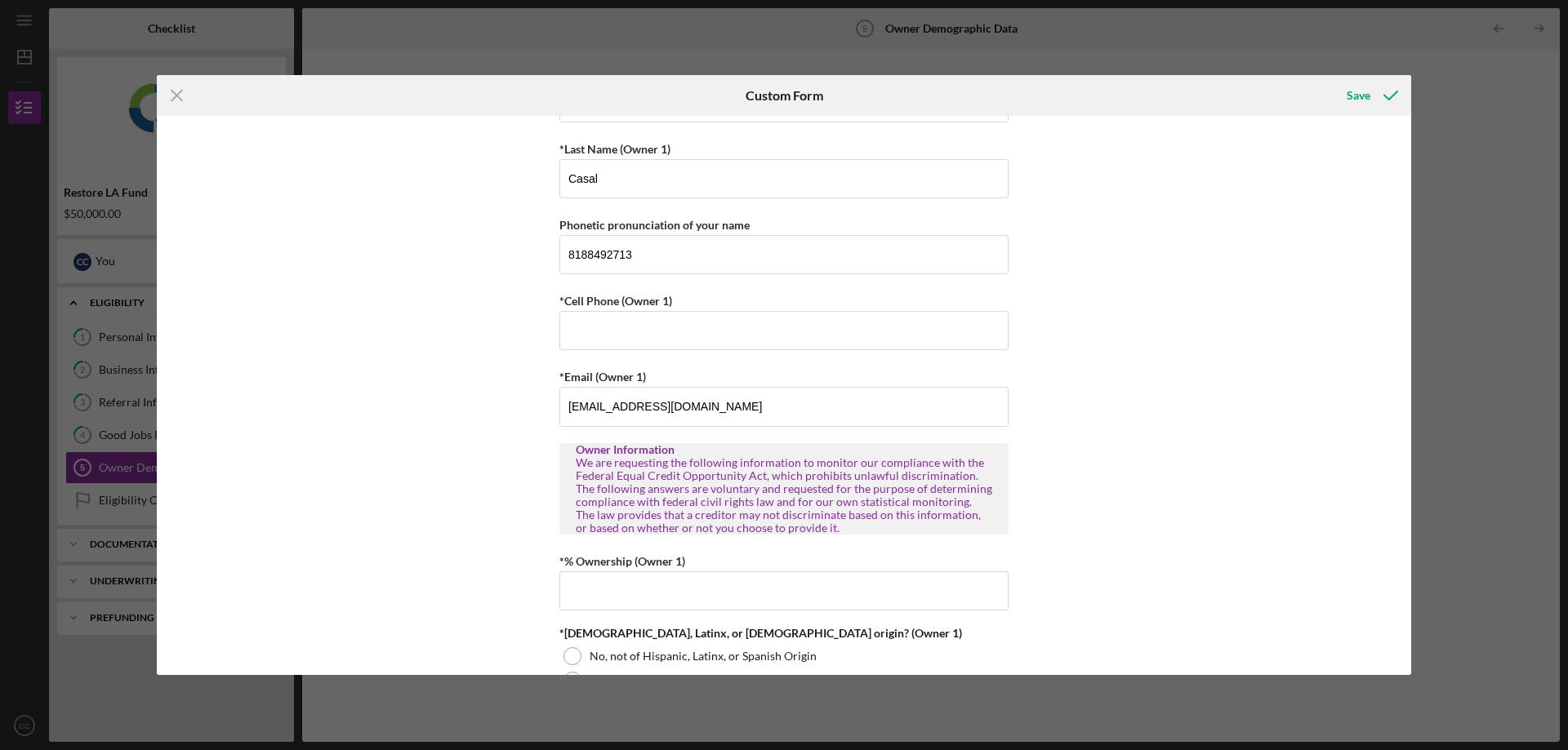
scroll to position [326, 0]
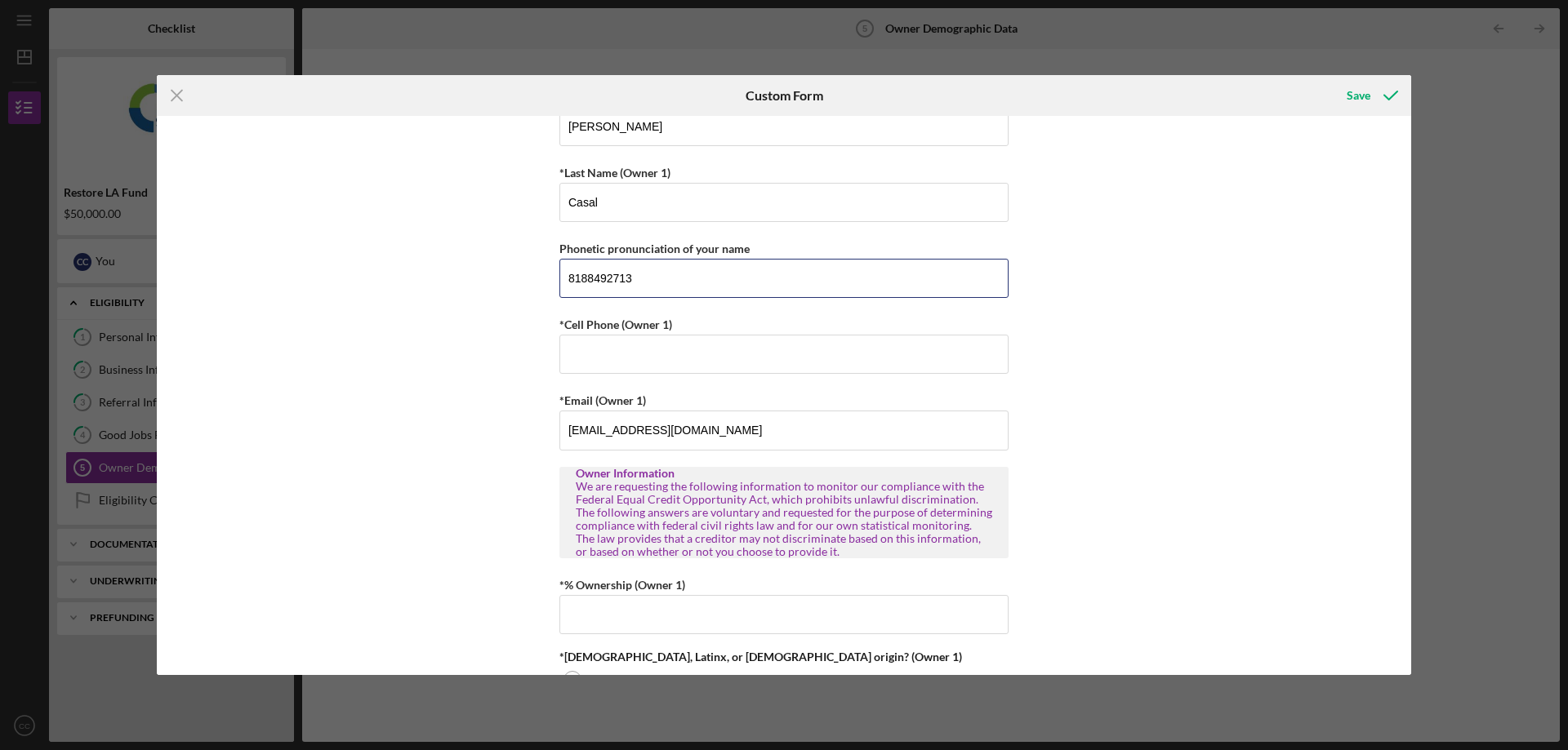
drag, startPoint x: 646, startPoint y: 277, endPoint x: 534, endPoint y: 285, distance: 112.3
click at [534, 285] on div "Owner Demographic Form What is your preferred language? english *How many peopl…" at bounding box center [784, 395] width 1255 height 560
click at [623, 362] on input "*Cell Phone (Owner 1)" at bounding box center [784, 354] width 449 height 39
type input "(818) 618-5829"
type input "8186185829"
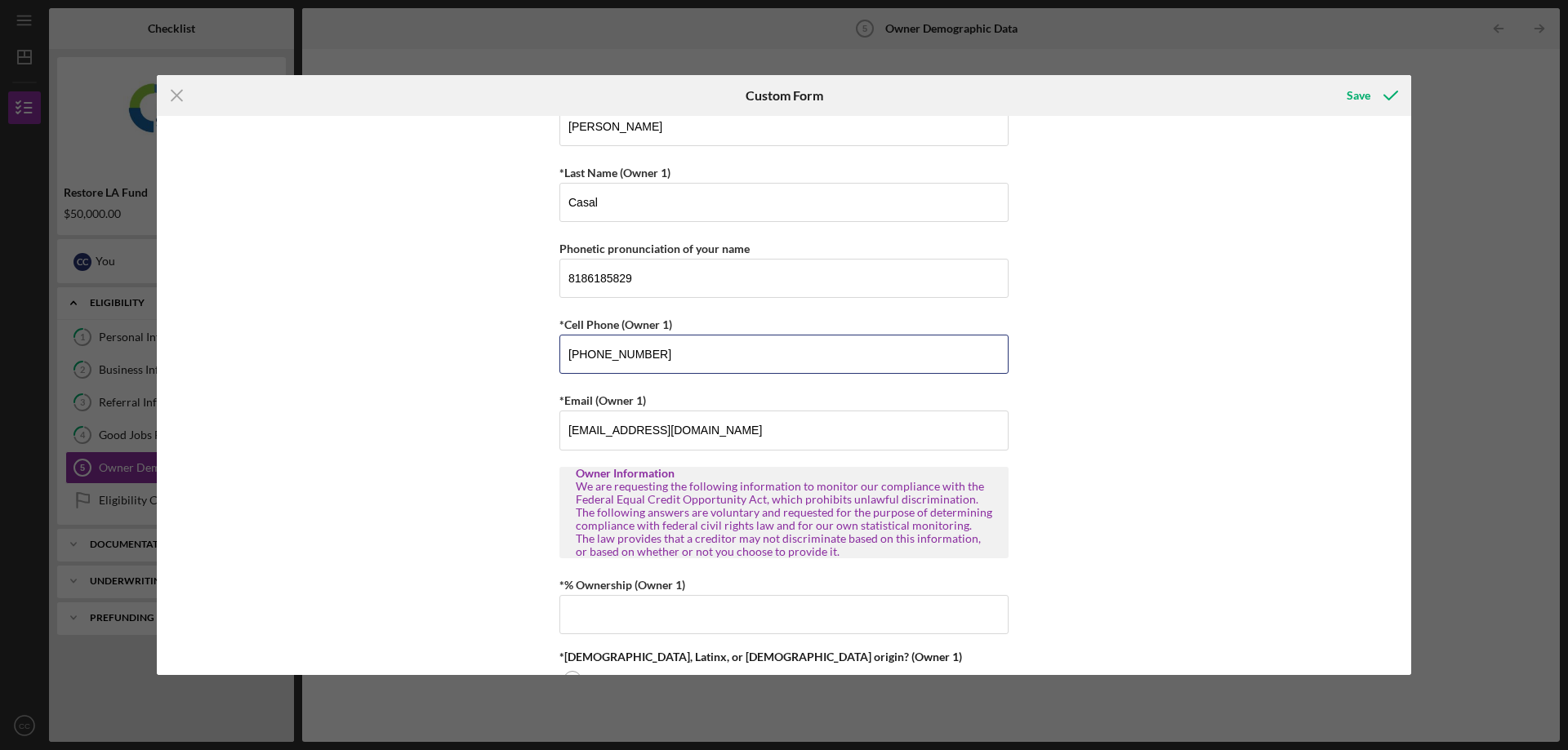
drag, startPoint x: 655, startPoint y: 355, endPoint x: 551, endPoint y: 356, distance: 104.0
click at [551, 356] on div "Owner Demographic Form What is your preferred language? english *How many peopl…" at bounding box center [784, 395] width 1255 height 560
type input "(818) 849-2713"
click at [1111, 268] on div "Owner Demographic Form What is your preferred language? english *How many peopl…" at bounding box center [784, 395] width 1255 height 560
drag, startPoint x: 652, startPoint y: 277, endPoint x: 518, endPoint y: 293, distance: 135.0
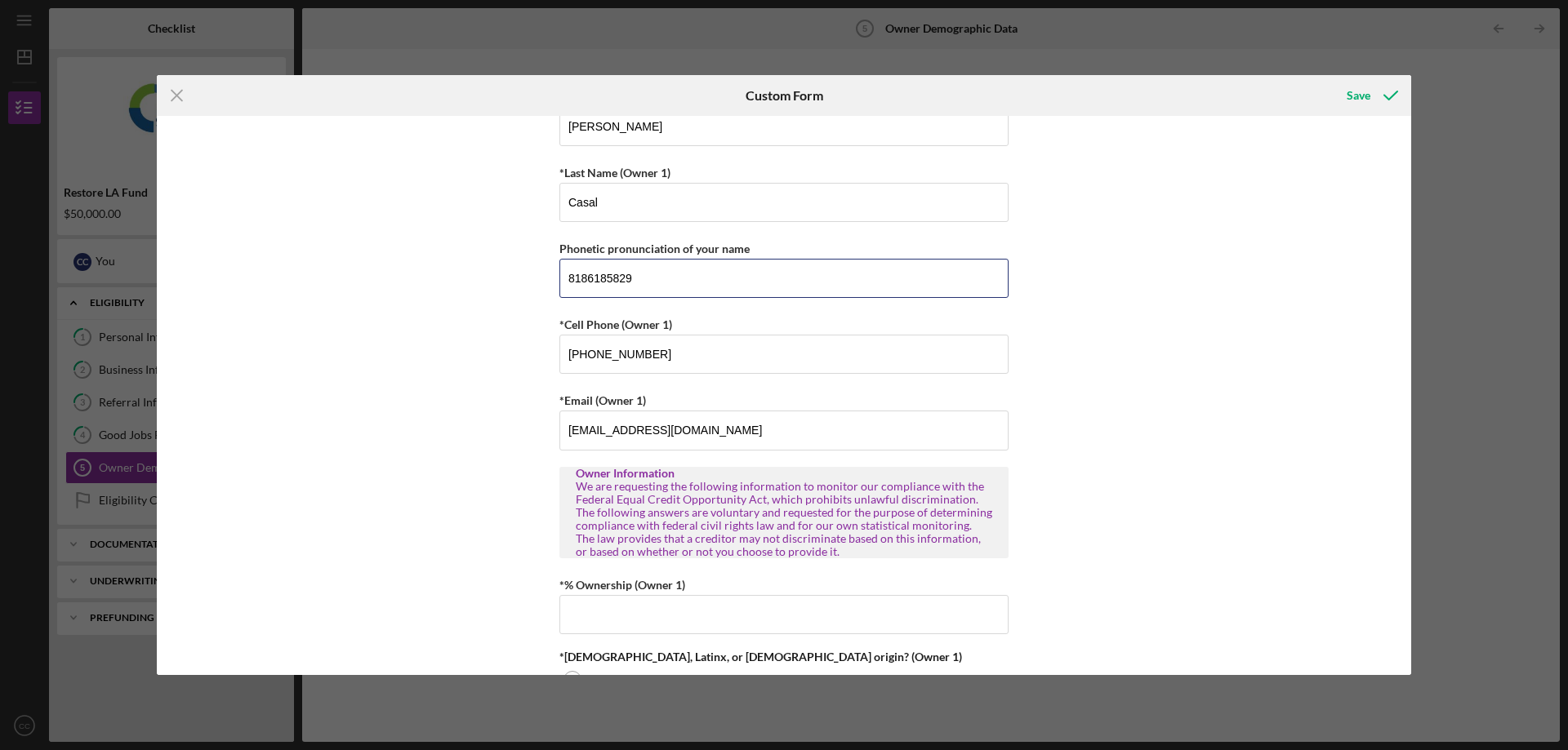
click at [518, 293] on div "Owner Demographic Form What is your preferred language? english *How many peopl…" at bounding box center [784, 395] width 1255 height 560
click at [1107, 257] on div "Owner Demographic Form What is your preferred language? english *How many peopl…" at bounding box center [784, 395] width 1255 height 560
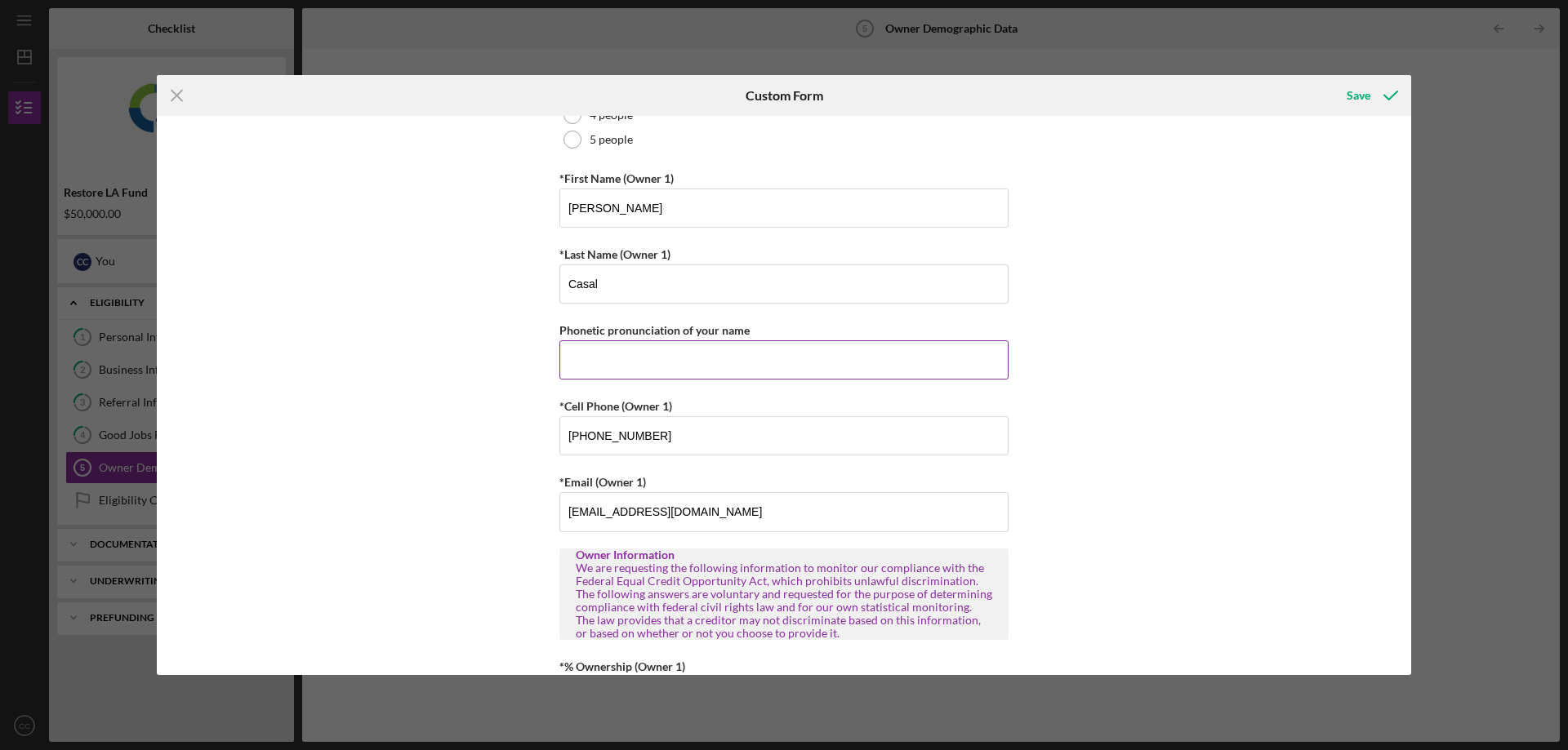
click at [665, 356] on input "Phonetic pronunciation of your name" at bounding box center [784, 359] width 449 height 39
type input "Ceasar"
click at [1134, 281] on div "Owner Demographic Form What is your preferred language? english *How many peopl…" at bounding box center [784, 395] width 1255 height 560
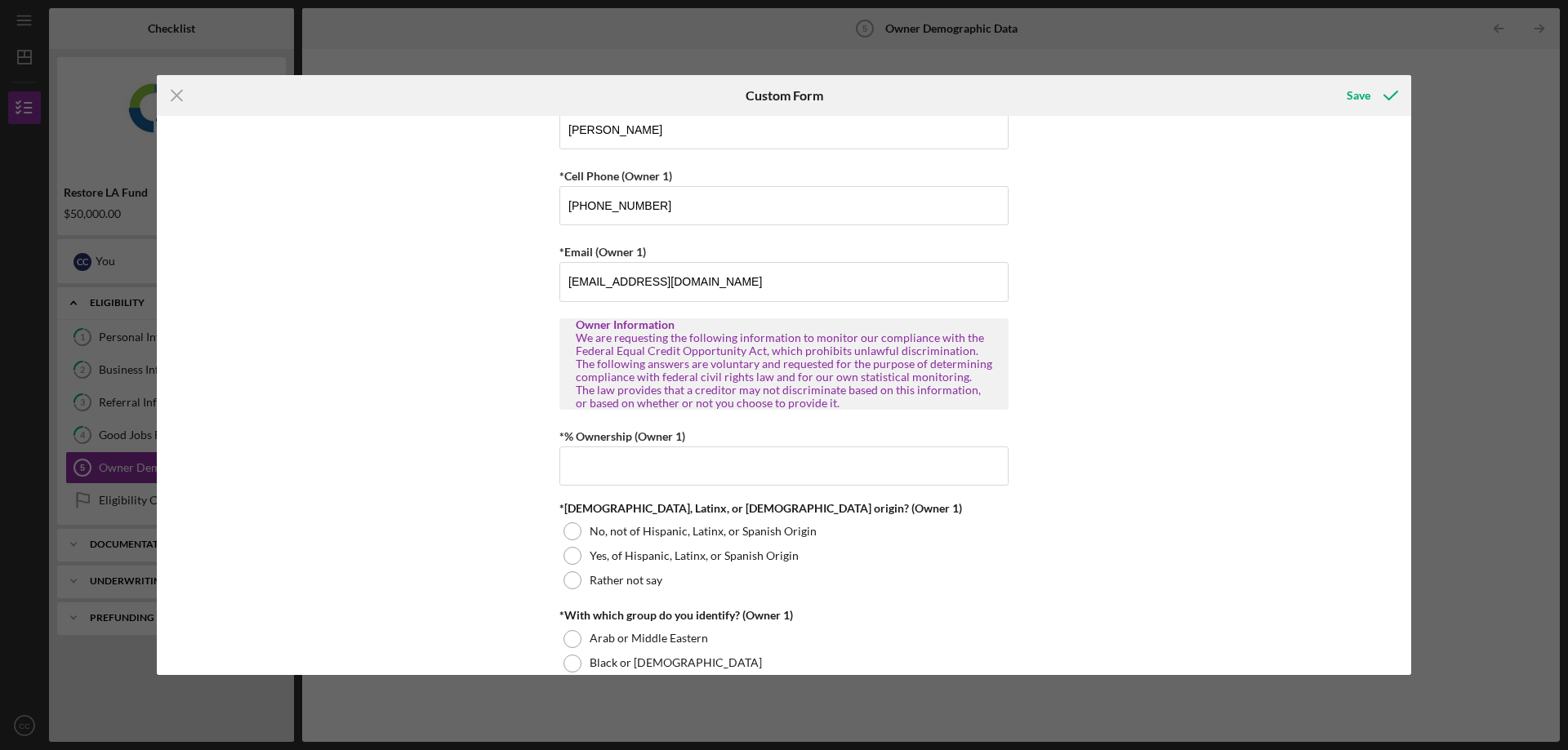
scroll to position [653, 0]
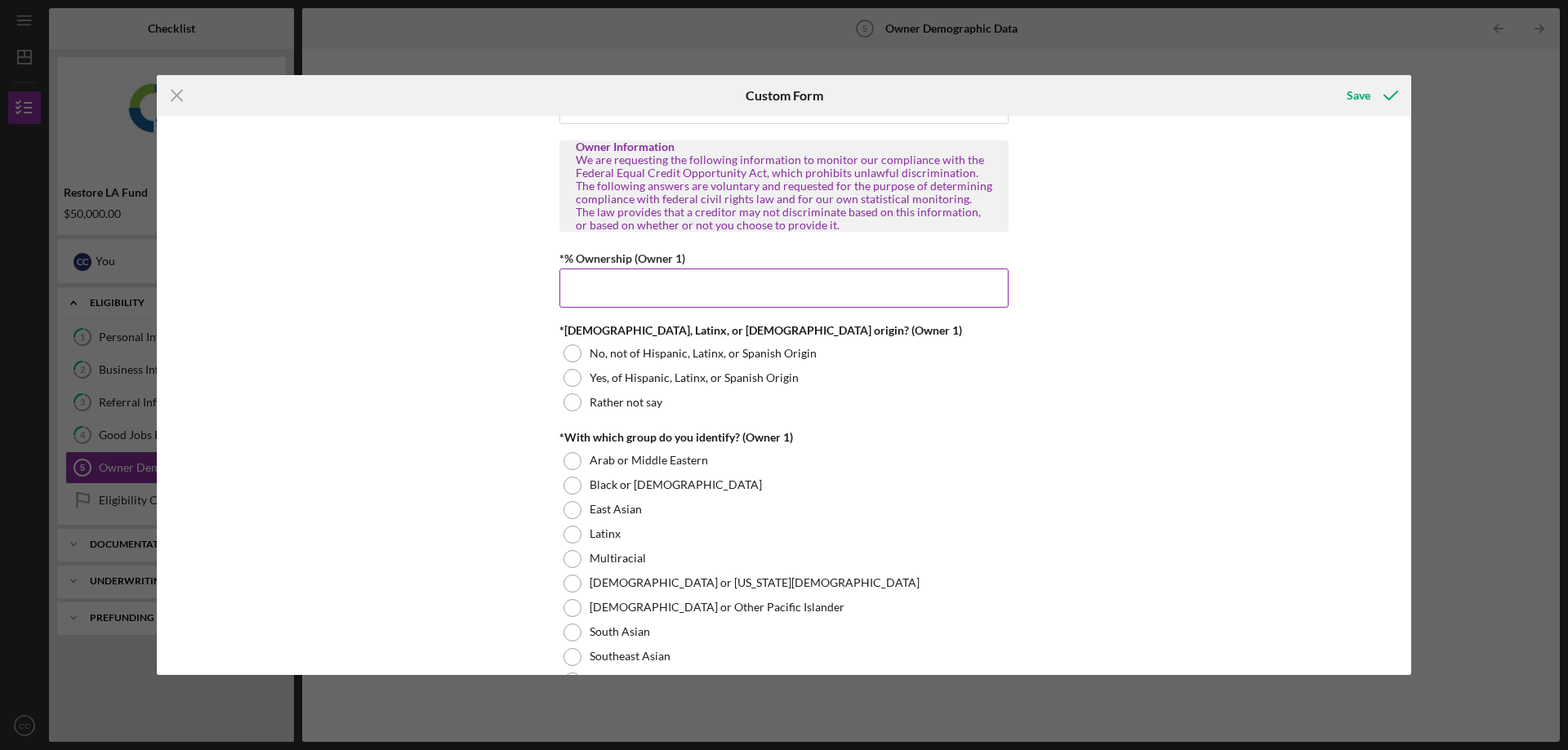
click at [857, 298] on input "*% Ownership (Owner 1)" at bounding box center [784, 287] width 449 height 39
click at [1018, 350] on div "Owner Demographic Form What is your preferred language? english *How many peopl…" at bounding box center [784, 395] width 1255 height 560
type input "100.00000%"
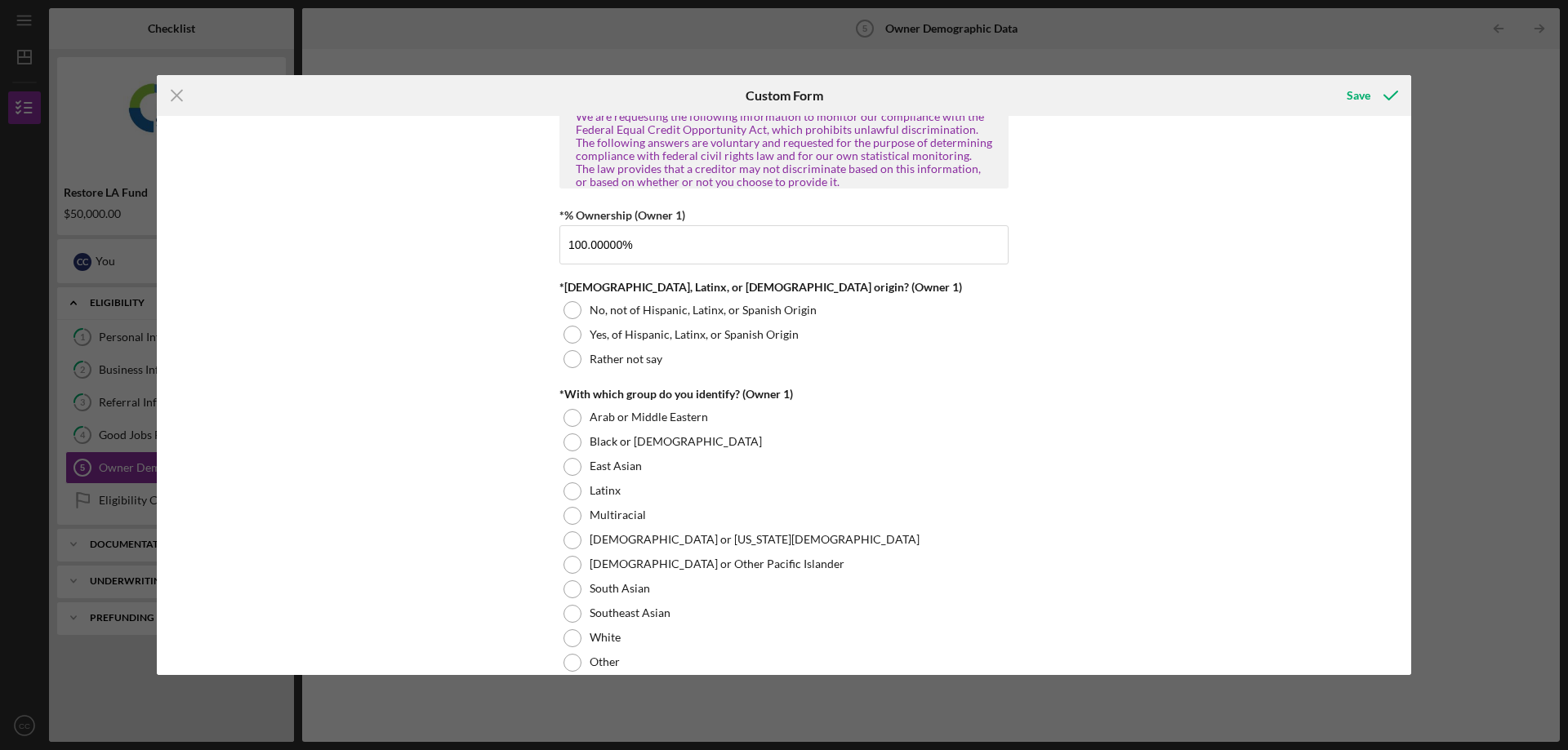
scroll to position [735, 0]
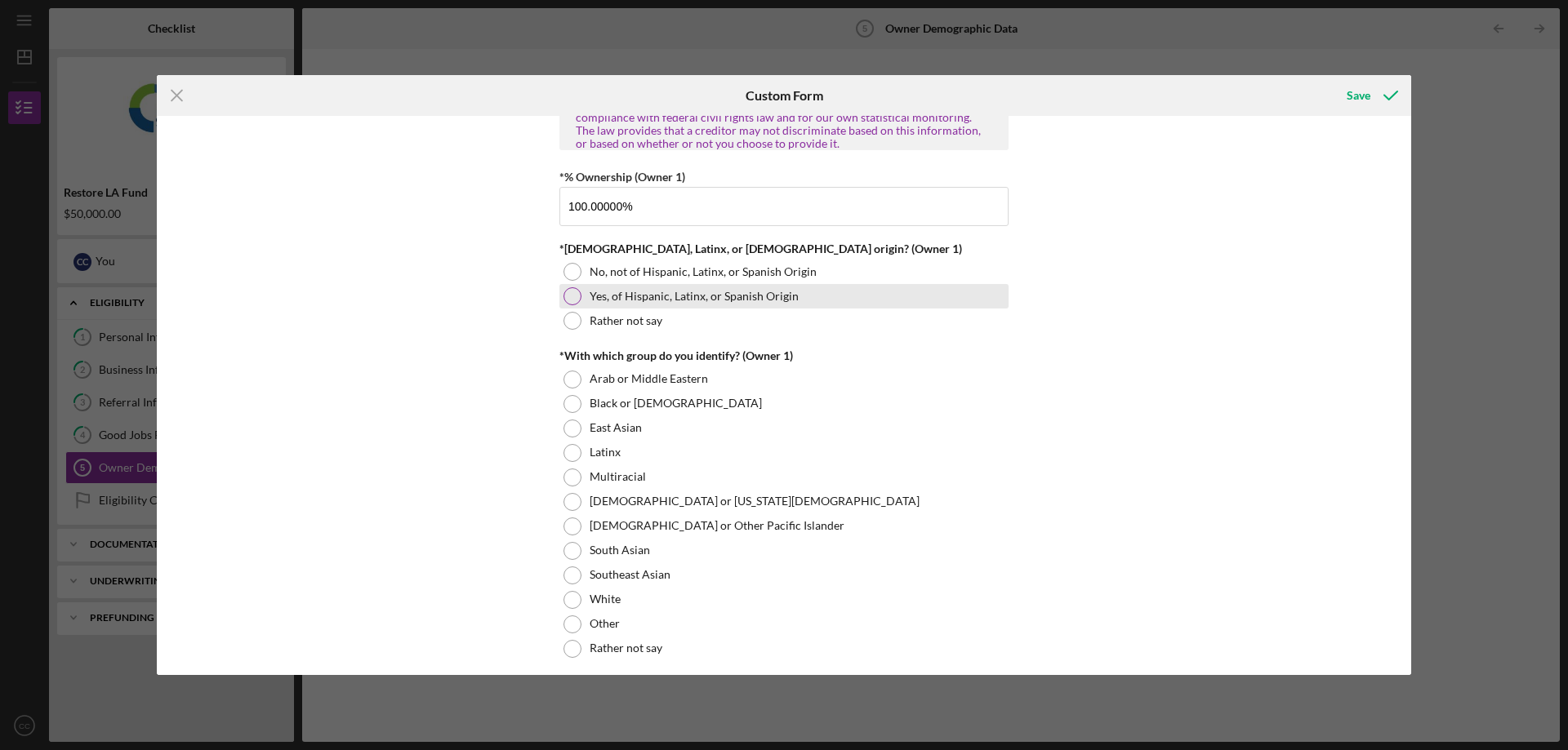
click at [570, 296] on div at bounding box center [573, 297] width 18 height 18
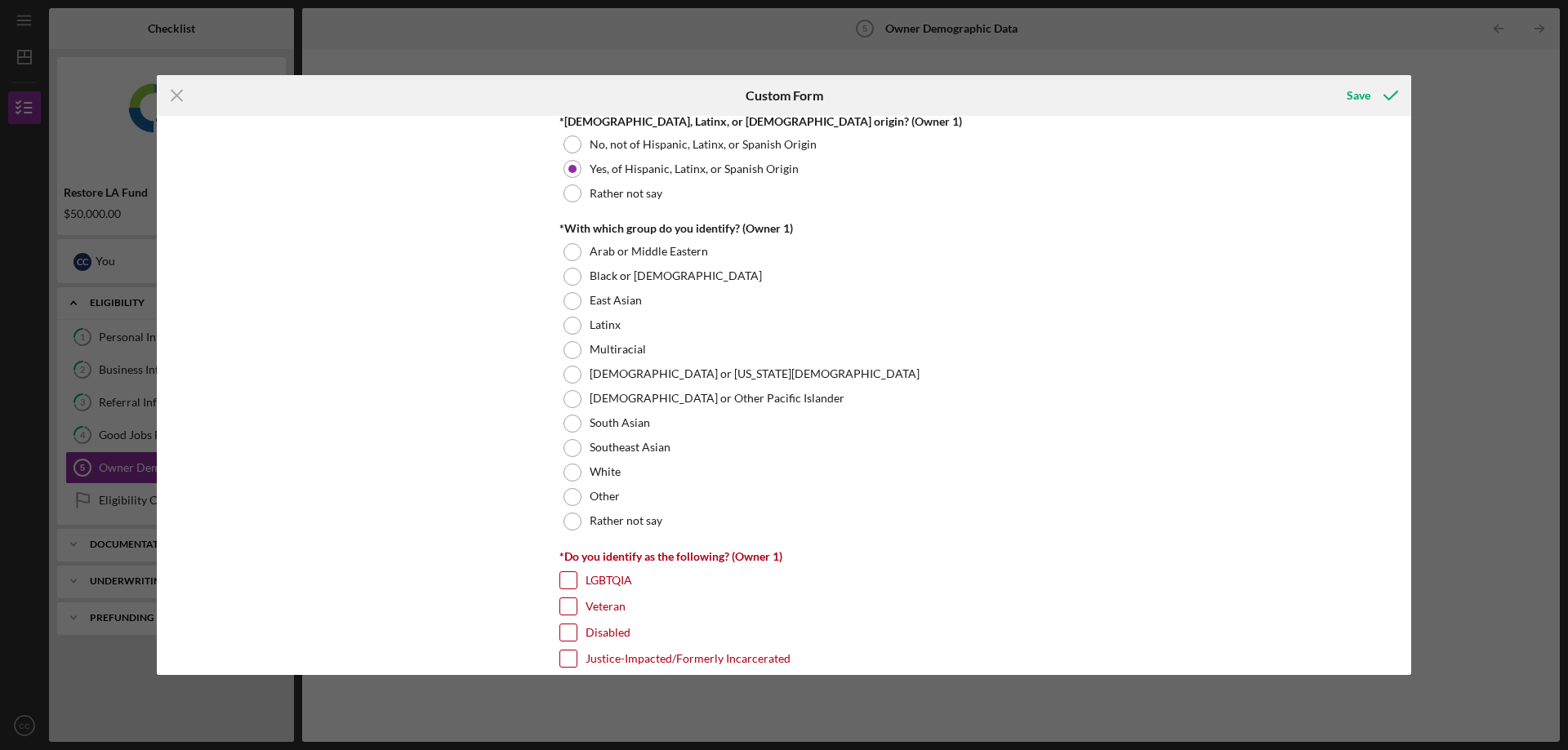
scroll to position [898, 0]
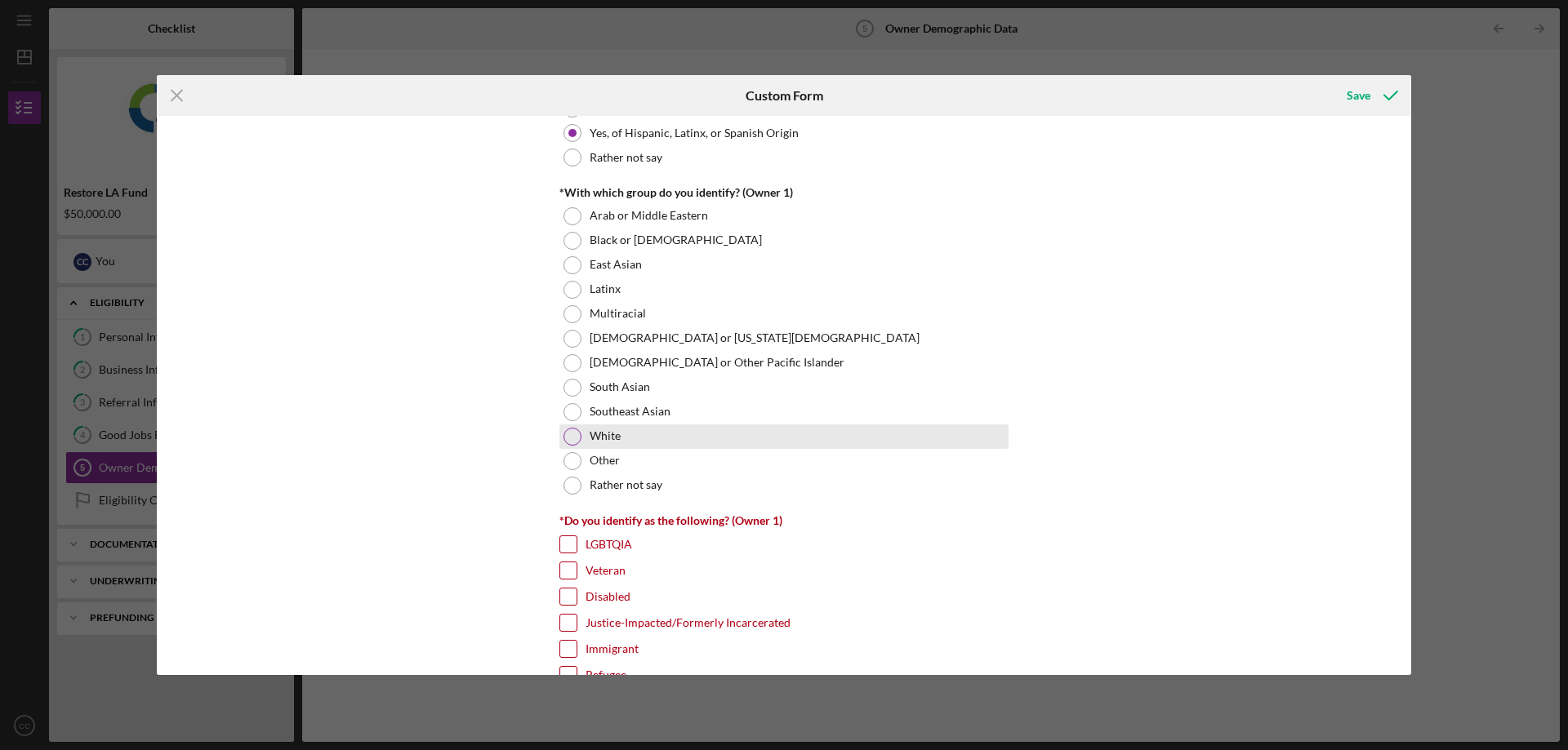
click at [564, 439] on div at bounding box center [573, 437] width 18 height 18
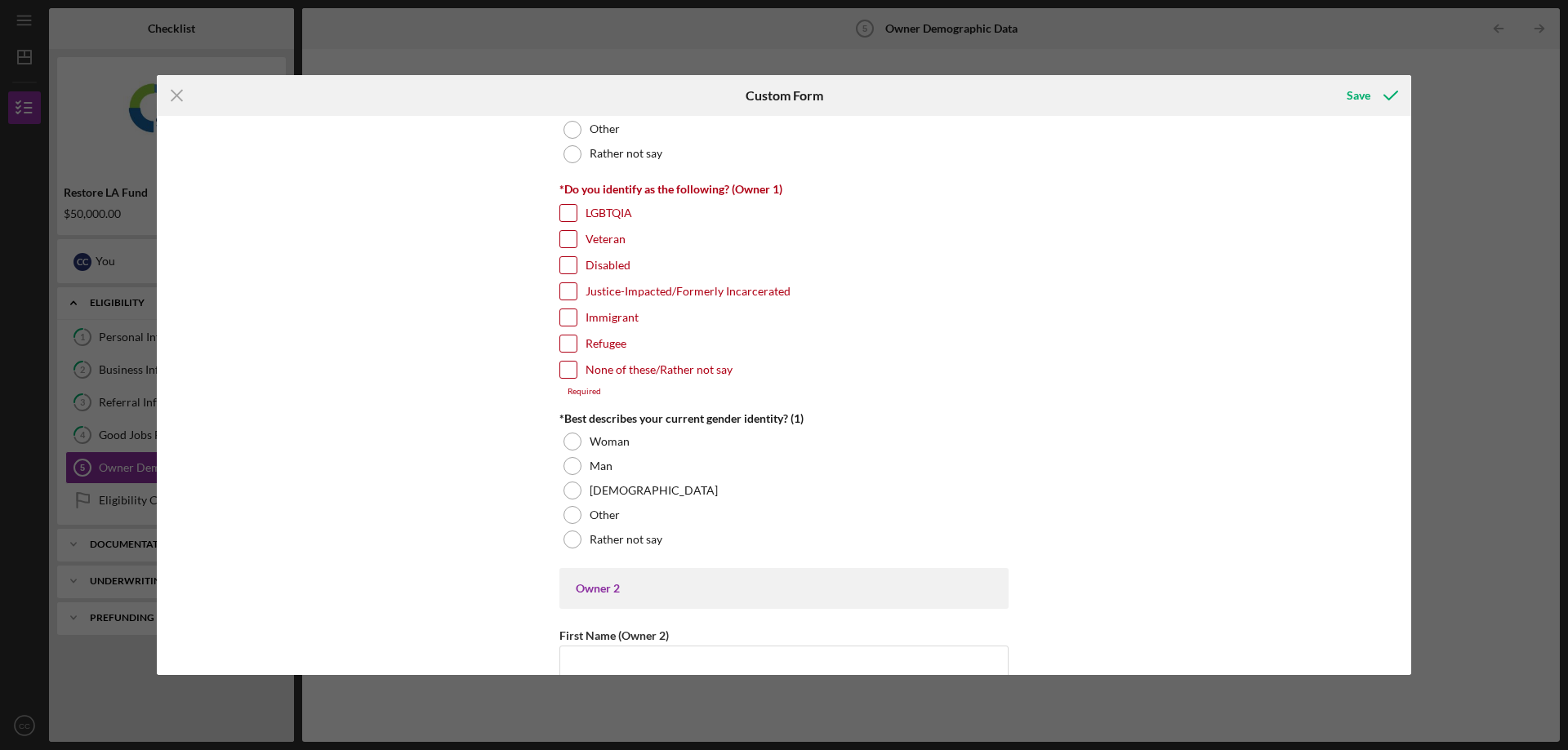
scroll to position [1224, 0]
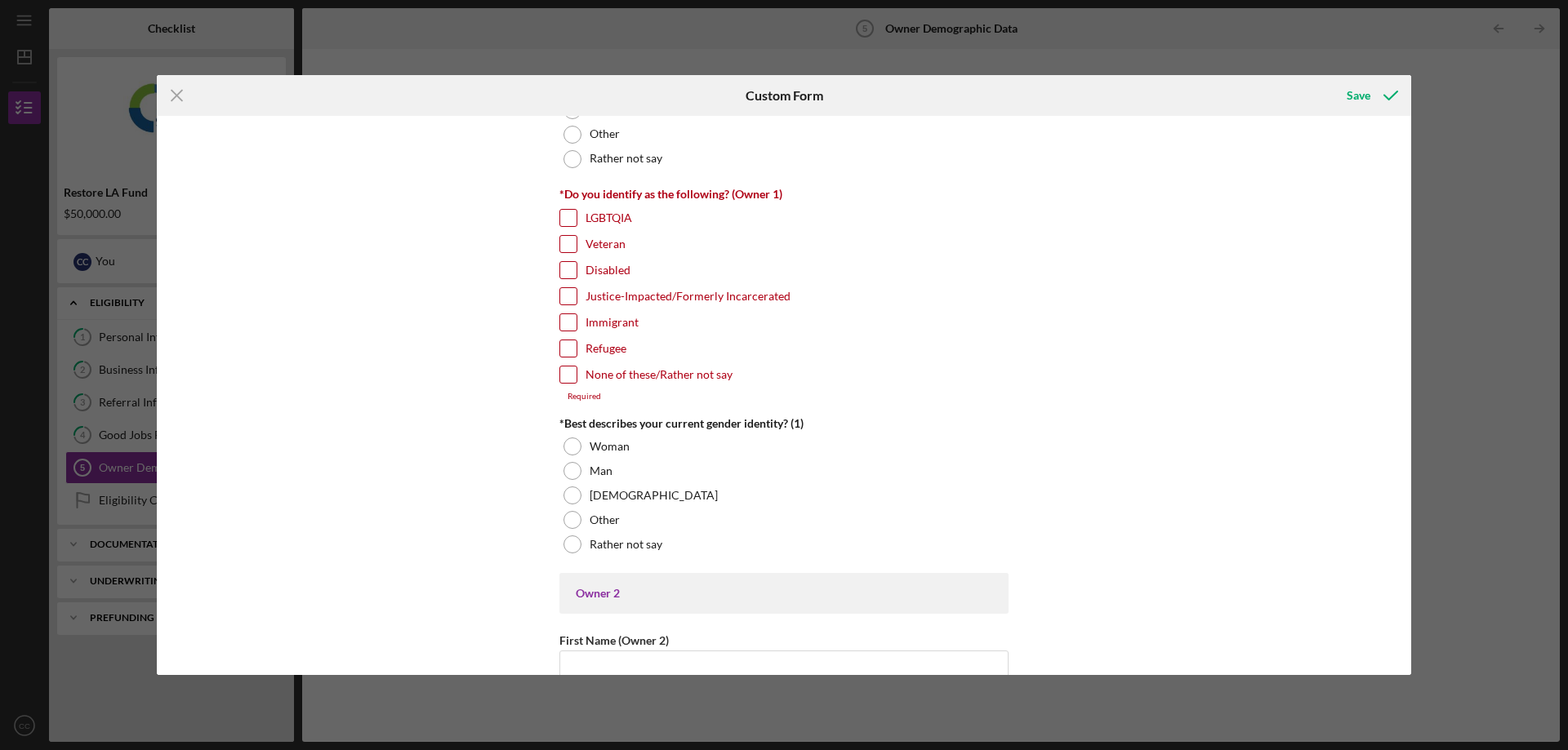
click at [565, 380] on input "None of these/Rather not say" at bounding box center [569, 375] width 16 height 16
checkbox input "true"
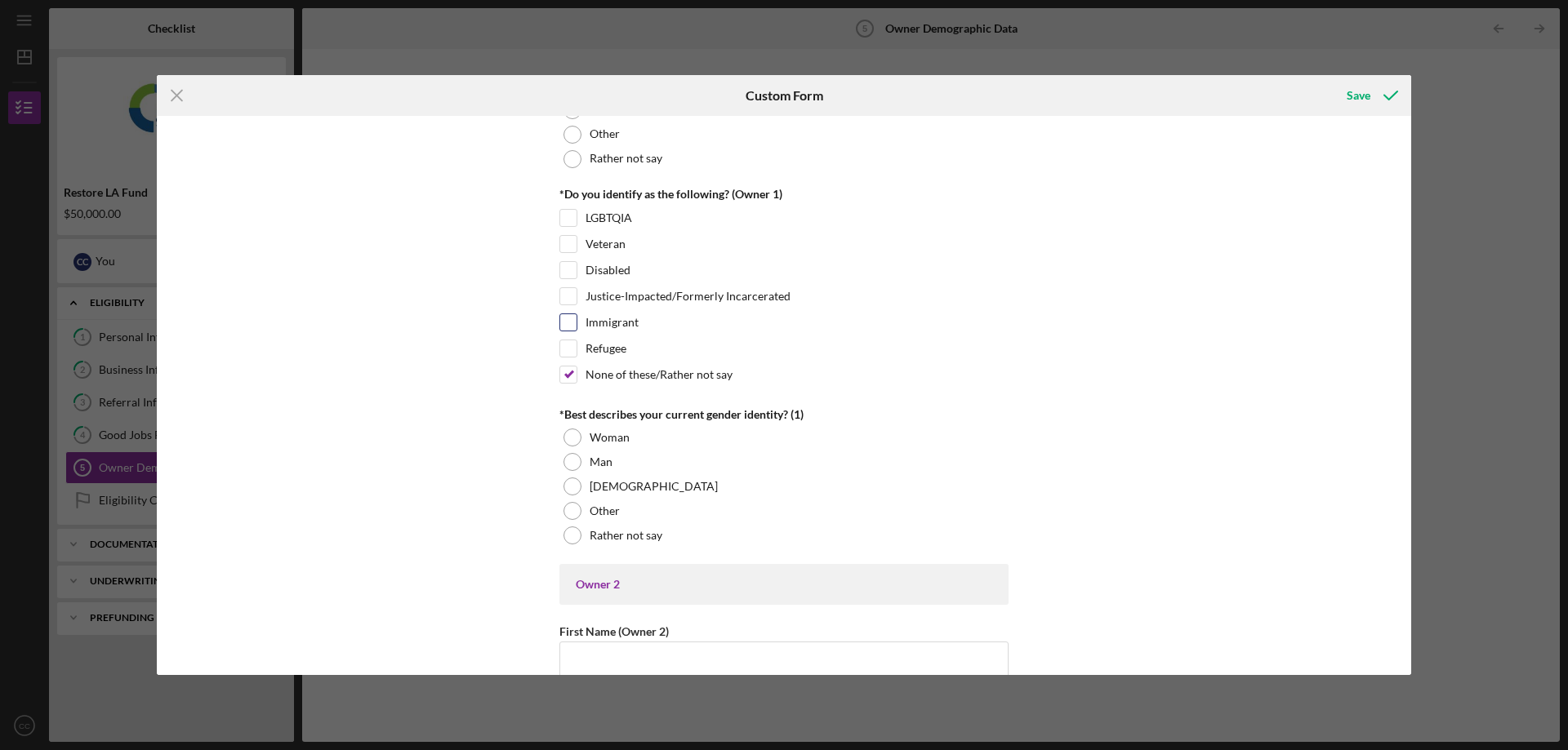
click at [571, 321] on input "Immigrant" at bounding box center [569, 323] width 16 height 16
checkbox input "true"
click at [562, 373] on input "None of these/Rather not say" at bounding box center [569, 375] width 16 height 16
checkbox input "false"
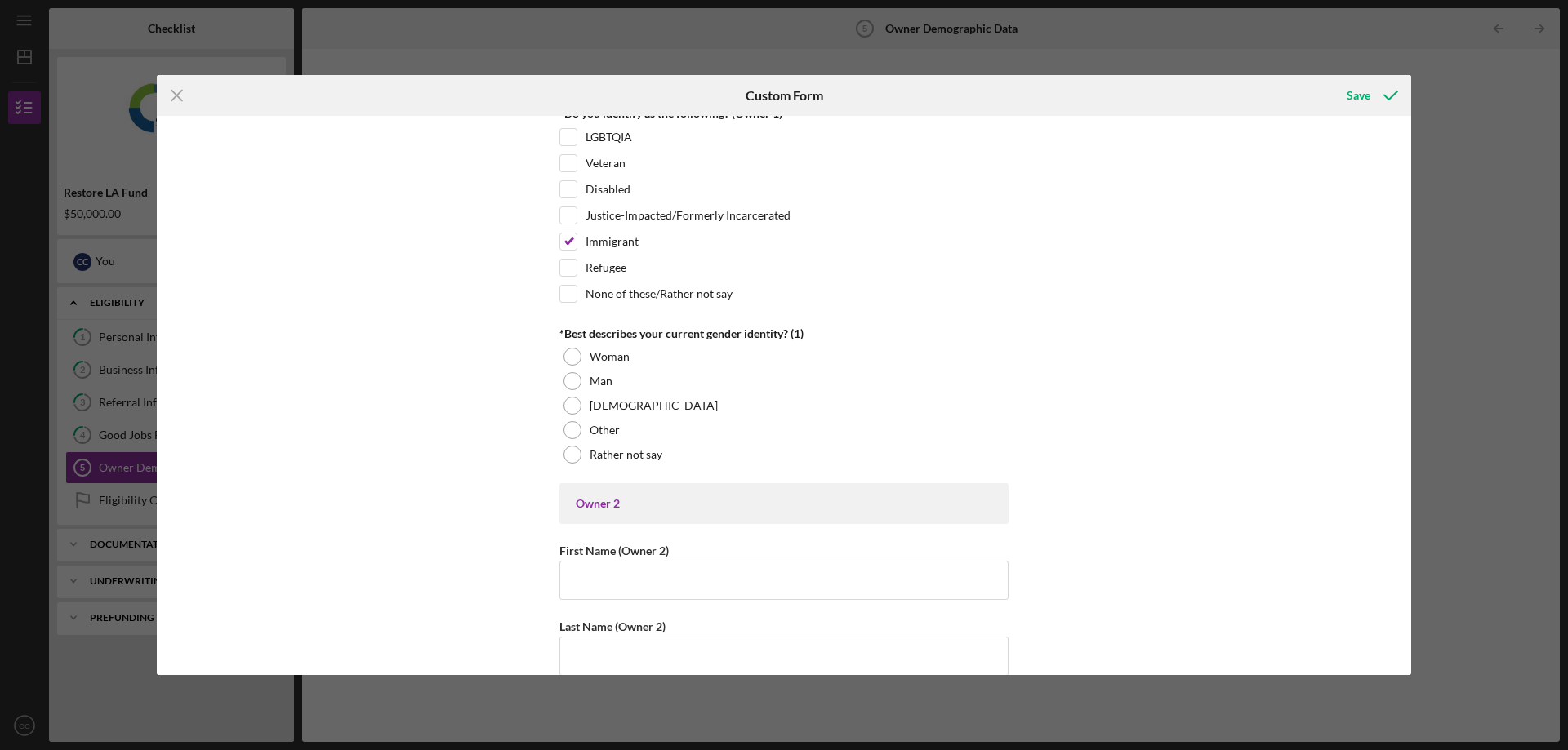
scroll to position [1388, 0]
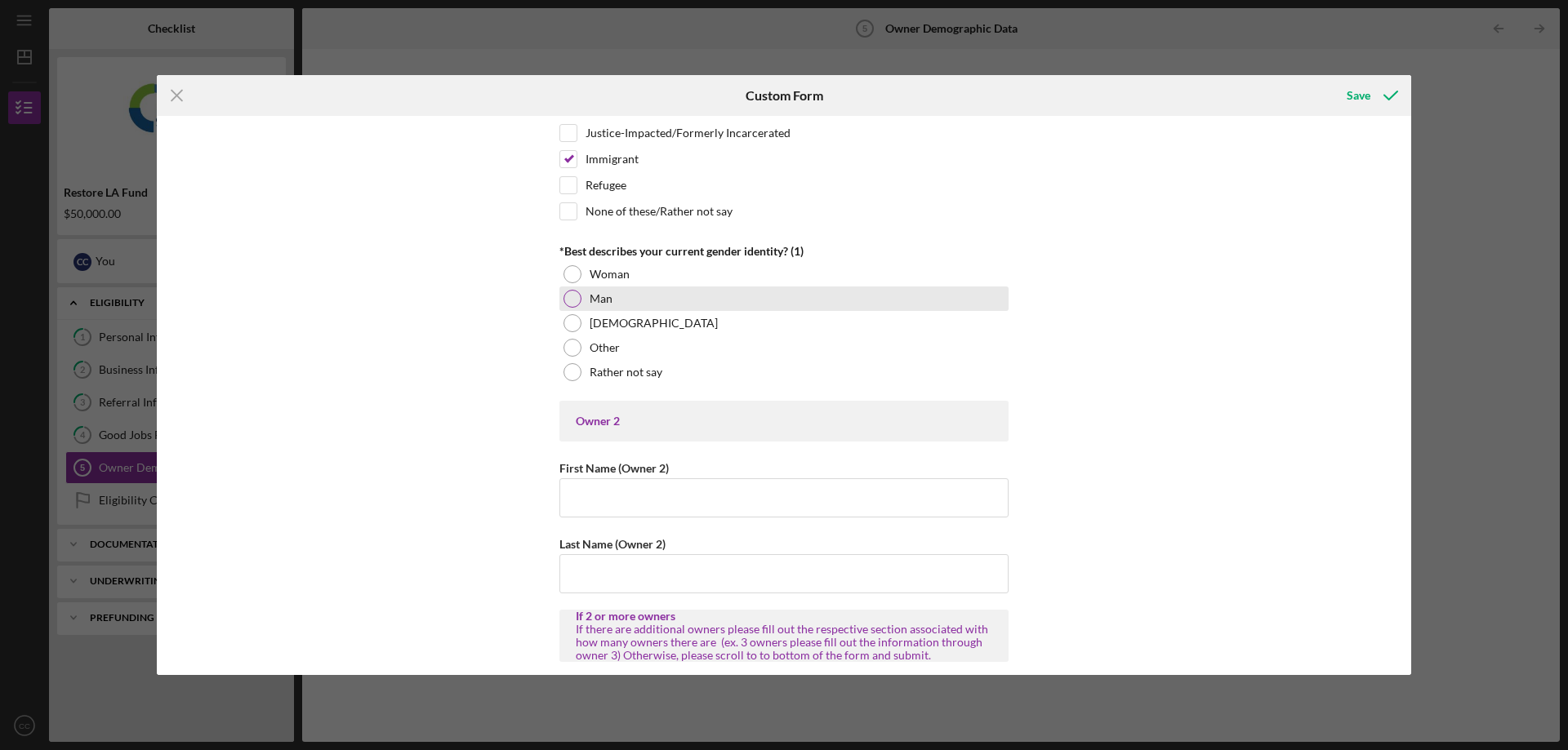
click at [572, 298] on div at bounding box center [573, 299] width 18 height 18
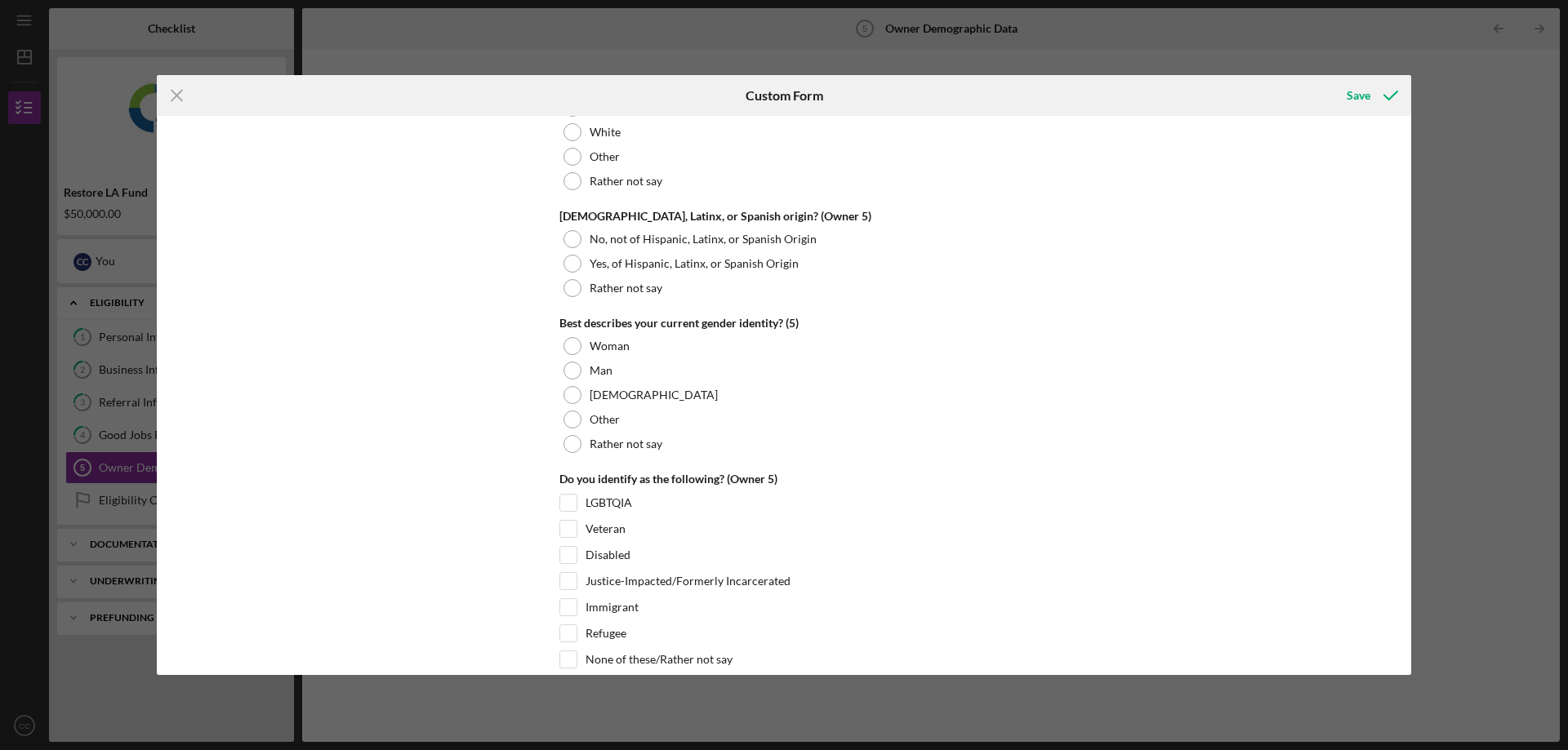
scroll to position [6183, 0]
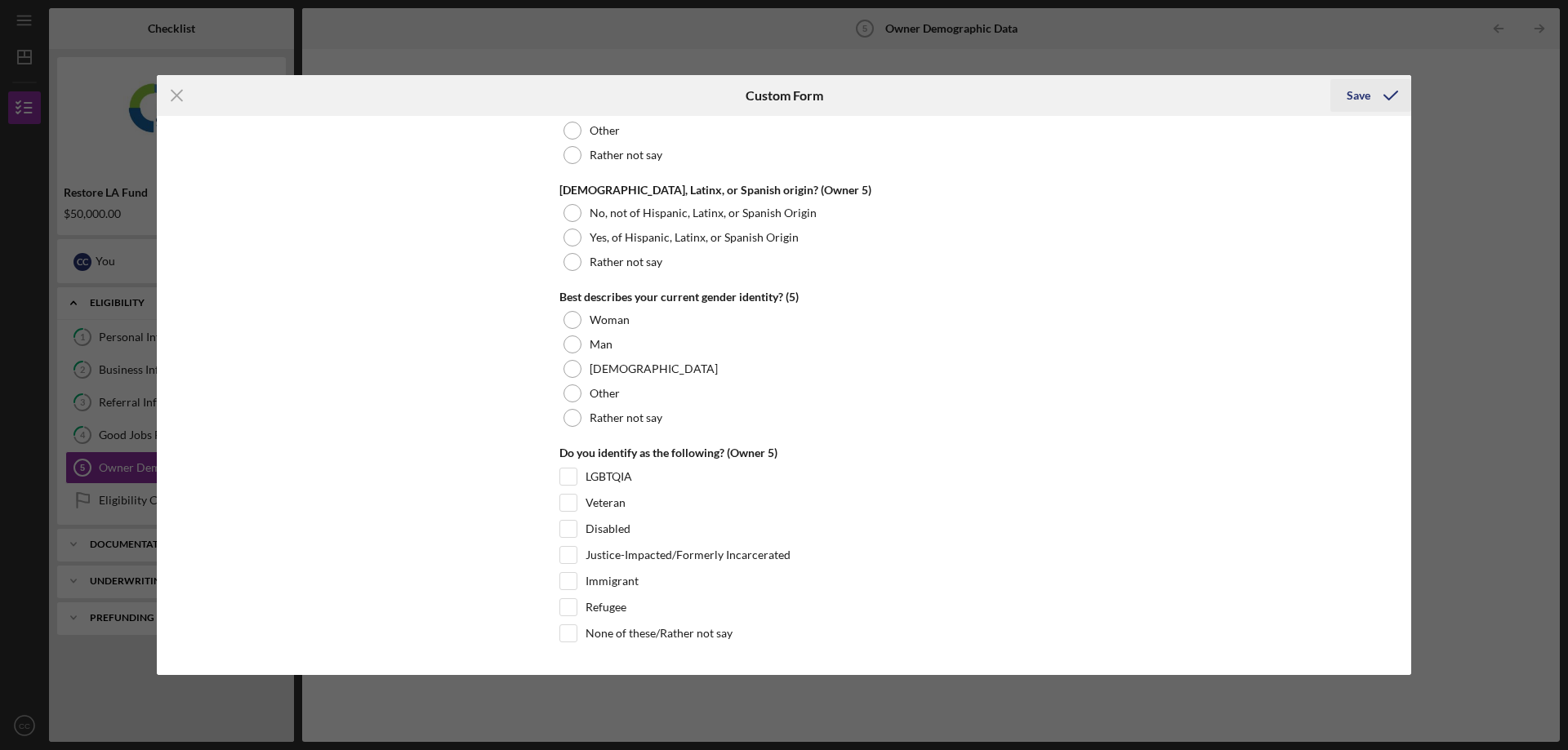
click at [1356, 101] on div "Save" at bounding box center [1359, 95] width 24 height 33
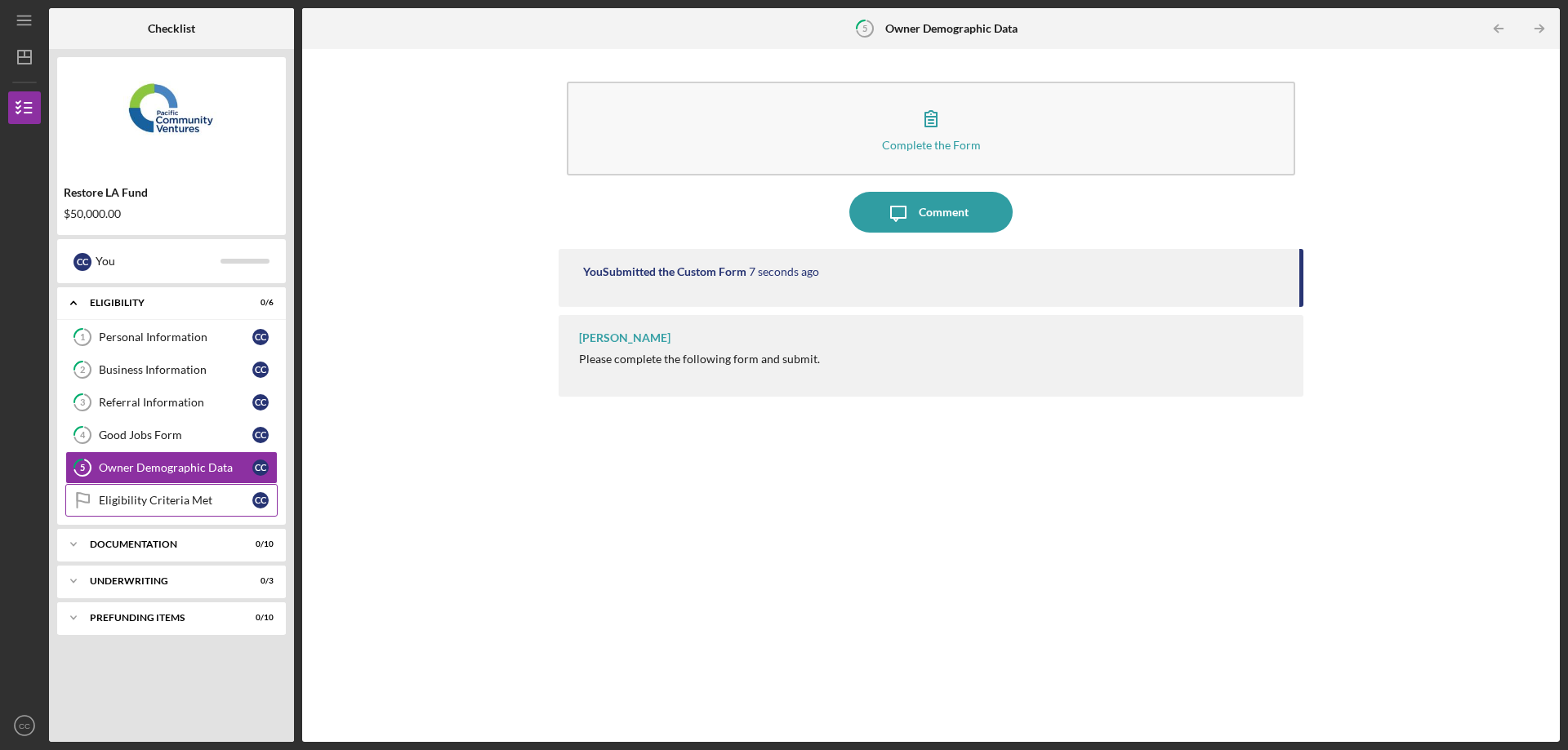
click at [148, 500] on div "Eligibility Criteria Met" at bounding box center [175, 501] width 153 height 13
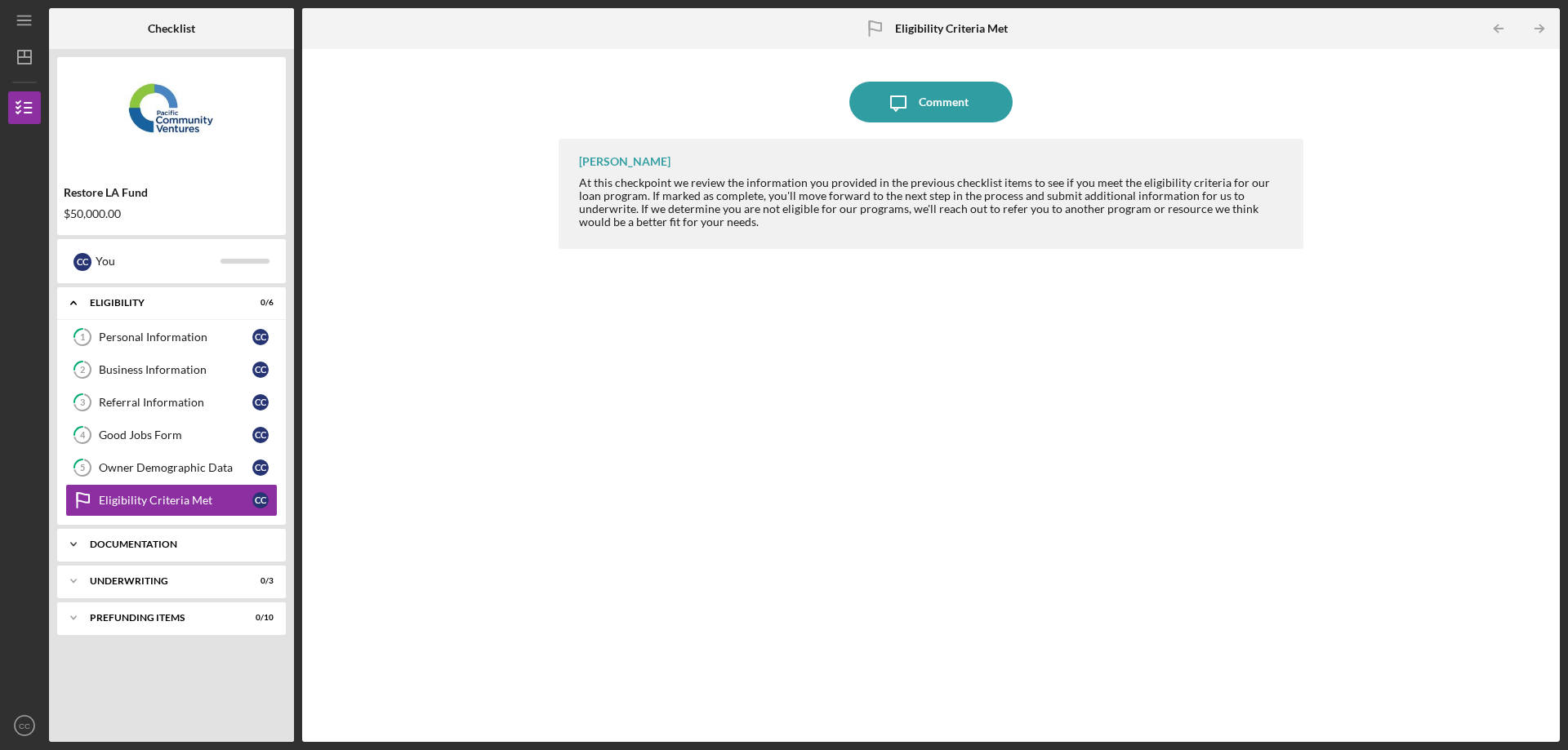
click at [192, 549] on div "Icon/Expander Documentation 0 / 10" at bounding box center [172, 544] width 229 height 33
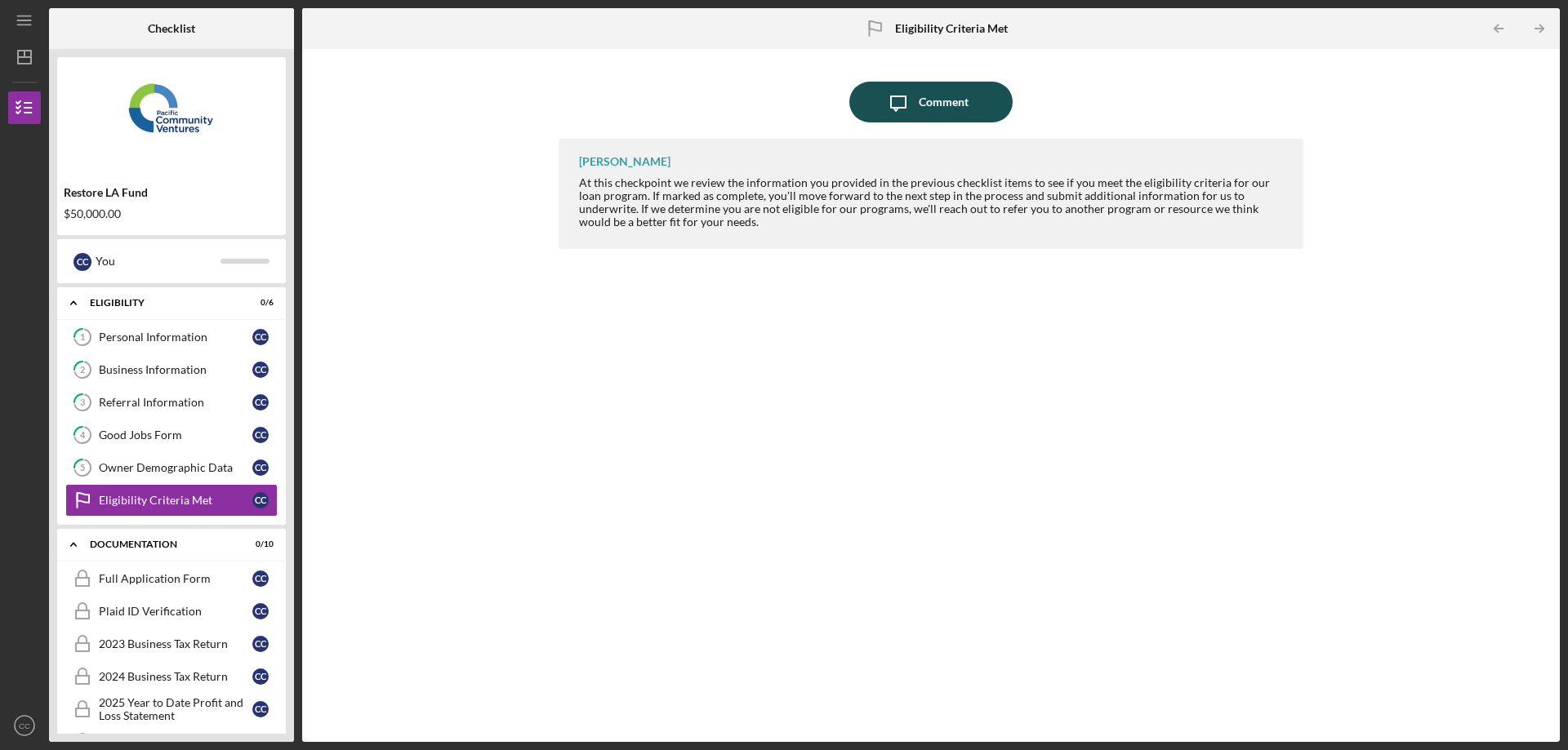
click at [969, 105] on button "Icon/Message Comment" at bounding box center [931, 102] width 163 height 41
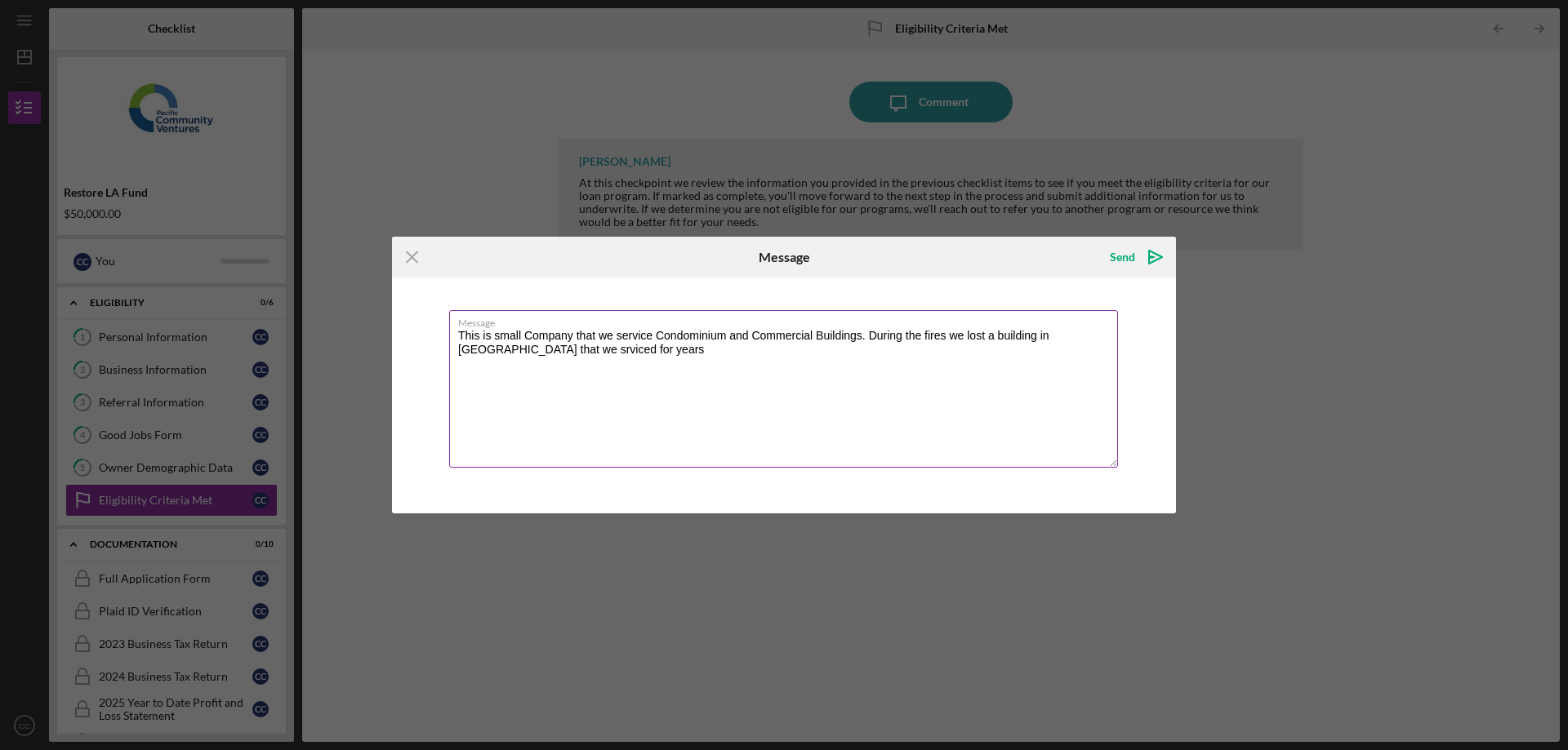
click at [561, 350] on textarea "This is small Company that we service Condominium and Commercial Buildings. Dur…" at bounding box center [783, 389] width 669 height 158
click at [644, 352] on textarea "This is small Company that we service Condominium and Commercial Buildings. Dur…" at bounding box center [783, 389] width 669 height 158
type textarea "This is small Company that we service Condominium and Commercial Buildings. Dur…"
click at [1118, 256] on div "Send" at bounding box center [1122, 258] width 25 height 33
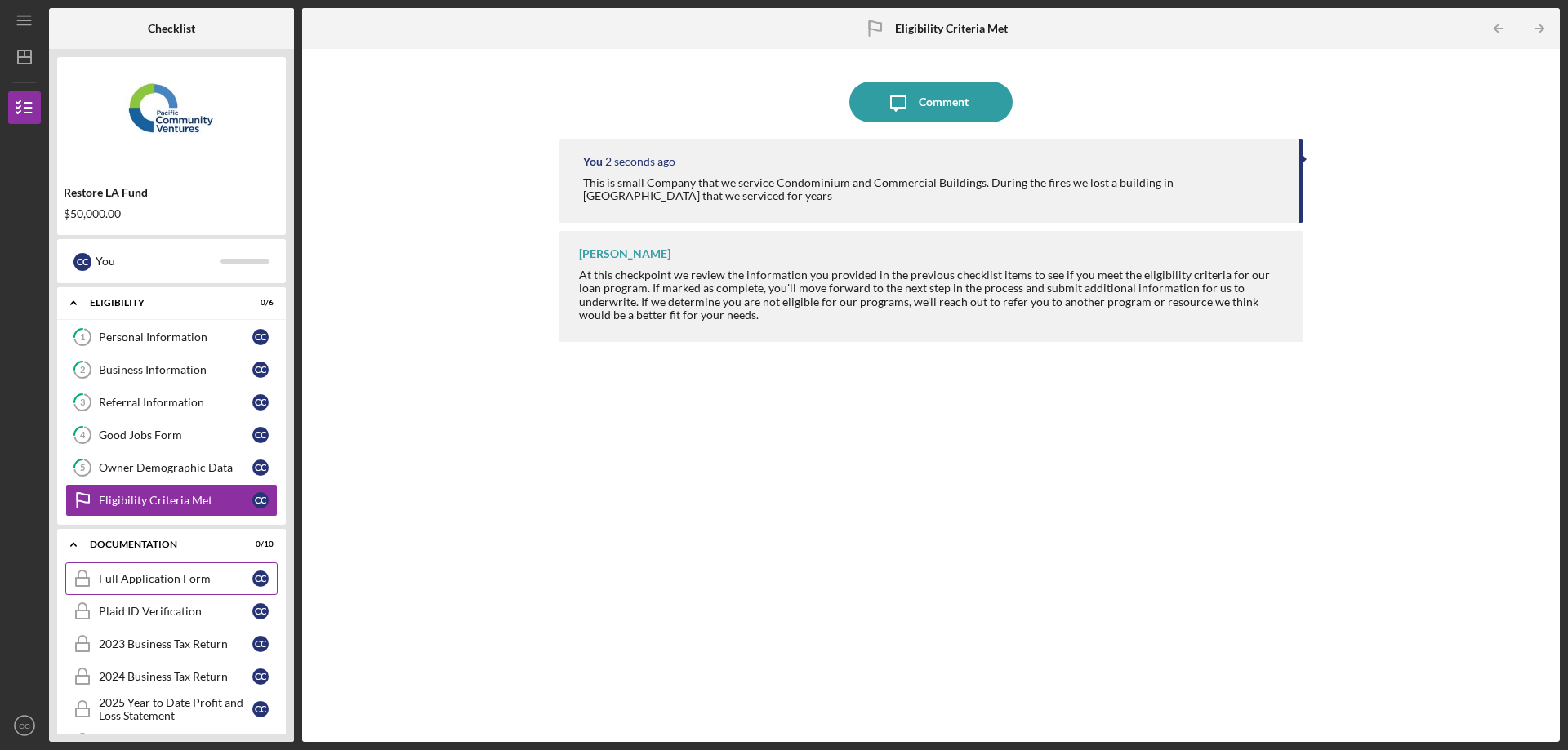
click at [169, 581] on div "Full Application Form" at bounding box center [175, 579] width 153 height 13
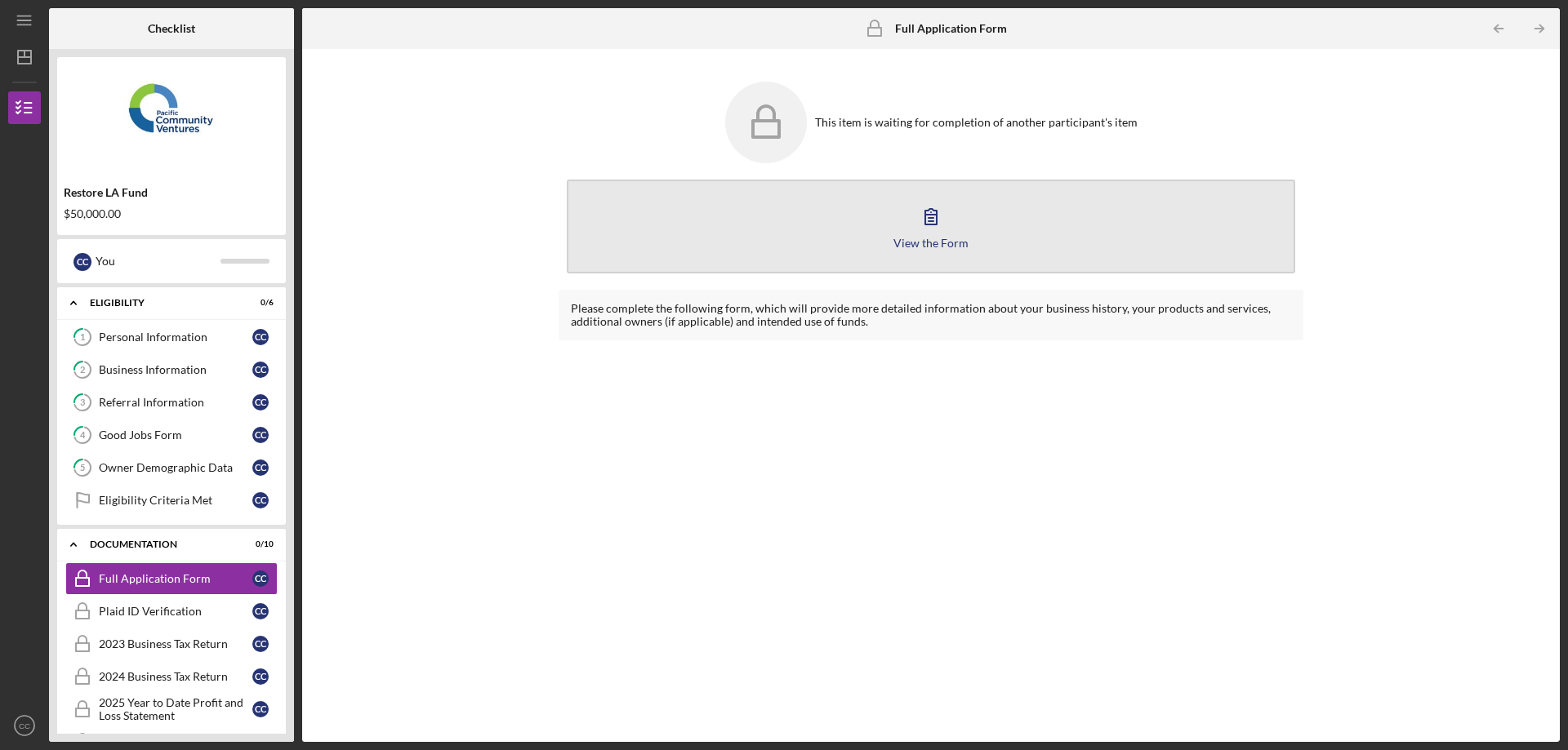
click at [1003, 225] on button "View the Form Form" at bounding box center [931, 227] width 729 height 94
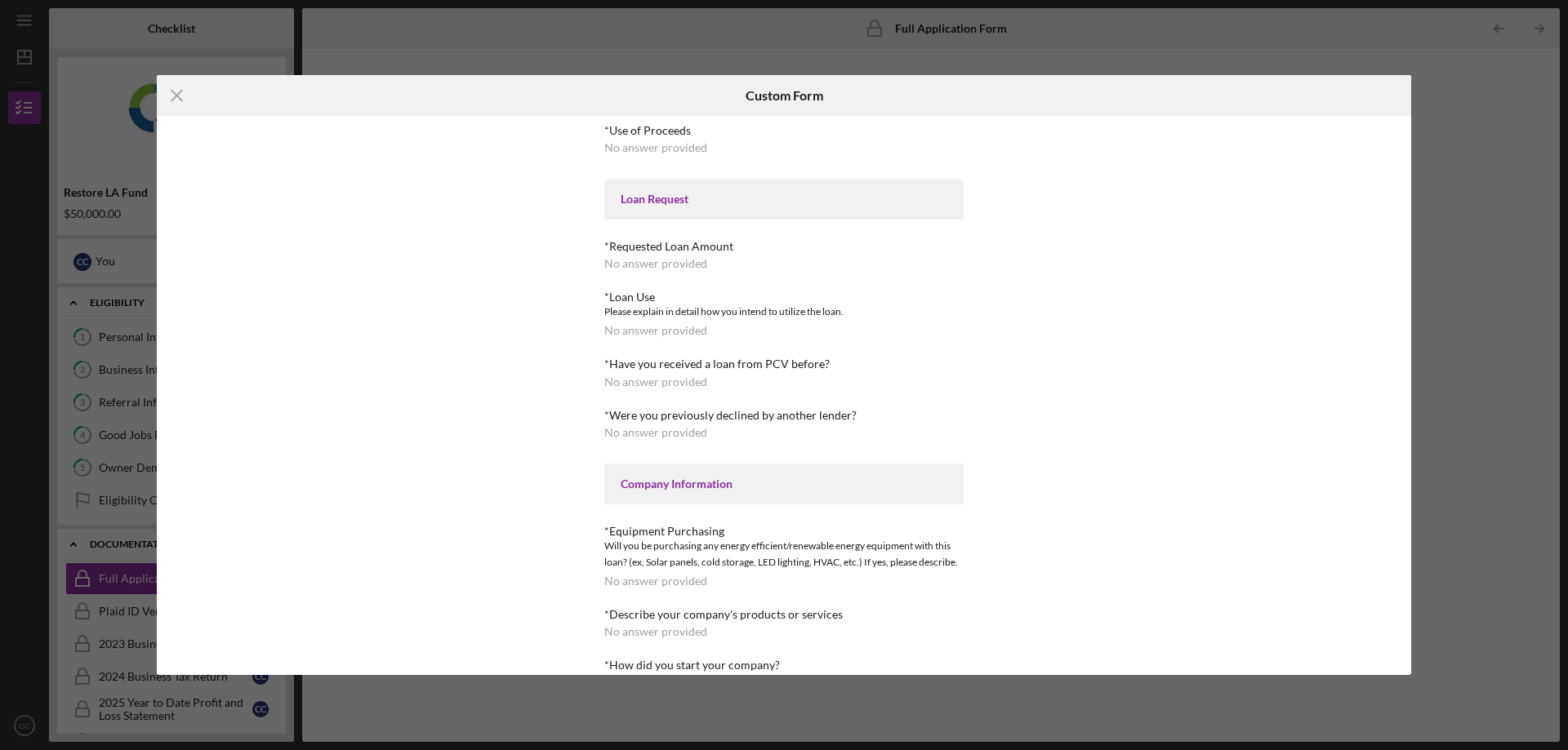
click at [875, 200] on div "Loan Request" at bounding box center [784, 199] width 327 height 13
click at [720, 266] on div "*Requested Loan Amount No answer provided" at bounding box center [784, 255] width 359 height 30
click at [677, 264] on div "No answer provided" at bounding box center [655, 264] width 103 height 13
click at [687, 268] on div "No answer provided" at bounding box center [655, 264] width 103 height 13
click at [1068, 250] on div "*Use of Proceeds No answer provided Loan Request *Requested Loan Amount No answ…" at bounding box center [784, 395] width 1255 height 560
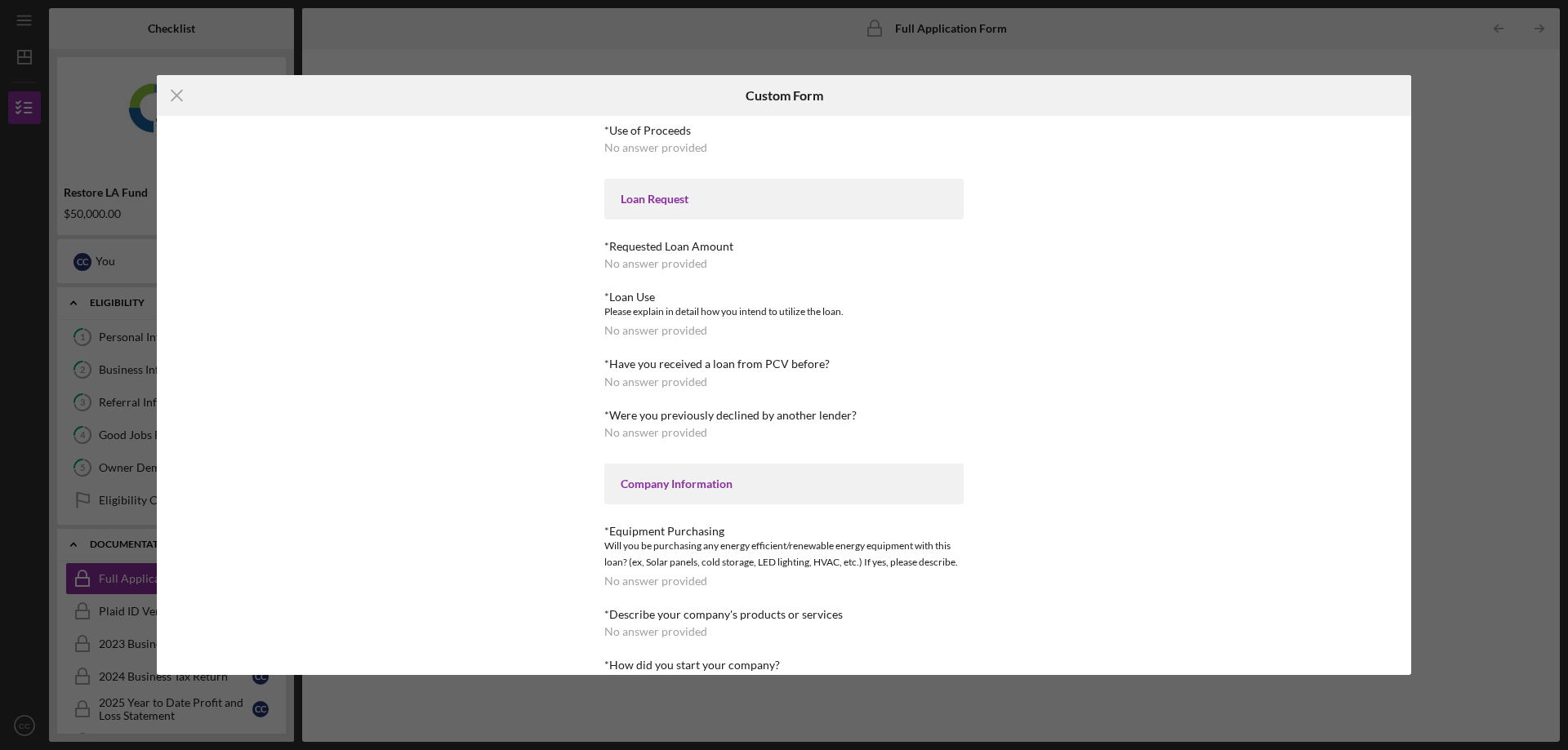
click at [689, 378] on div "No answer provided" at bounding box center [655, 382] width 103 height 13
click at [181, 93] on icon "Icon/Menu Close" at bounding box center [177, 95] width 41 height 41
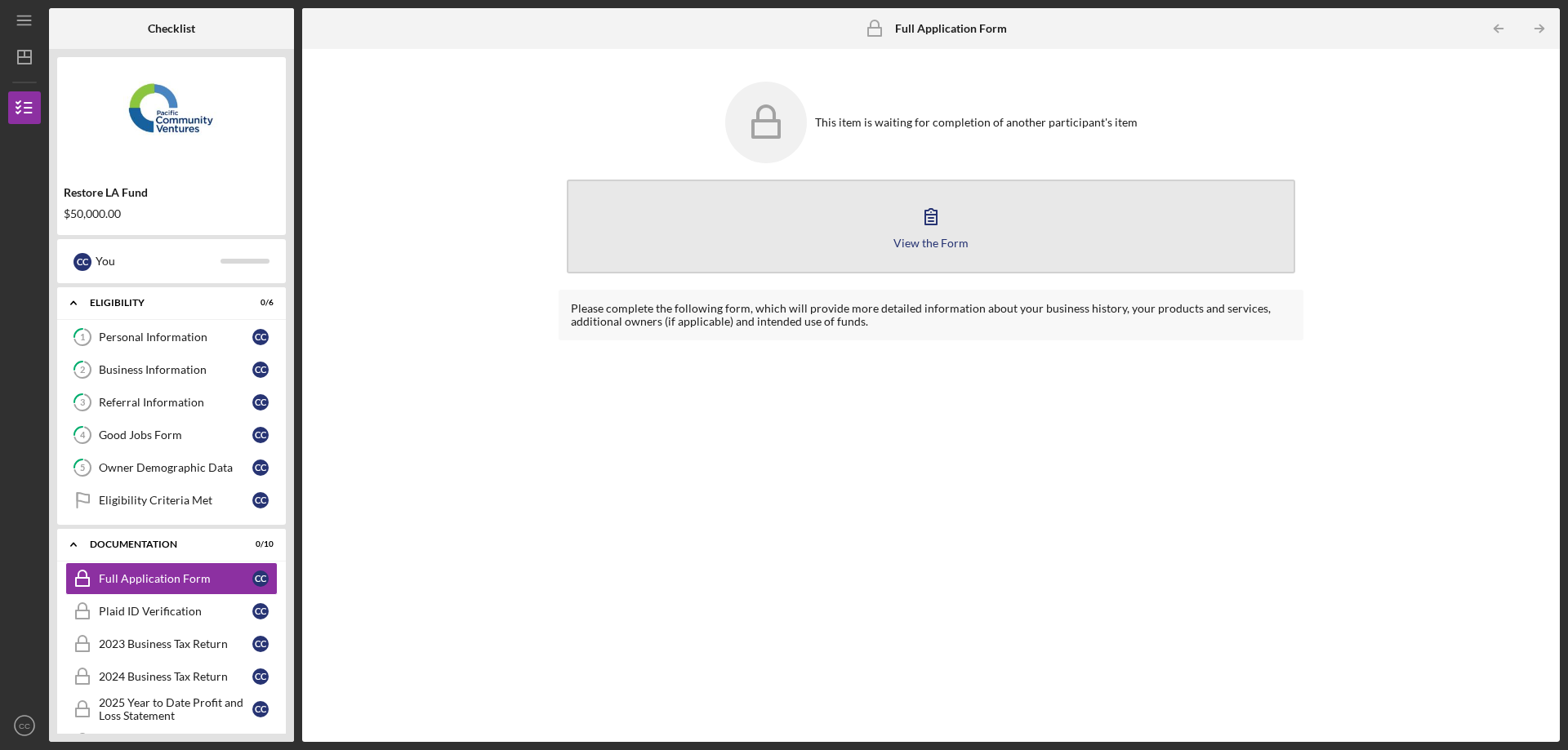
click at [913, 232] on icon "button" at bounding box center [931, 216] width 41 height 41
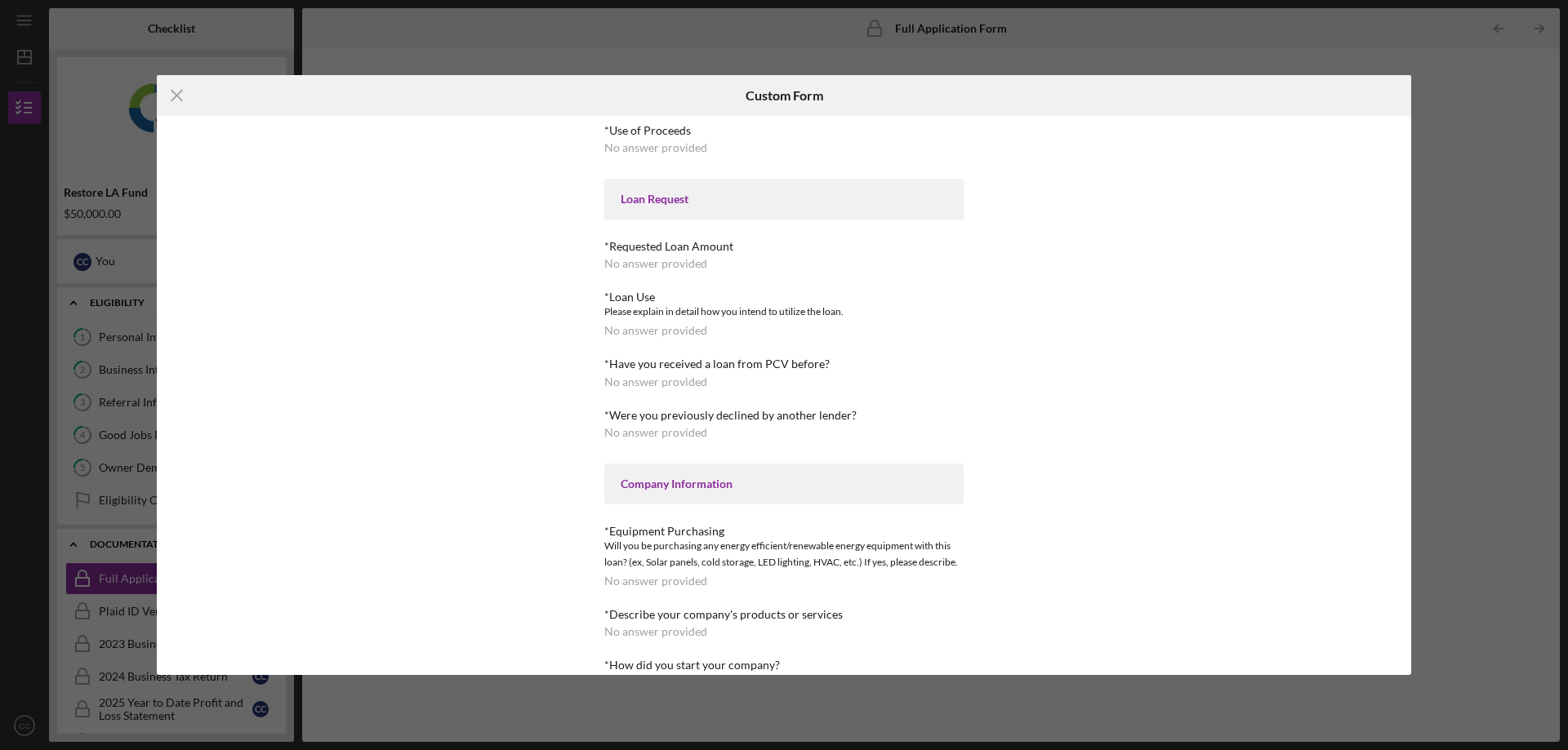
click at [690, 261] on div "No answer provided" at bounding box center [655, 264] width 103 height 13
click at [181, 95] on icon "Icon/Menu Close" at bounding box center [177, 95] width 41 height 41
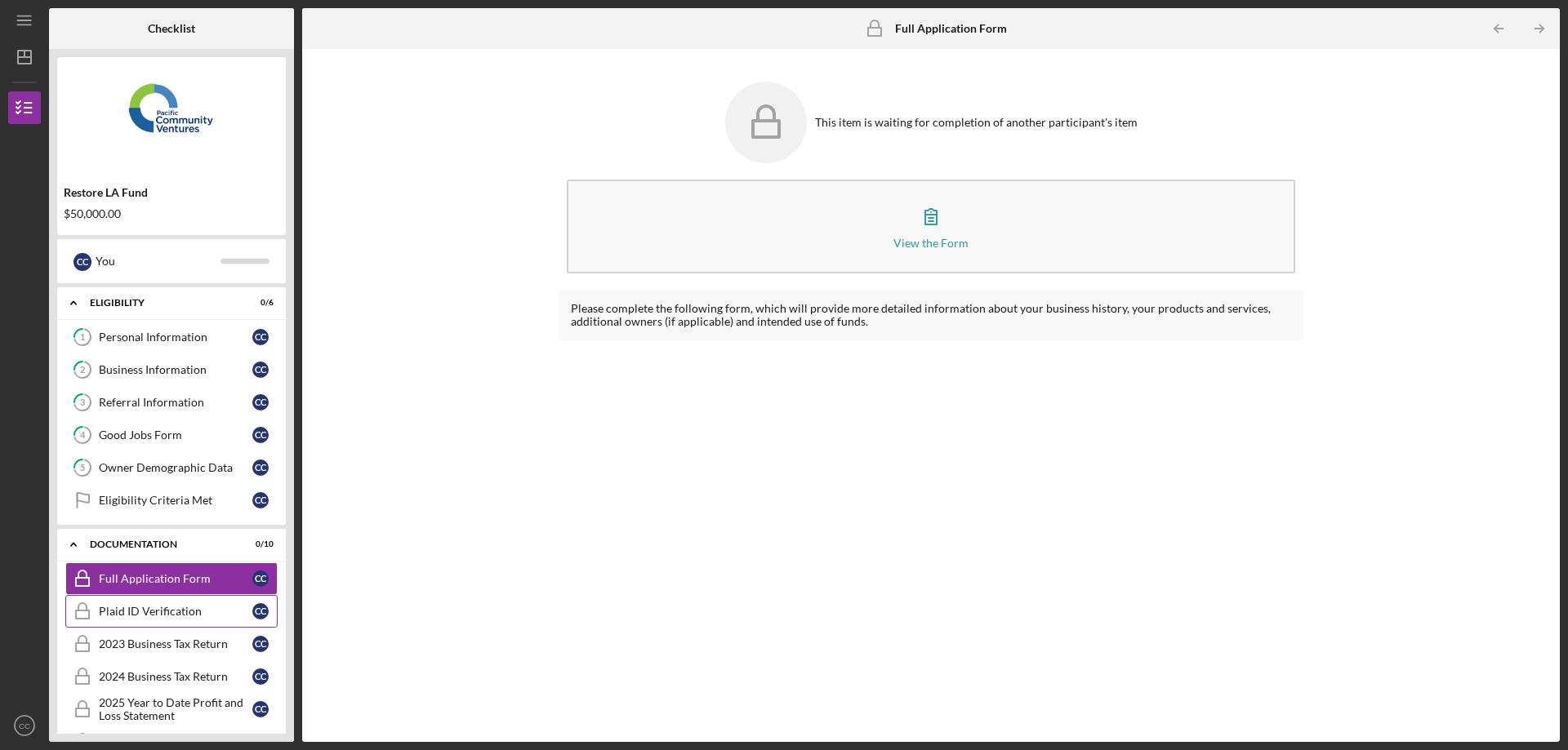
click at [142, 616] on div "Plaid ID Verification" at bounding box center [175, 611] width 153 height 13
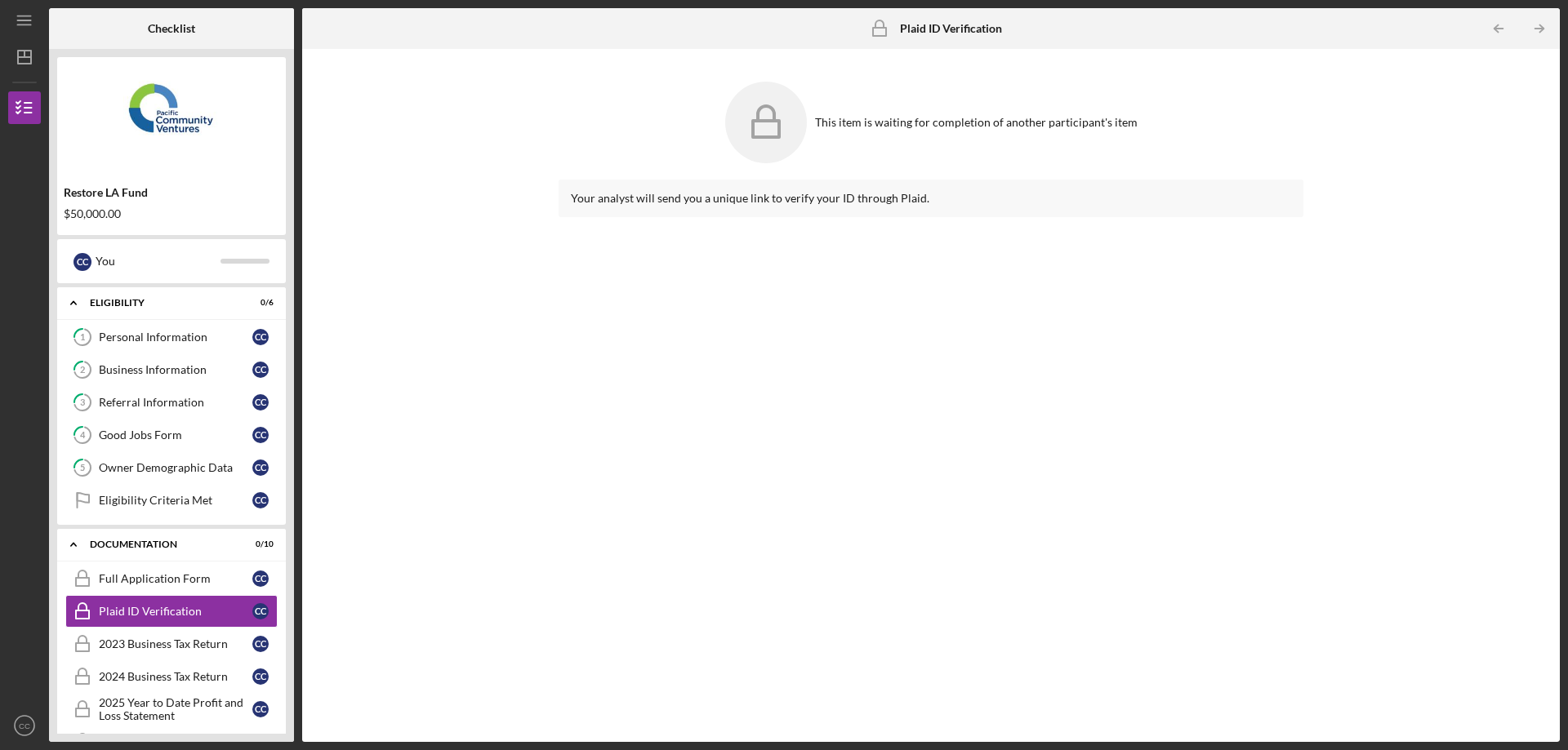
click at [1071, 418] on div "Your analyst will send you a unique link to verify your ID through Plaid." at bounding box center [931, 448] width 745 height 538
click at [795, 115] on icon at bounding box center [766, 122] width 82 height 82
click at [1539, 34] on icon "Icon/Table Pagination Arrow" at bounding box center [1539, 29] width 37 height 37
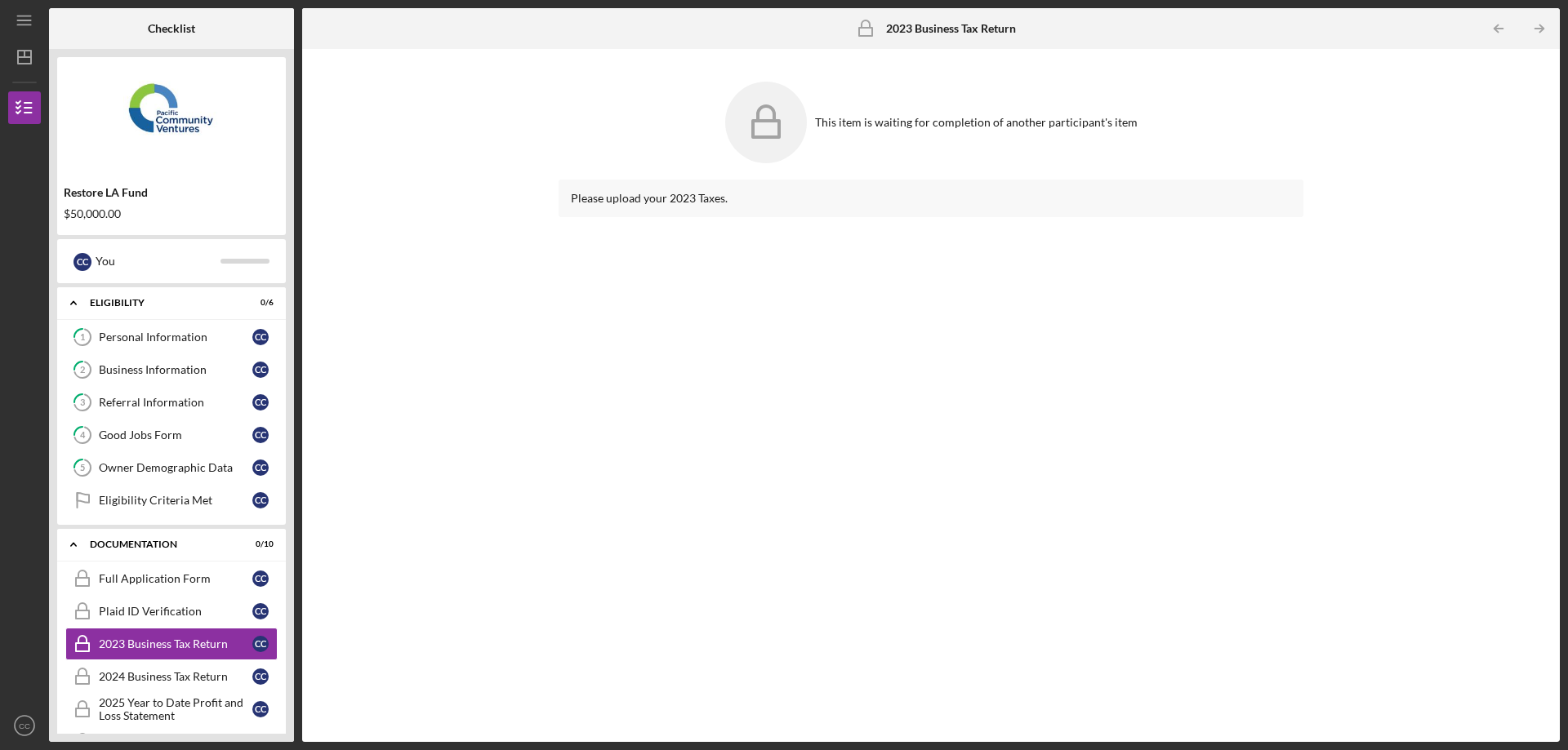
click at [883, 307] on div "Please upload your 2023 Taxes." at bounding box center [931, 448] width 745 height 538
click at [21, 47] on icon "Icon/Dashboard" at bounding box center [24, 57] width 41 height 41
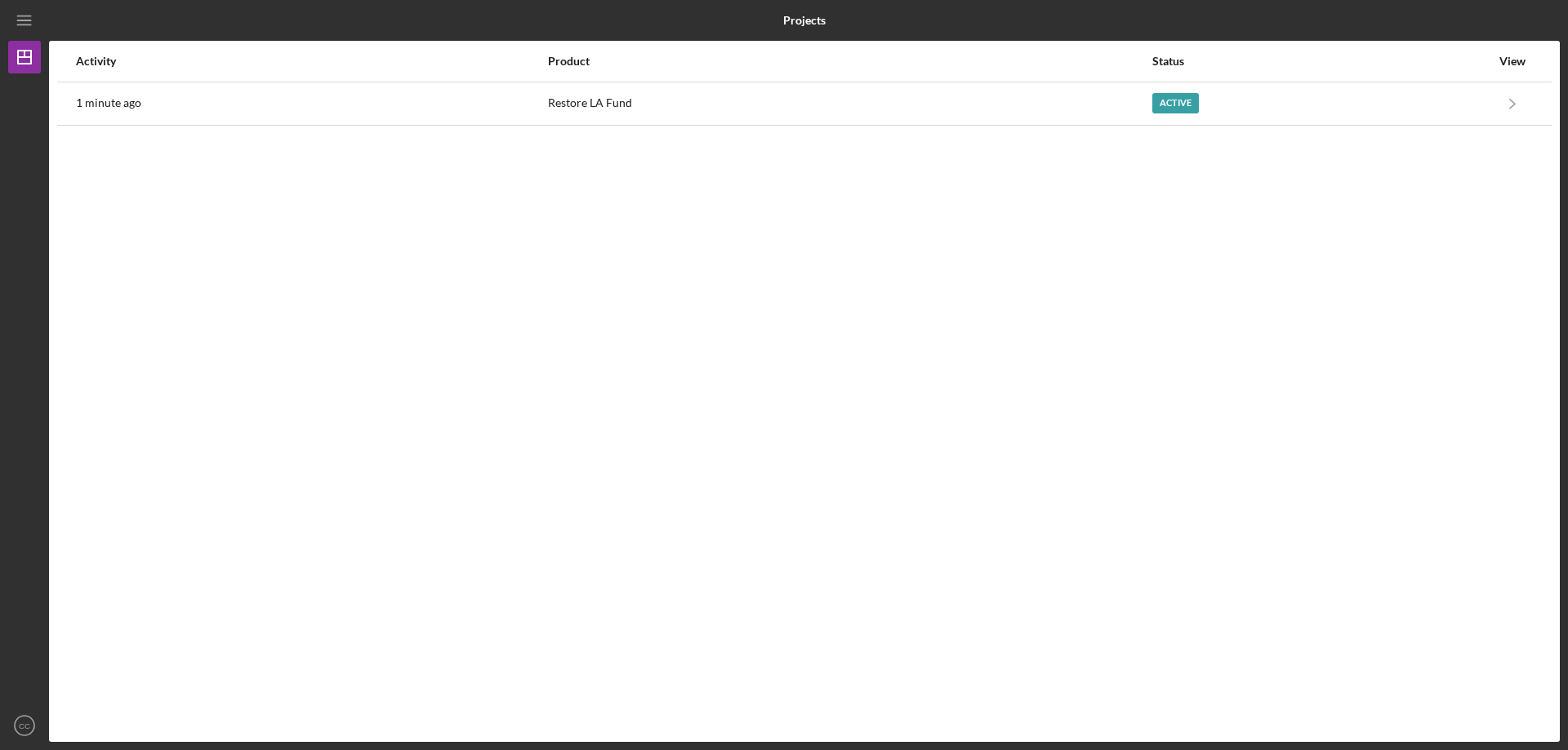
click at [1028, 394] on div "Activity Product Status View 1 minute ago Restore LA Fund Active Icon/Navigate …" at bounding box center [804, 391] width 1511 height 701
click at [17, 20] on icon "Icon/Menu" at bounding box center [24, 21] width 37 height 37
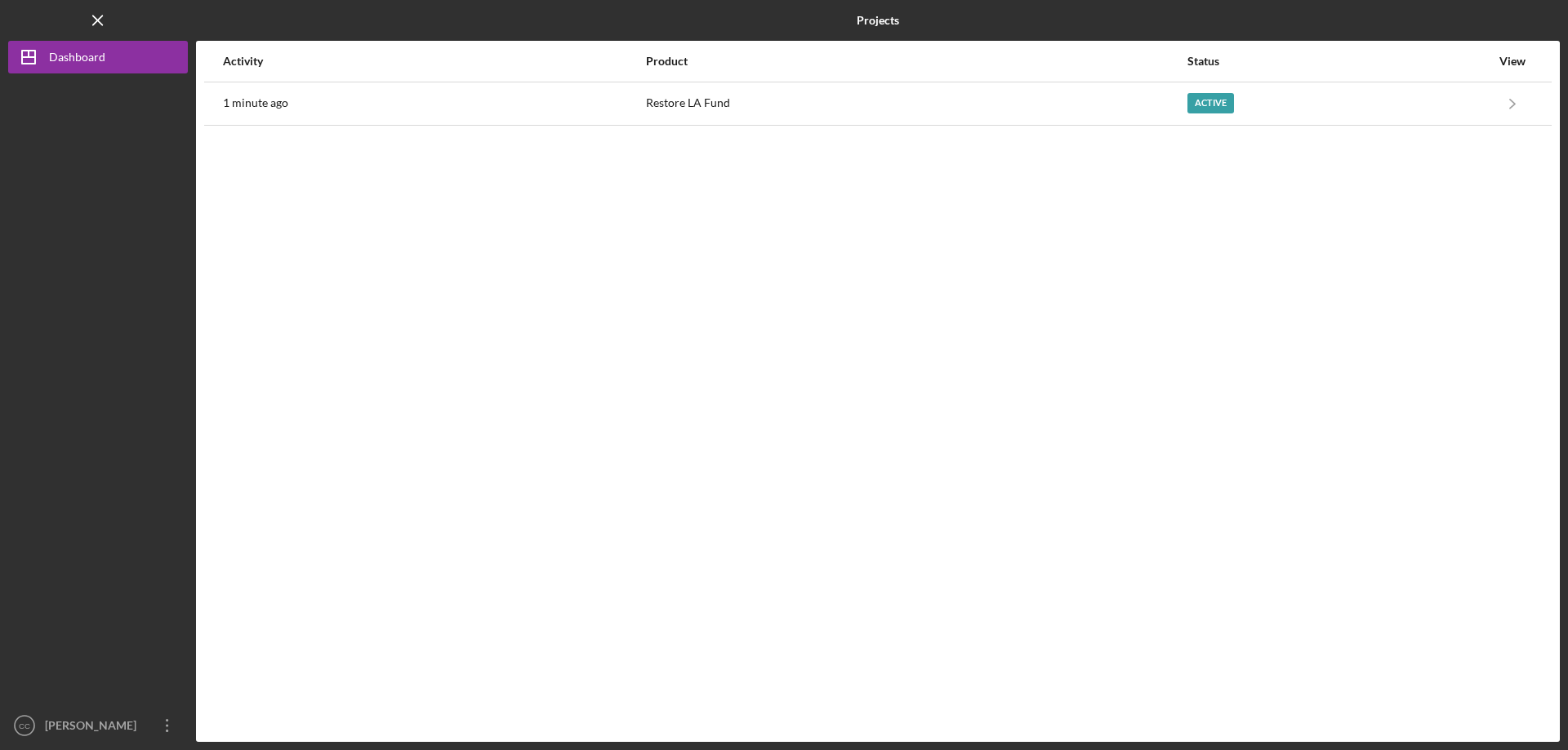
click at [103, 176] on div at bounding box center [98, 391] width 180 height 636
click at [102, 20] on icon "Icon/Menu Close" at bounding box center [98, 21] width 37 height 37
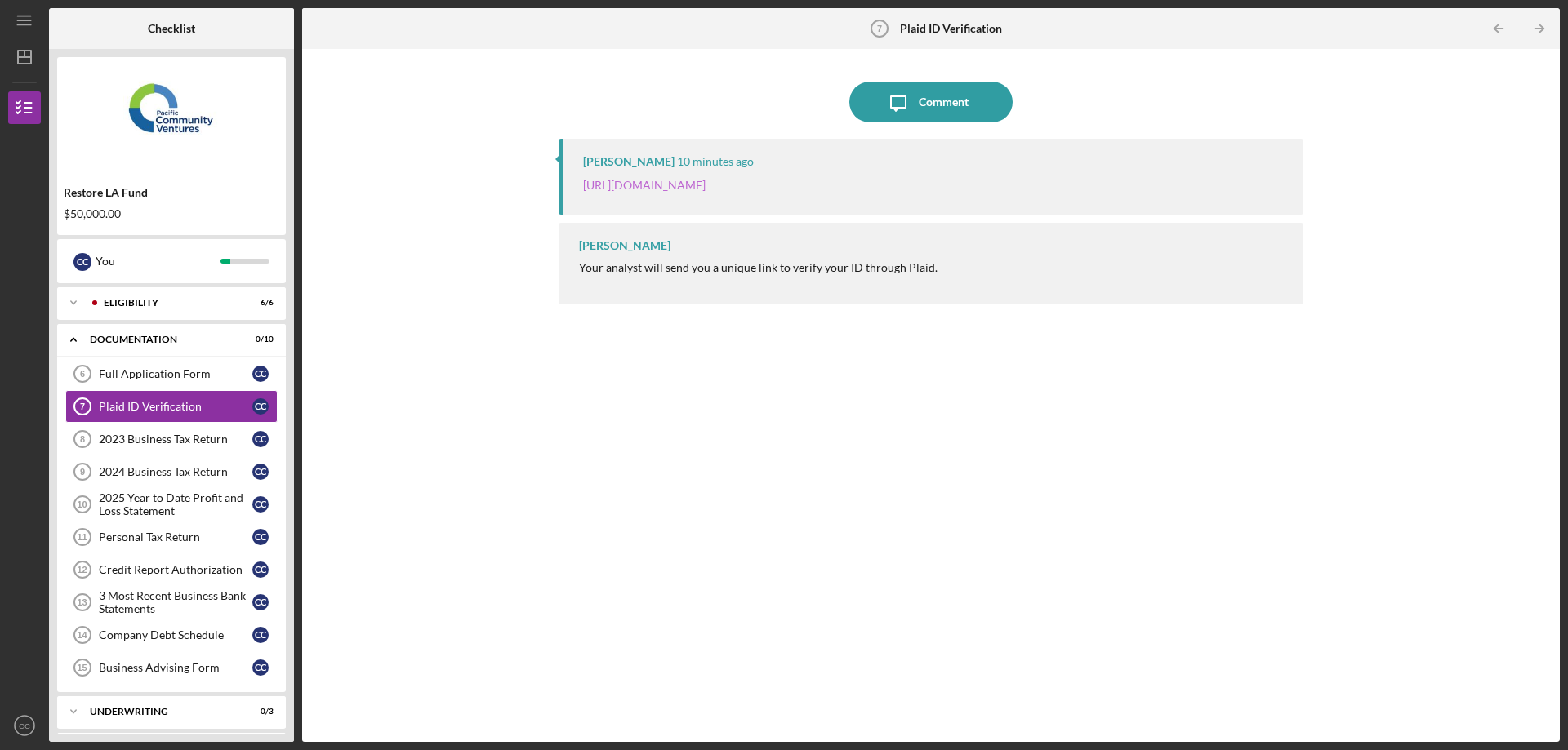
click at [706, 189] on link "[URL][DOMAIN_NAME]" at bounding box center [644, 184] width 122 height 14
click at [108, 443] on div "2023 Business Tax Return" at bounding box center [175, 439] width 153 height 13
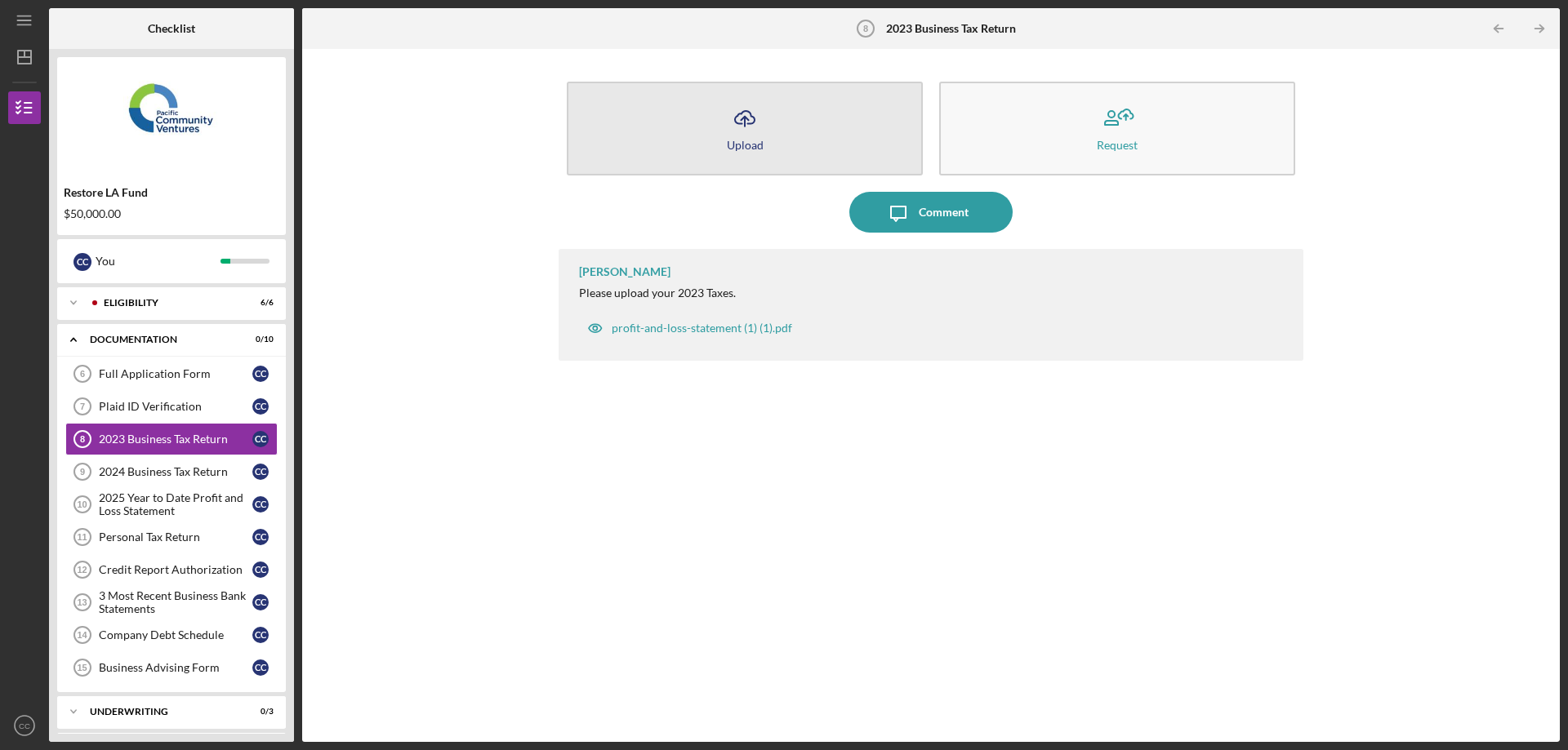
click at [747, 112] on icon "button" at bounding box center [745, 117] width 20 height 13
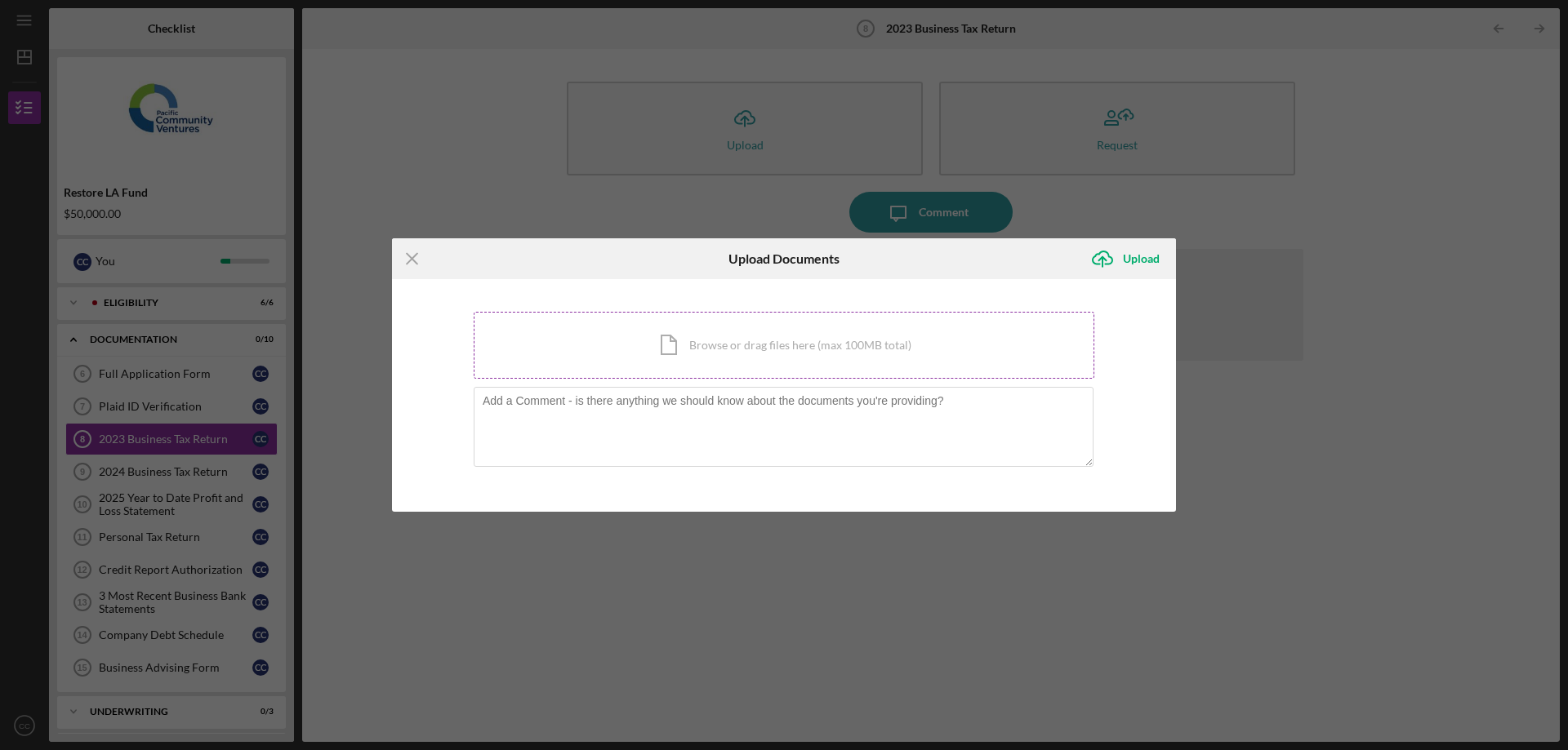
click at [776, 337] on div "Icon/Document Browse or drag files here (max 100MB total) Tap to choose files o…" at bounding box center [784, 346] width 621 height 67
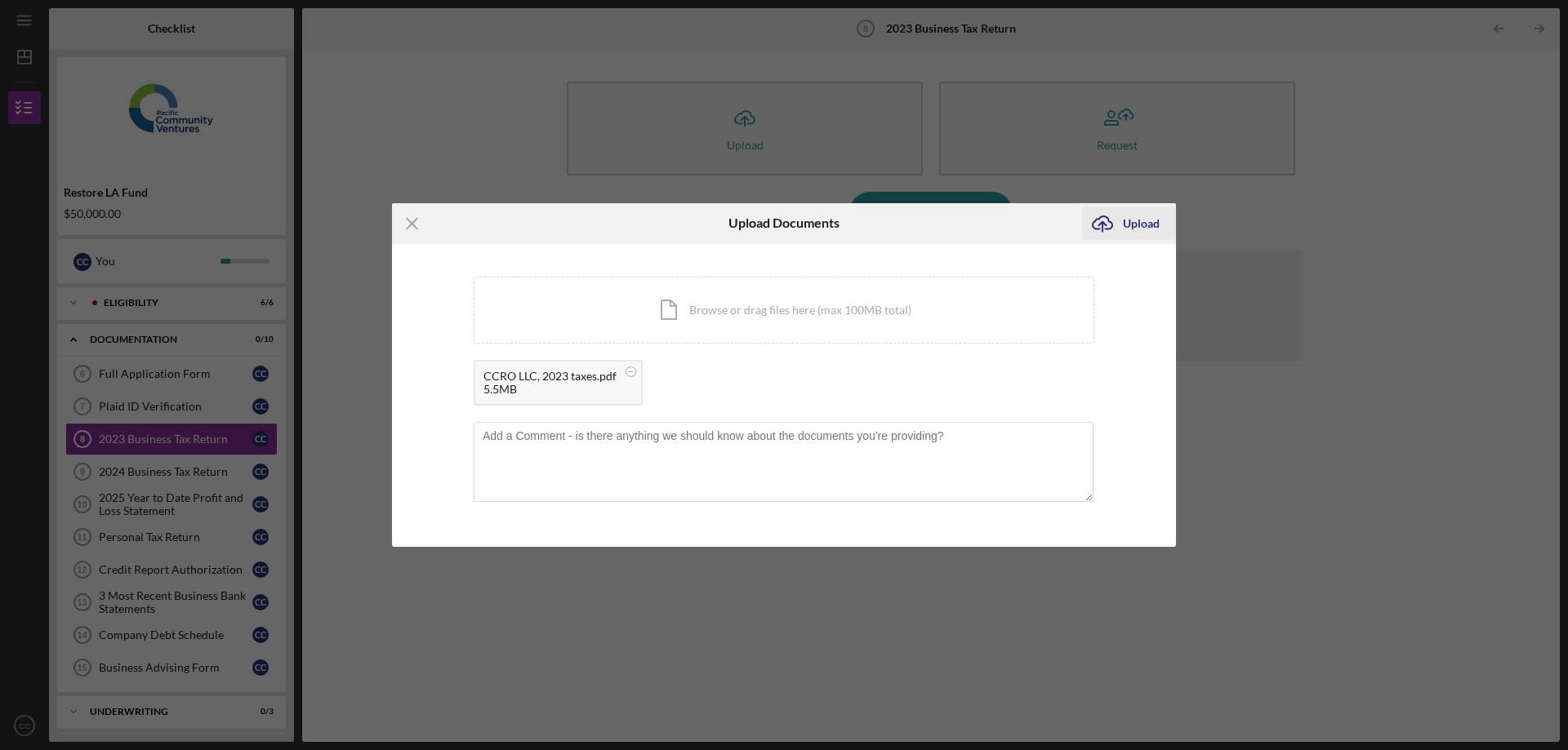
click at [1140, 224] on div "Upload" at bounding box center [1142, 224] width 37 height 33
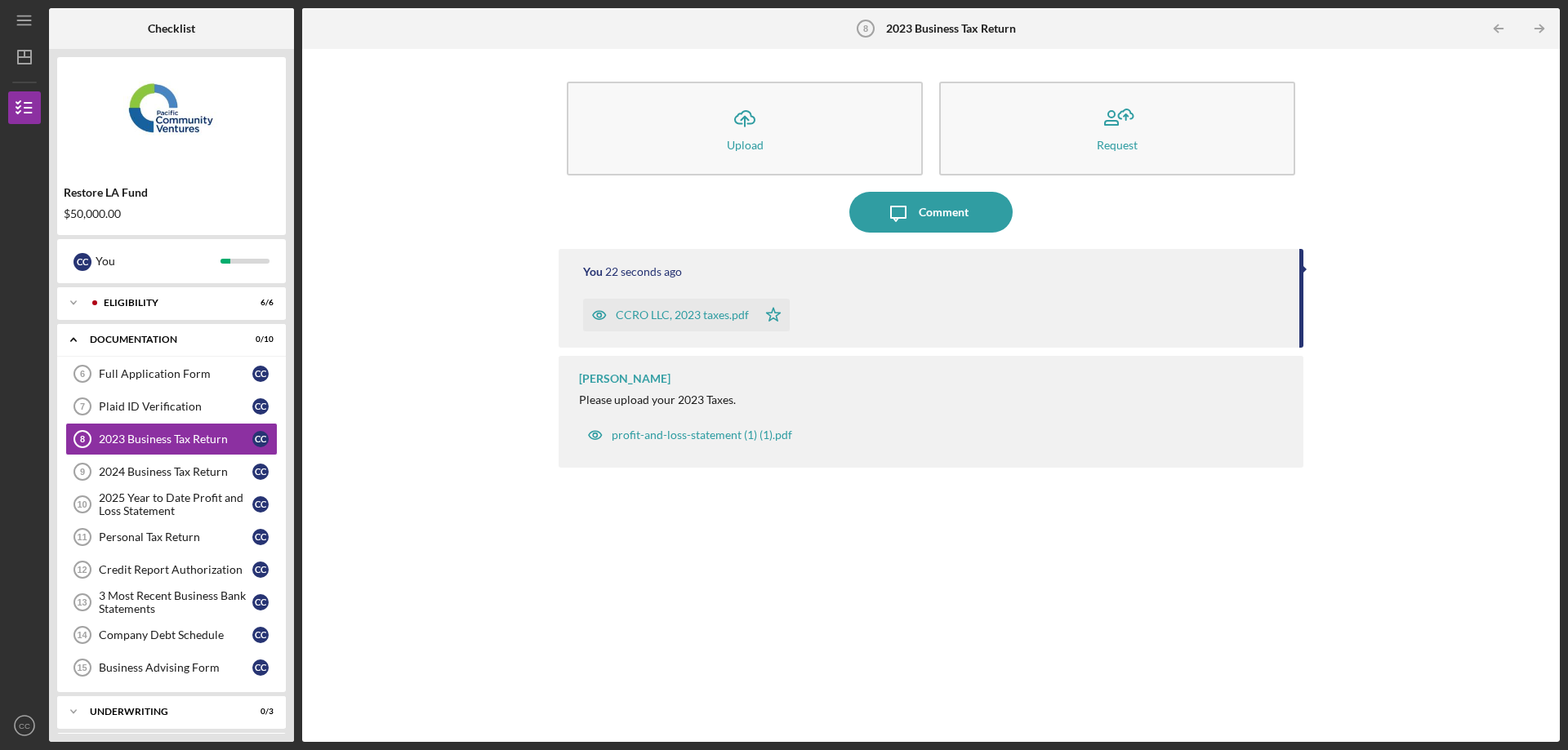
drag, startPoint x: 733, startPoint y: 316, endPoint x: 614, endPoint y: 514, distance: 231.0
click at [614, 514] on div "You 22 seconds ago CCRO LLC, 2023 taxes.pdf Icon/Star Cassandra Cervera Please …" at bounding box center [931, 483] width 745 height 469
click at [159, 477] on div "2024 Business Tax Return" at bounding box center [175, 472] width 153 height 13
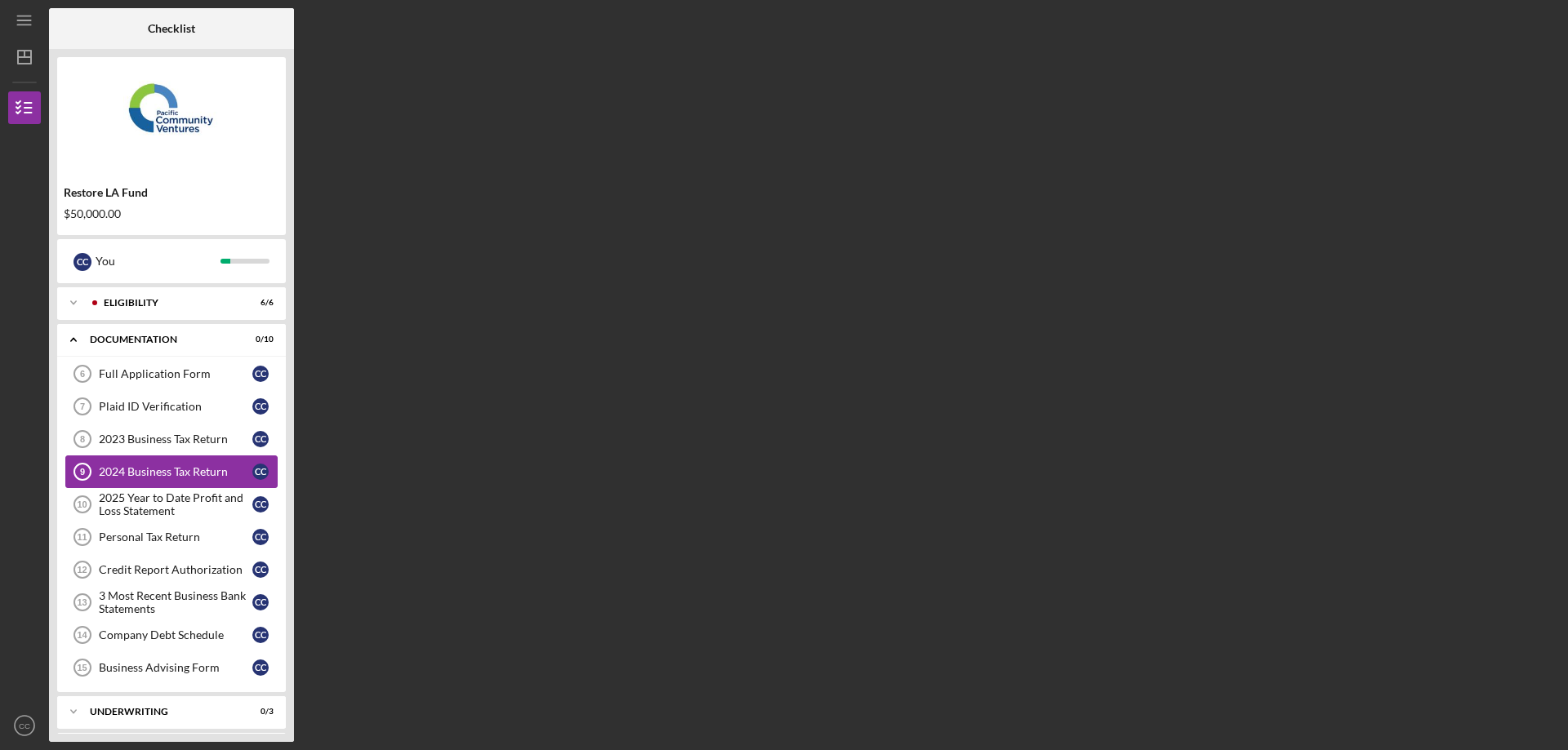
click at [159, 477] on div "2024 Business Tax Return" at bounding box center [175, 472] width 153 height 13
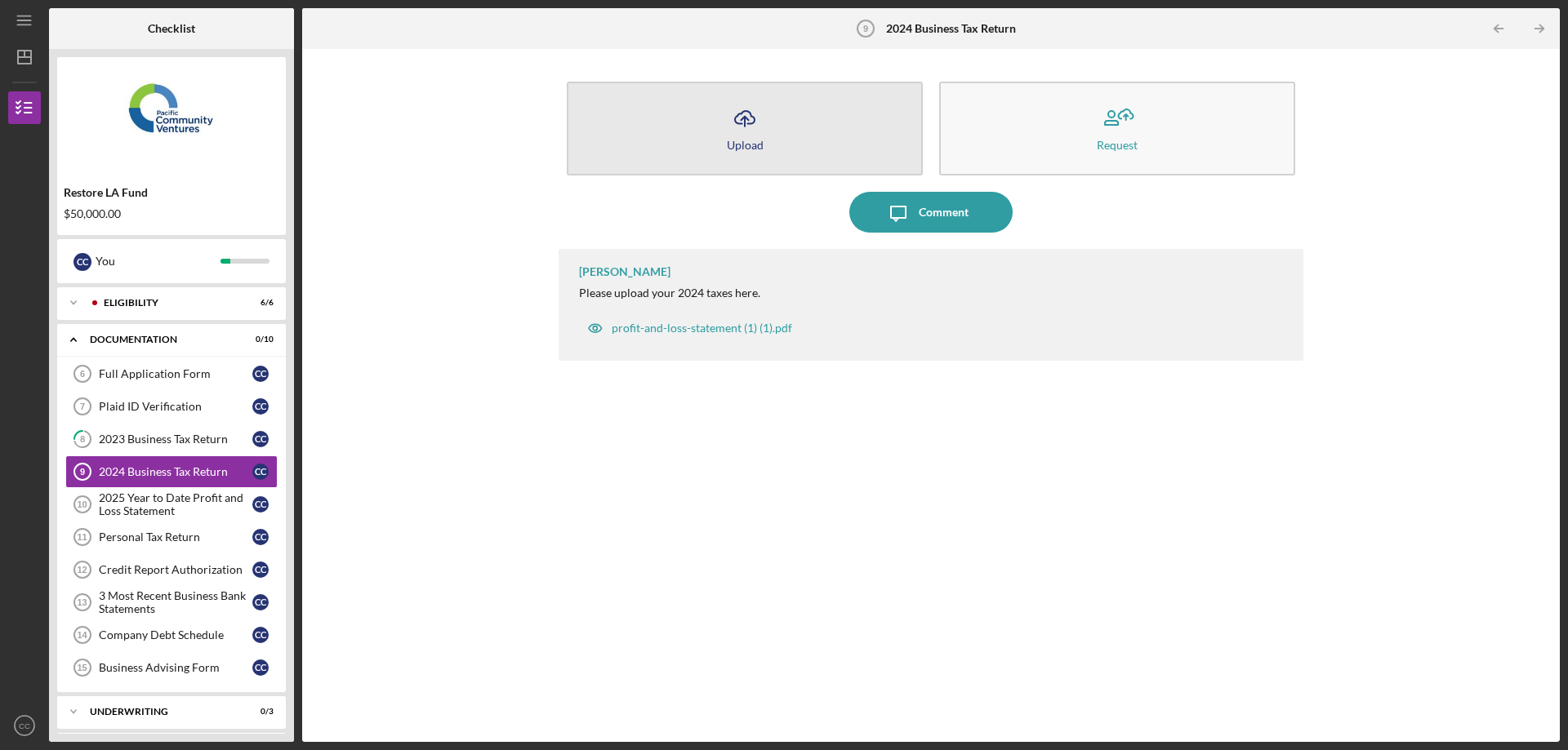
click at [825, 126] on button "Icon/Upload Upload" at bounding box center [745, 129] width 357 height 94
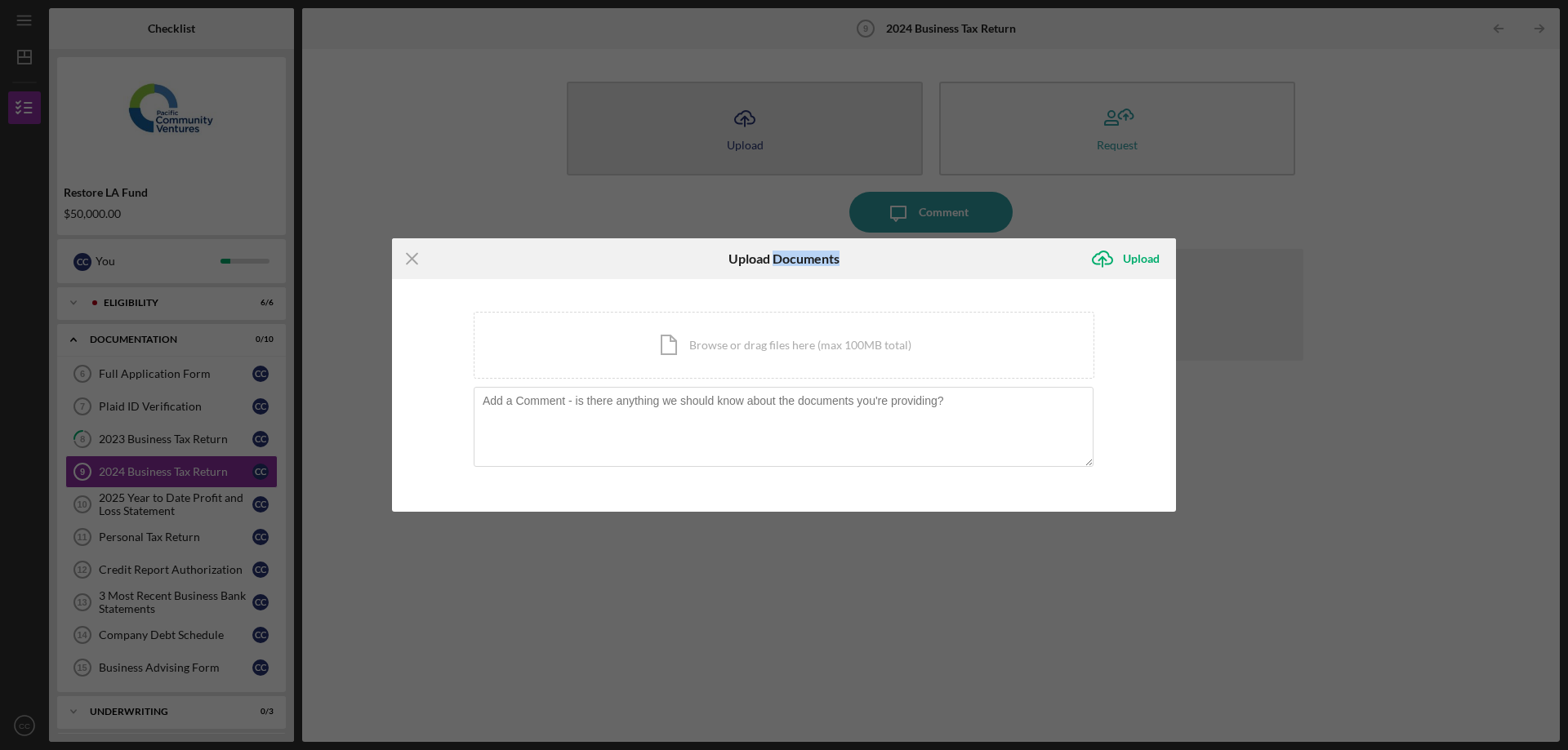
click at [825, 126] on div "Icon/Menu Close Upload Documents Icon/Upload Upload You're uploading documents …" at bounding box center [784, 375] width 1568 height 750
click at [810, 354] on div "Icon/Document Browse or drag files here (max 100MB total) Tap to choose files o…" at bounding box center [784, 346] width 621 height 67
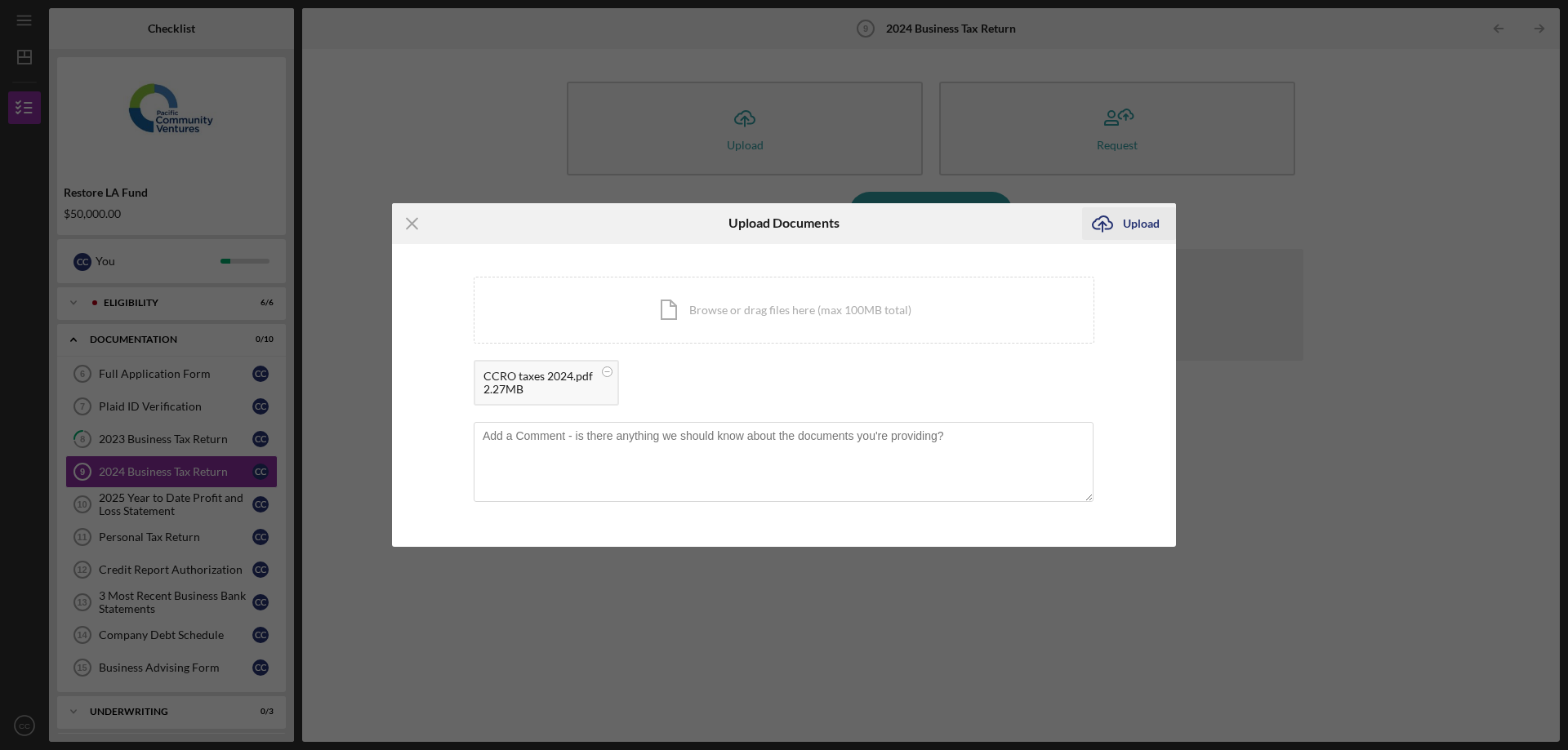
click at [1149, 222] on div "Upload" at bounding box center [1142, 224] width 37 height 33
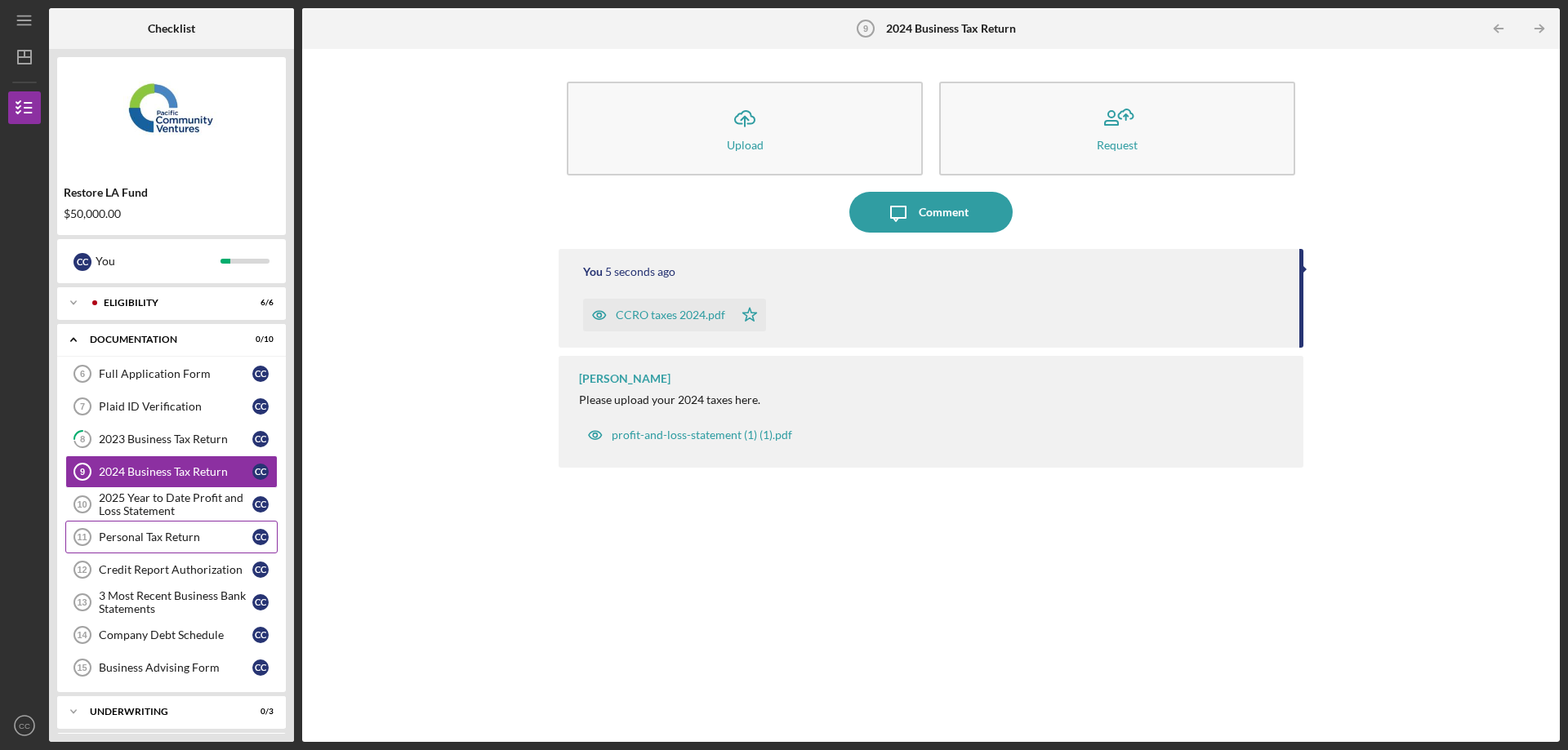
click at [192, 538] on div "Personal Tax Return" at bounding box center [175, 537] width 153 height 13
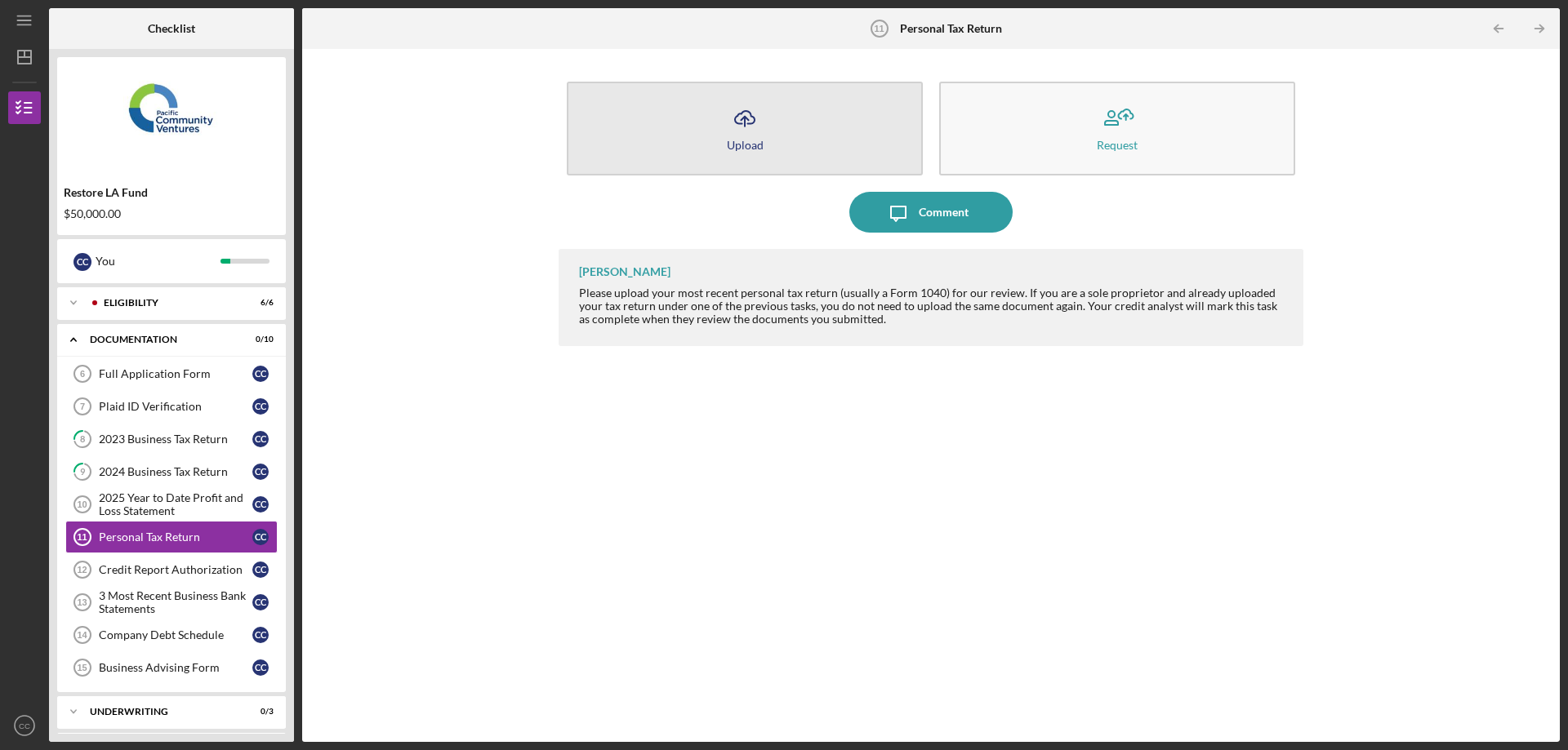
click at [772, 127] on button "Icon/Upload Upload" at bounding box center [745, 129] width 357 height 94
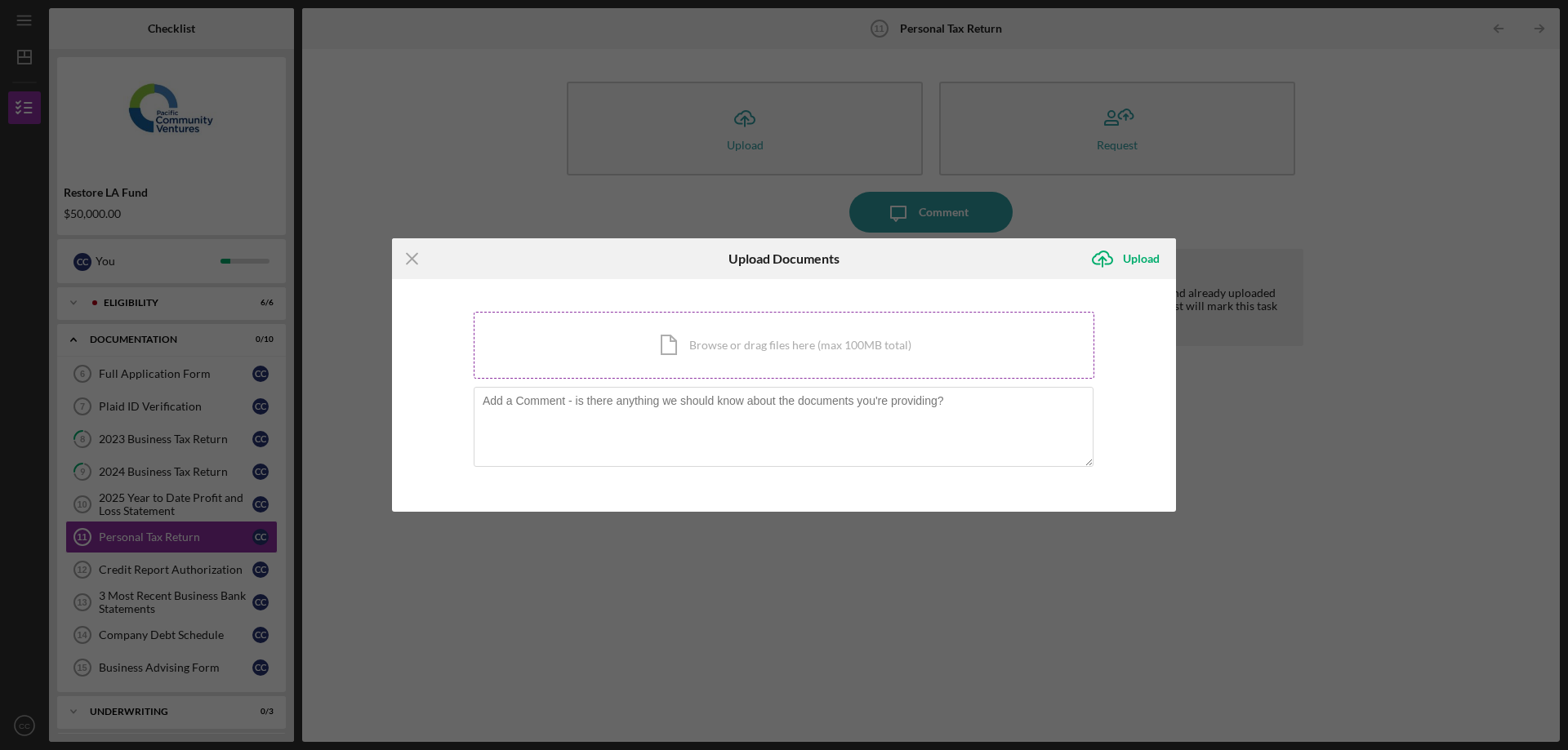
click at [836, 347] on div "Icon/Document Browse or drag files here (max 100MB total) Tap to choose files o…" at bounding box center [784, 346] width 621 height 67
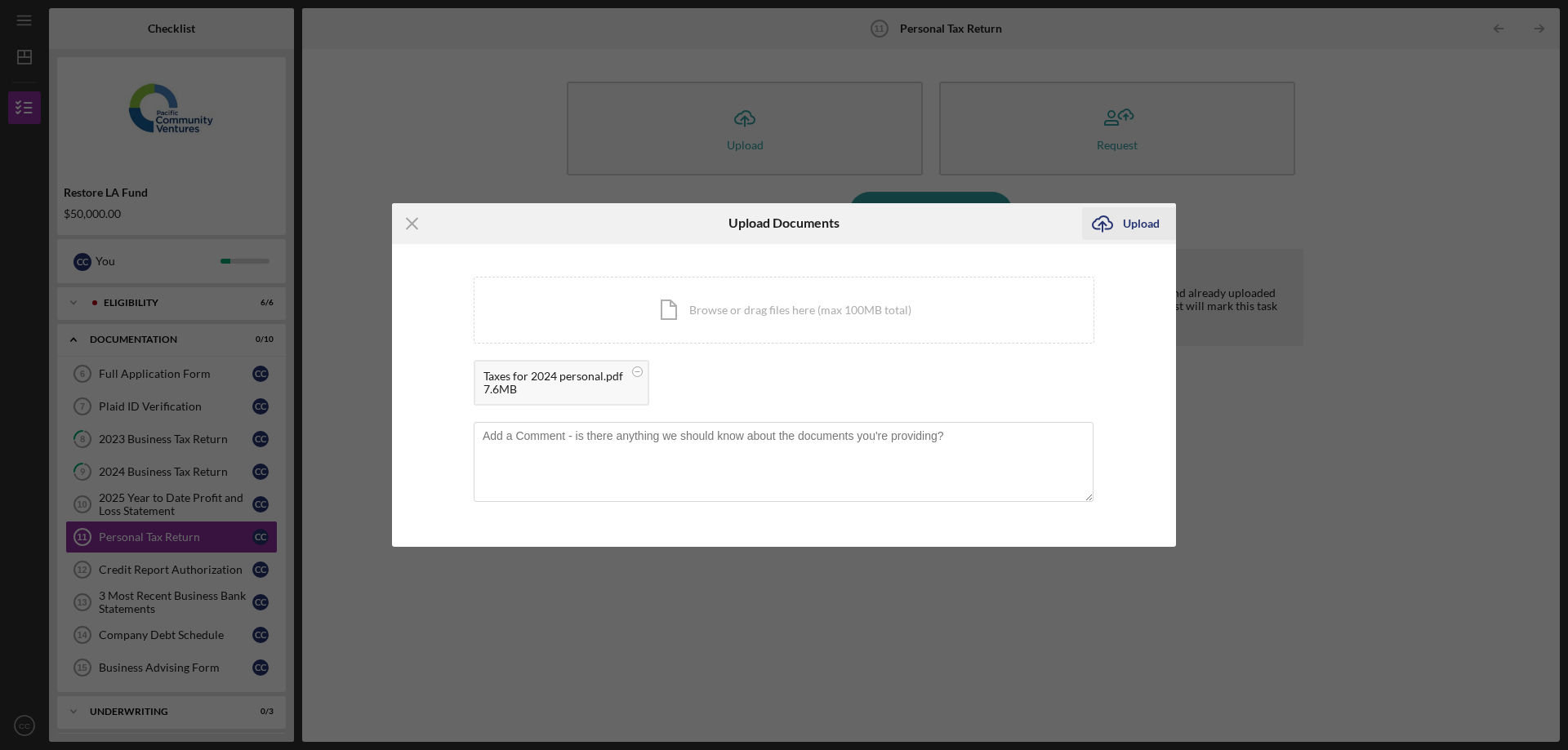
click at [1134, 219] on div "Upload" at bounding box center [1142, 224] width 37 height 33
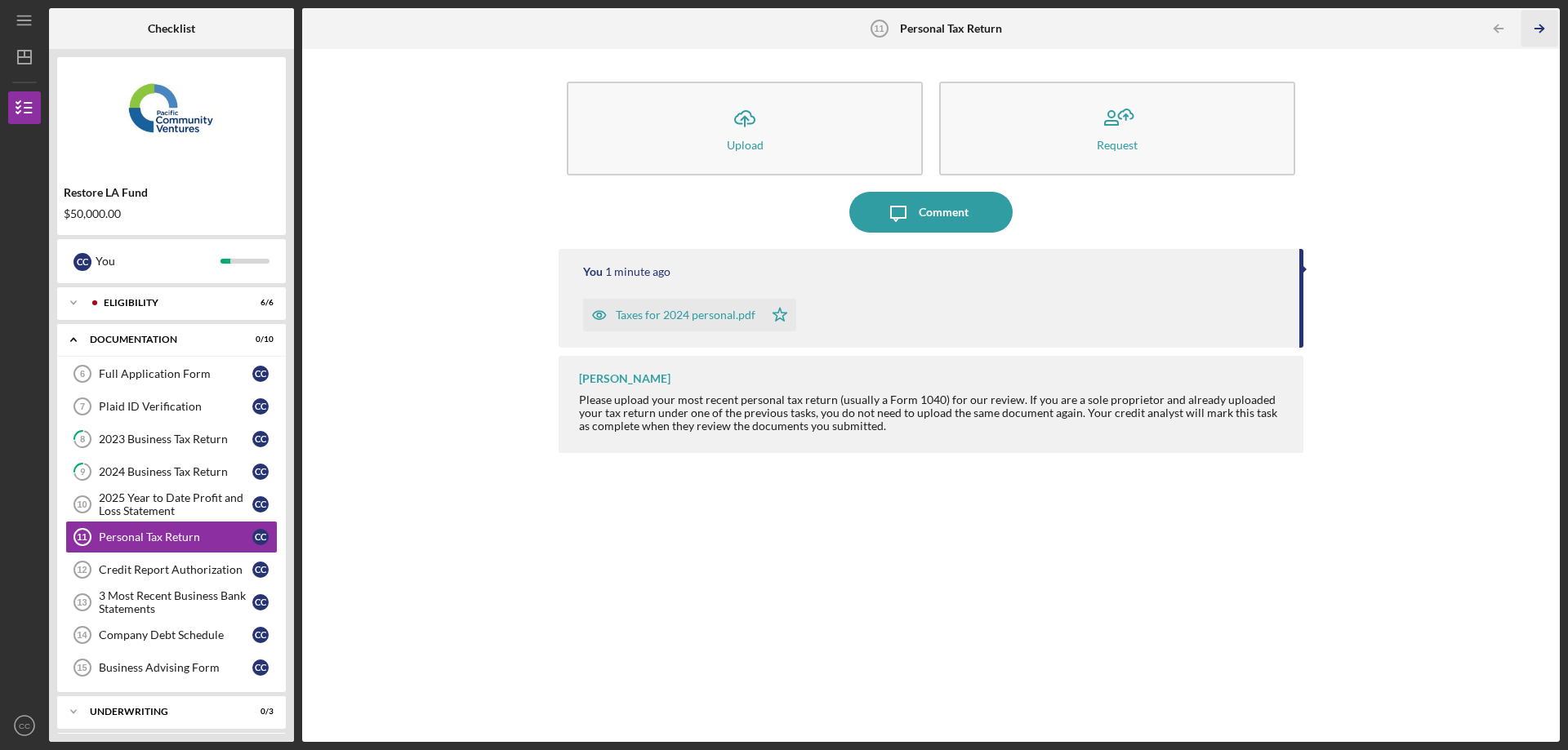
click at [1542, 25] on polyline "button" at bounding box center [1542, 29] width 5 height 7
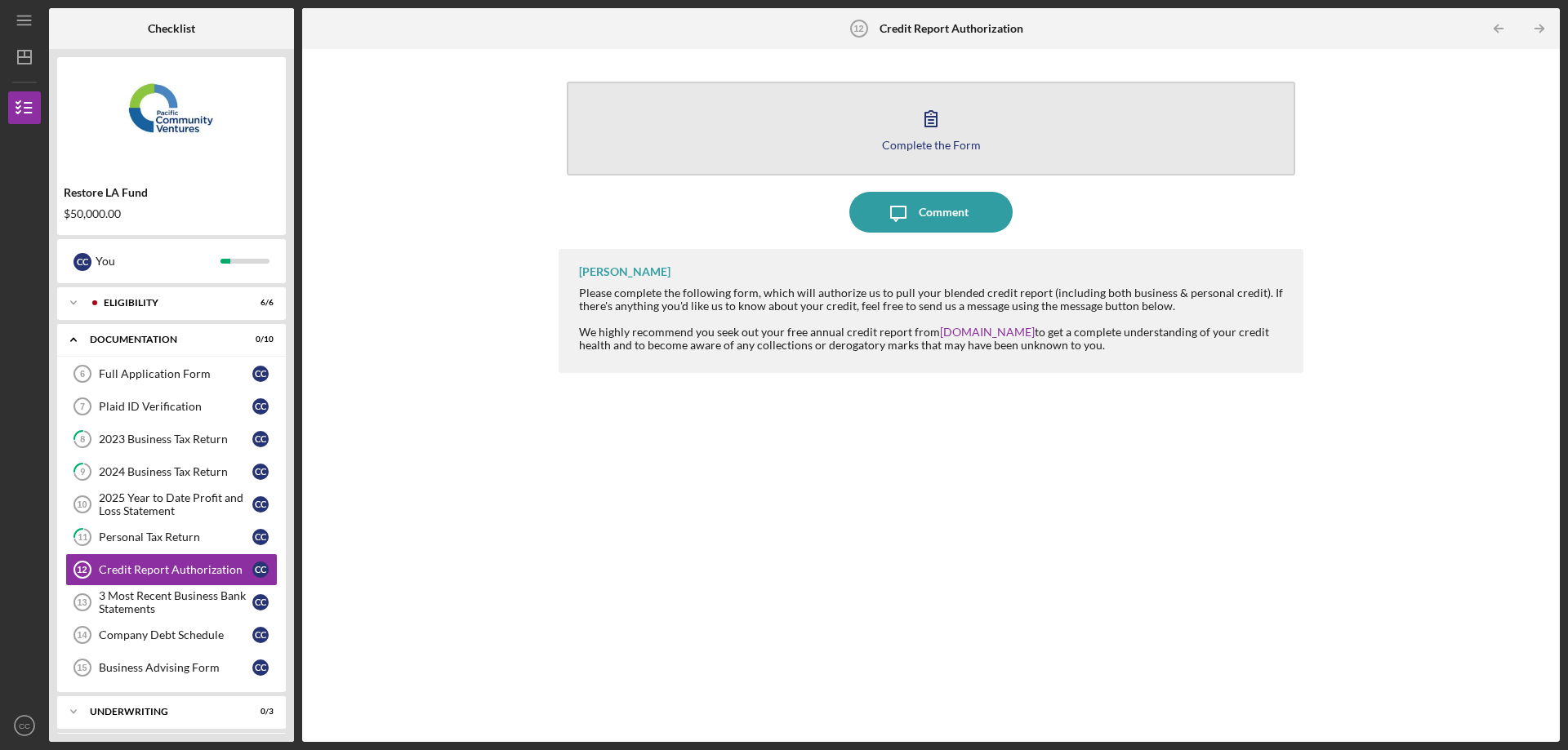
click at [978, 125] on button "Complete the Form Form" at bounding box center [931, 129] width 729 height 94
click at [950, 117] on icon "button" at bounding box center [931, 118] width 41 height 41
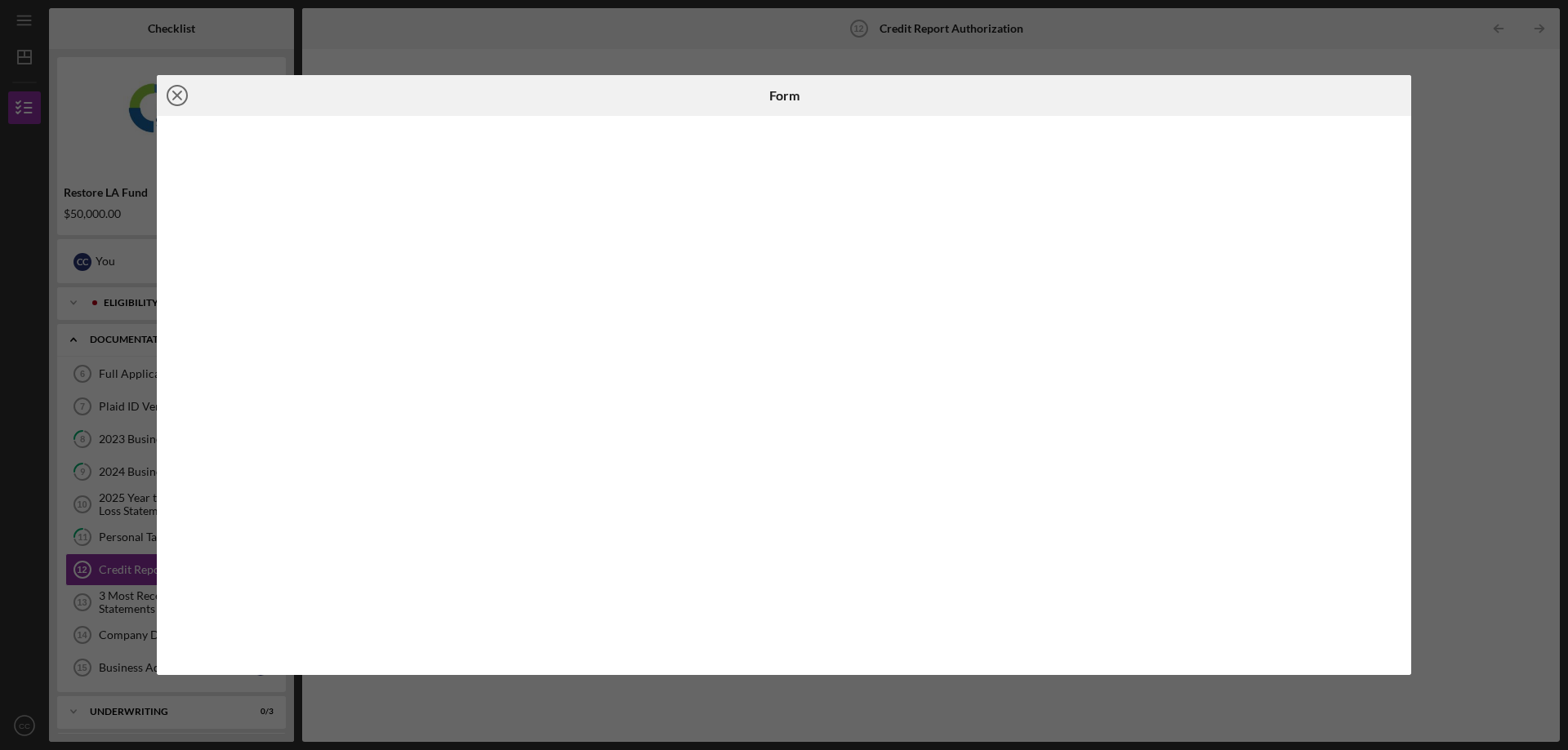
click at [175, 99] on line at bounding box center [177, 95] width 8 height 8
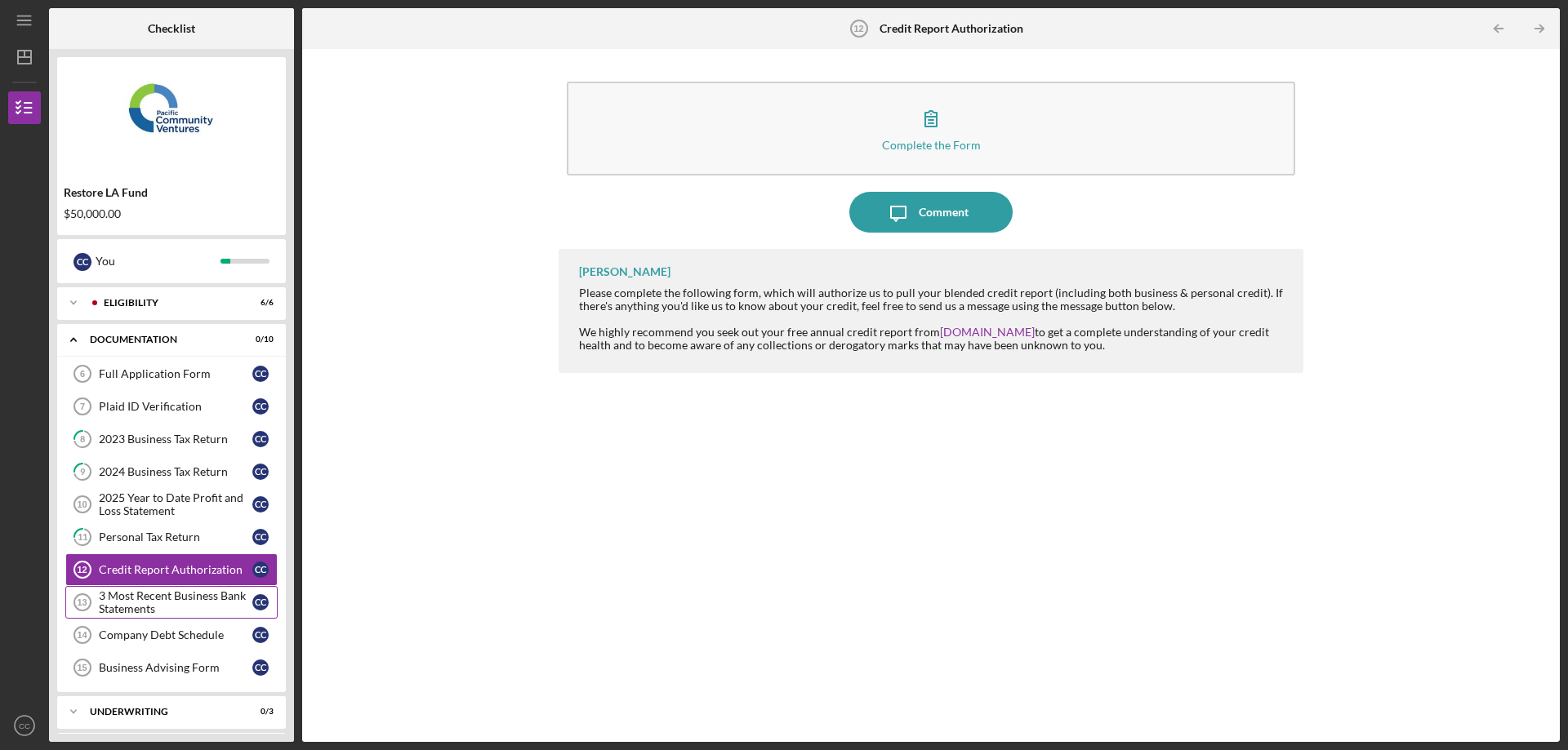
click at [200, 601] on div "3 Most Recent Business Bank Statements" at bounding box center [175, 602] width 153 height 26
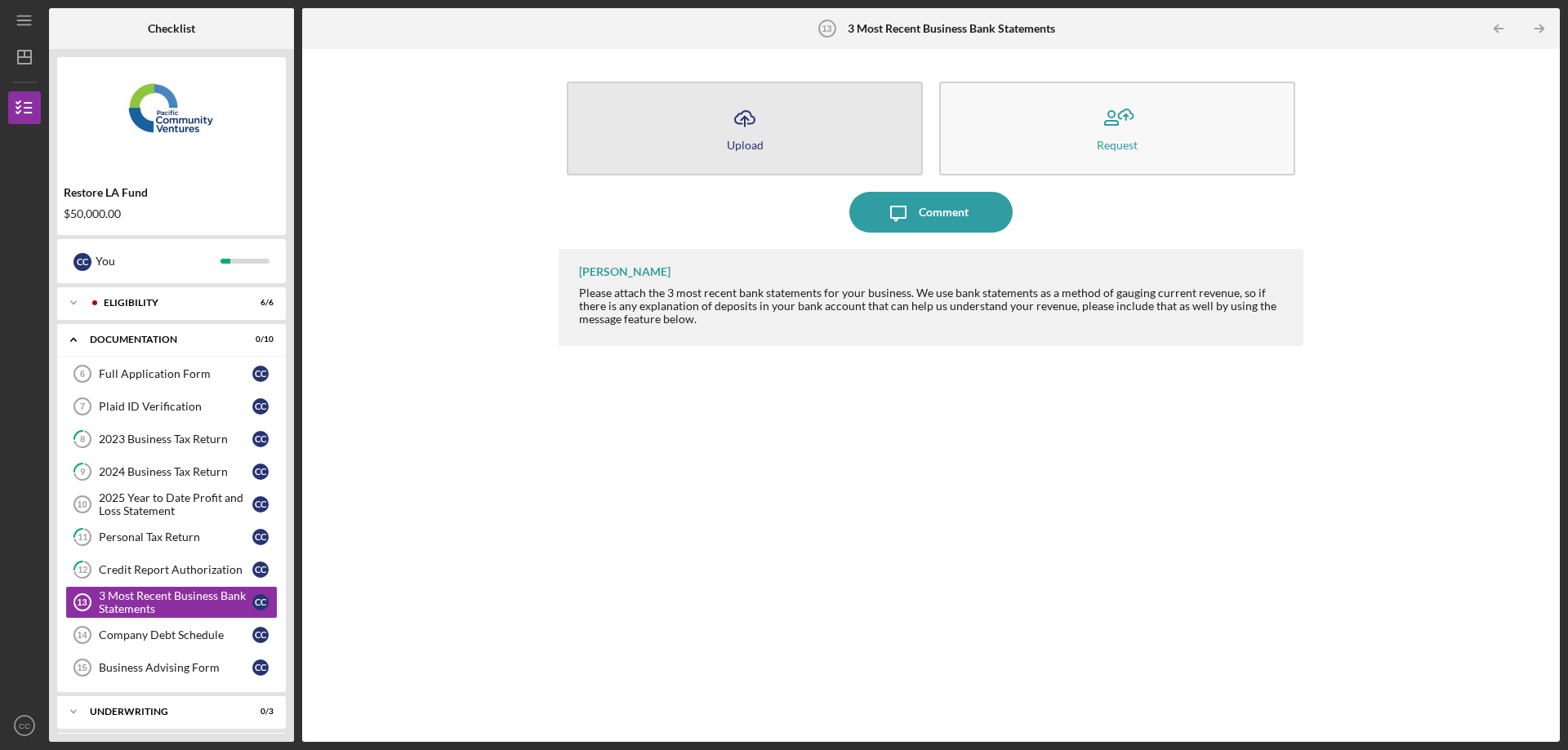
click at [786, 142] on button "Icon/Upload Upload" at bounding box center [745, 129] width 357 height 94
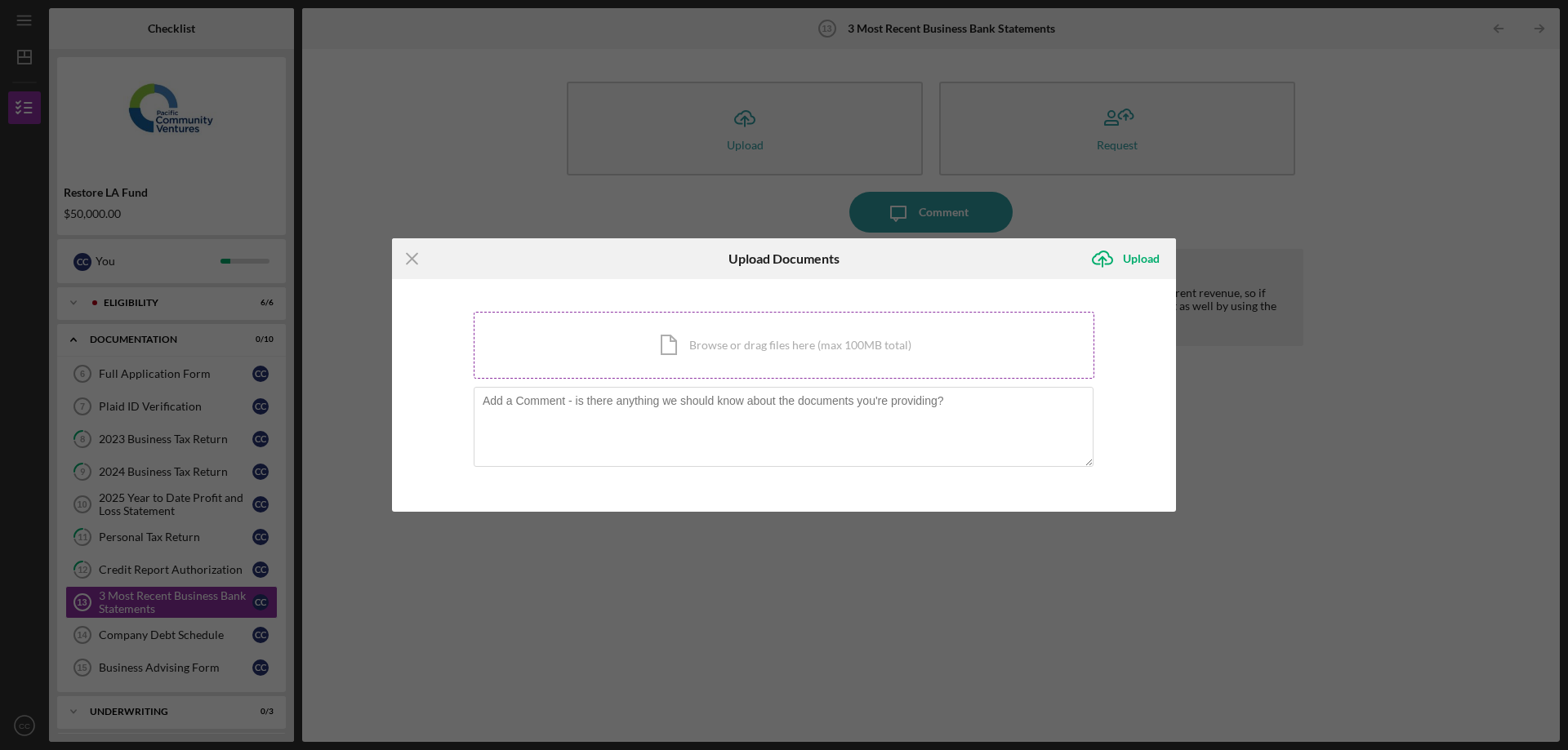
click at [867, 334] on div "Icon/Document Browse or drag files here (max 100MB total) Tap to choose files o…" at bounding box center [784, 346] width 621 height 67
click at [778, 340] on div "Icon/Document Browse or drag files here (max 100MB total) Tap to choose files o…" at bounding box center [784, 346] width 621 height 67
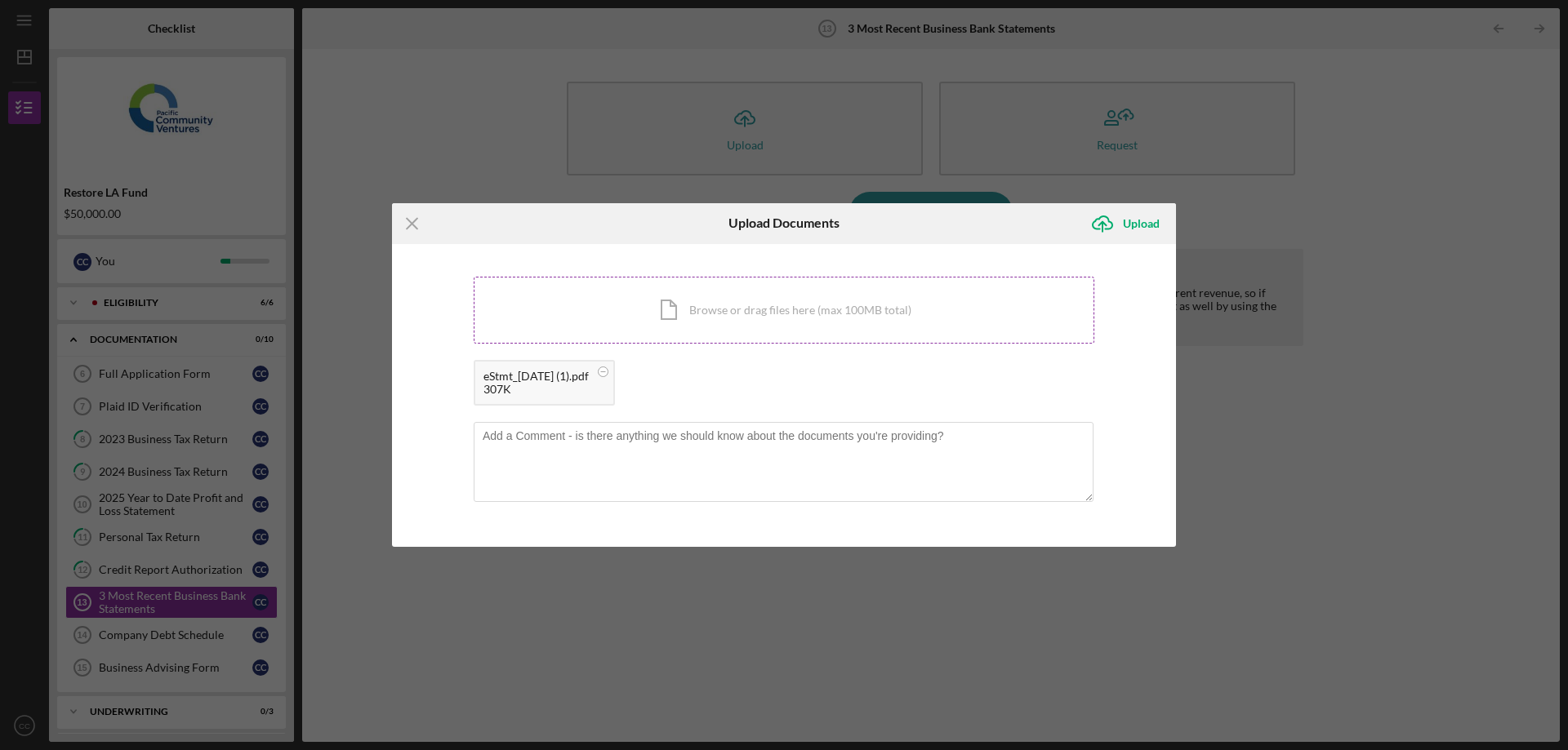
click at [730, 315] on div "Icon/Document Browse or drag files here (max 100MB total) Tap to choose files o…" at bounding box center [784, 310] width 621 height 67
click at [876, 304] on div "Icon/Document Browse or drag files here (max 100MB total) Tap to choose files o…" at bounding box center [784, 310] width 621 height 67
click at [1132, 224] on div "Upload" at bounding box center [1142, 224] width 37 height 33
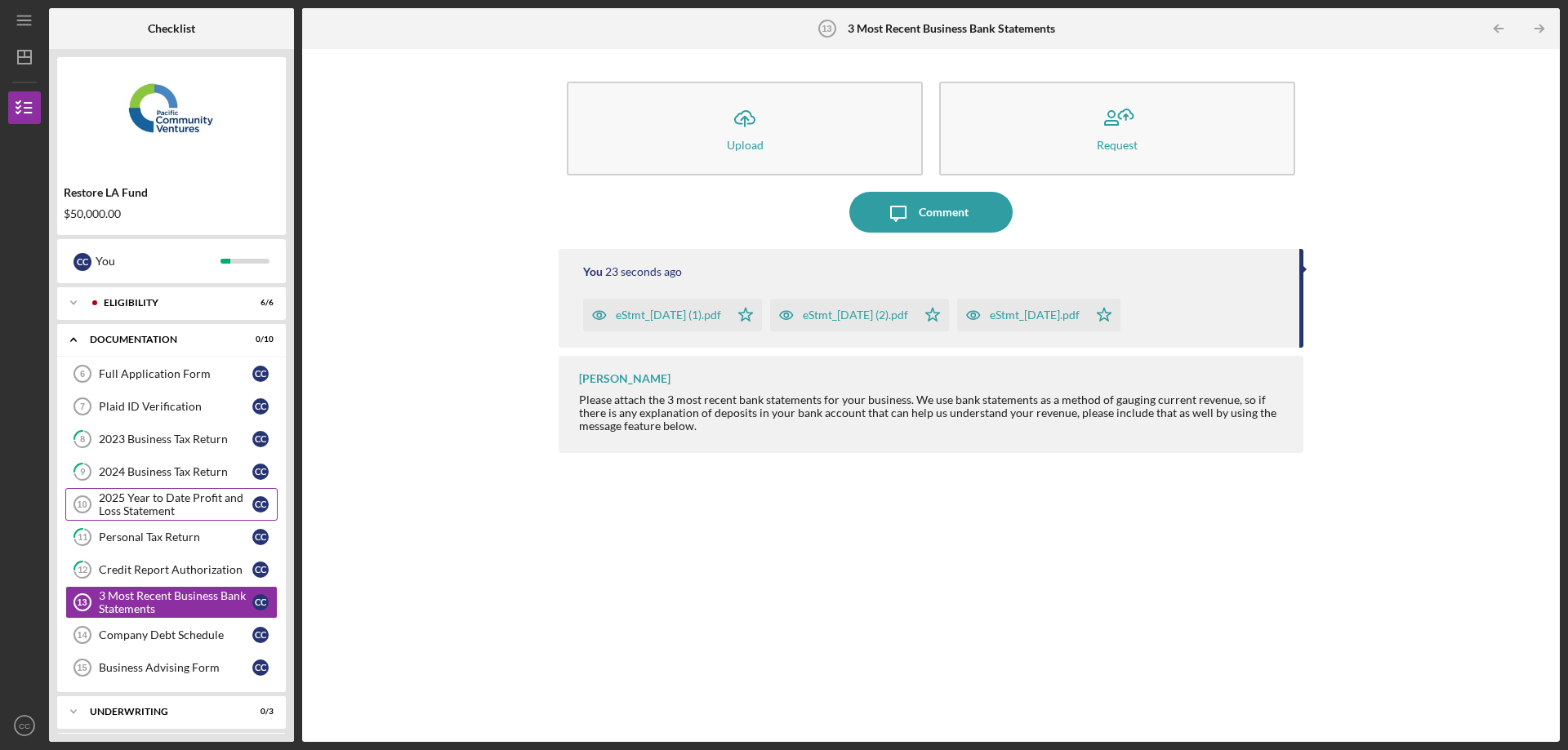
click at [188, 504] on div "2025 Year to Date Profit and Loss Statement" at bounding box center [175, 504] width 153 height 26
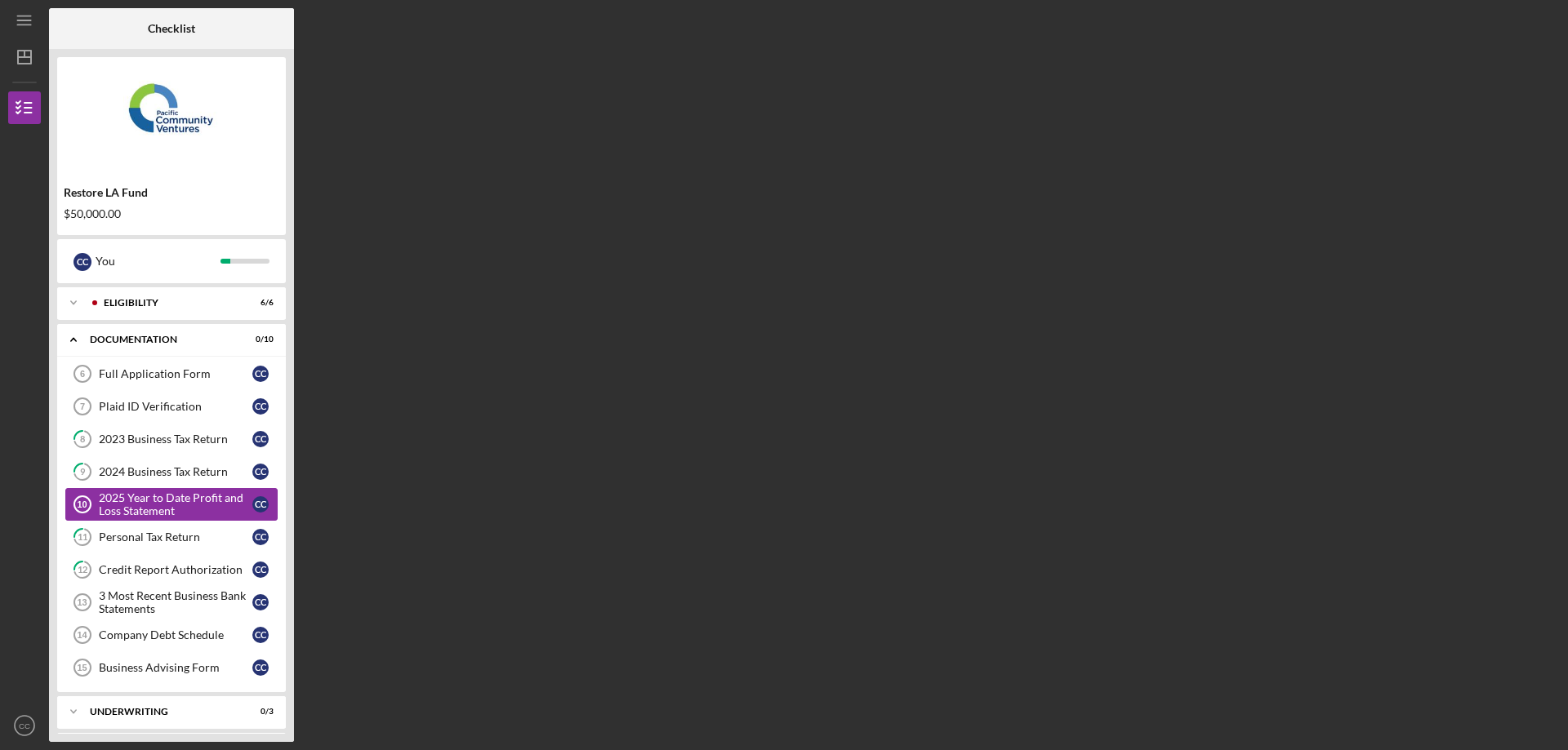
click at [188, 504] on div "2025 Year to Date Profit and Loss Statement" at bounding box center [175, 504] width 153 height 26
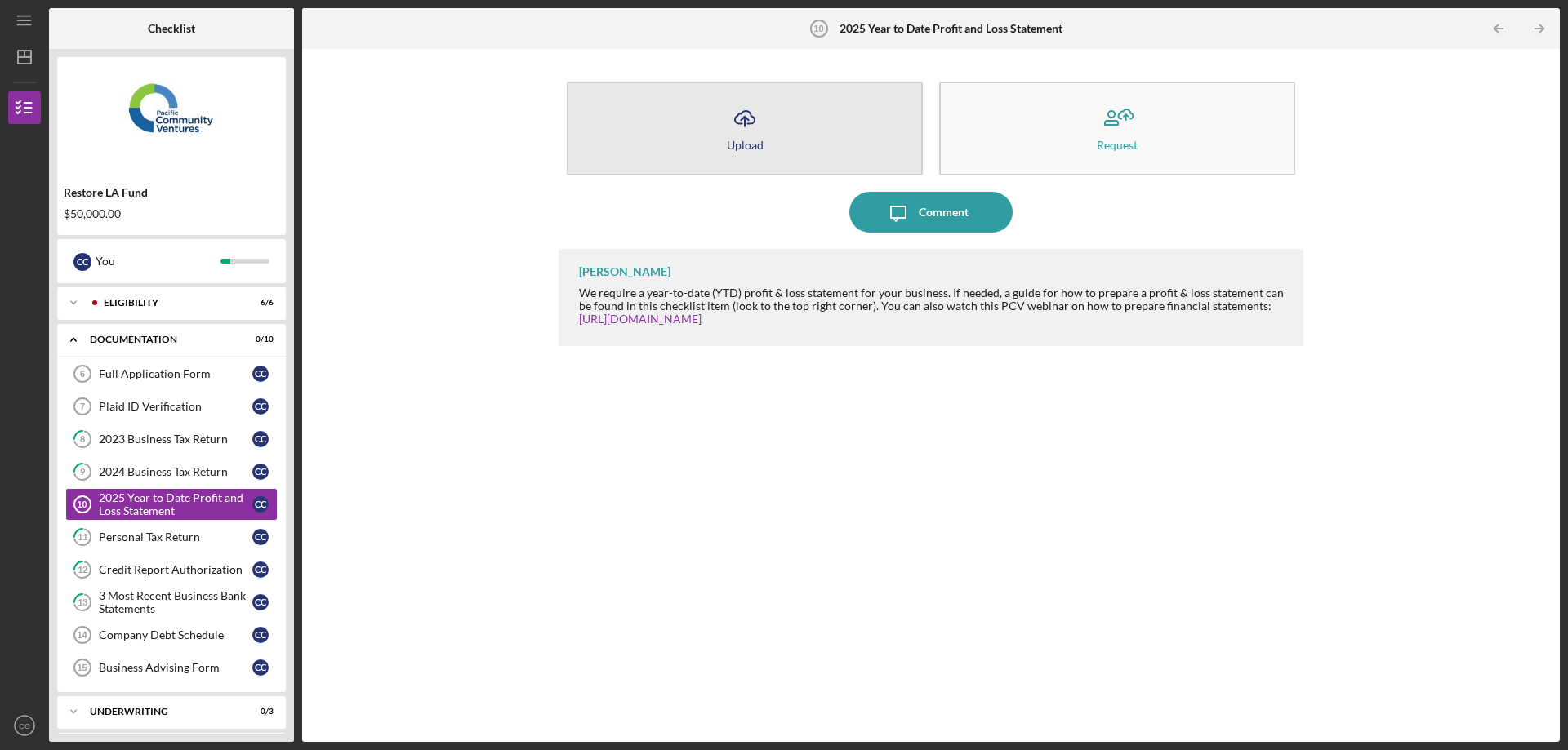
click at [811, 149] on button "Icon/Upload Upload" at bounding box center [745, 129] width 357 height 94
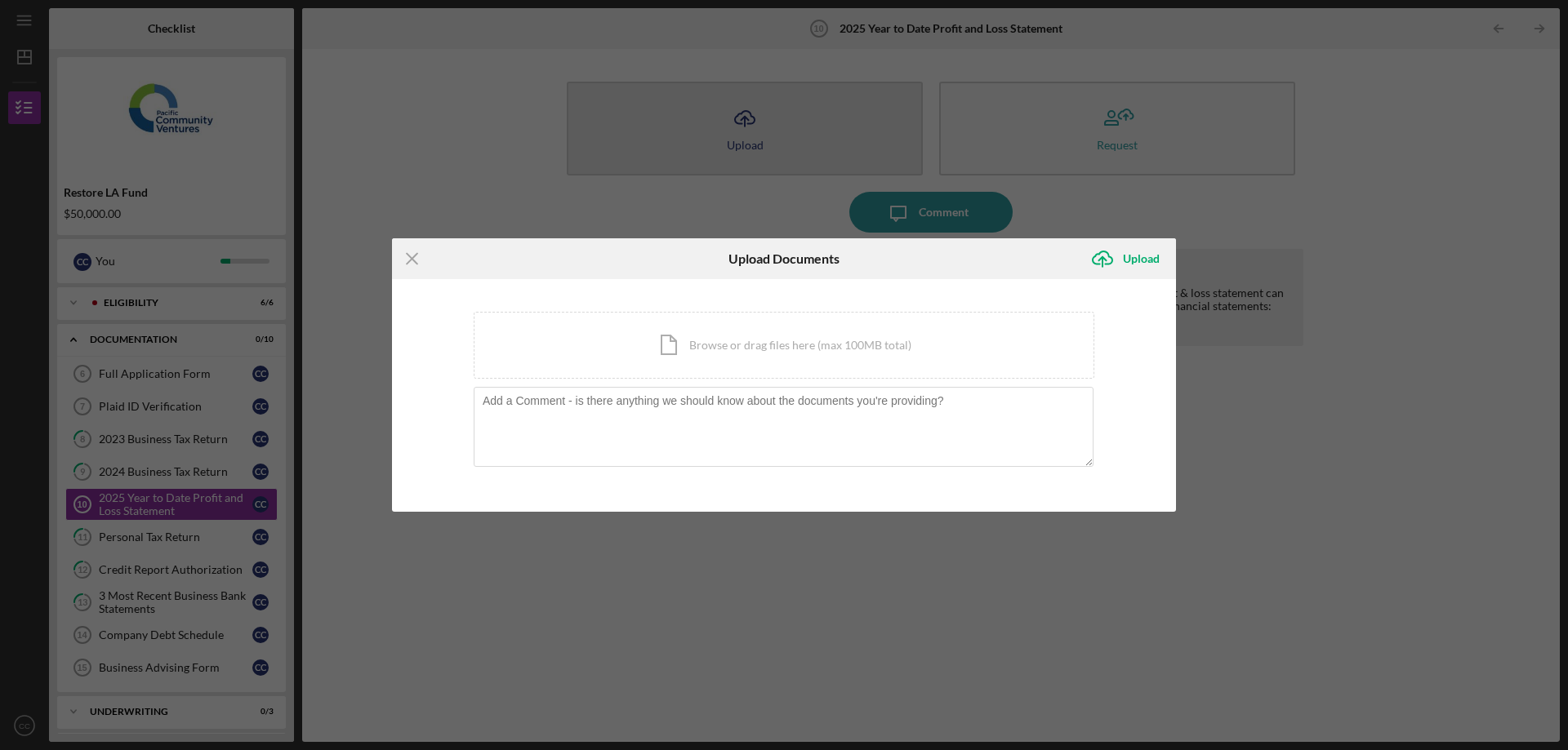
click at [811, 149] on body "Icon/Menu 2025 Year to Date Profit and Loss Statement 10 2025 Year to Date Prof…" at bounding box center [784, 375] width 1568 height 750
click at [895, 351] on div "Icon/Document Browse or drag files here (max 100MB total) Tap to choose files o…" at bounding box center [784, 346] width 621 height 67
click at [414, 258] on line at bounding box center [412, 258] width 11 height 11
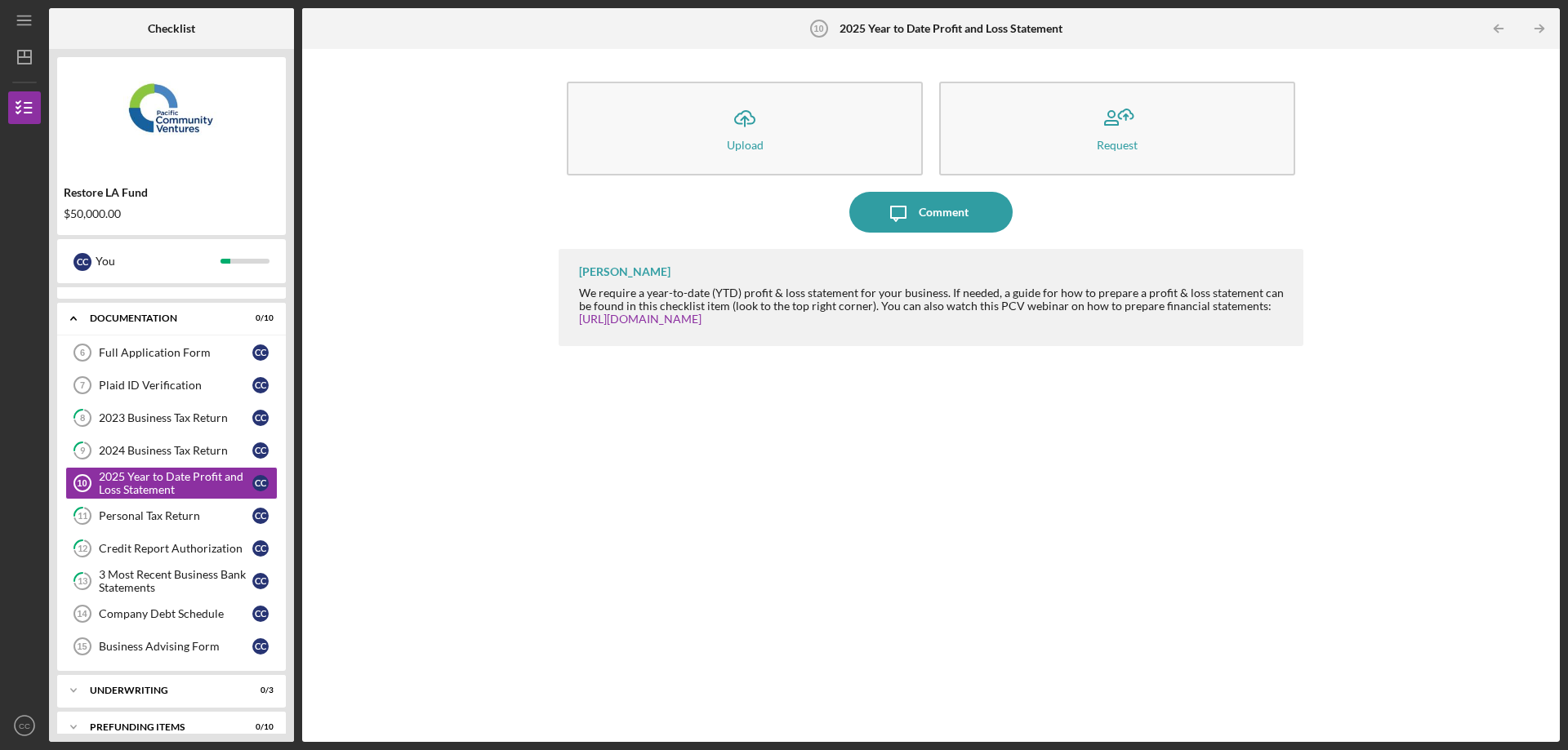
scroll to position [40, 0]
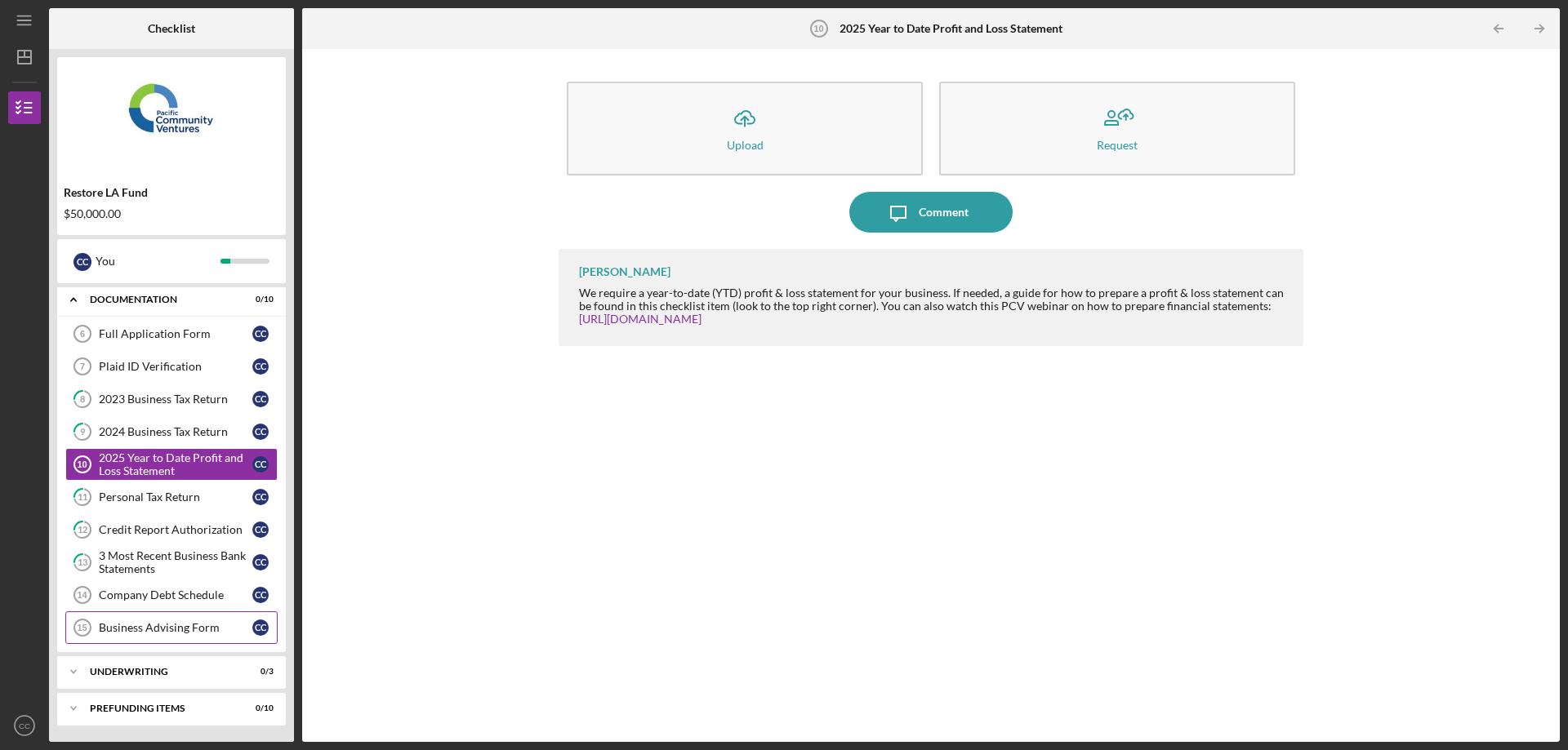
click at [188, 634] on div "Business Advising Form" at bounding box center [175, 628] width 153 height 13
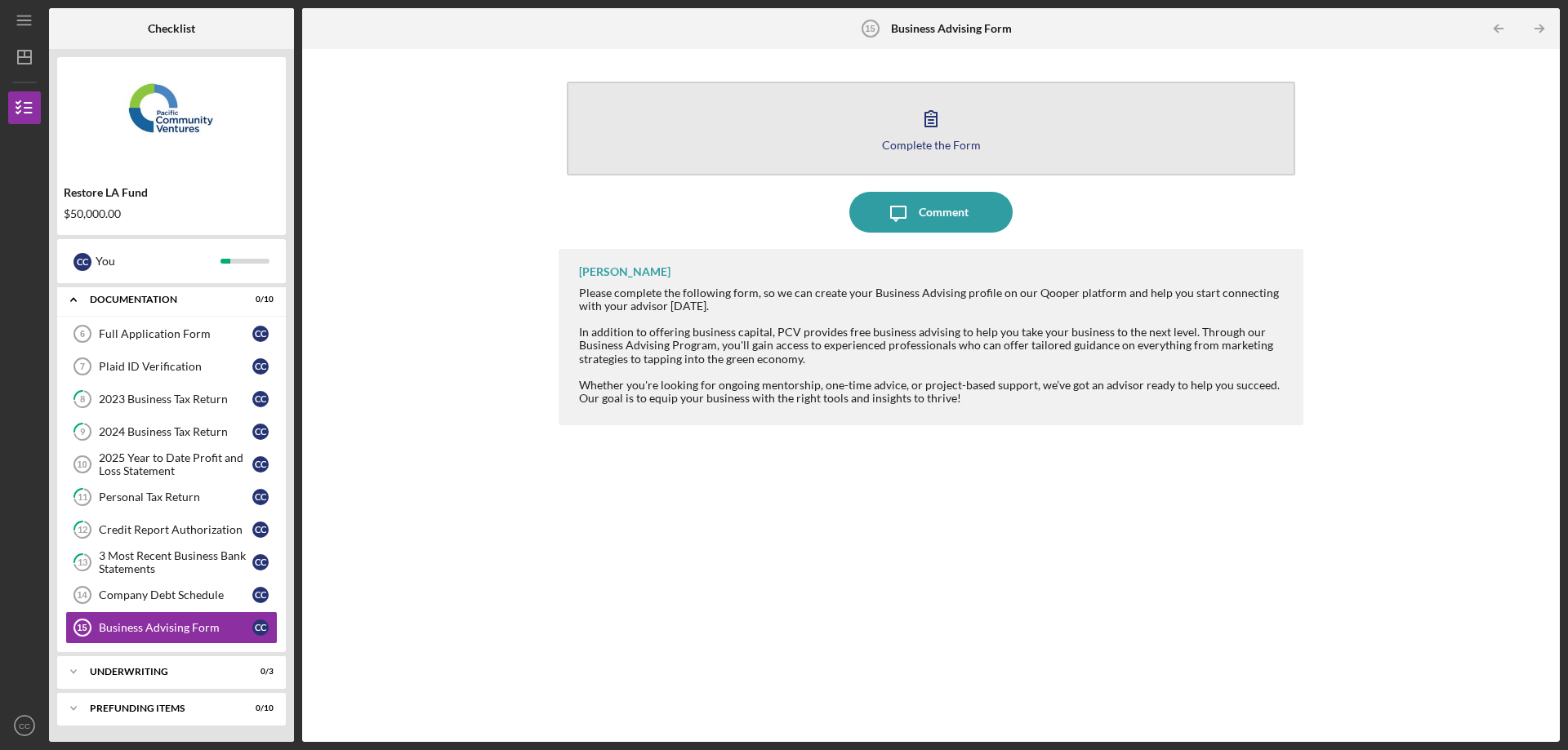
click at [955, 128] on button "Complete the Form Form" at bounding box center [931, 129] width 729 height 94
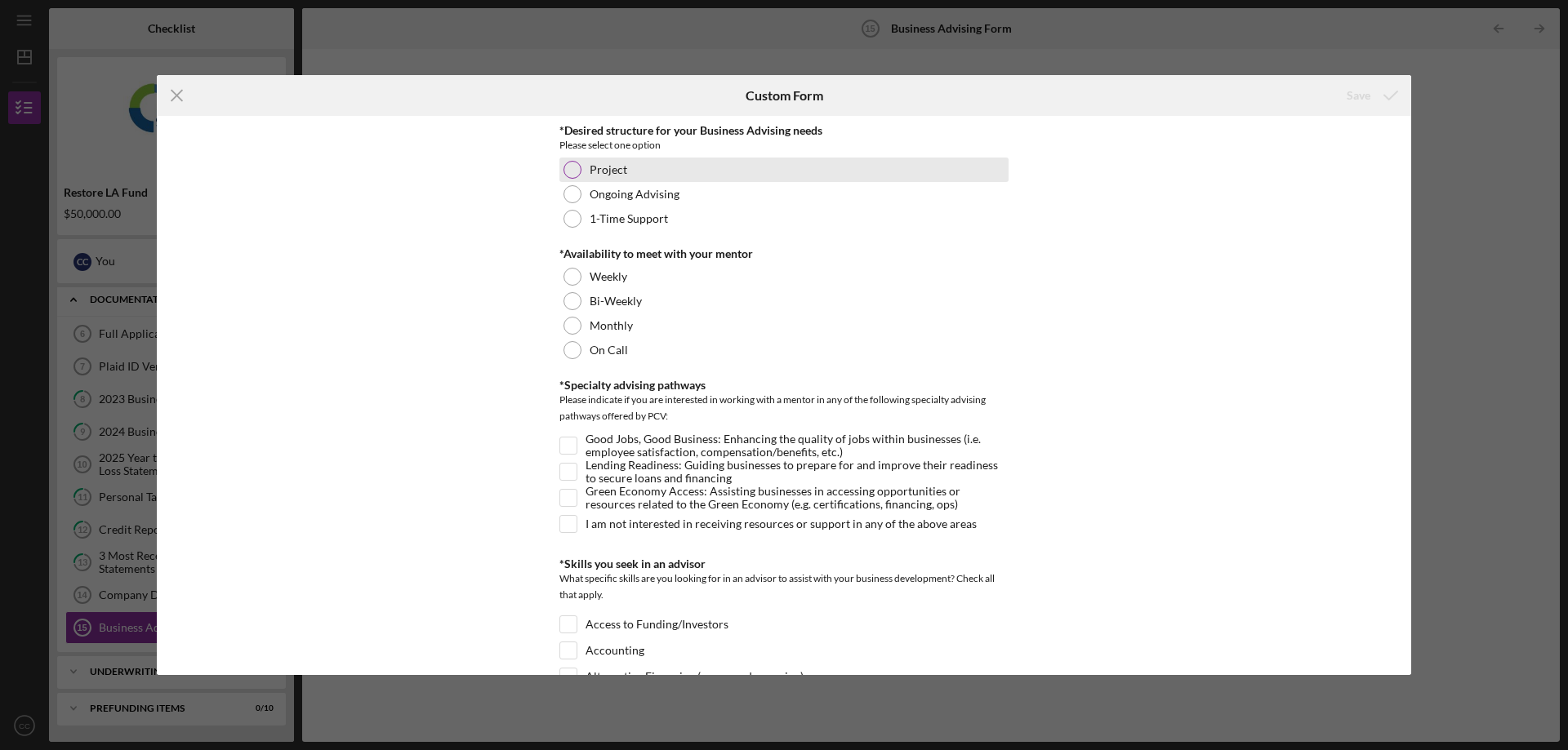
click at [572, 166] on div at bounding box center [573, 170] width 18 height 18
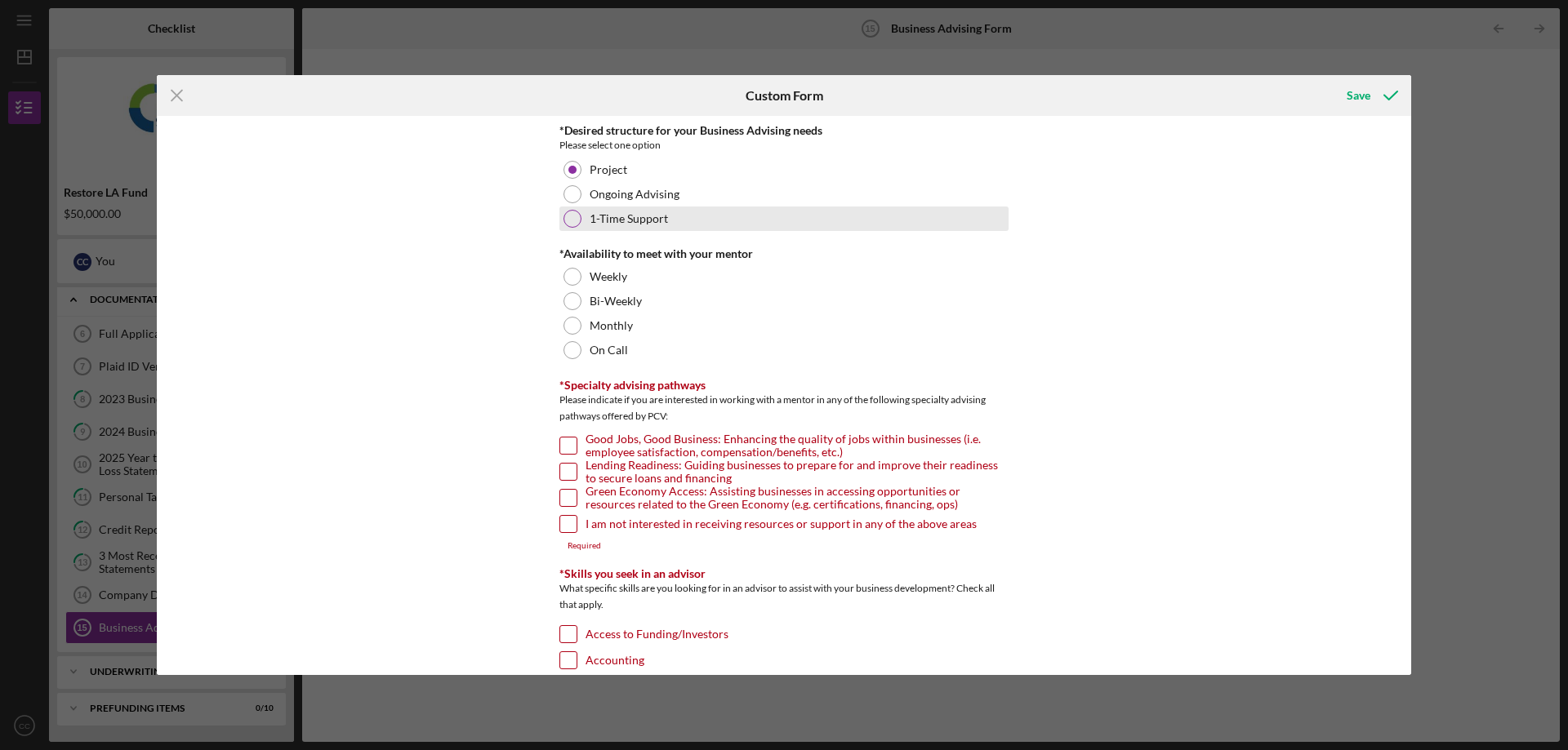
click at [567, 213] on div at bounding box center [573, 219] width 18 height 18
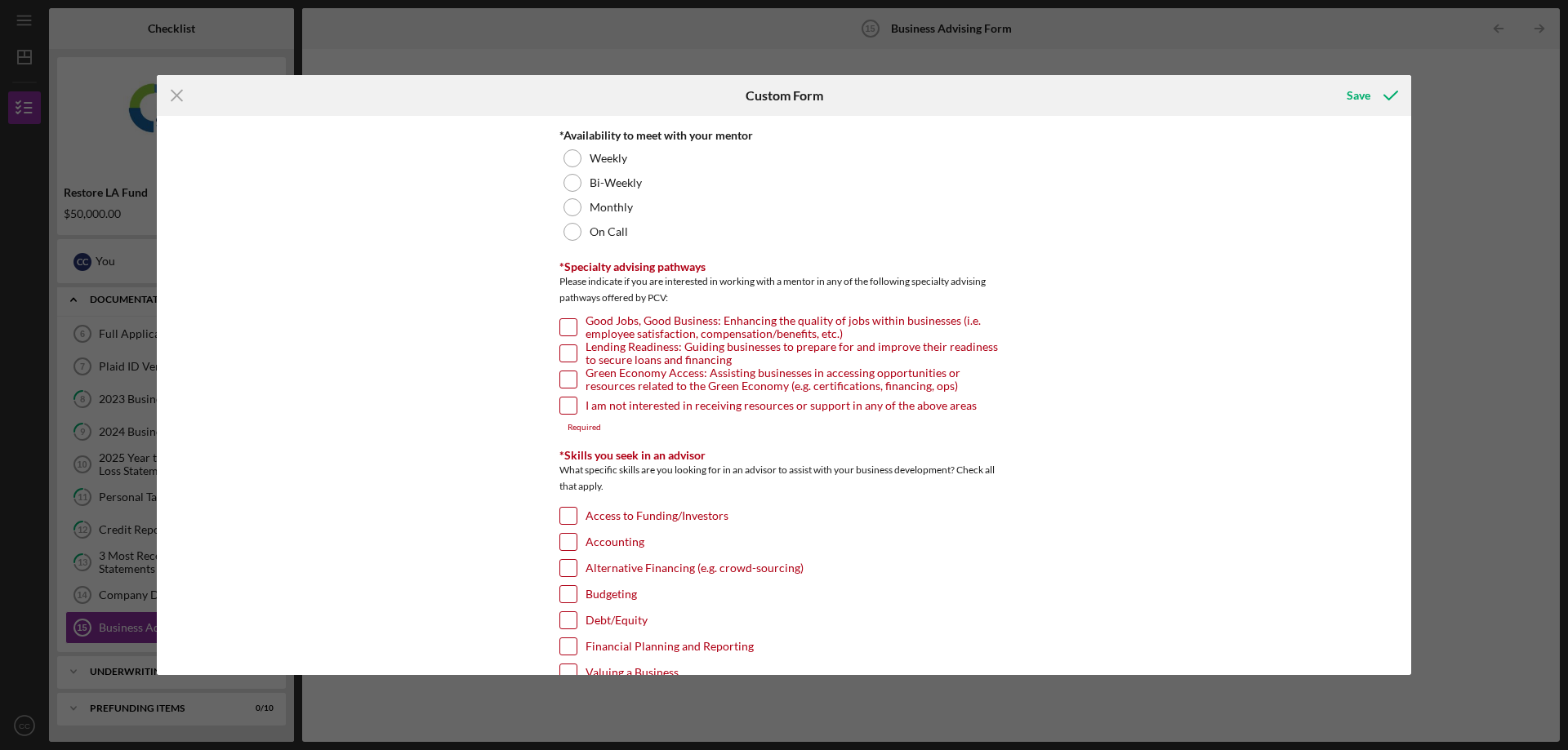
scroll to position [82, 0]
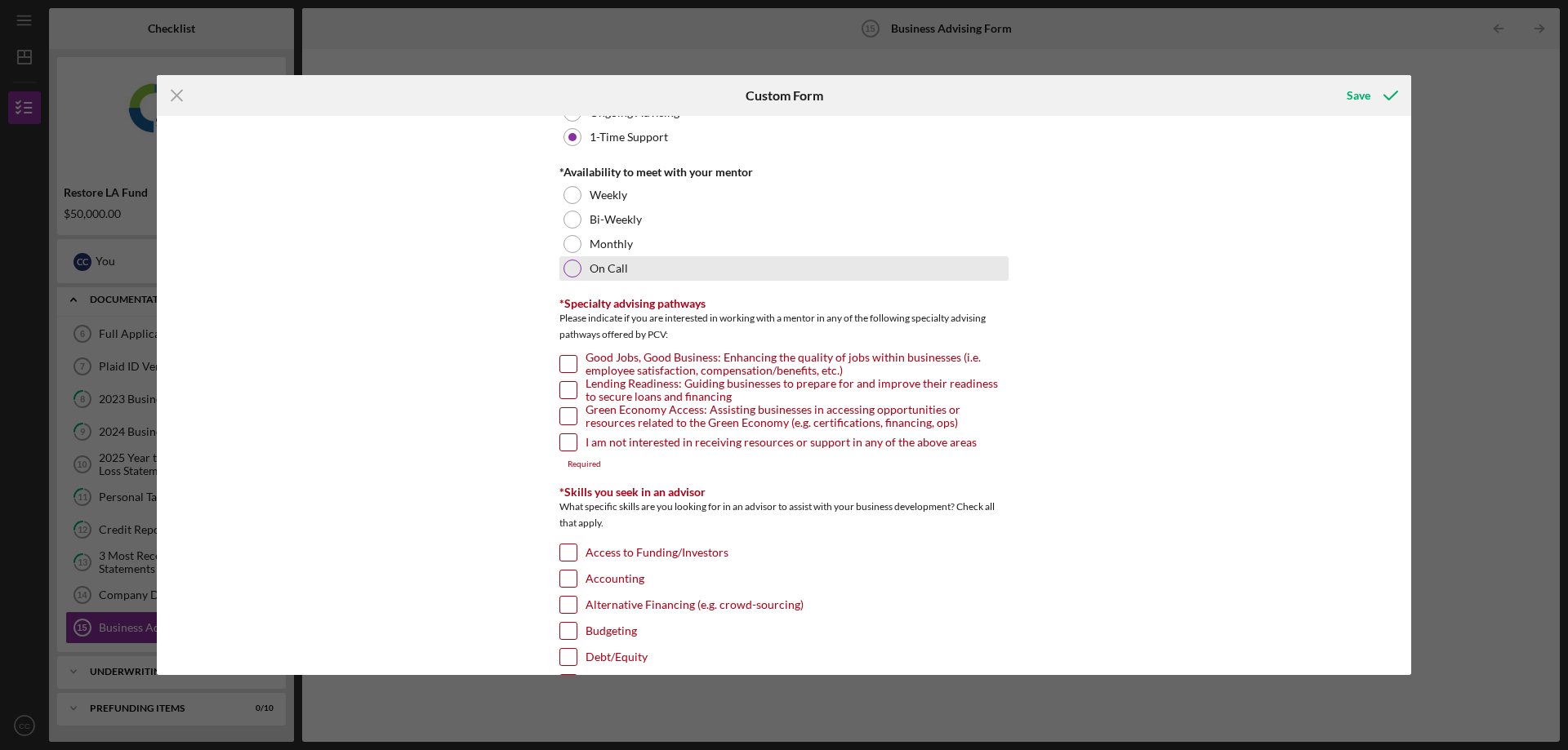
click at [566, 271] on div at bounding box center [573, 268] width 18 height 18
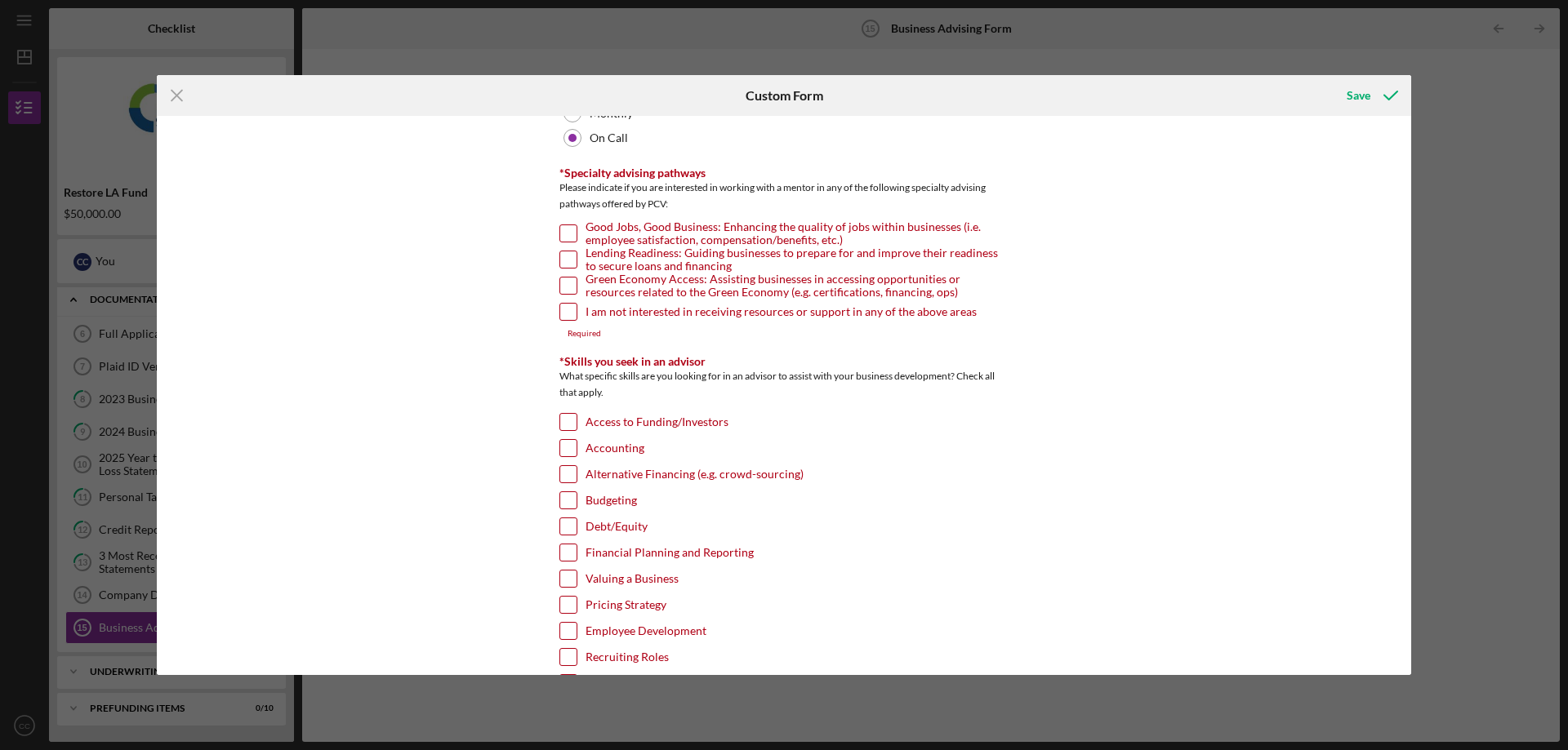
scroll to position [245, 0]
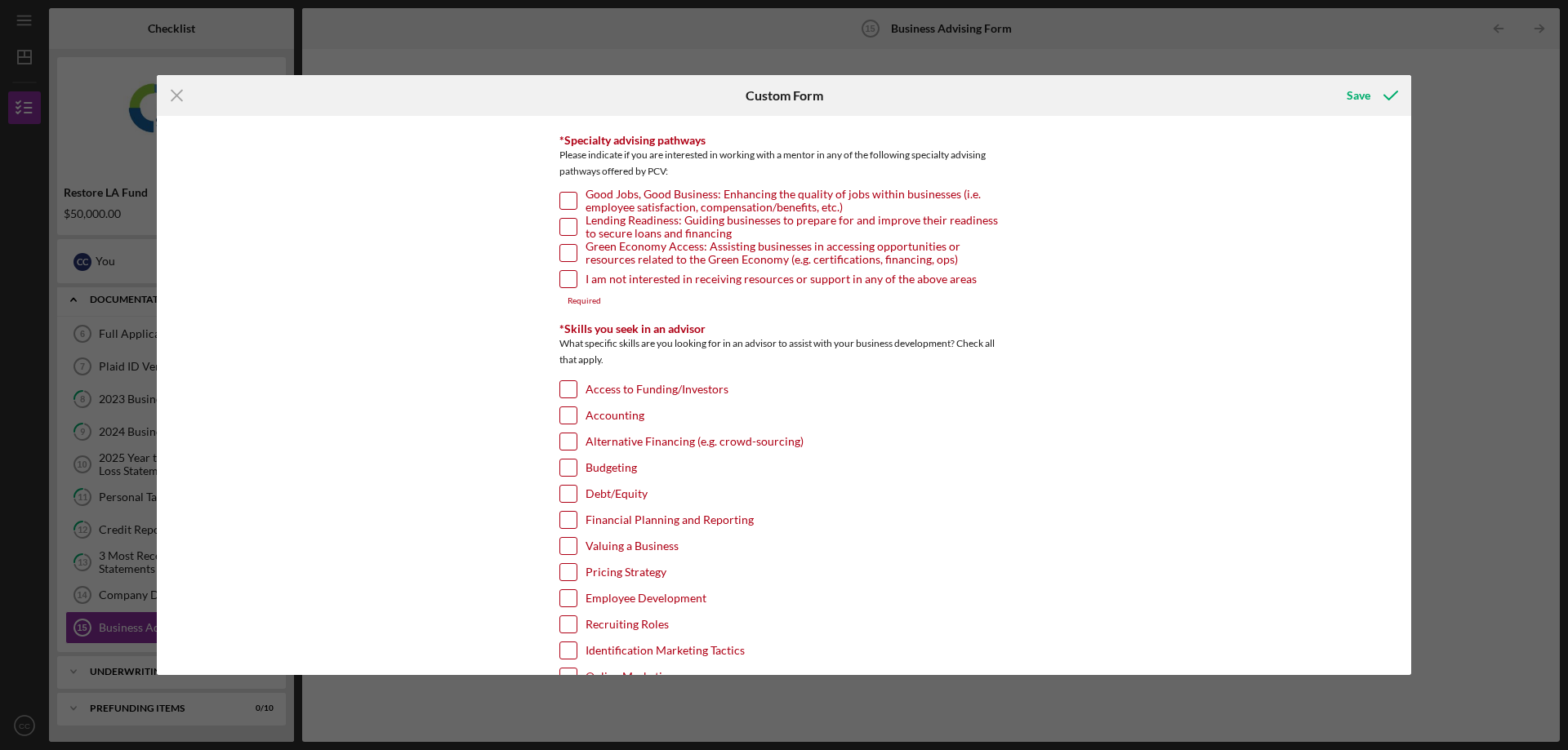
click at [561, 282] on input "I am not interested in receiving resources or support in any of the above areas" at bounding box center [569, 279] width 16 height 16
checkbox input "true"
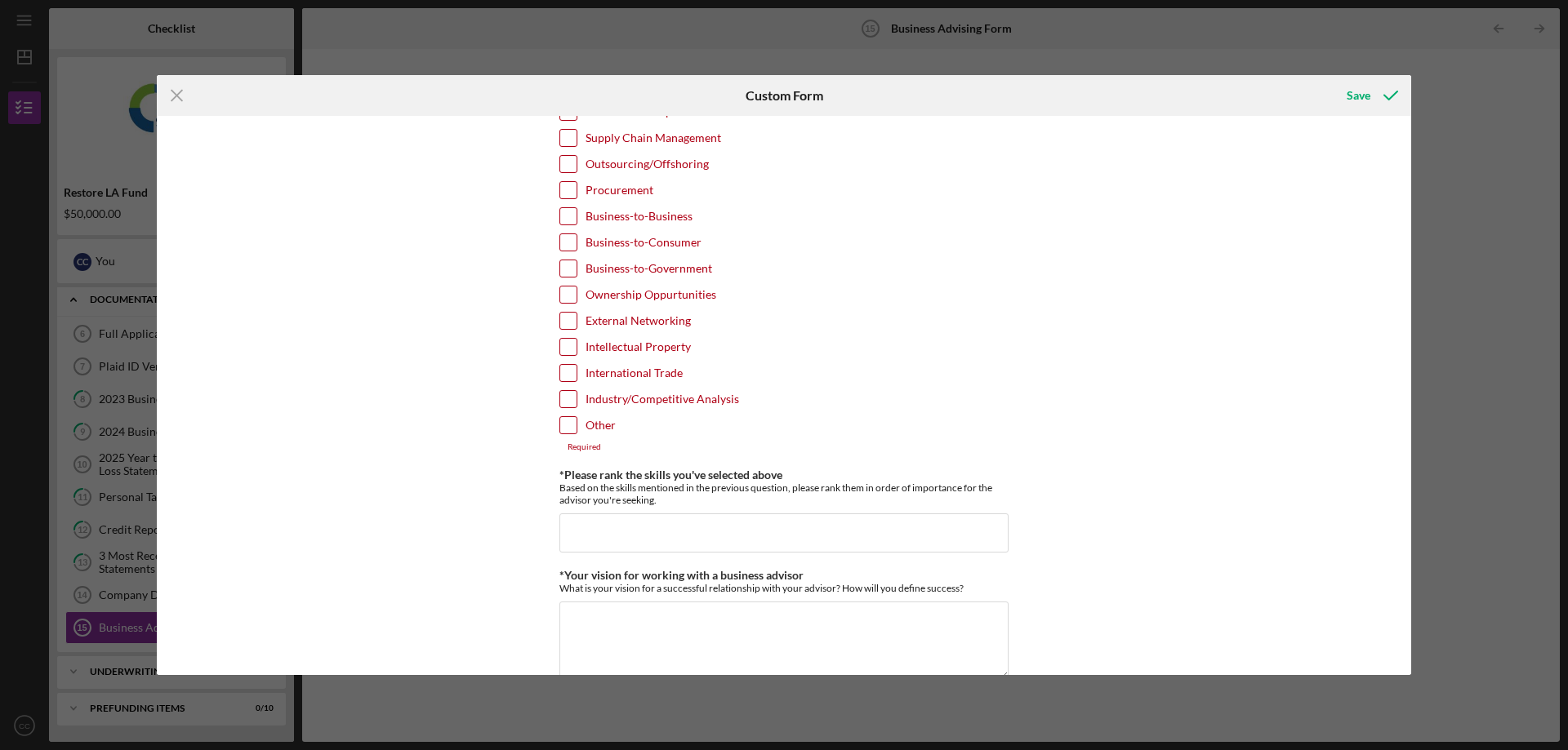
scroll to position [979, 0]
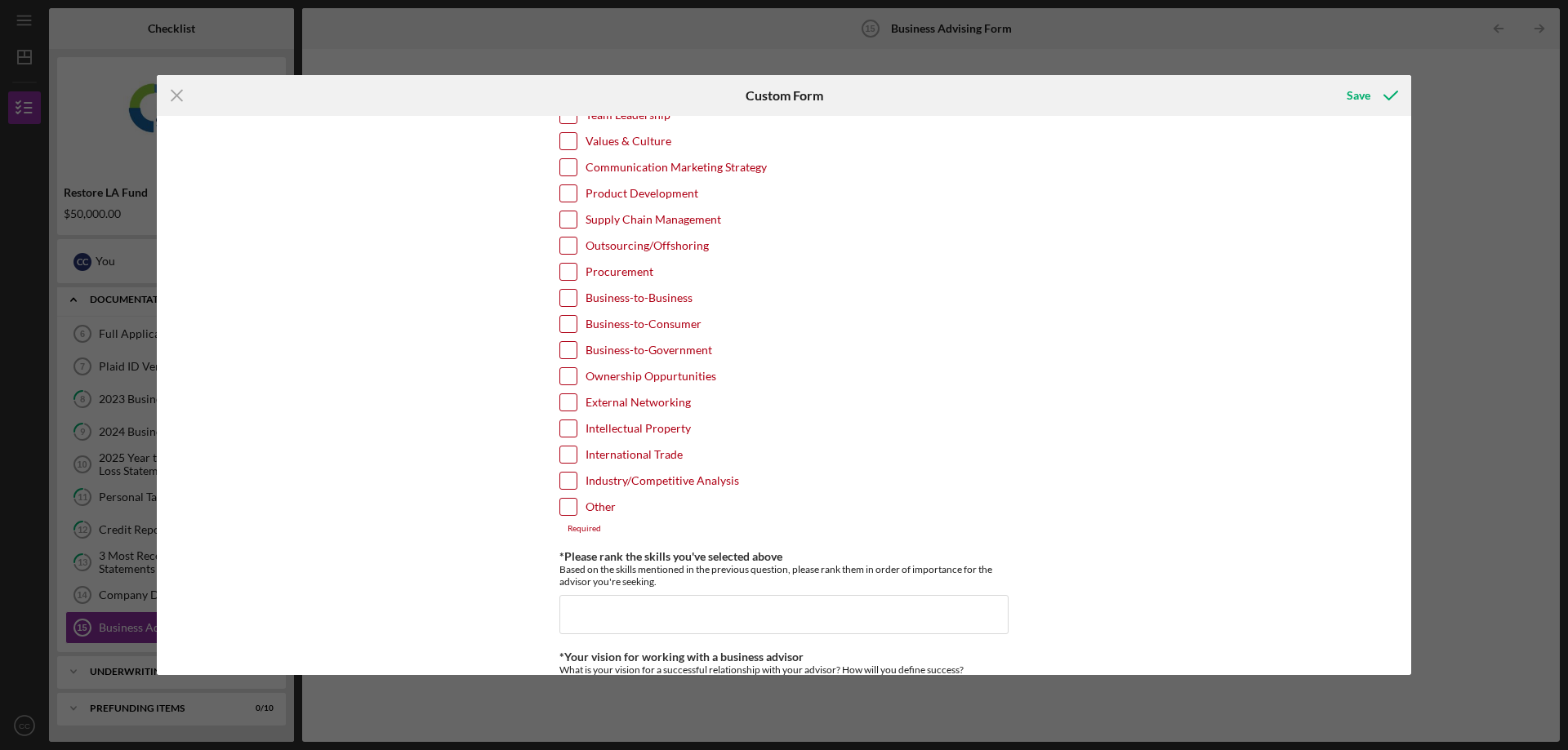
click at [568, 291] on input "Business-to-Business" at bounding box center [569, 298] width 16 height 16
checkbox input "true"
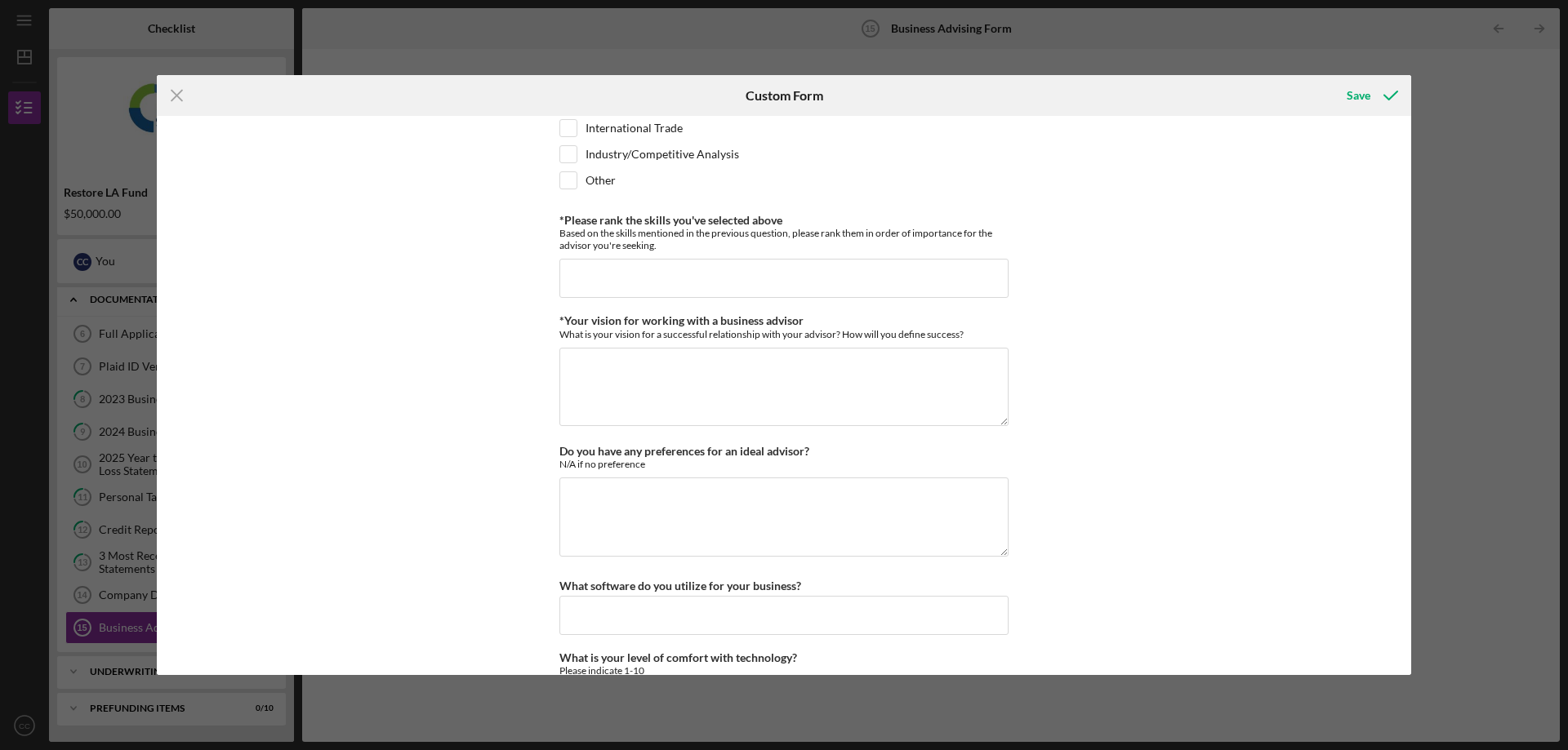
scroll to position [1379, 0]
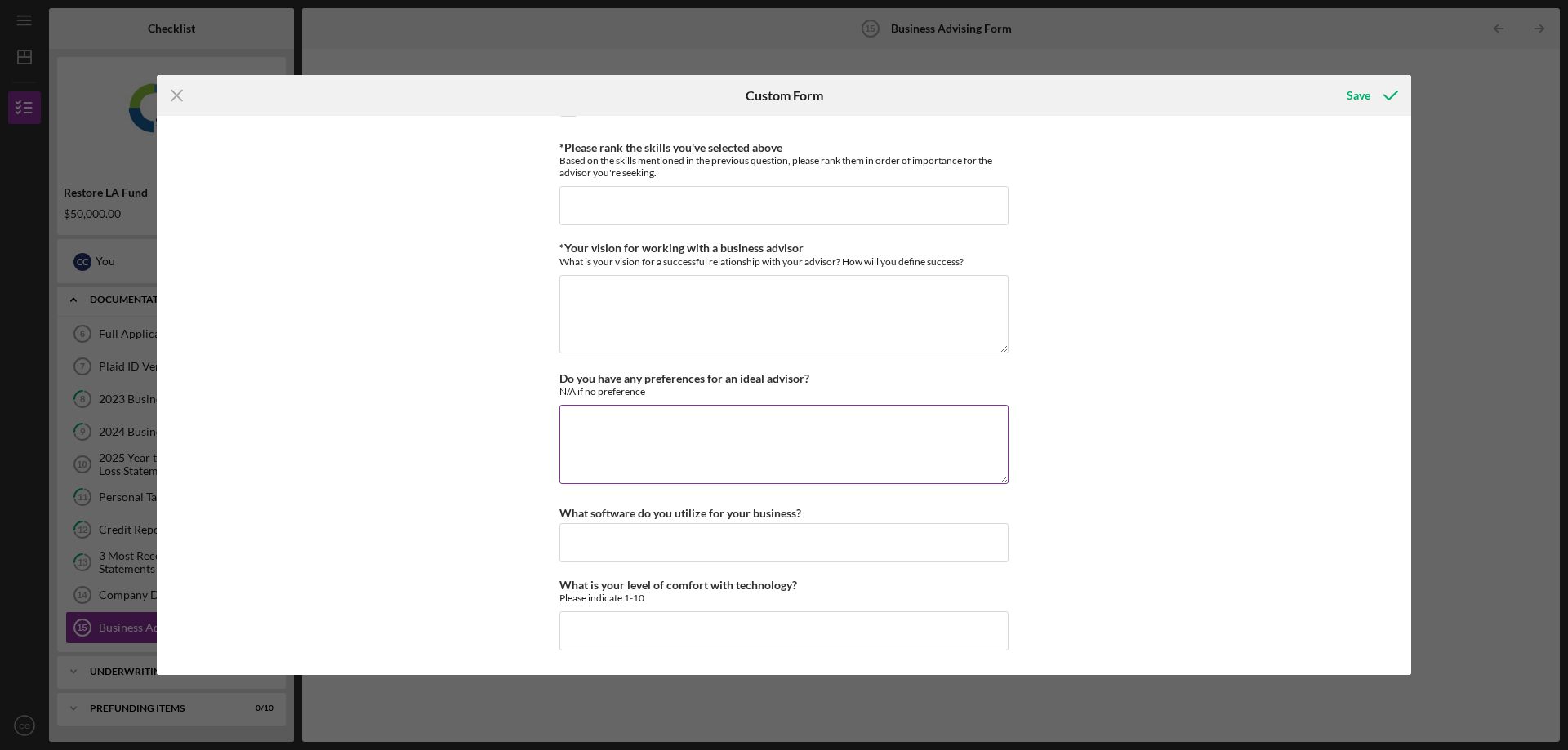
click at [767, 430] on textarea "Do you have any preferences for an ideal advisor?" at bounding box center [784, 444] width 449 height 78
type textarea "n/a"
click at [804, 551] on input "What software do you utilize for your business?" at bounding box center [784, 542] width 449 height 39
type input "Excel"
click at [822, 624] on input "What is your level of comfort with technology?" at bounding box center [784, 630] width 449 height 39
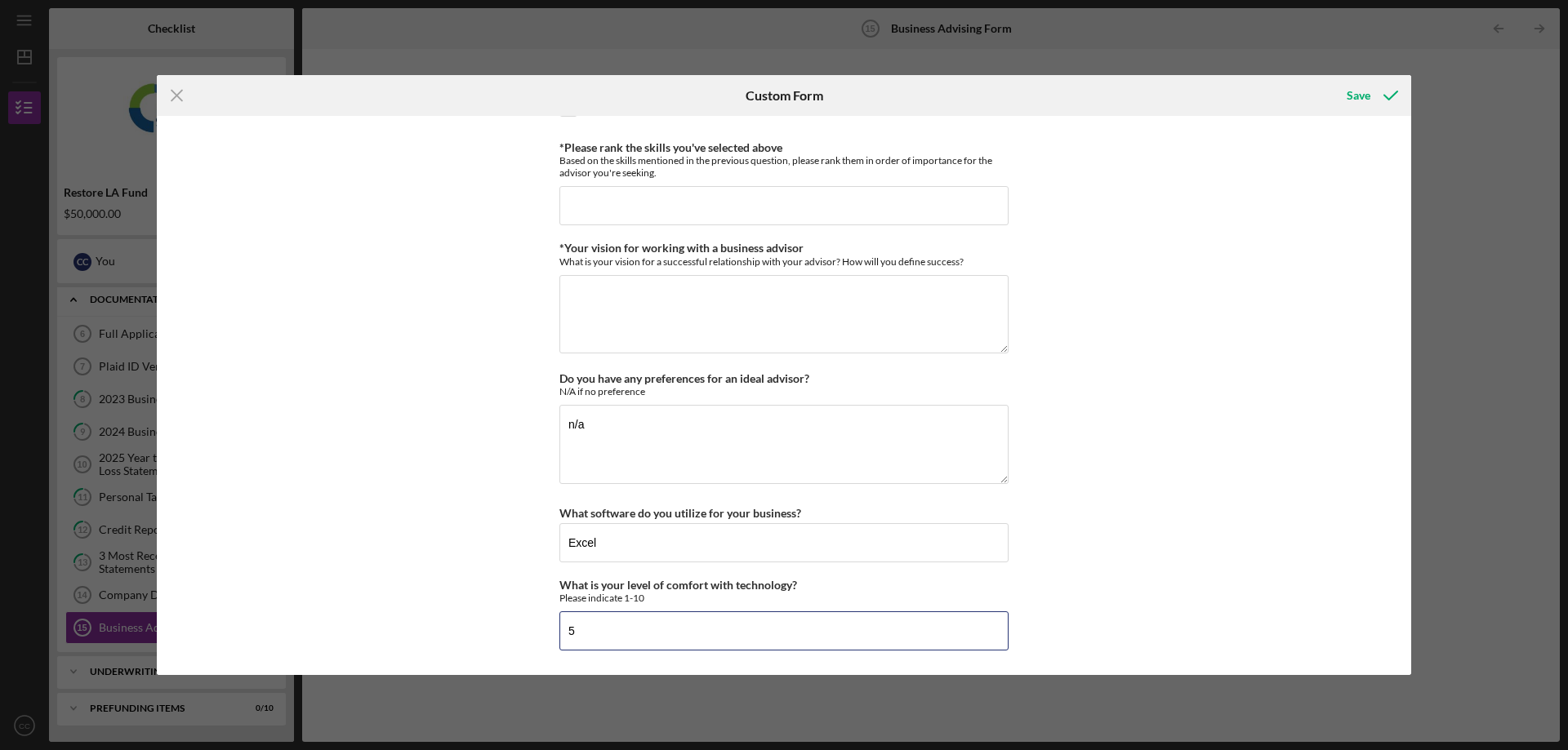
type input "5"
click at [1096, 496] on div "*Desired structure for your Business Advising needs Please select one option Pr…" at bounding box center [784, 395] width 1255 height 560
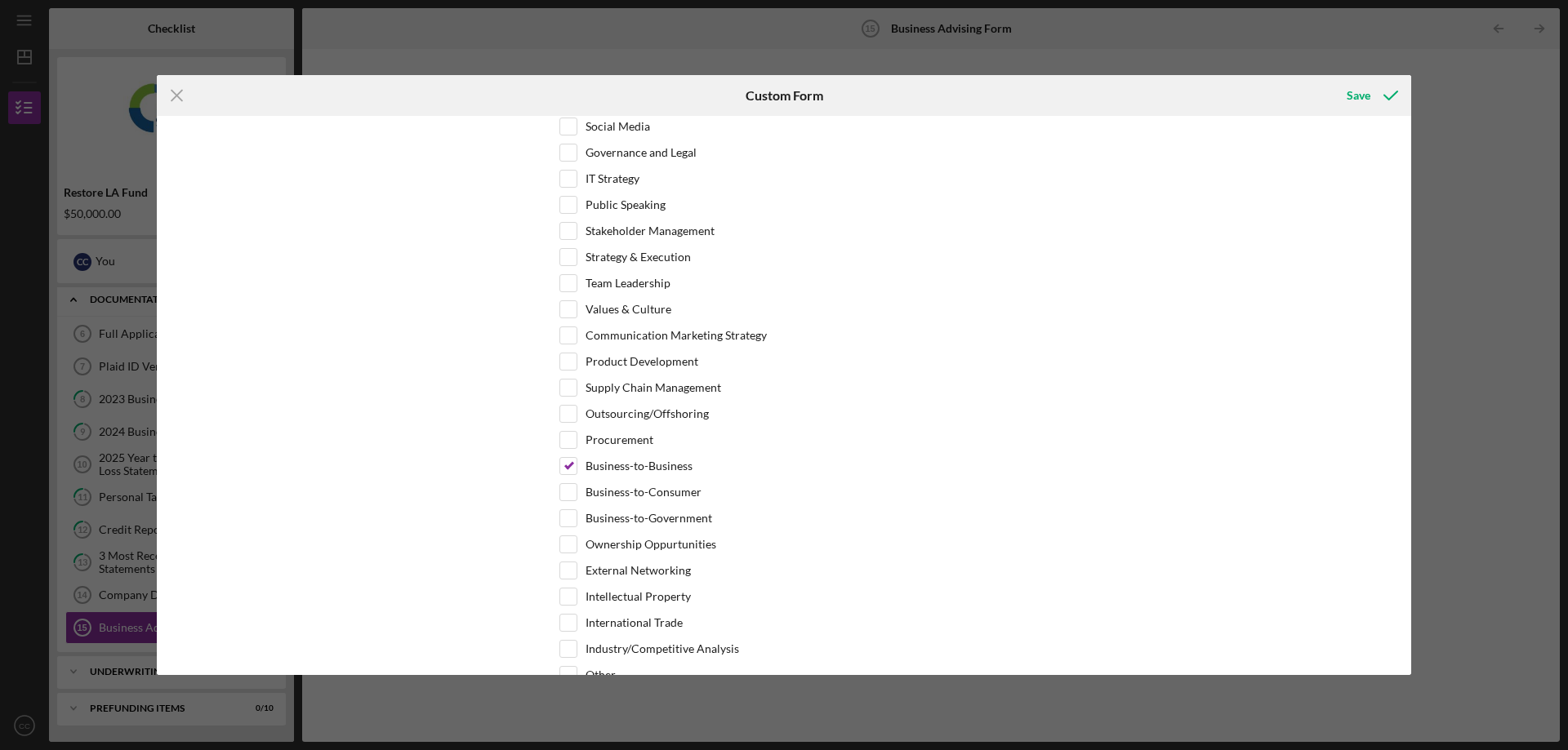
scroll to position [807, 0]
click at [1350, 95] on div "Save" at bounding box center [1359, 95] width 24 height 33
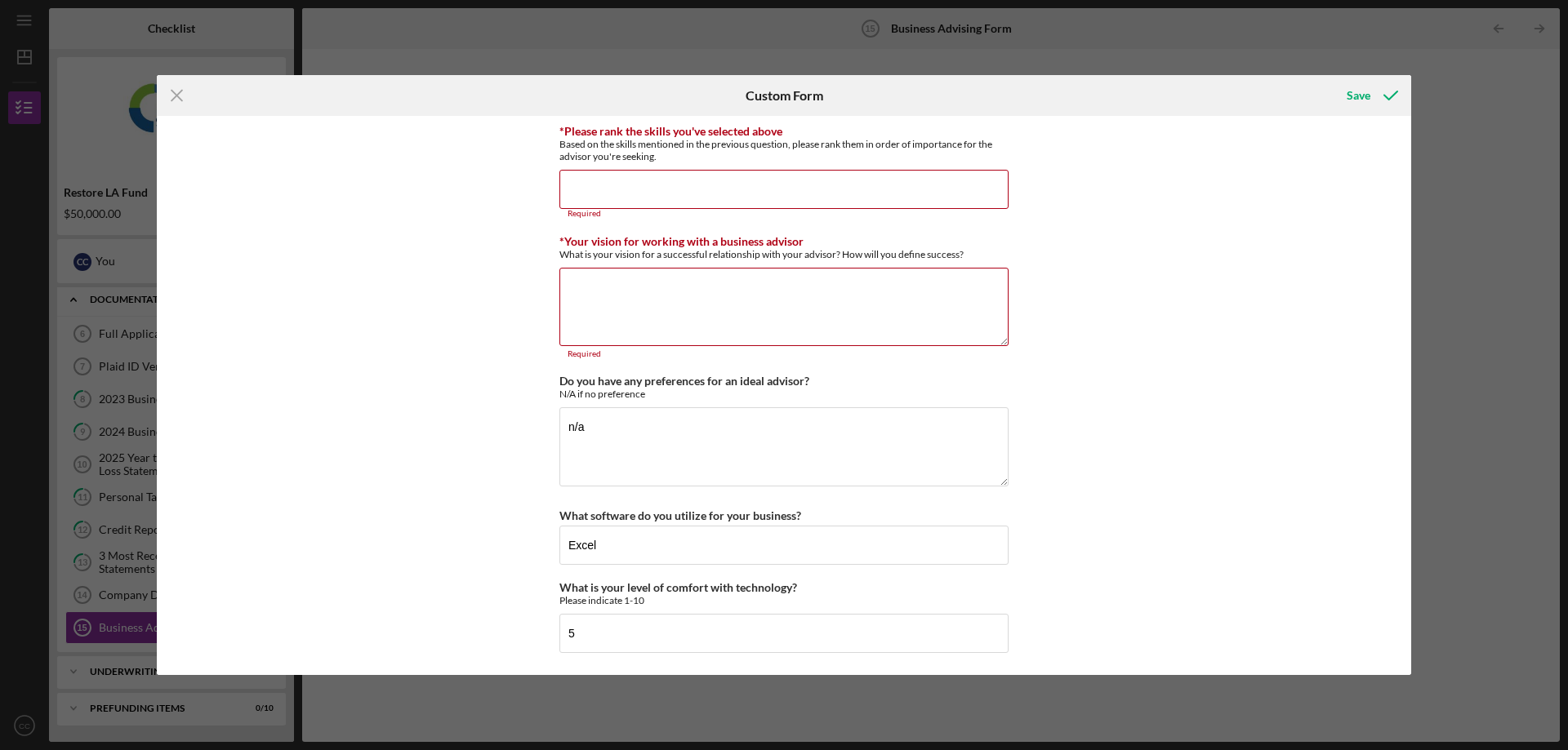
scroll to position [1398, 0]
click at [750, 184] on input "*Please rank the skills you've selected above" at bounding box center [784, 187] width 449 height 39
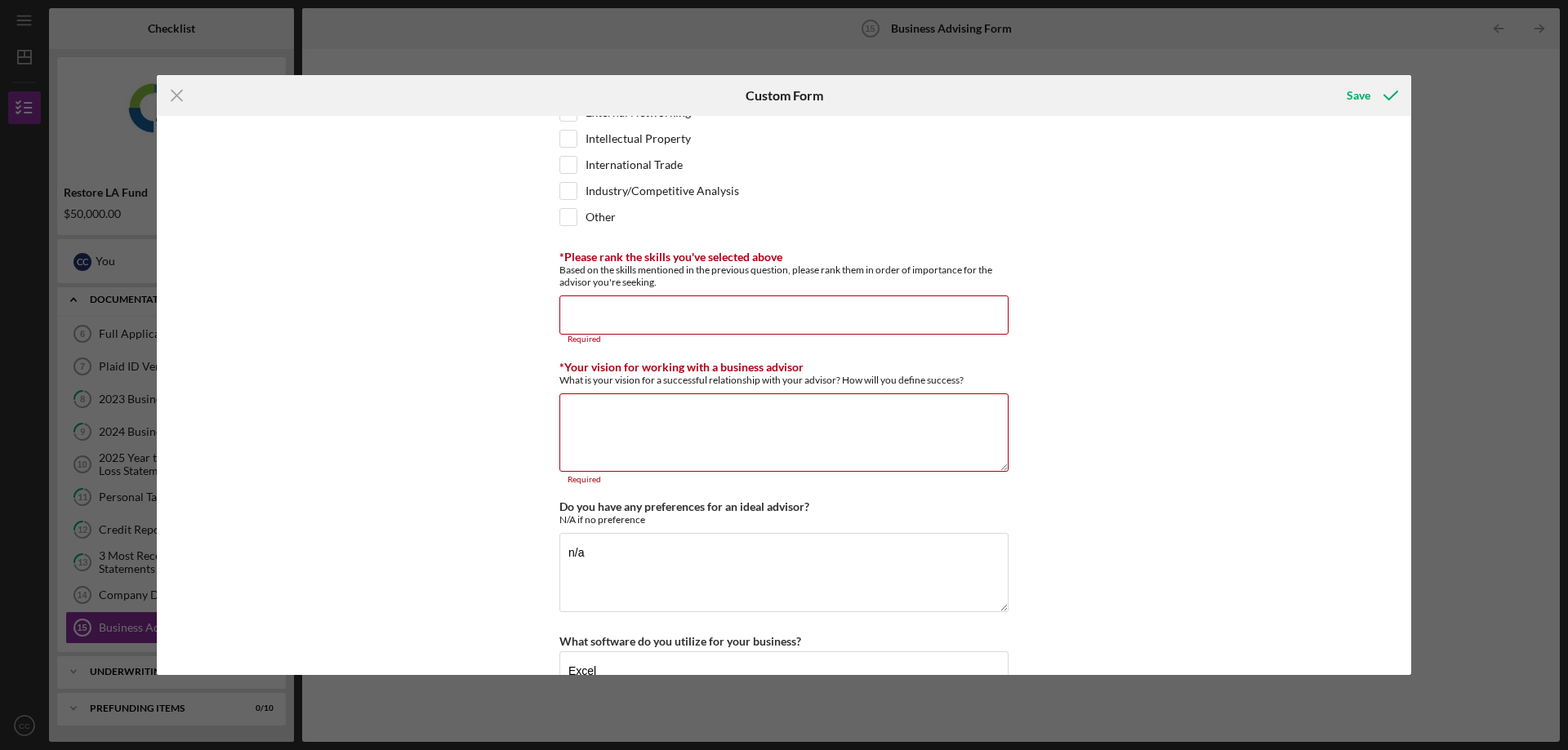
scroll to position [1316, 0]
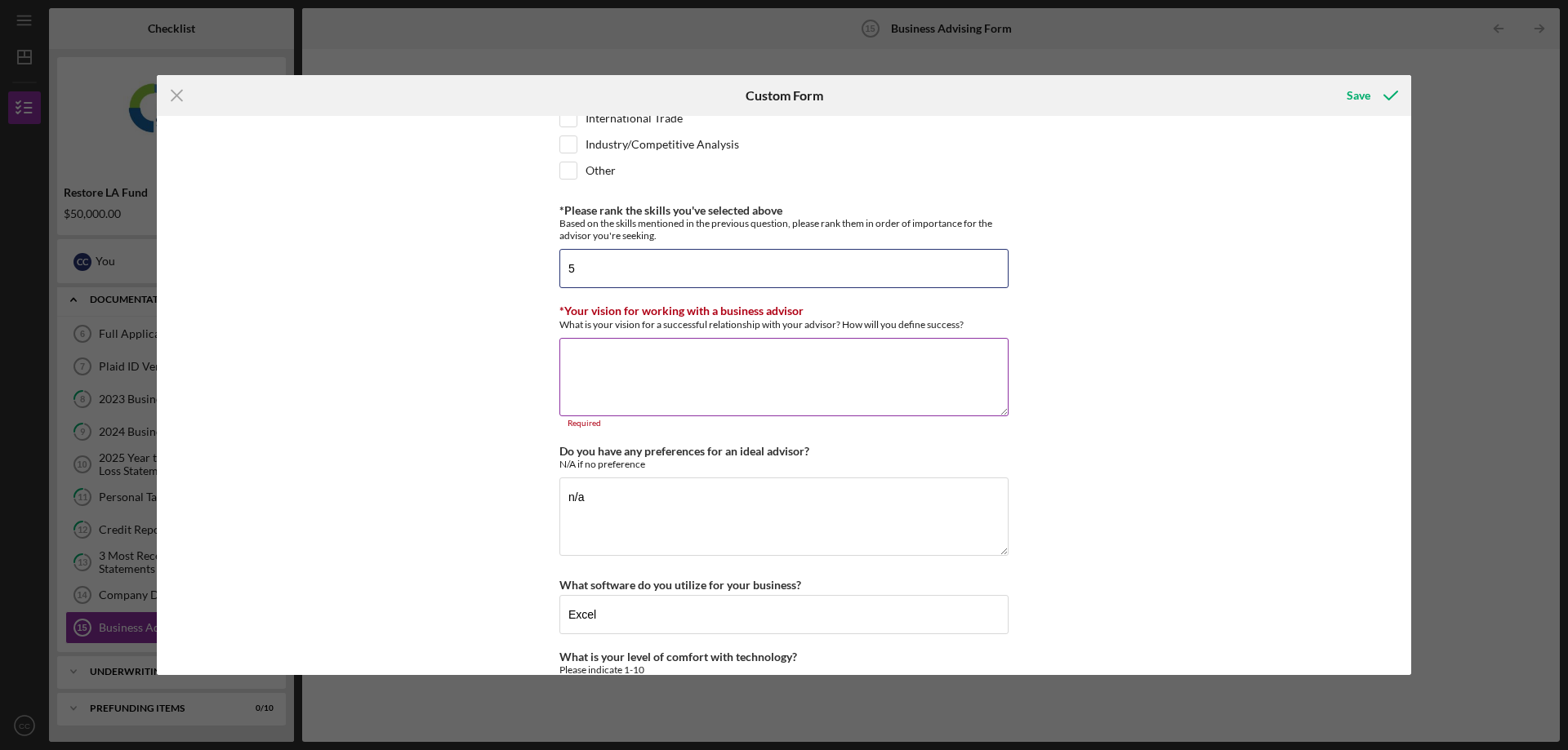
type input "5"
click at [840, 381] on textarea "*Your vision for working with a business advisor" at bounding box center [784, 377] width 449 height 78
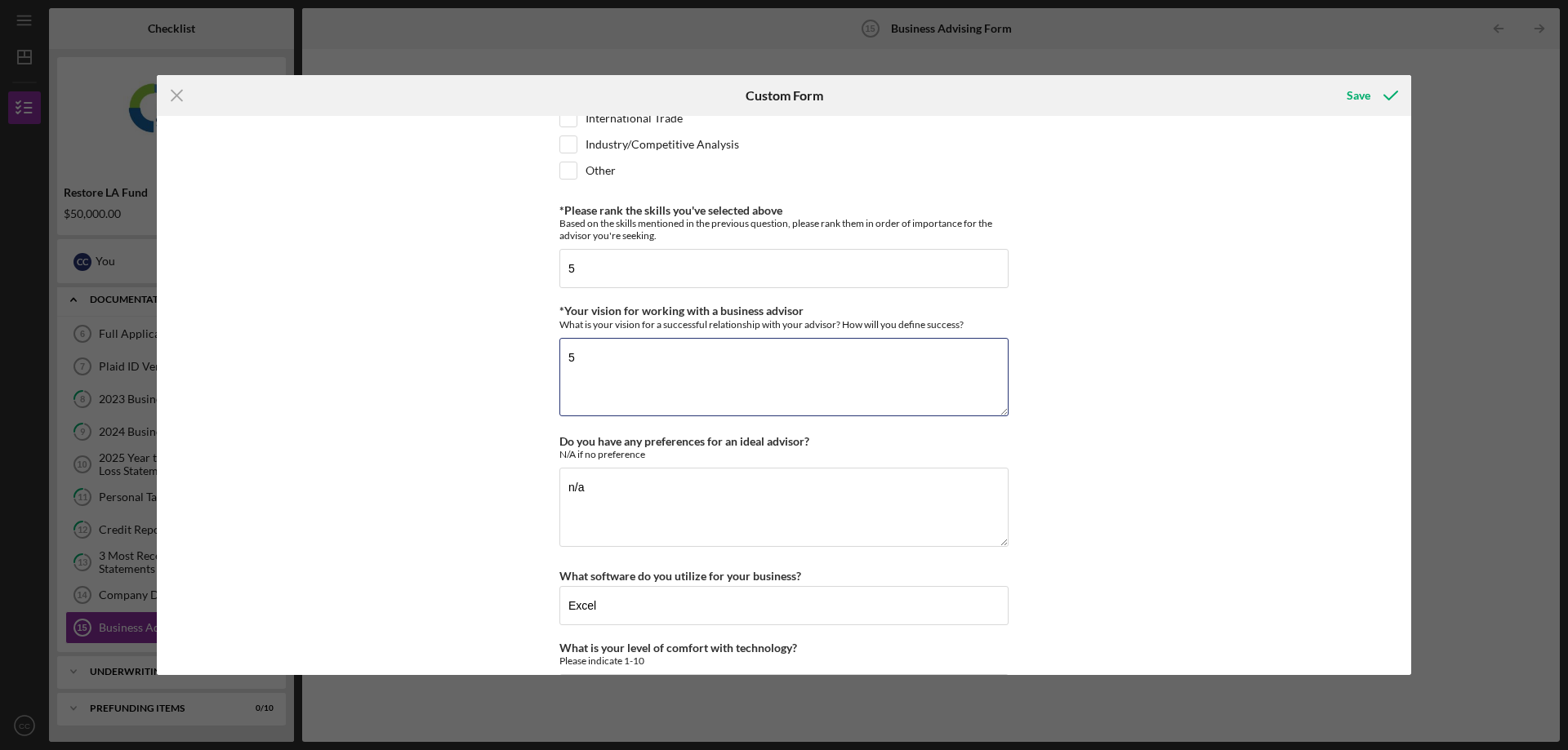
type textarea "5"
click at [1268, 292] on div "*Desired structure for your Business Advising needs Please select one option Pr…" at bounding box center [784, 395] width 1255 height 560
click at [1356, 97] on div "Save" at bounding box center [1359, 95] width 24 height 33
